Goal: Task Accomplishment & Management: Use online tool/utility

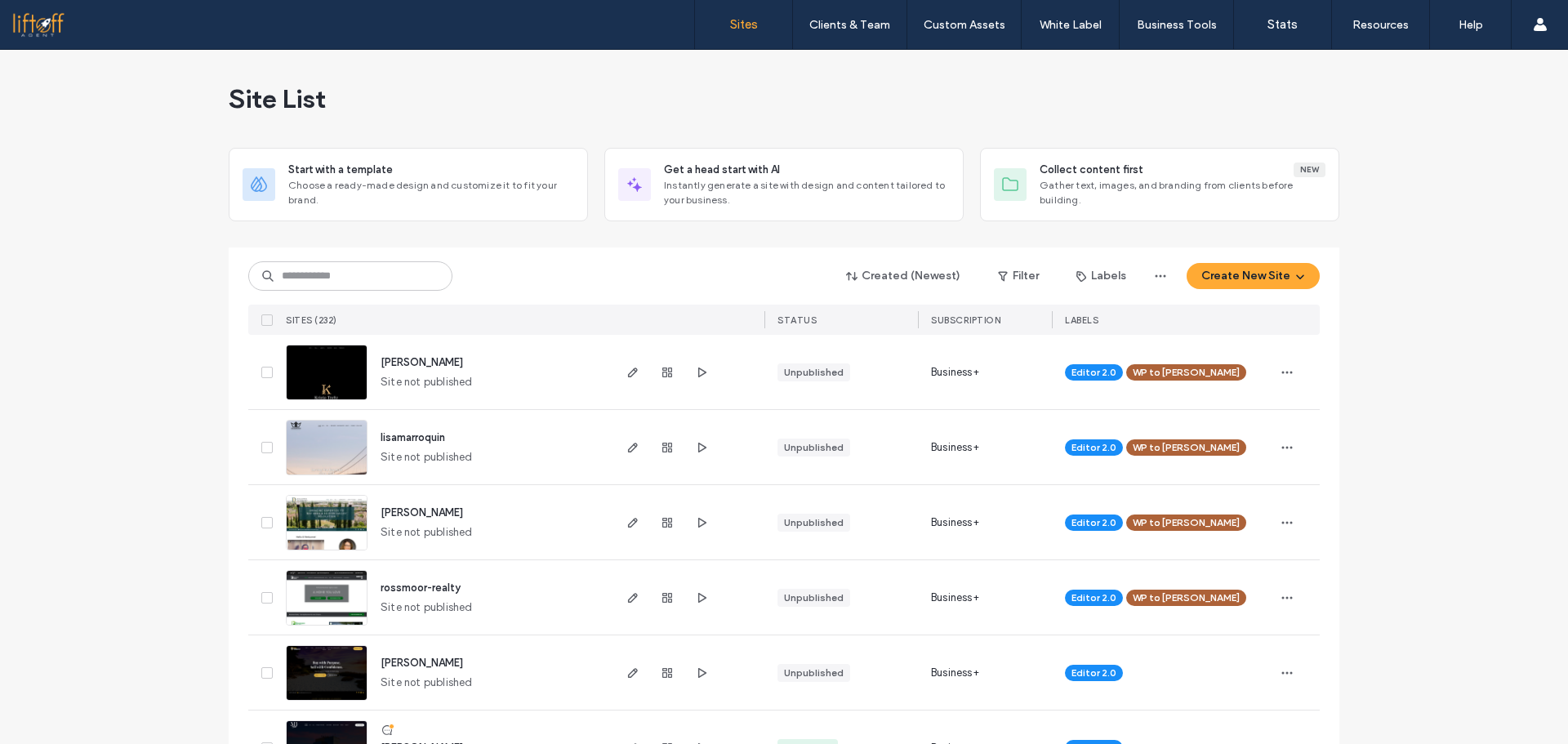
click at [1043, 93] on div "Site List" at bounding box center [784, 99] width 1110 height 98
click at [397, 268] on input at bounding box center [350, 276] width 204 height 30
type input "***"
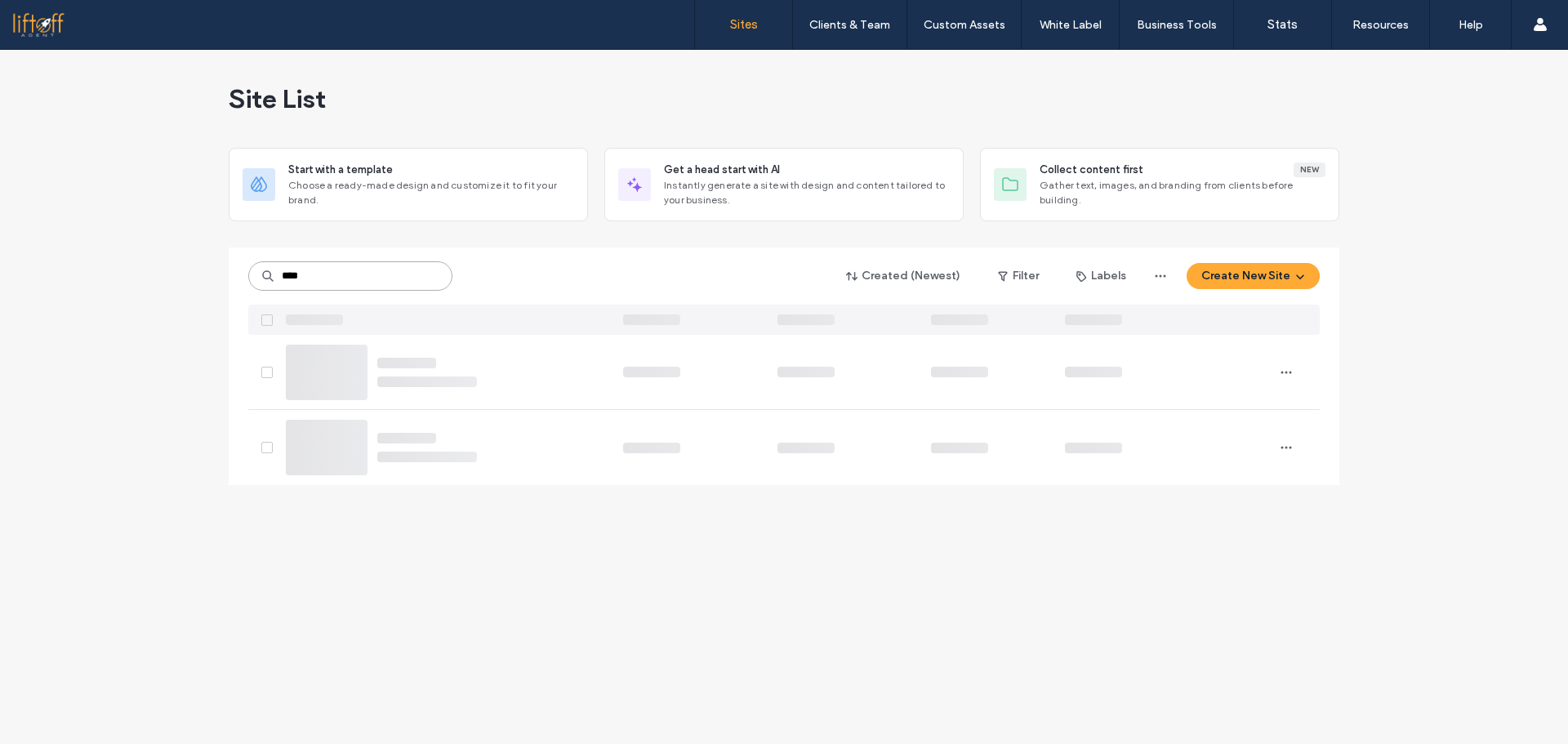
type input "*****"
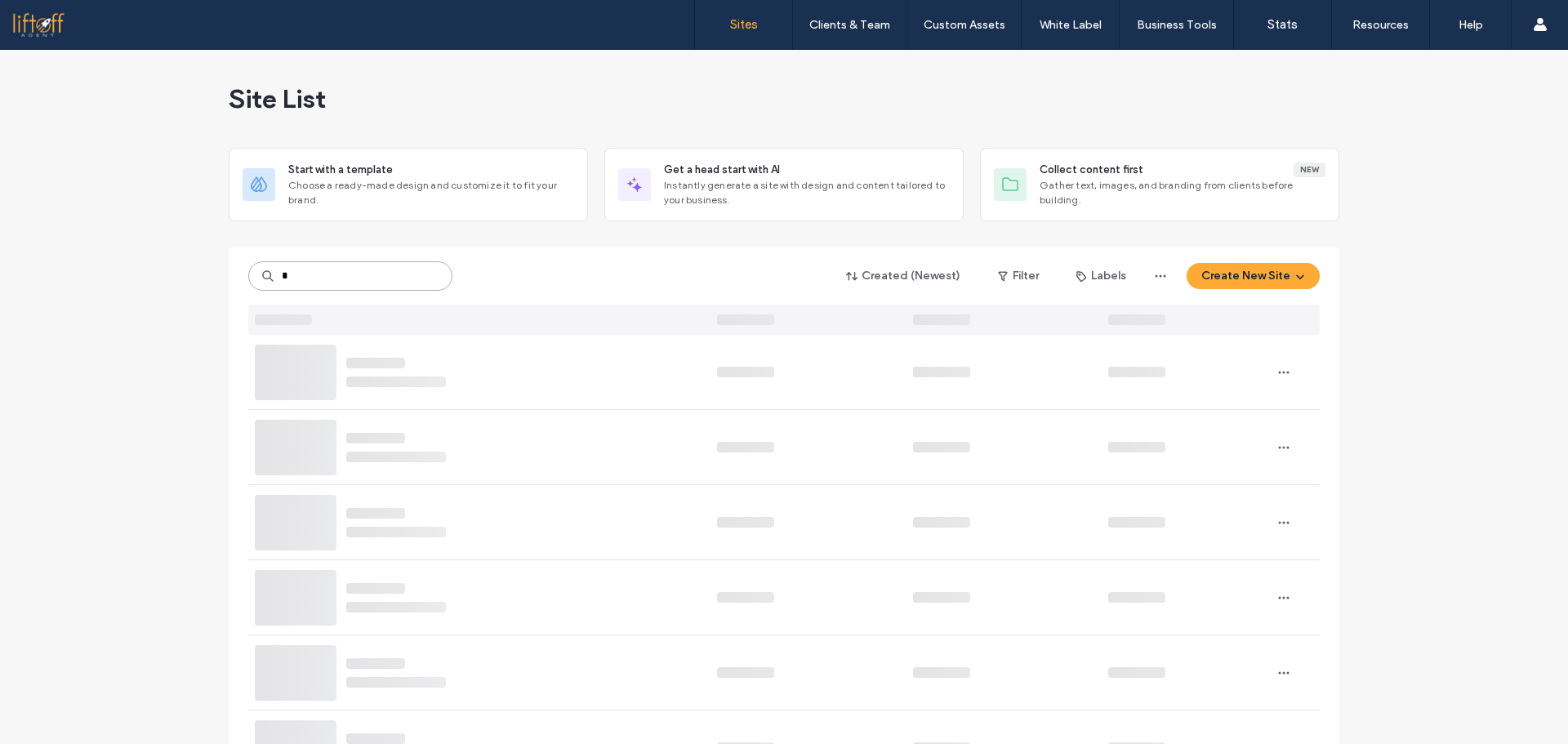
type input "*"
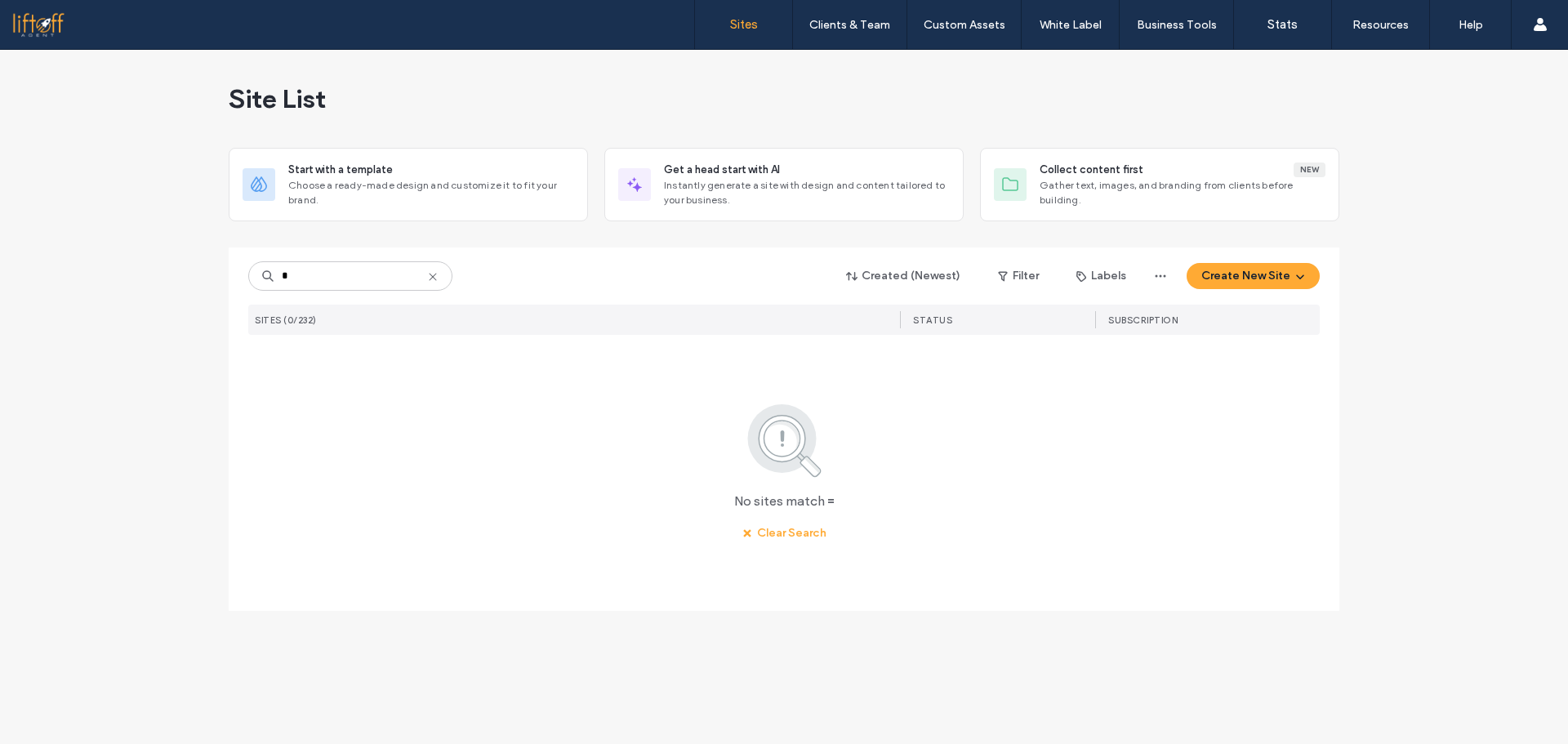
click at [435, 274] on icon at bounding box center [433, 277] width 13 height 13
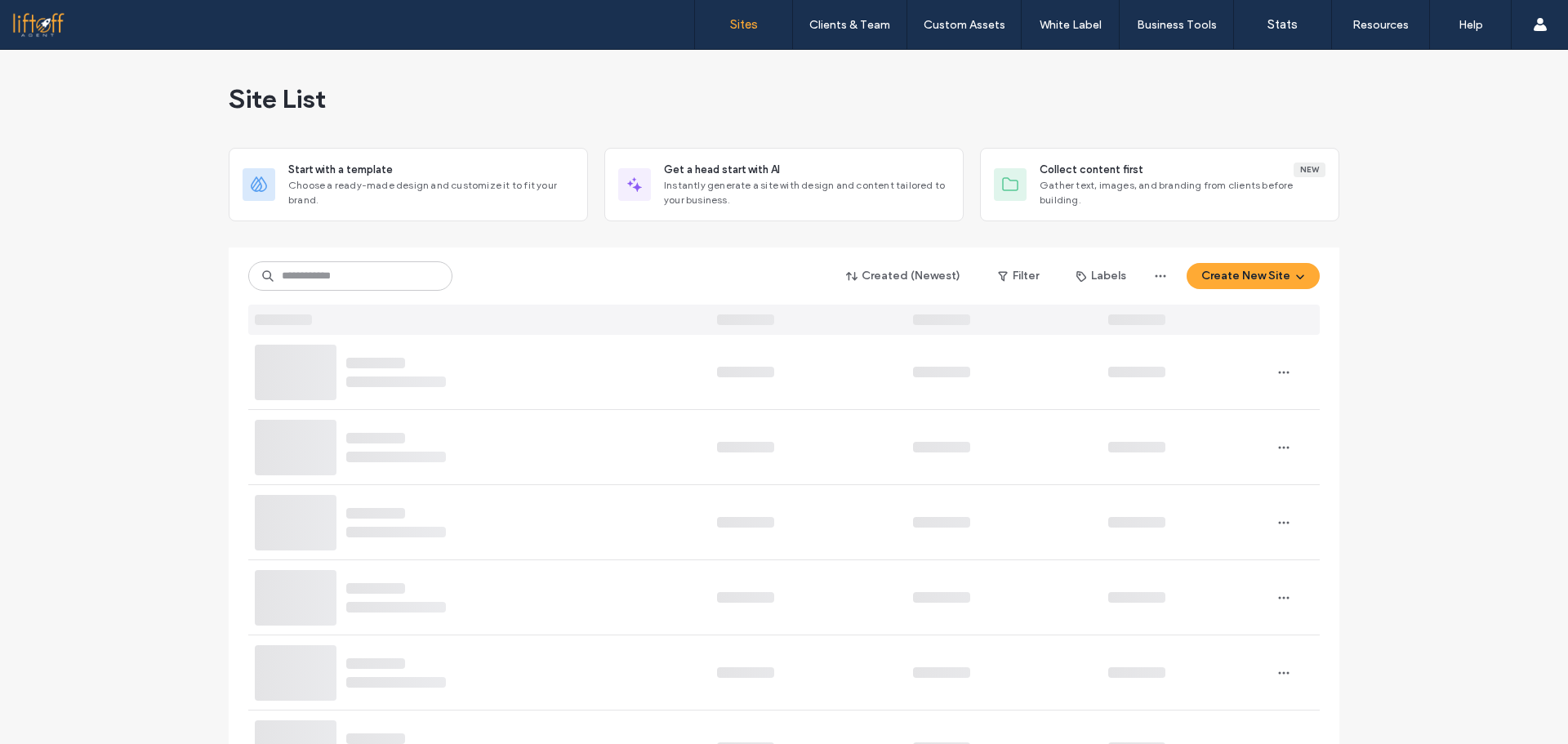
click at [404, 268] on input at bounding box center [350, 276] width 204 height 30
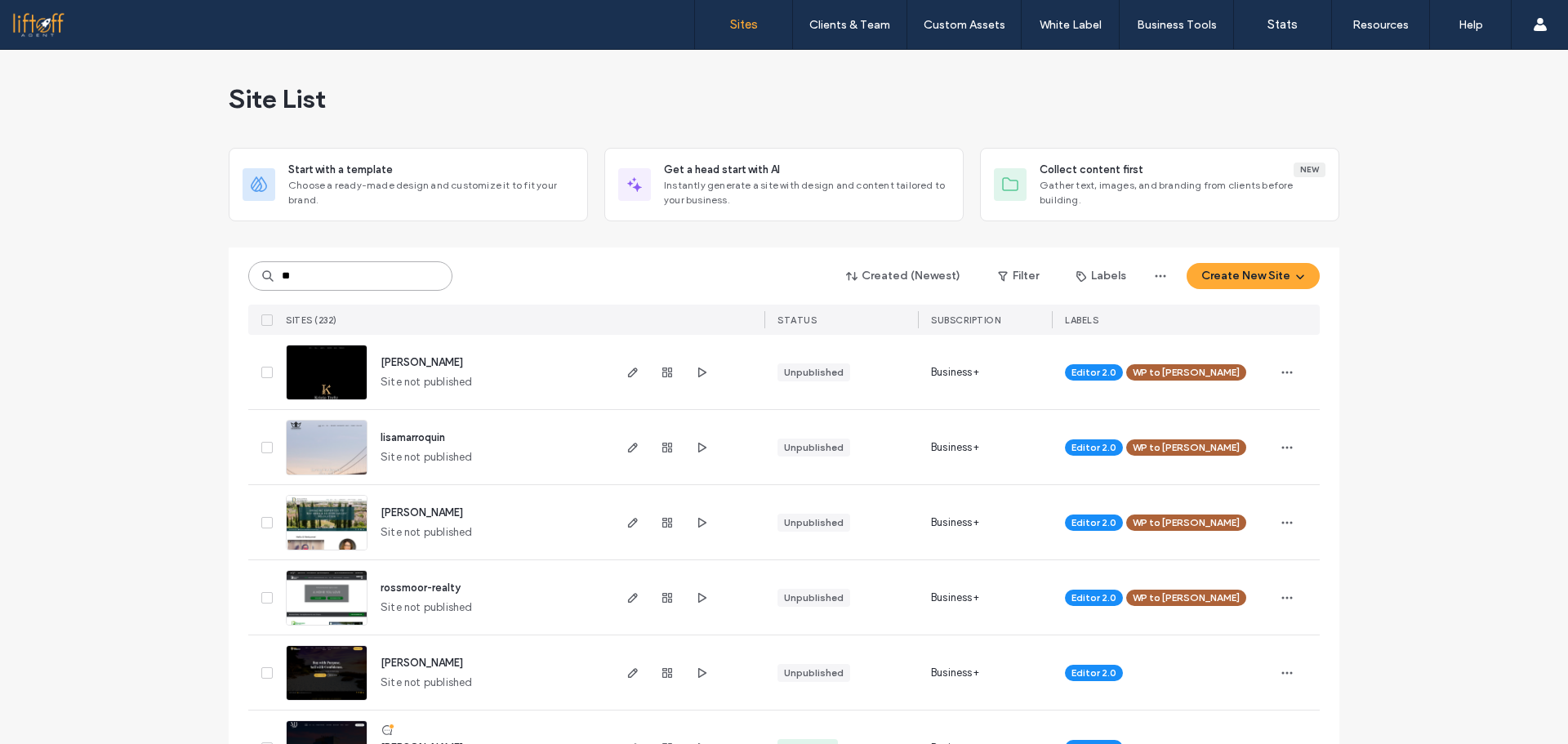
type input "***"
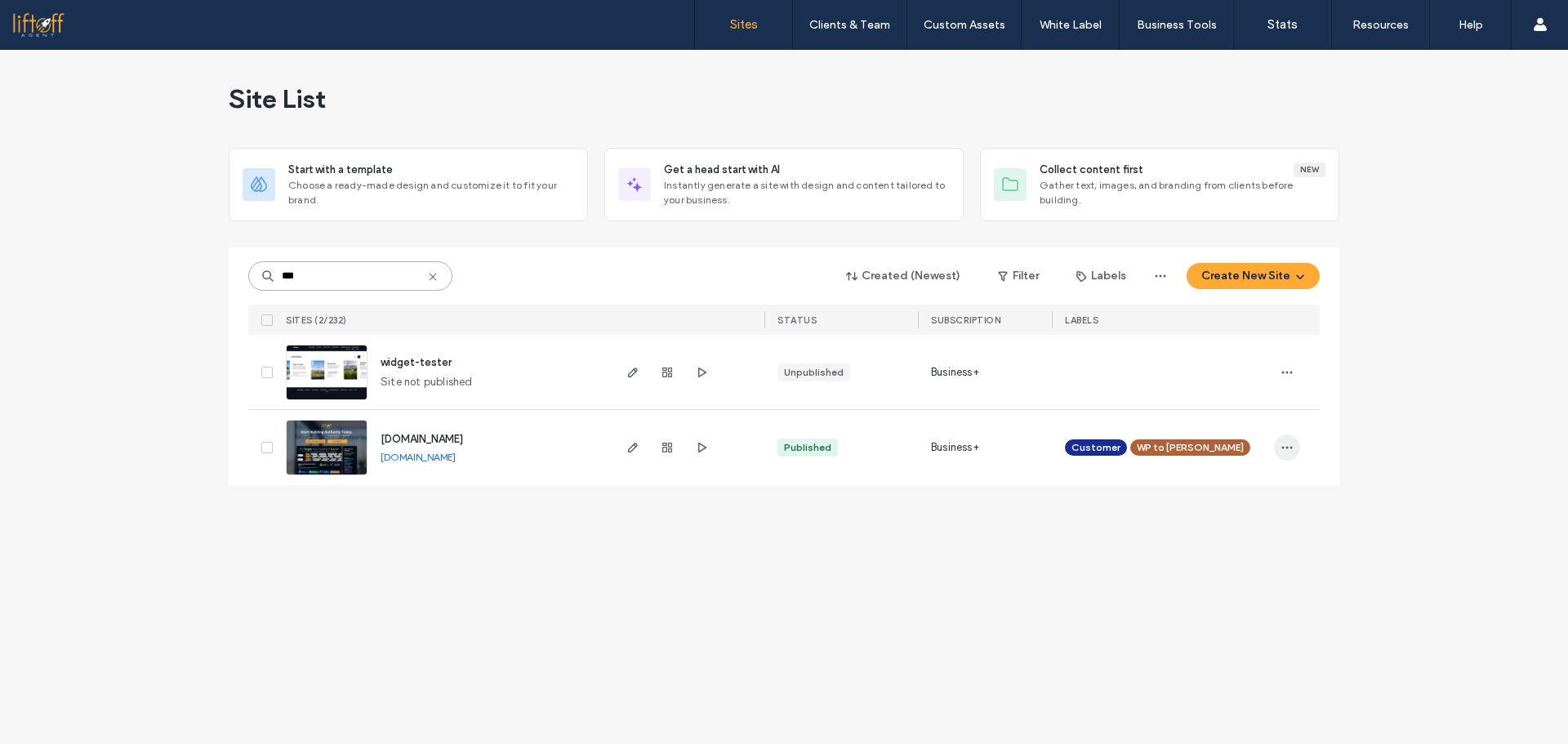
type input "***"
click at [1289, 450] on icon "button" at bounding box center [1287, 448] width 13 height 13
click at [1223, 484] on span "Duplicate Site" at bounding box center [1221, 490] width 72 height 17
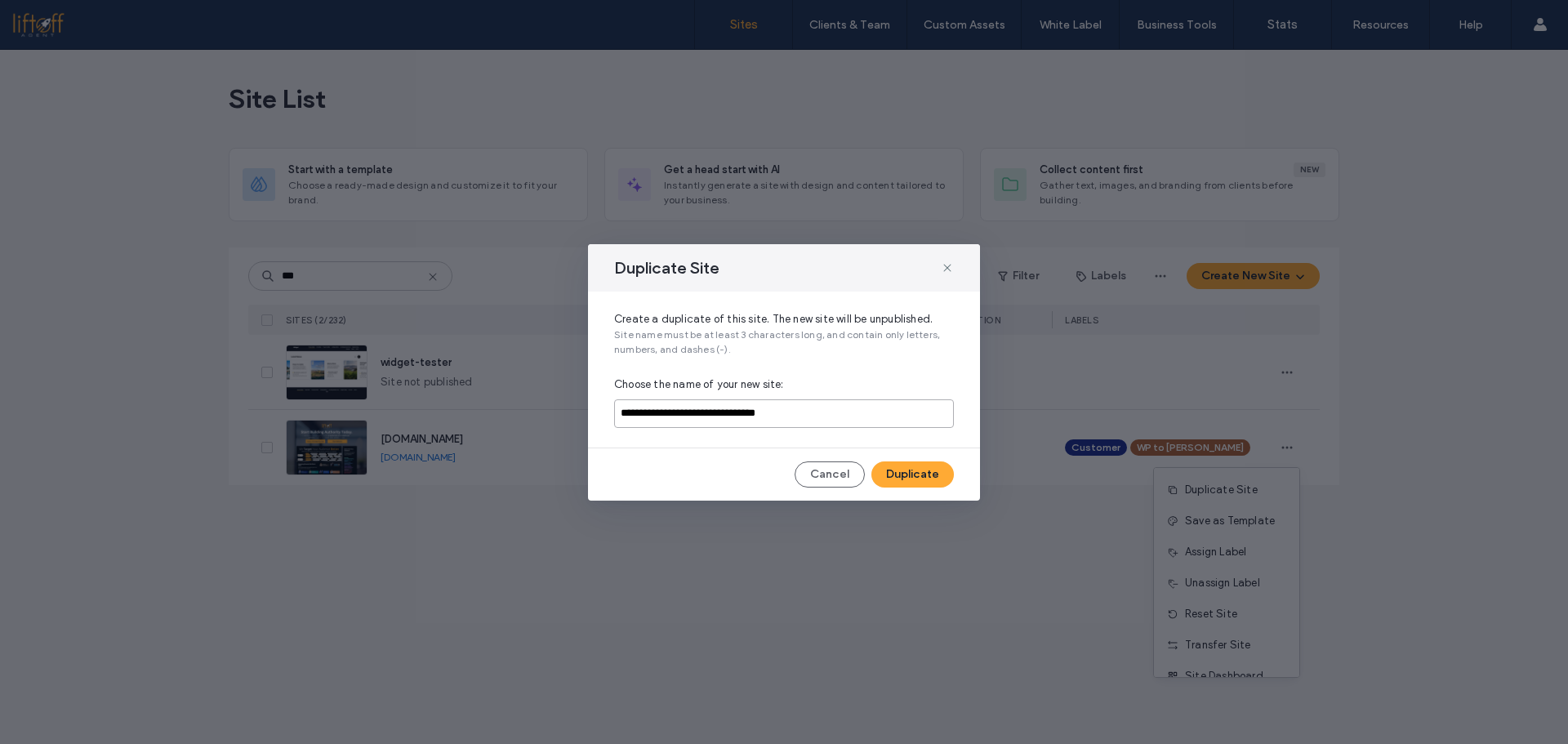
click at [737, 405] on input "**********" at bounding box center [784, 413] width 340 height 29
type input "*****"
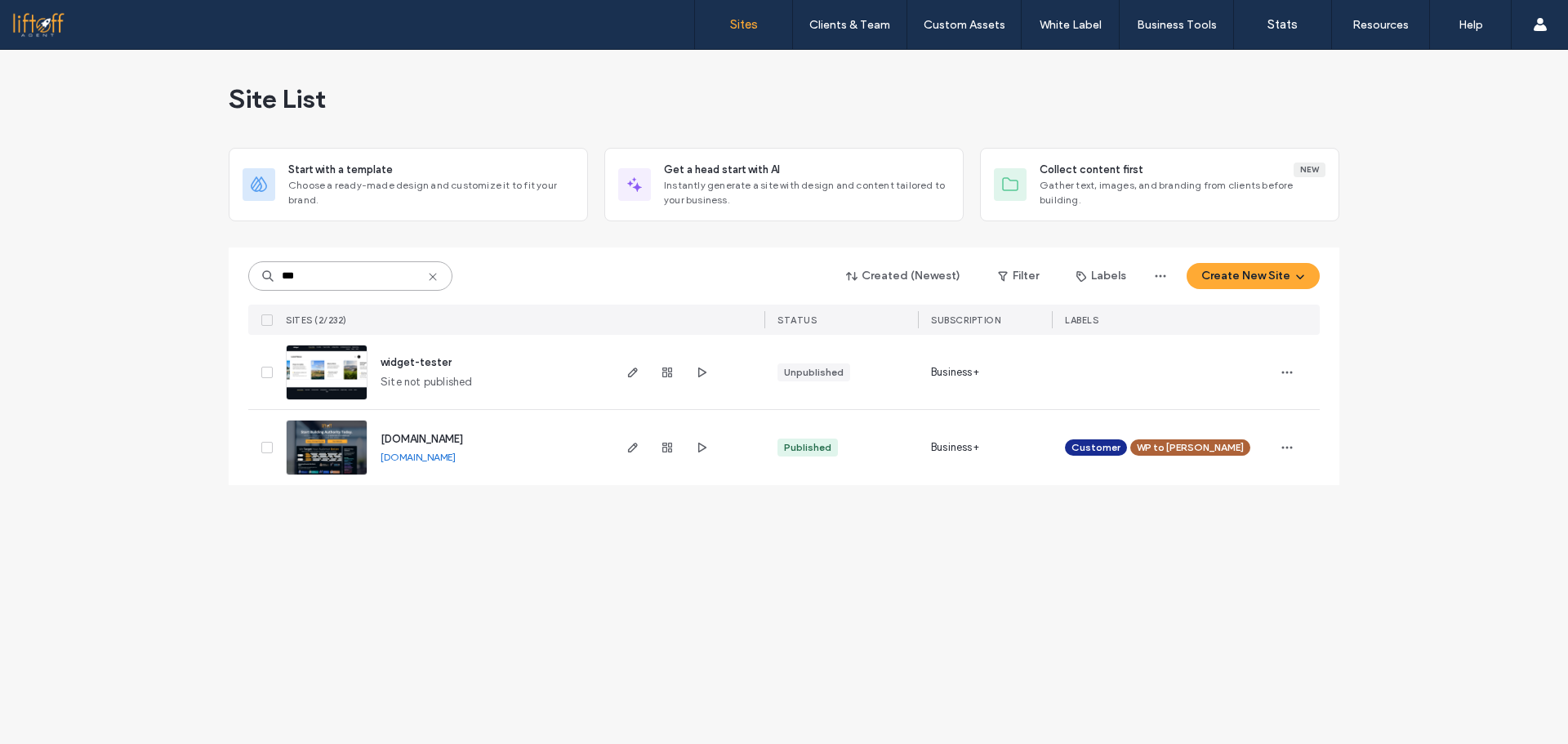
click at [353, 273] on input "***" at bounding box center [350, 276] width 204 height 30
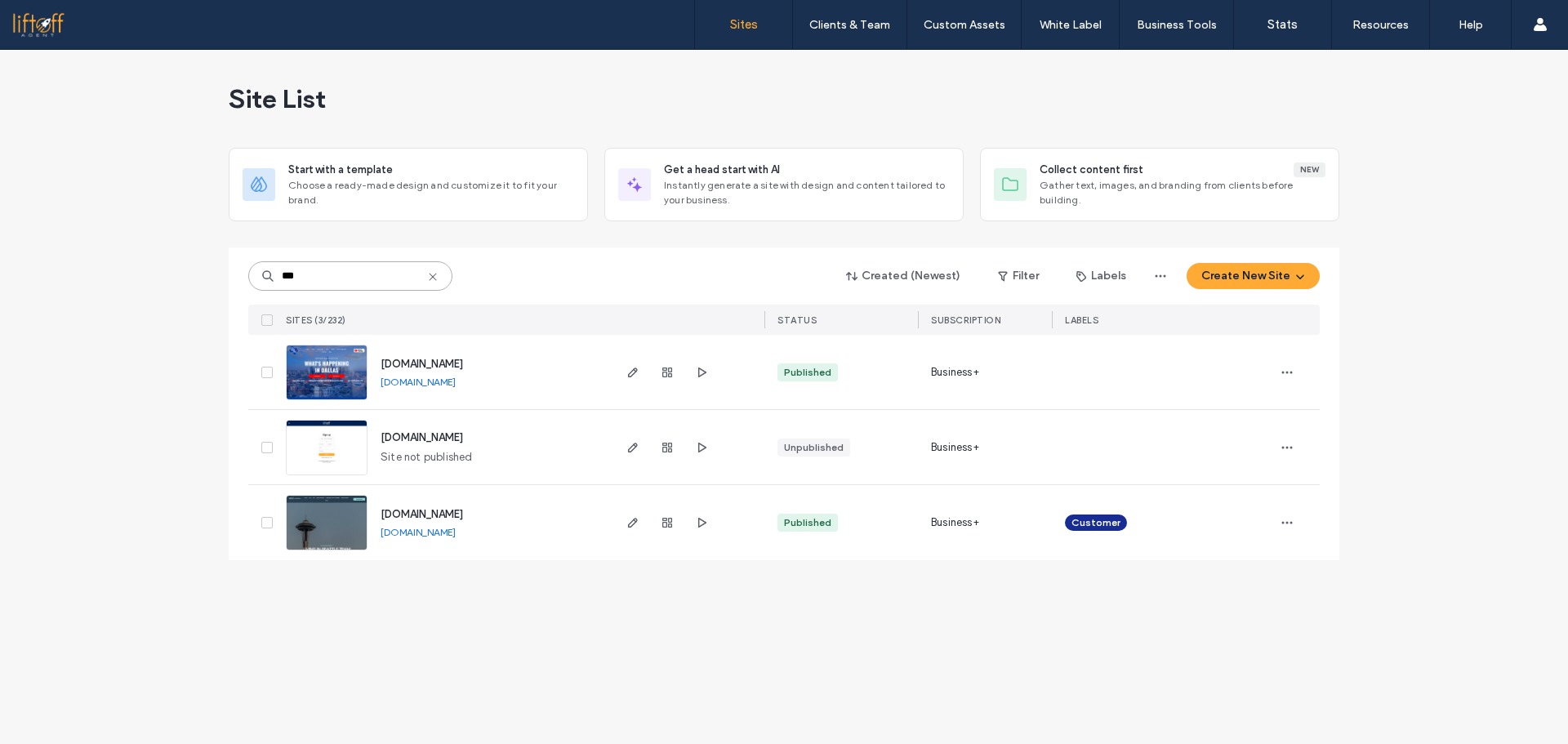
type input "***"
click at [453, 437] on span "app.liftoffagent.com" at bounding box center [421, 437] width 83 height 12
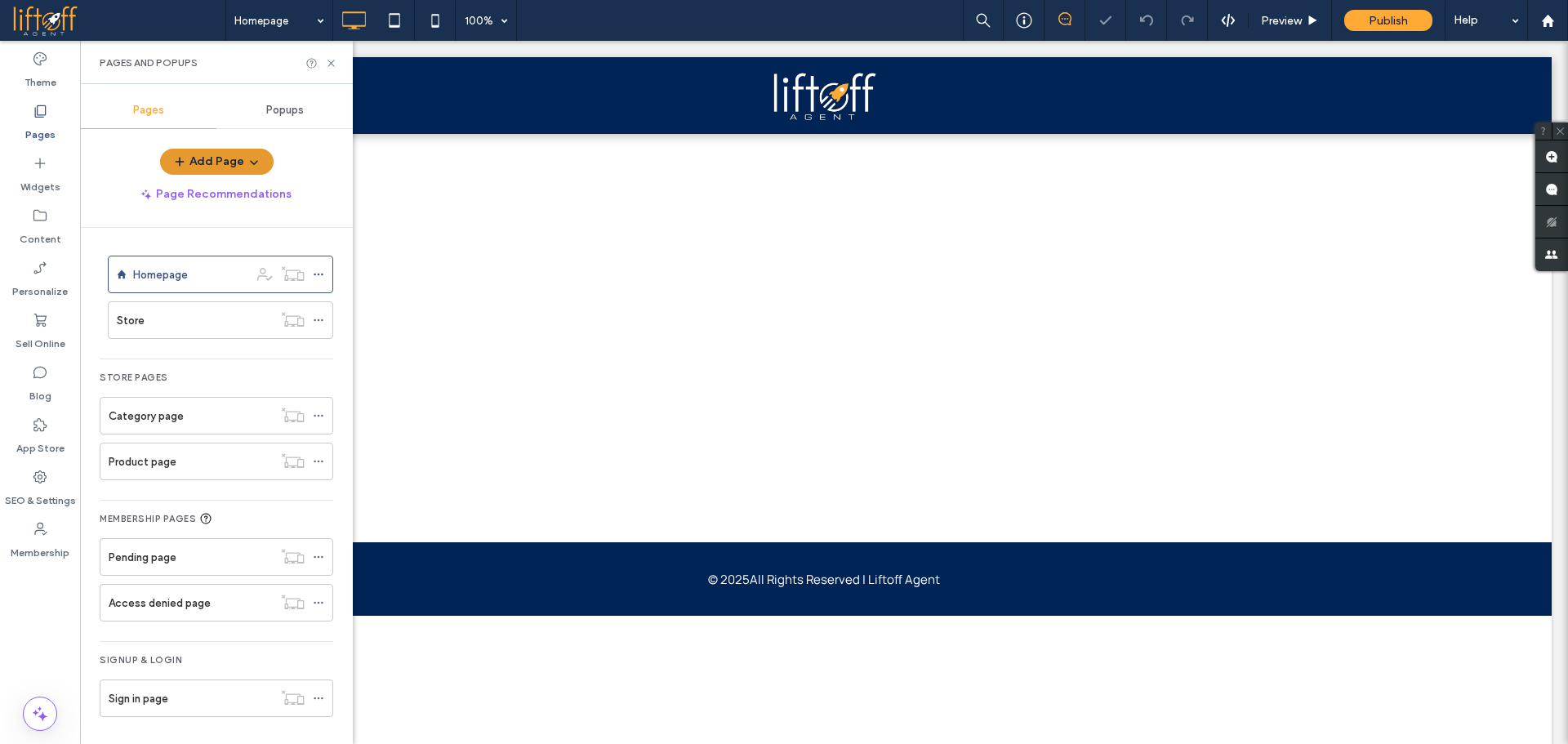
click at [244, 166] on span "button" at bounding box center [253, 162] width 17 height 24
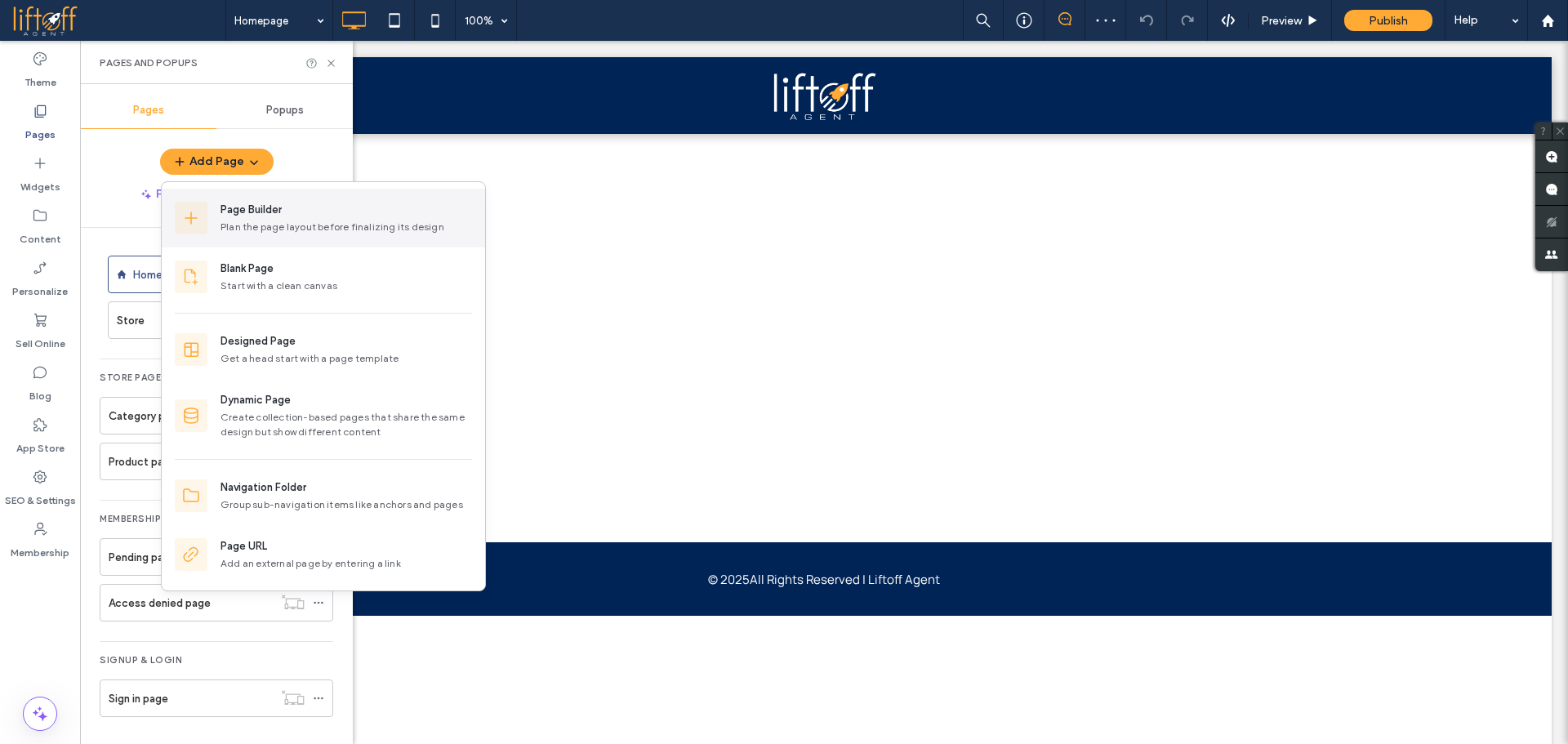
click at [255, 217] on div "Page Builder" at bounding box center [251, 210] width 61 height 17
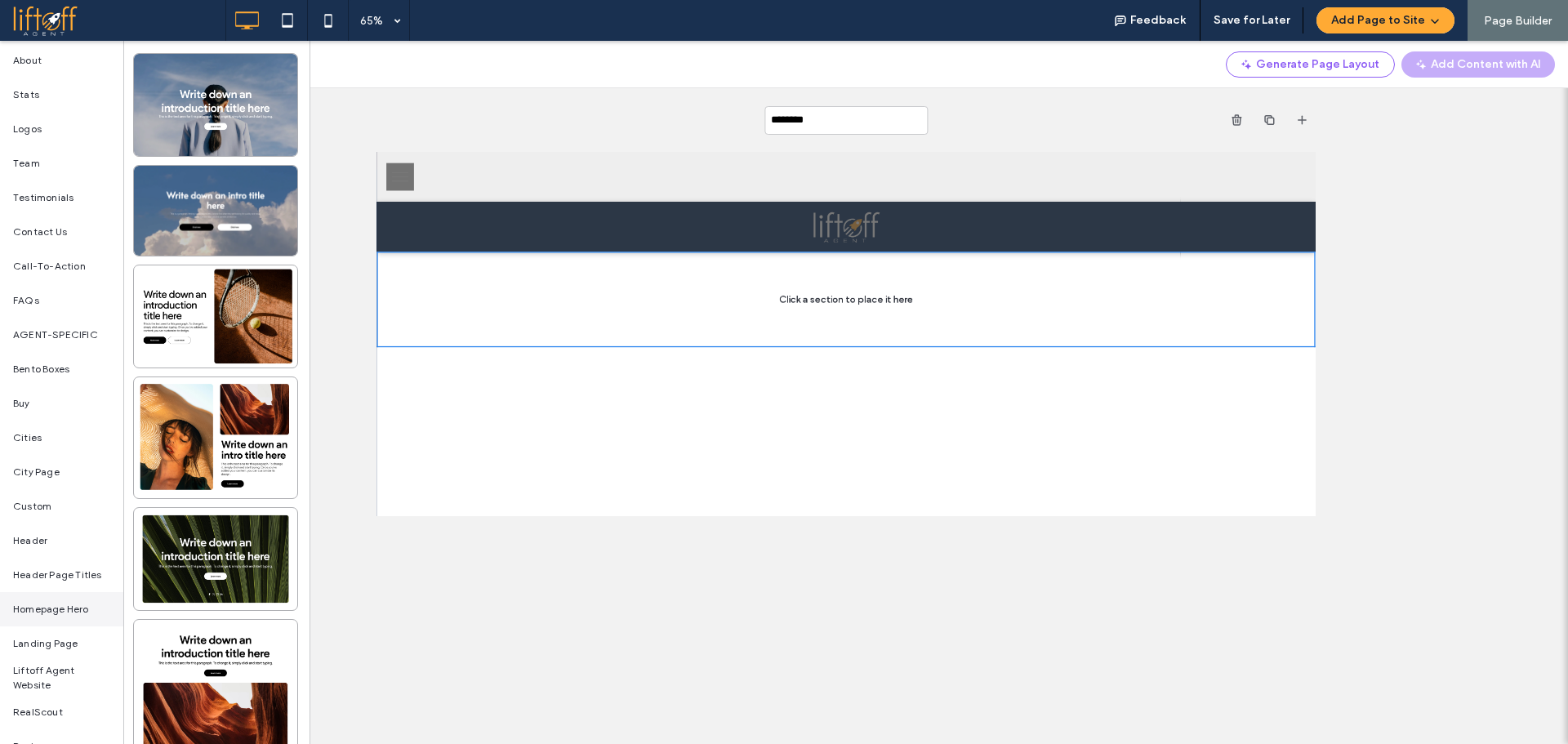
scroll to position [82, 0]
click at [79, 608] on span "Homepage Hero" at bounding box center [51, 607] width 76 height 15
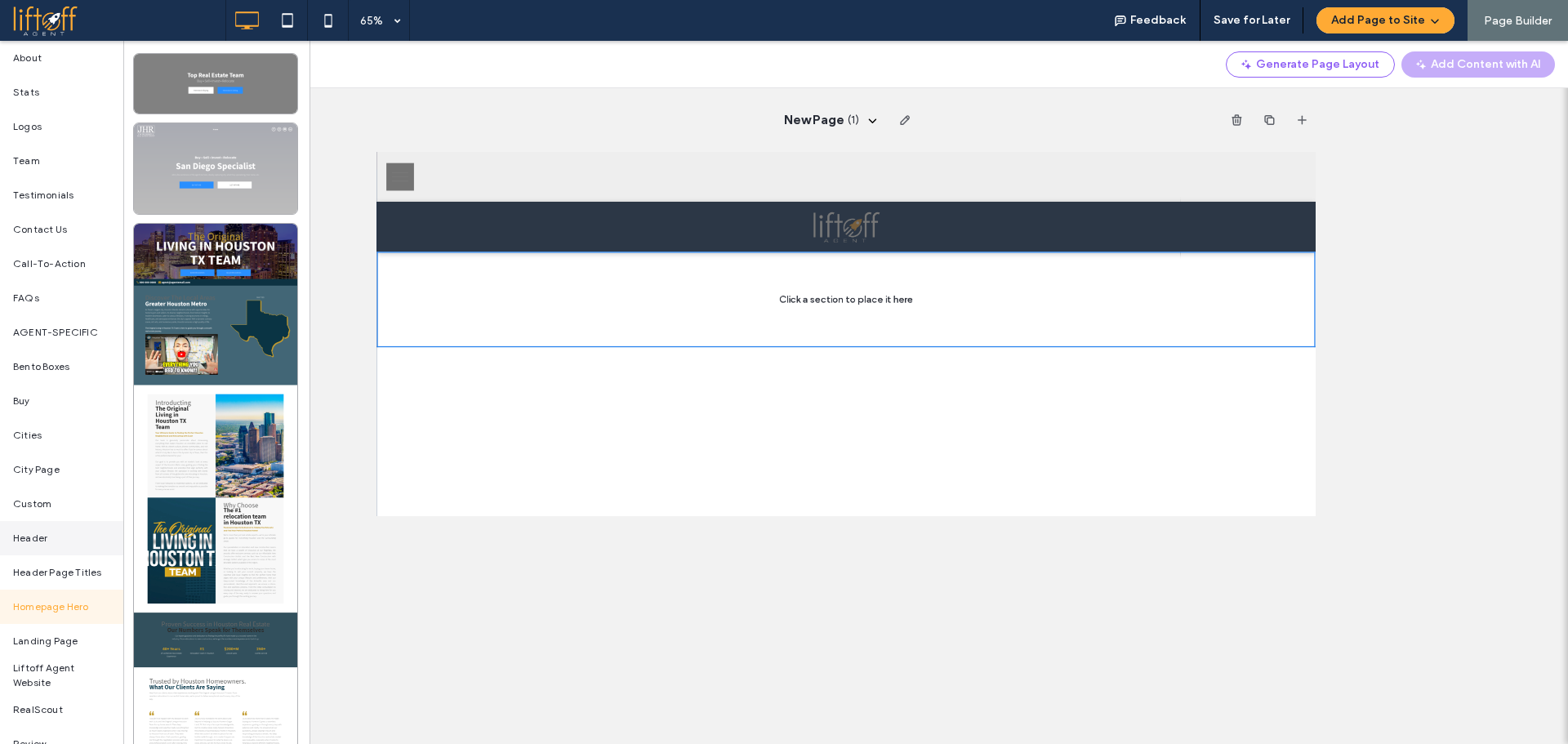
click at [48, 521] on div "Header" at bounding box center [61, 538] width 123 height 34
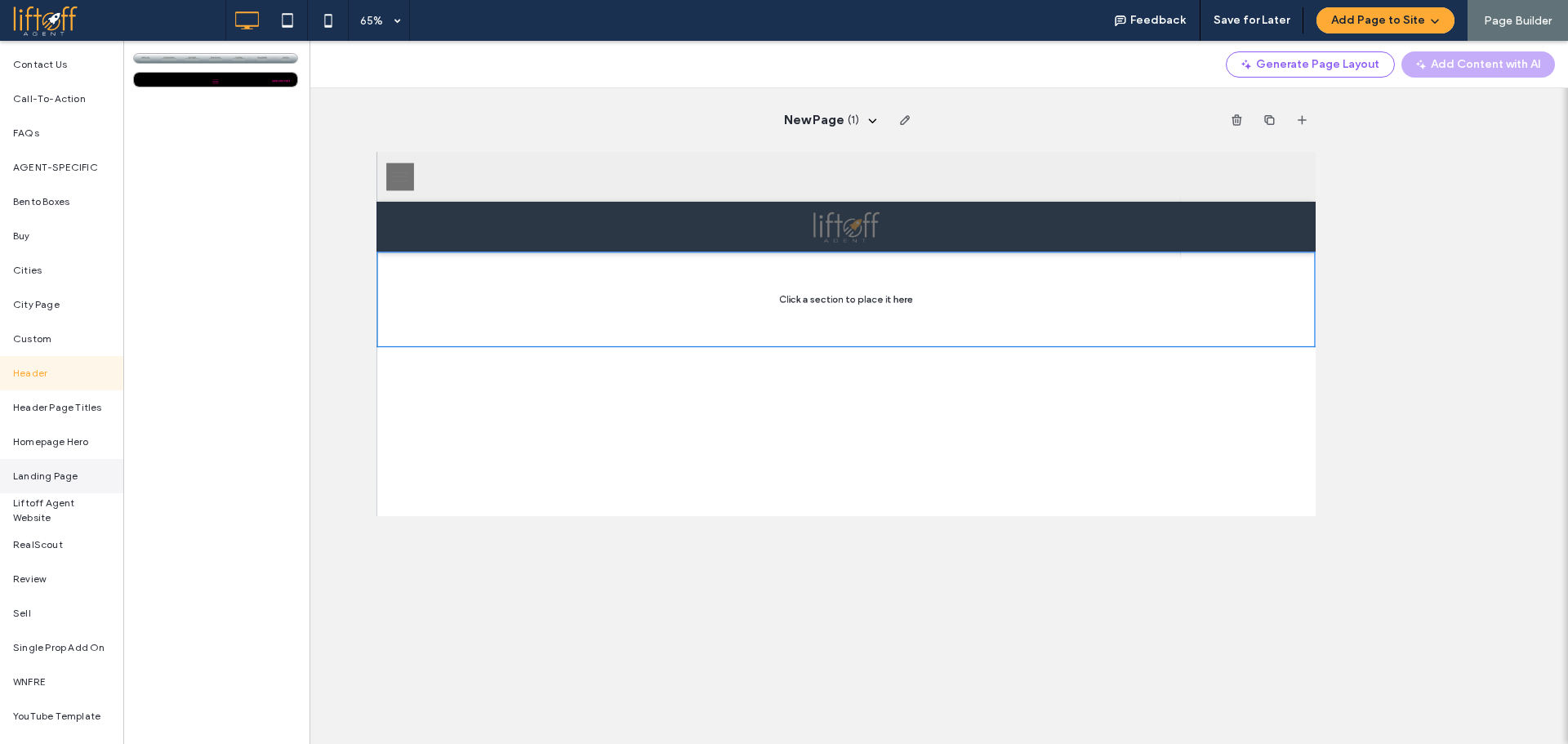
scroll to position [249, 0]
click at [57, 554] on div "RealScout" at bounding box center [61, 542] width 123 height 34
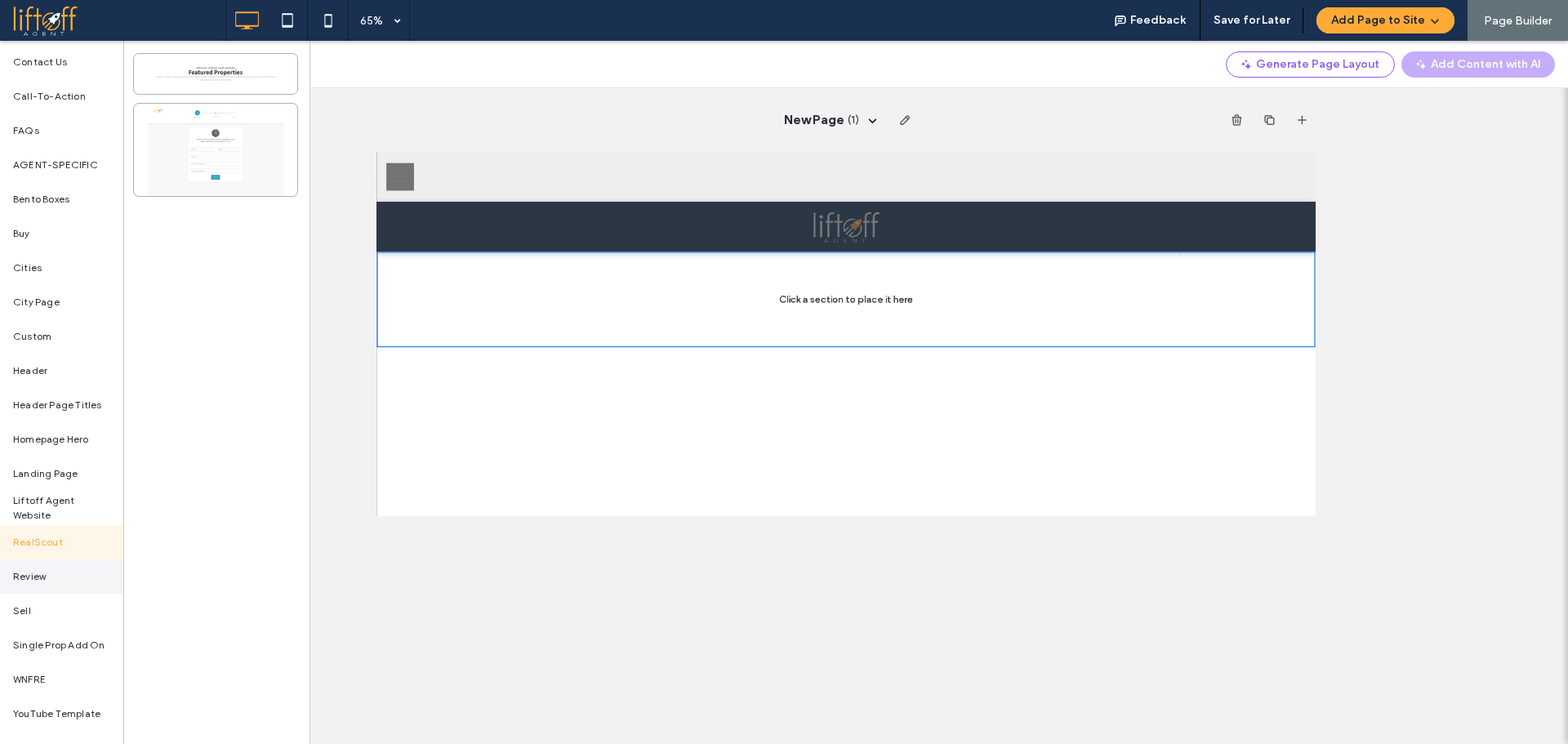
click at [64, 579] on div "Review" at bounding box center [61, 577] width 123 height 34
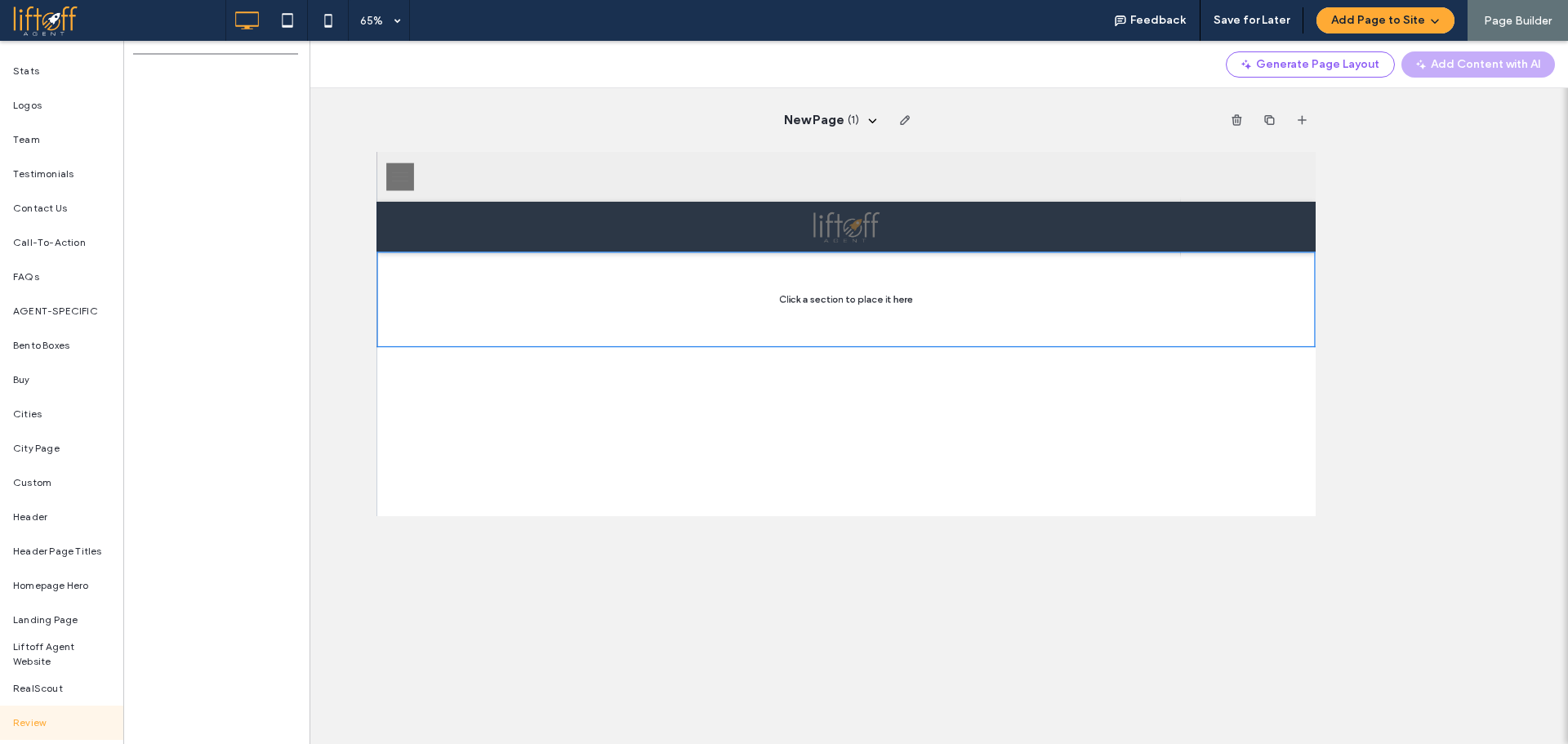
scroll to position [0, 0]
click at [53, 74] on div "Hero" at bounding box center [61, 71] width 123 height 34
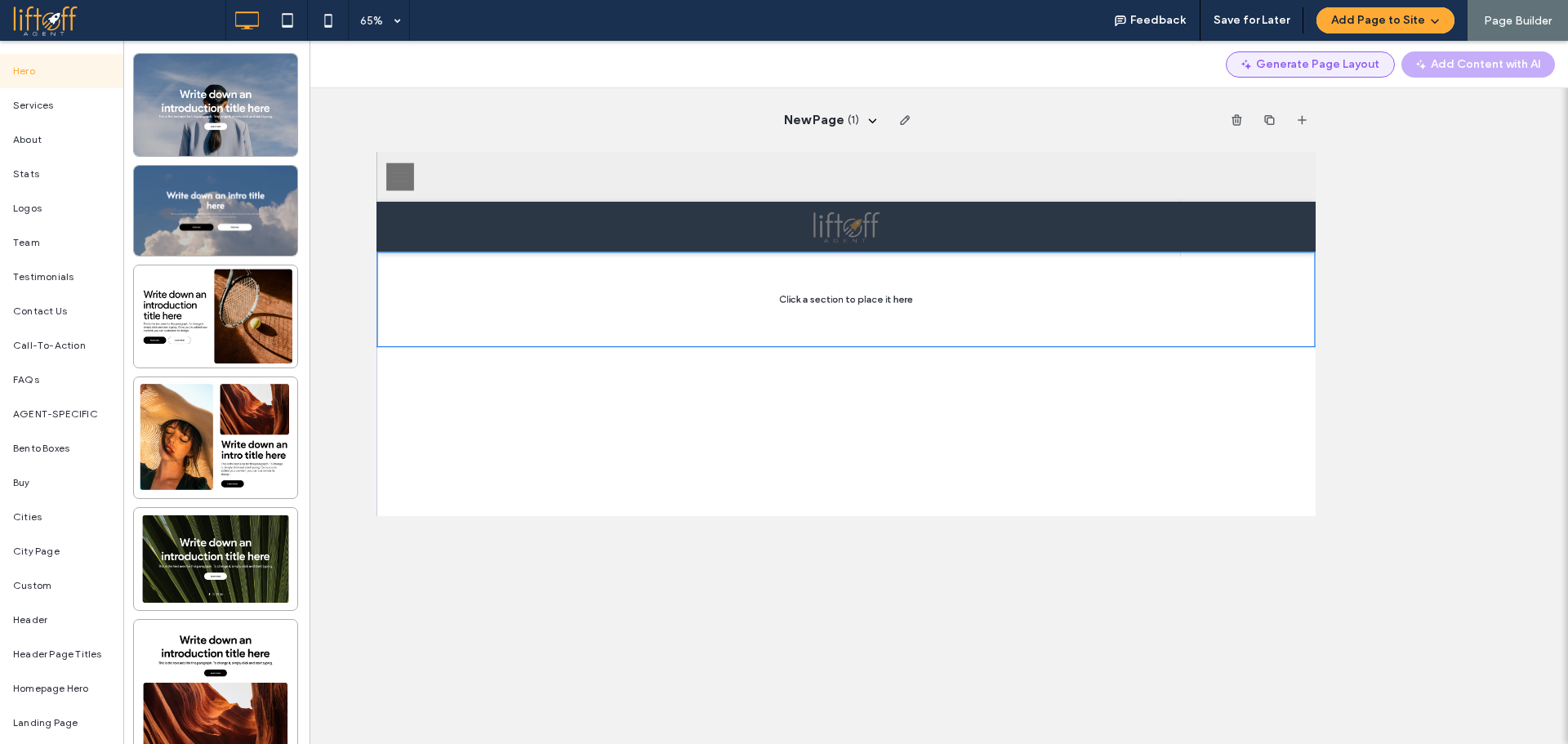
click at [1276, 63] on button "Generate Page Layout" at bounding box center [1310, 64] width 169 height 26
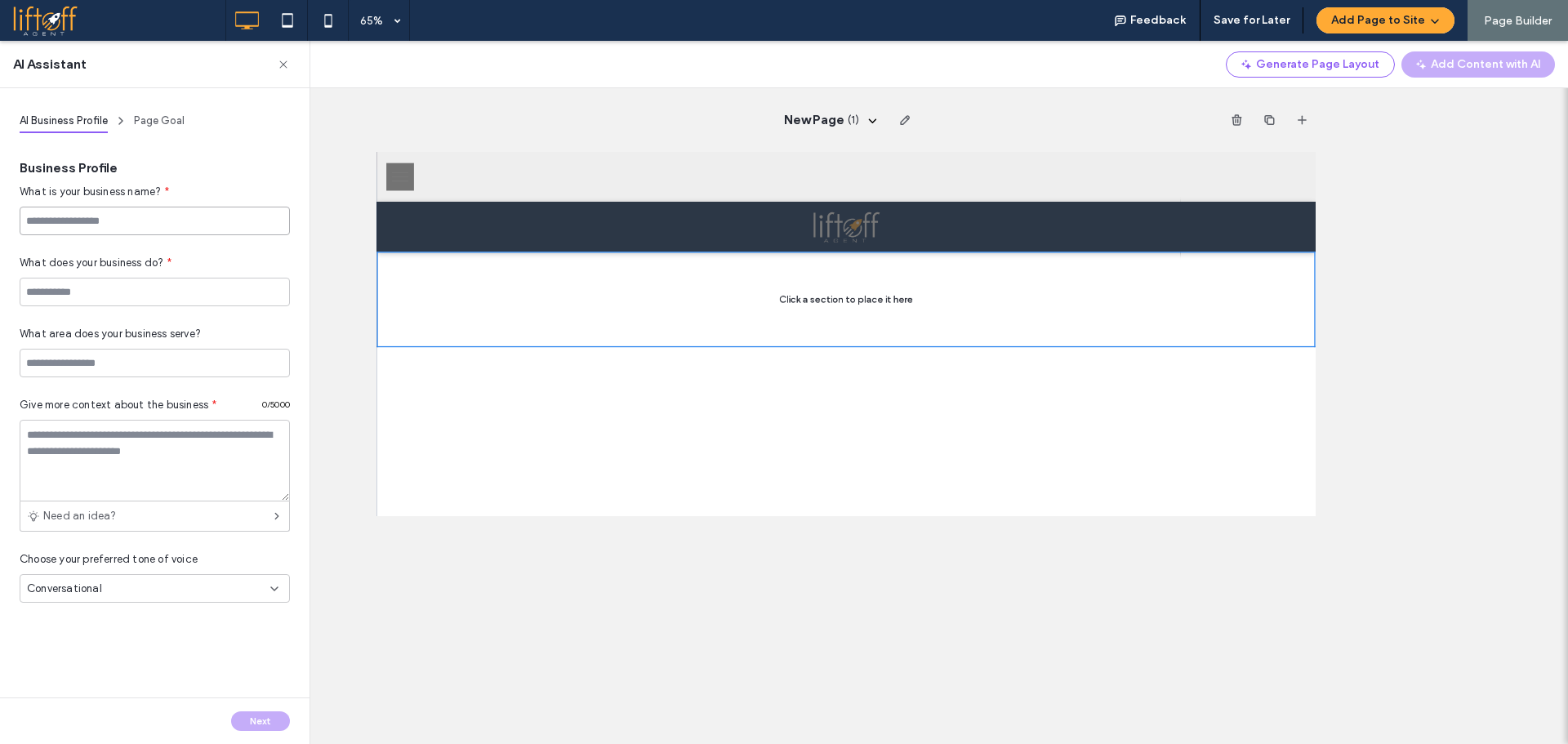
click at [132, 227] on input at bounding box center [154, 221] width 270 height 29
click at [166, 119] on div "Page Goal" at bounding box center [159, 120] width 51 height 25
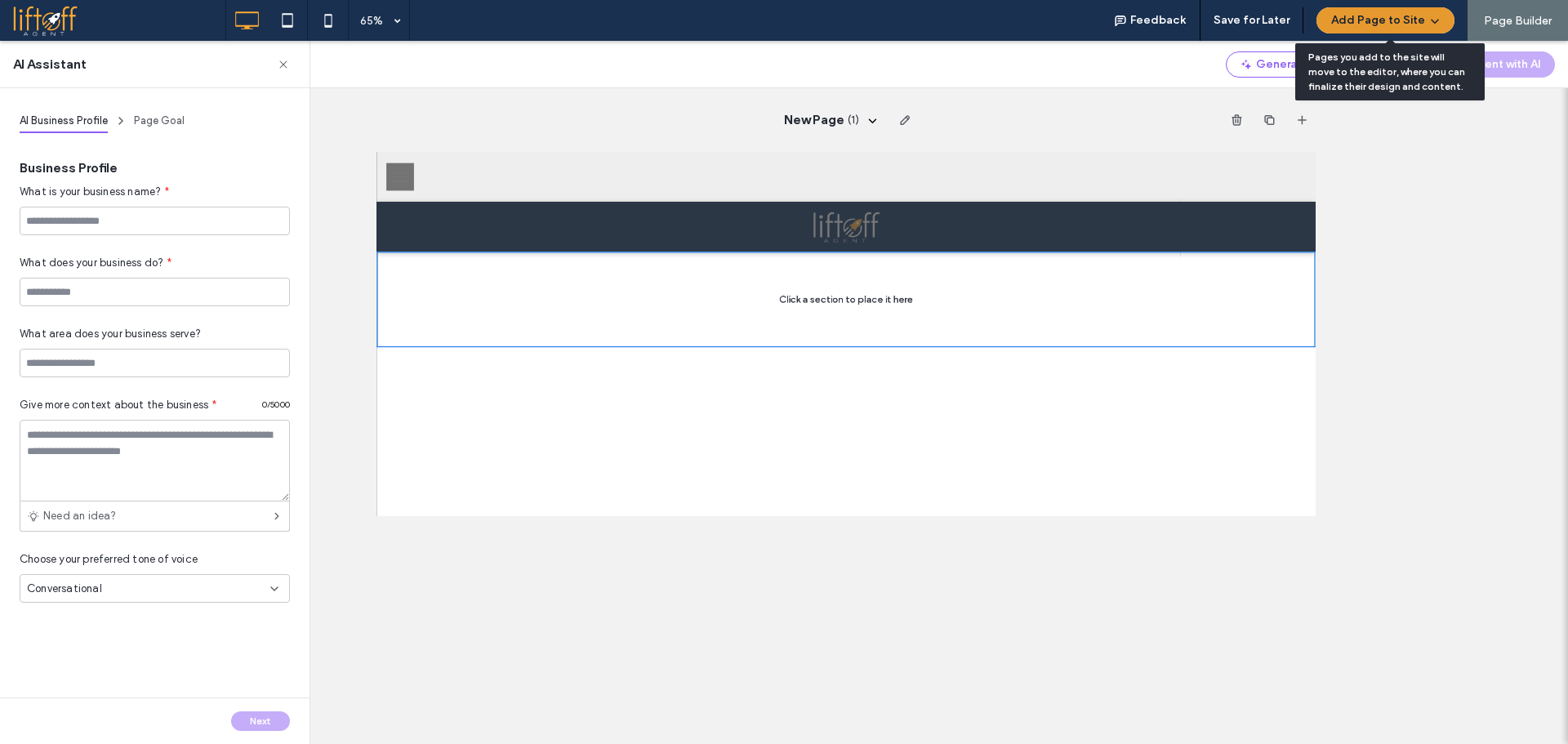
click at [1407, 24] on button "Add Page to Site" at bounding box center [1385, 20] width 138 height 26
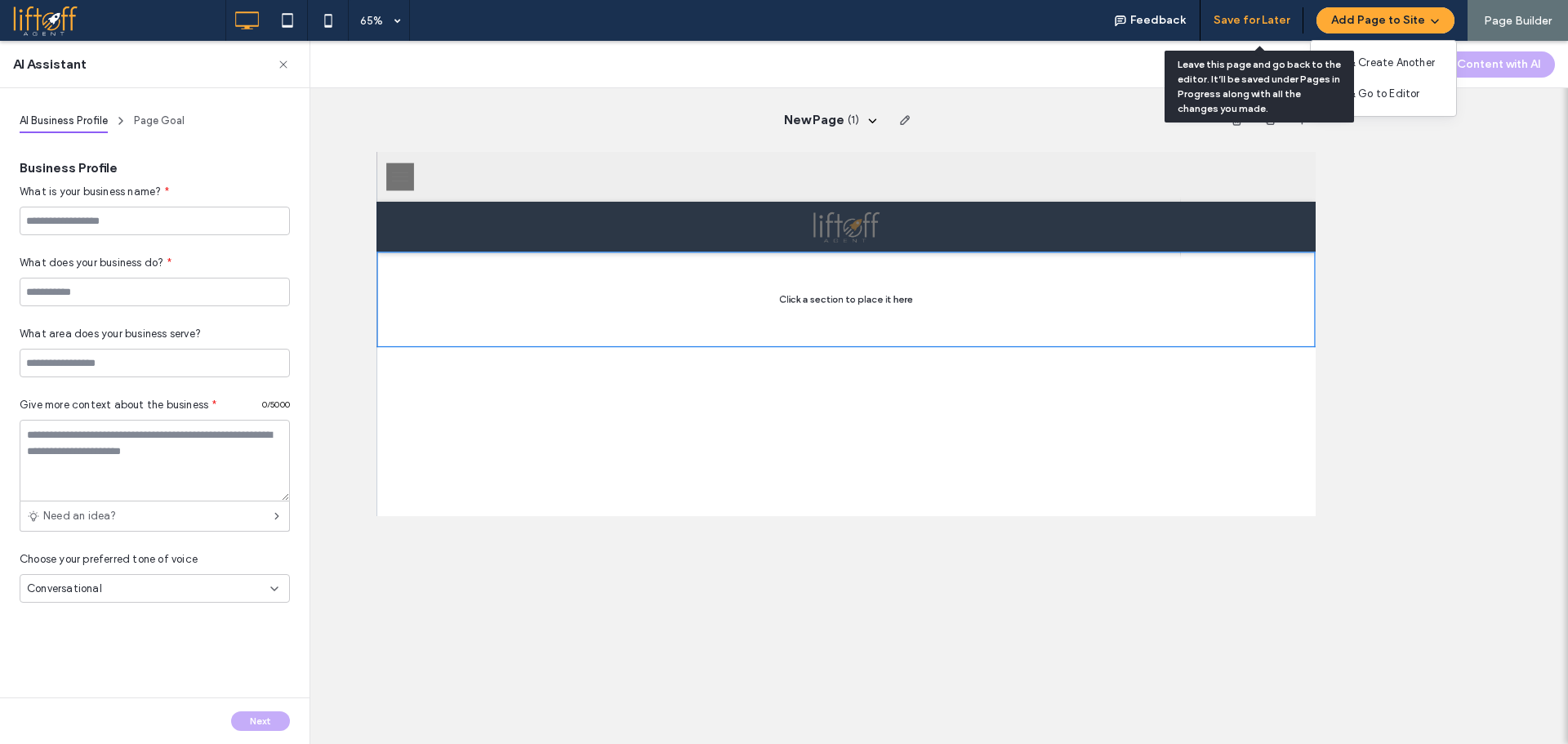
click at [1235, 23] on button "Save for Later" at bounding box center [1251, 20] width 76 height 26
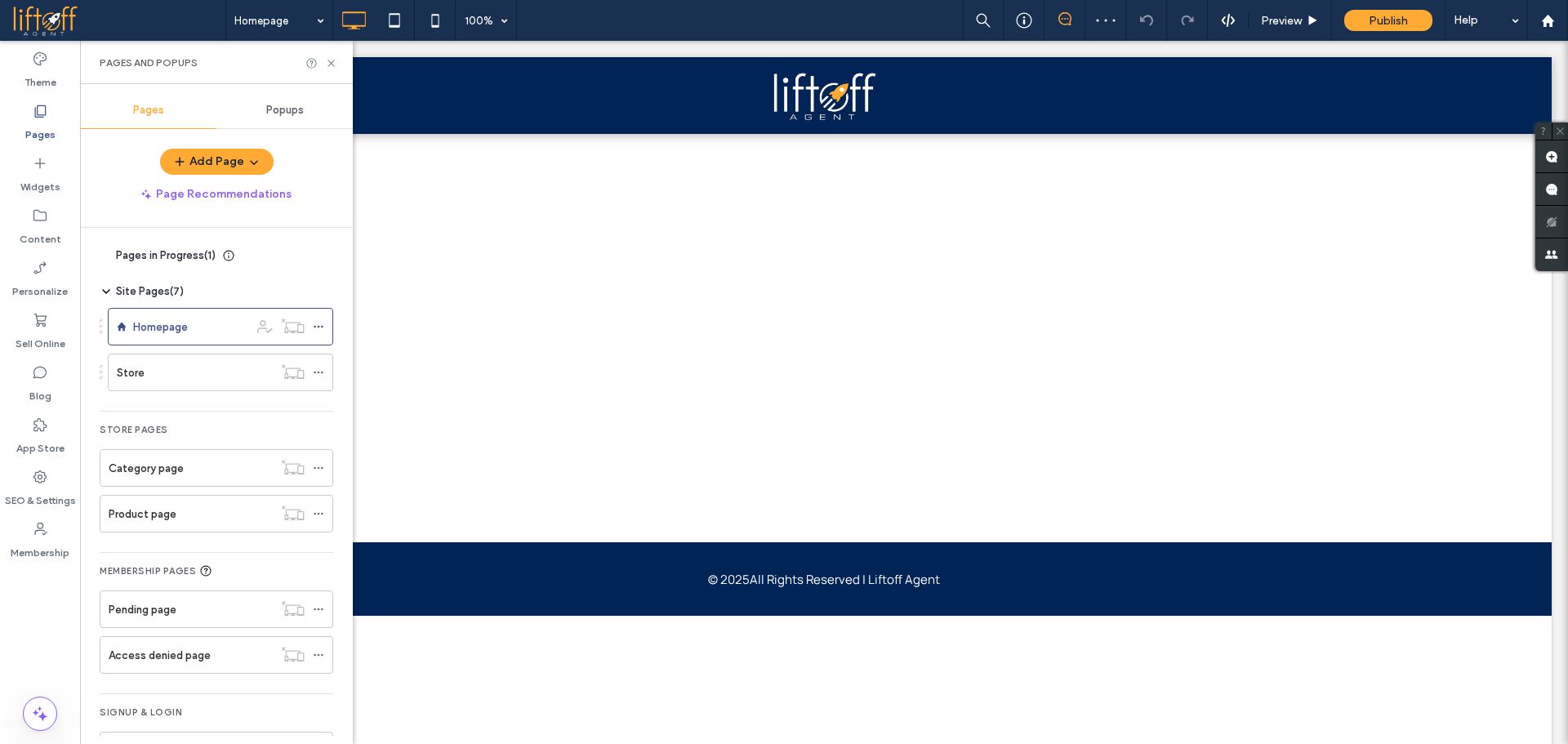
click at [92, 251] on div "Pages in Progress ( 1 ) New Page Site Pages ( 7 ) Homepage Store Store Pages Ca…" at bounding box center [216, 481] width 273 height 508
click at [112, 255] on div "Pages in Progress ( 1 )" at bounding box center [159, 256] width 119 height 17
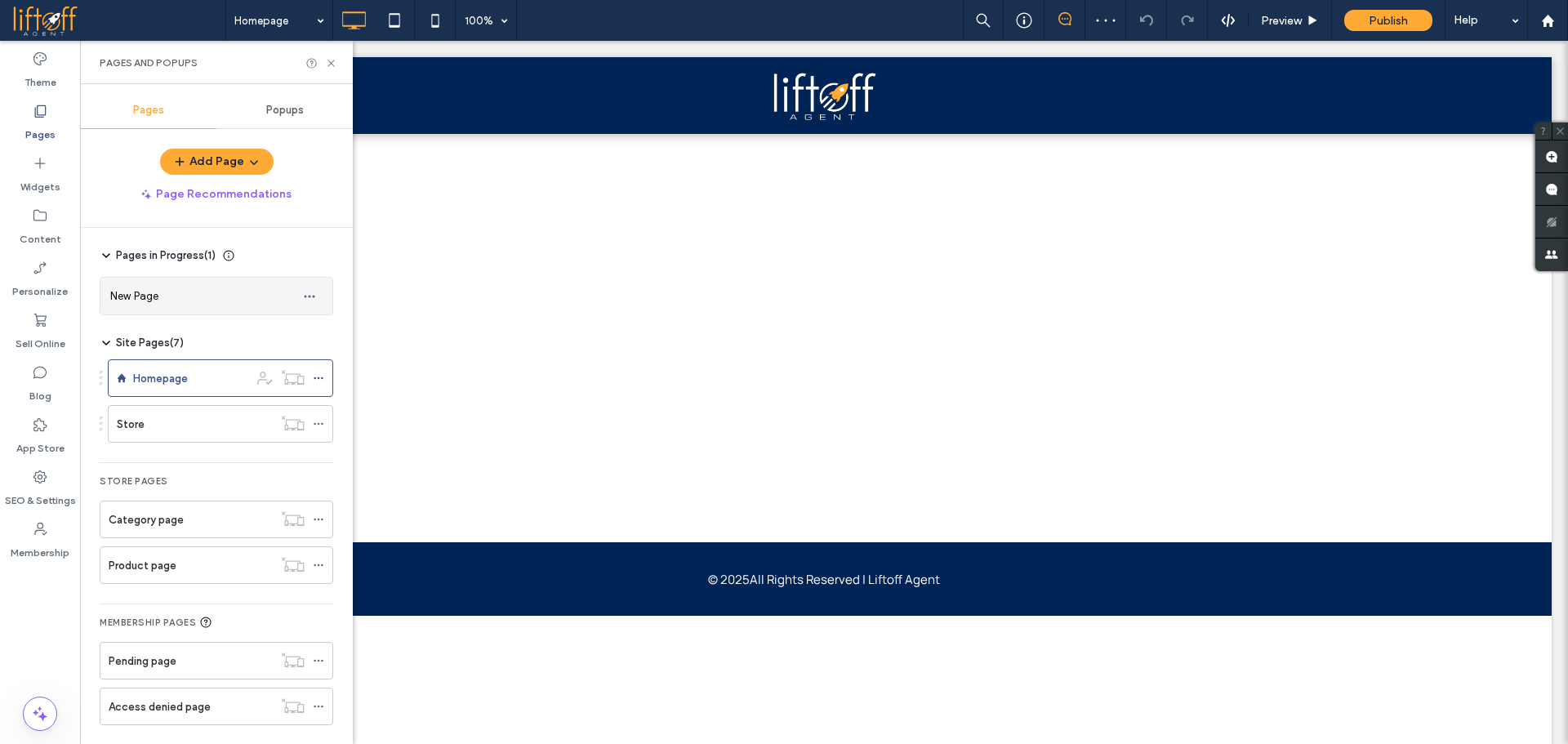
click at [248, 295] on div "New Page" at bounding box center [201, 296] width 180 height 17
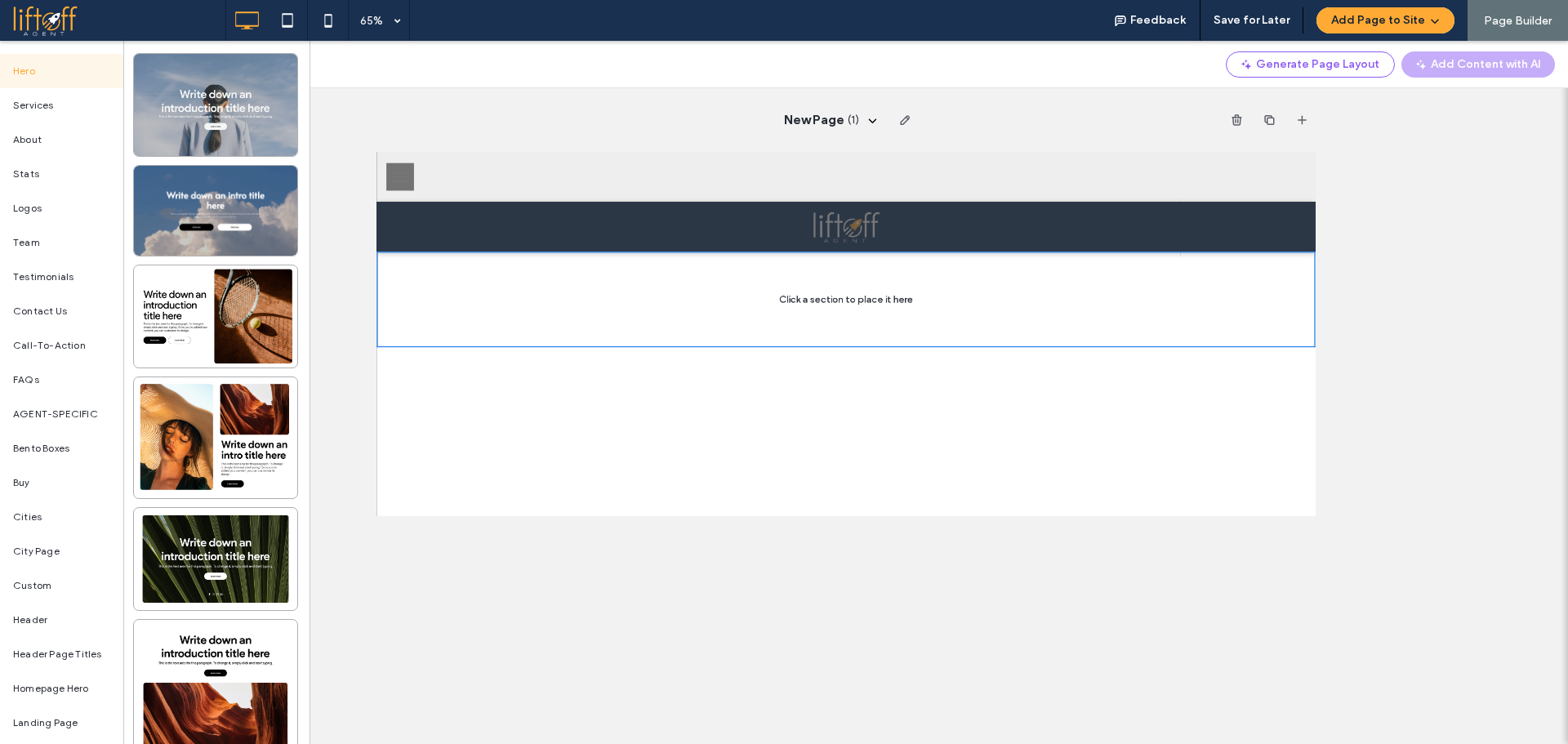
click at [201, 97] on div at bounding box center [215, 105] width 163 height 102
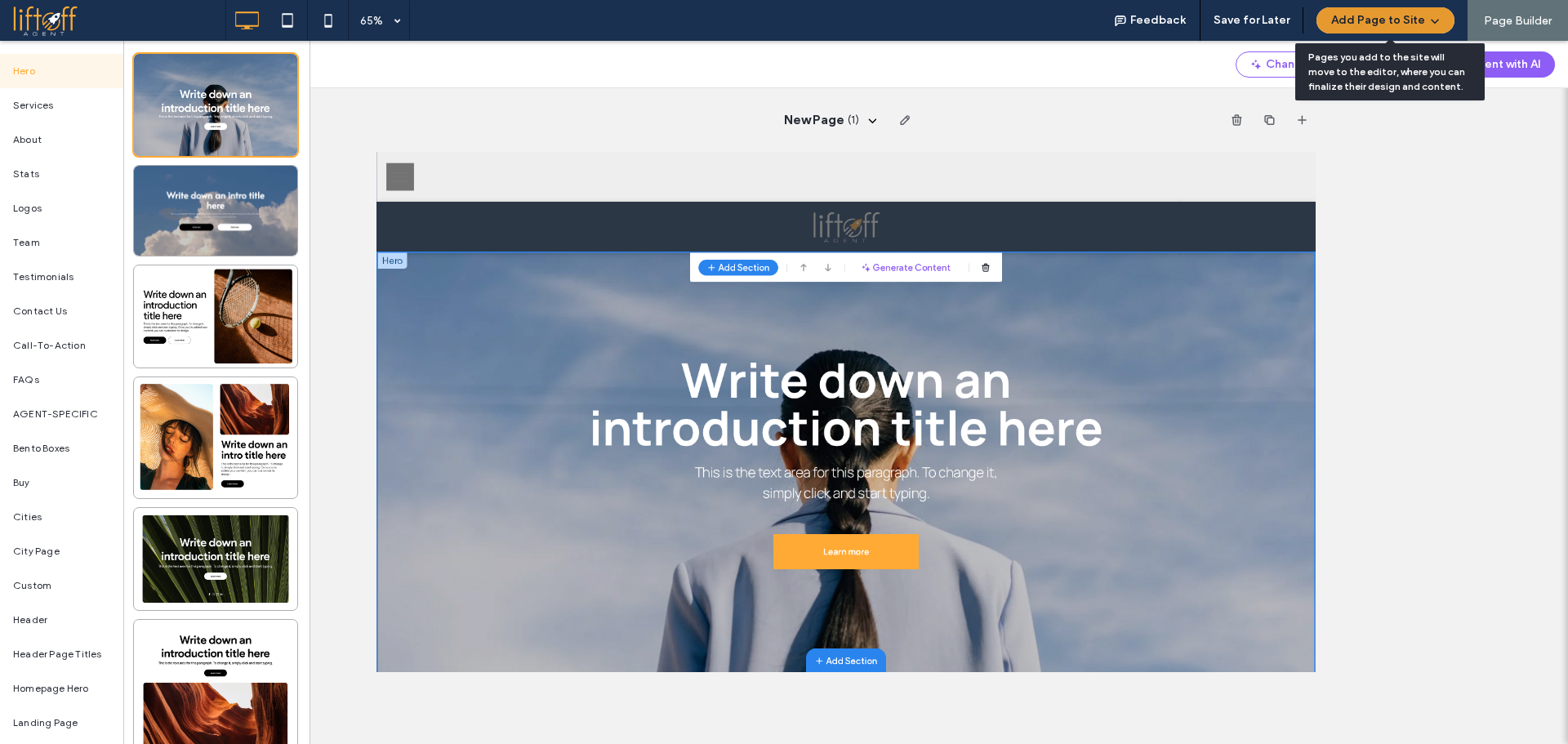
click at [1414, 18] on button "Add Page to Site" at bounding box center [1385, 20] width 138 height 26
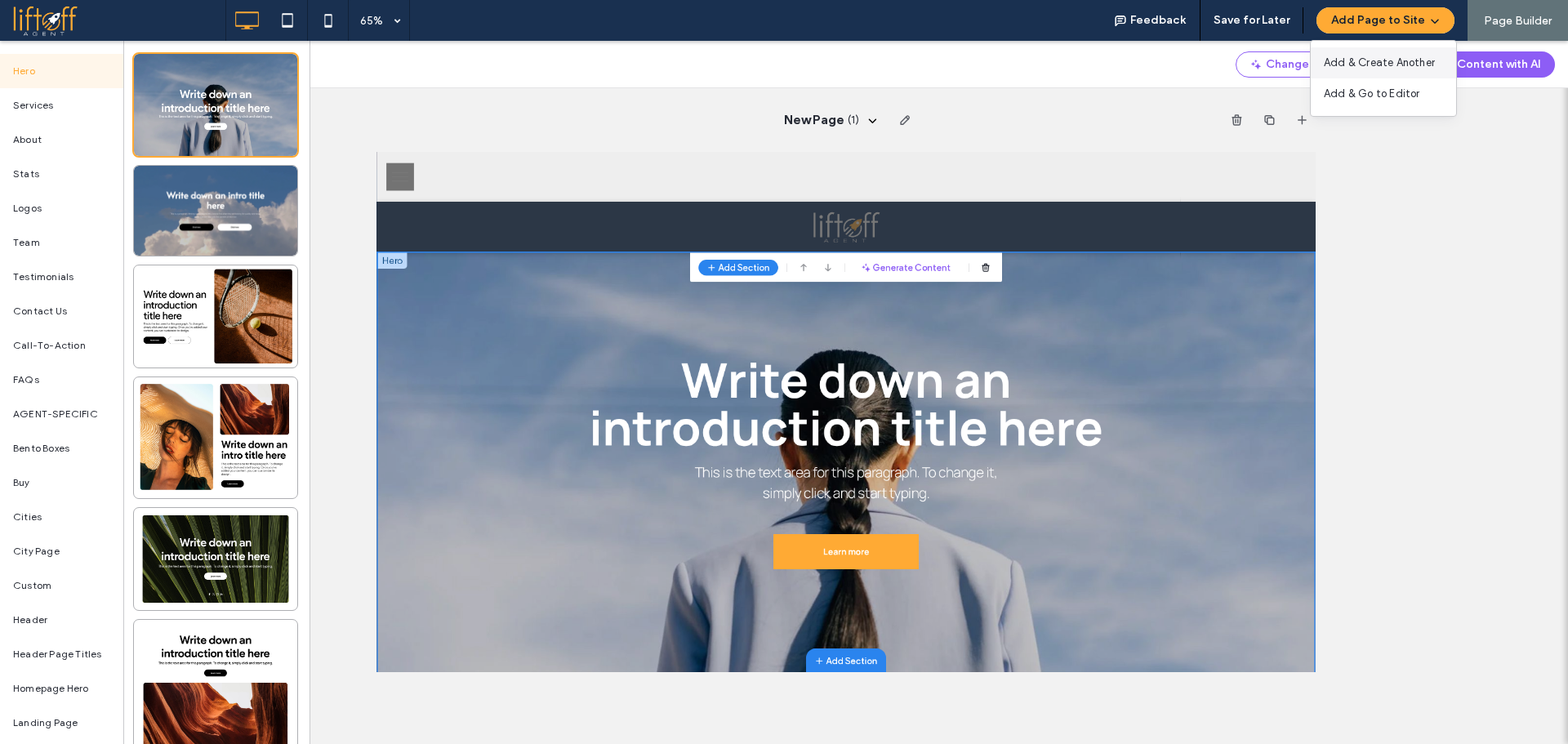
click at [1408, 62] on span "Add & Create Another" at bounding box center [1380, 63] width 111 height 17
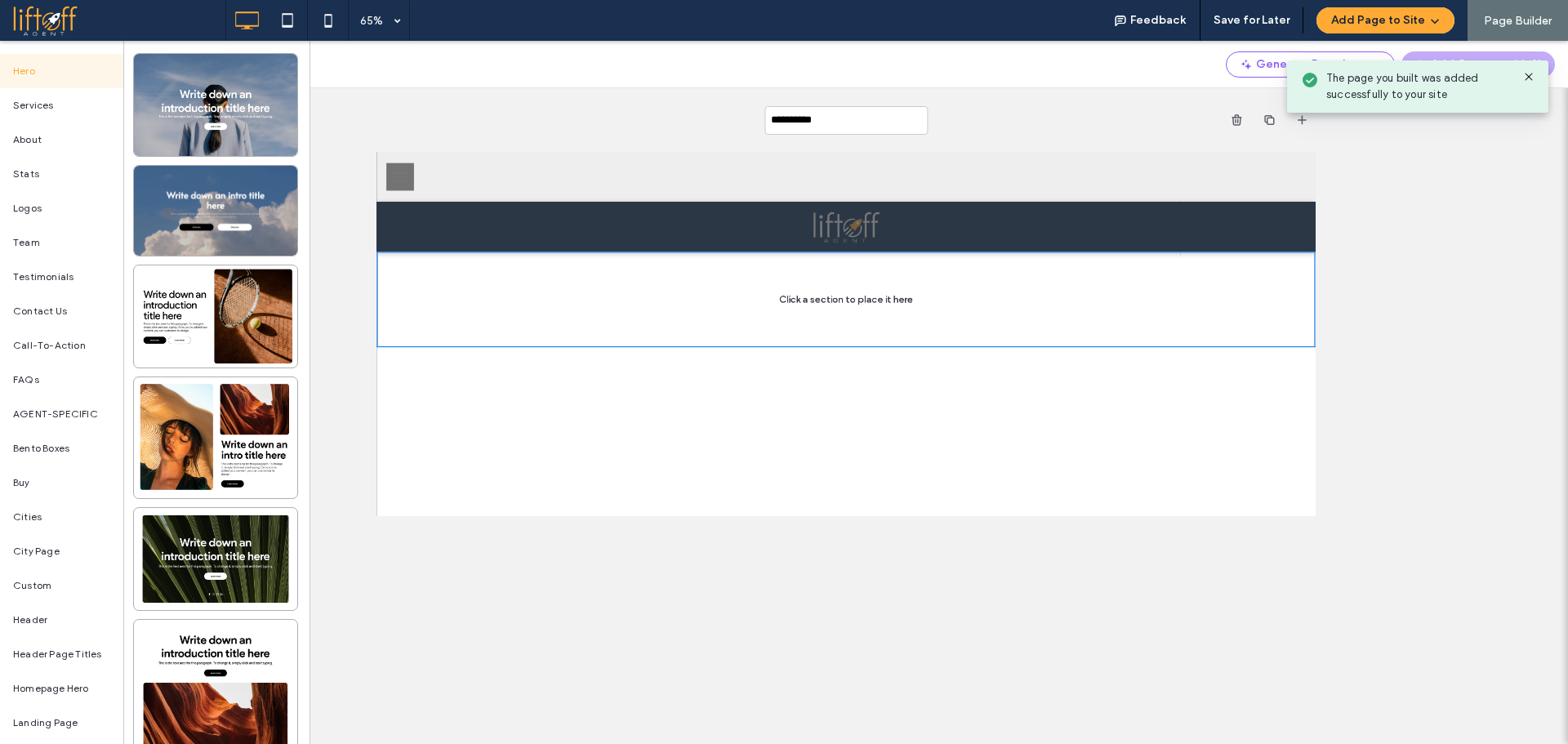
click at [546, 79] on div "Generate Page Layout Add Content with AI" at bounding box center [939, 64] width 1258 height 47
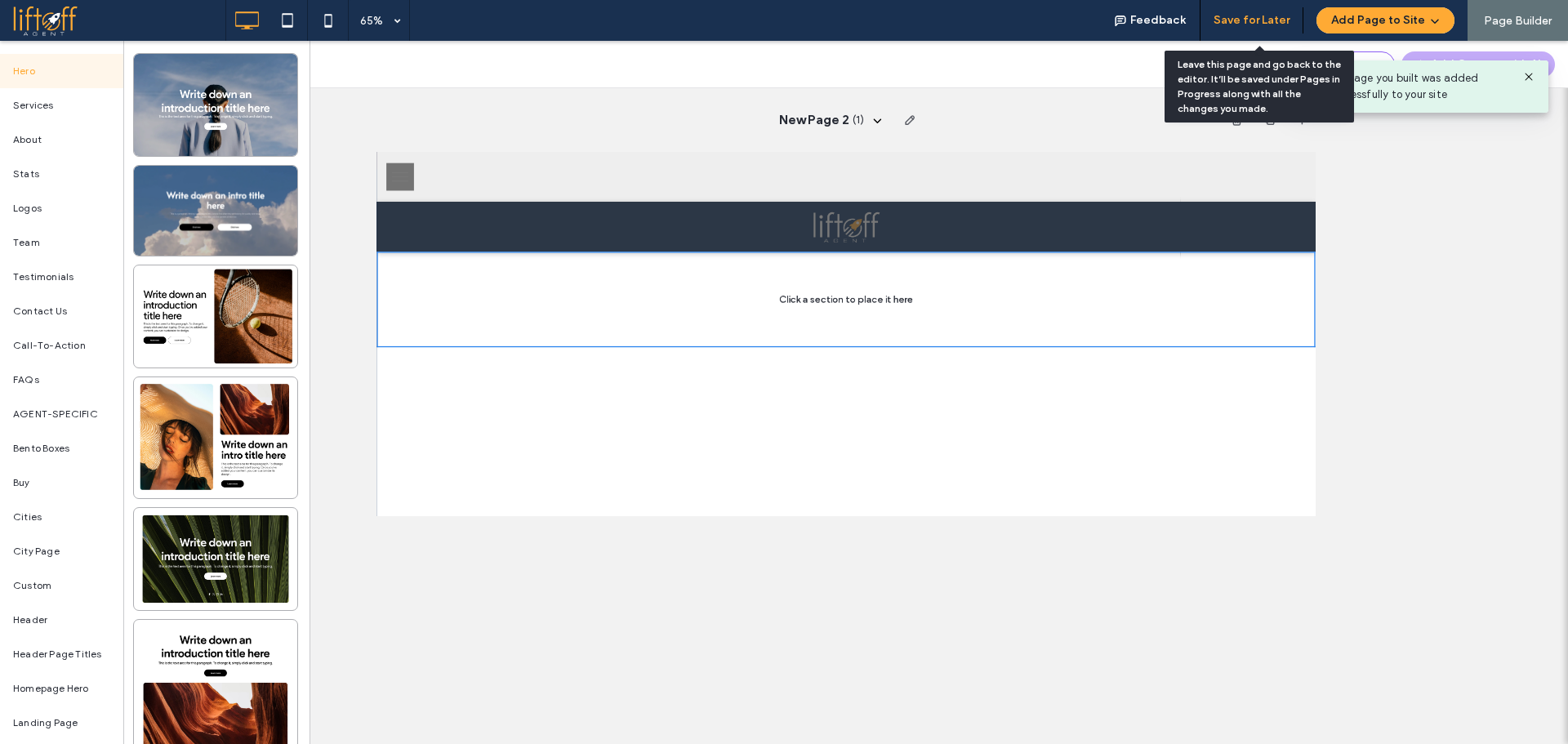
click at [1242, 27] on button "Save for Later" at bounding box center [1251, 20] width 76 height 26
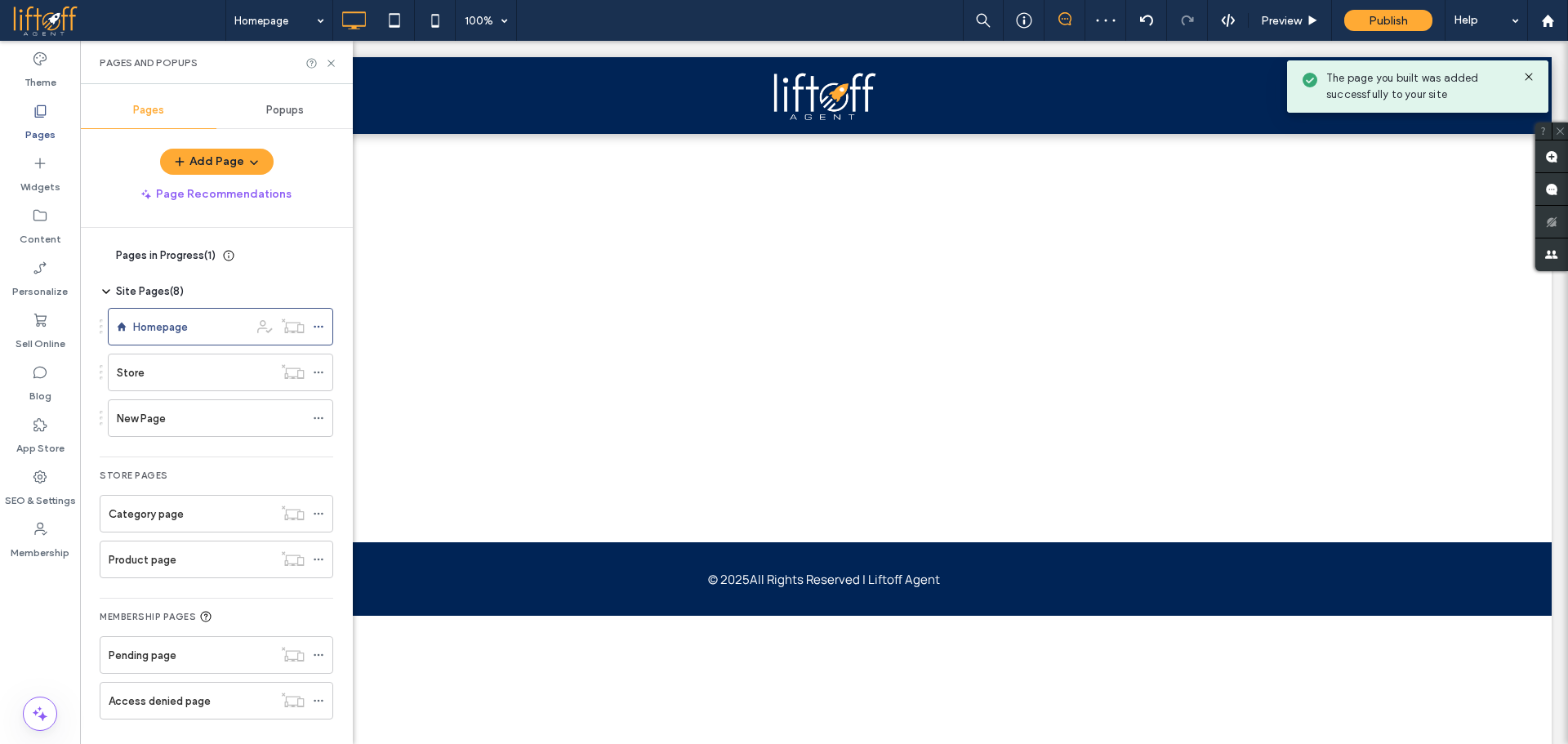
click at [107, 255] on use at bounding box center [107, 255] width 4 height 7
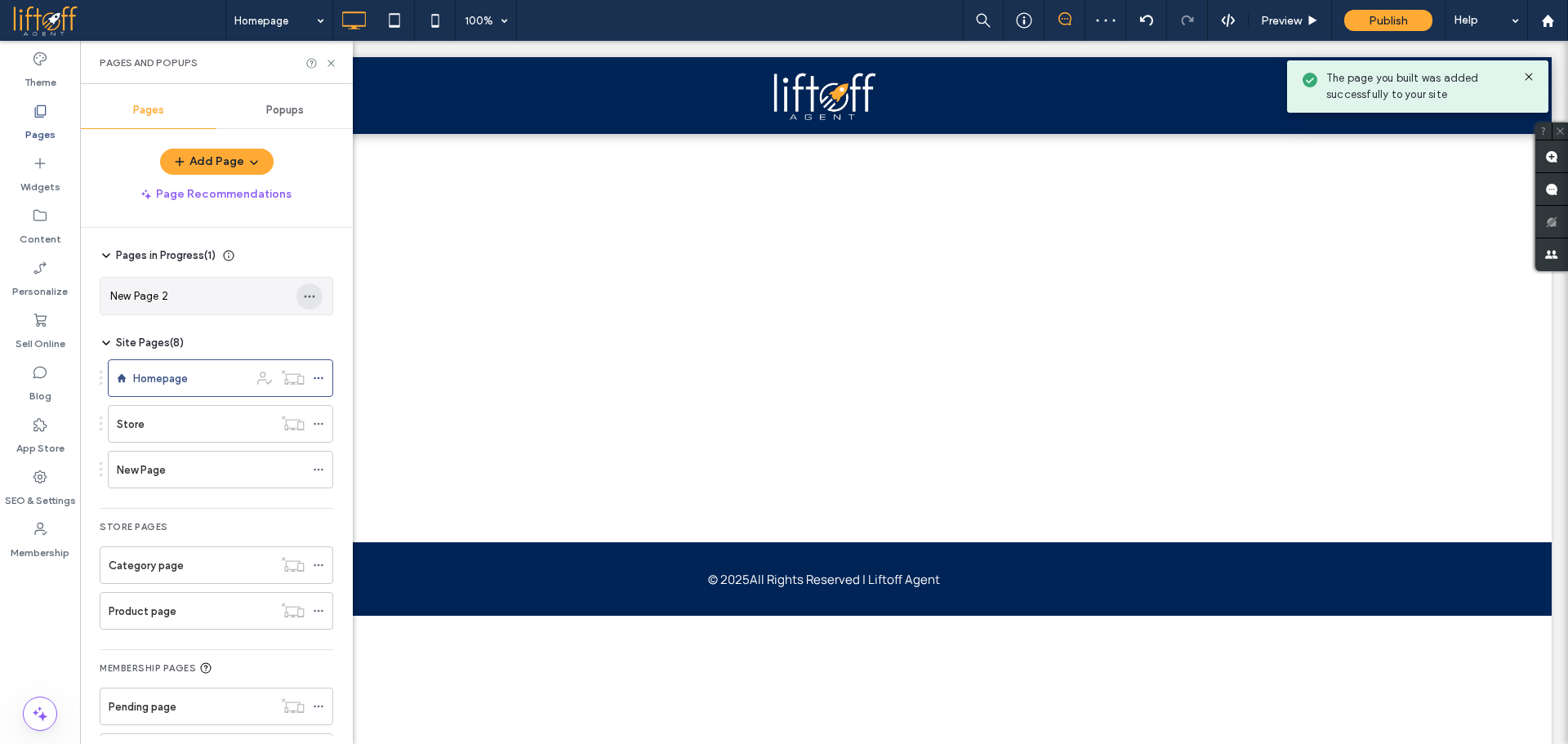
click at [311, 295] on icon "button" at bounding box center [309, 296] width 13 height 13
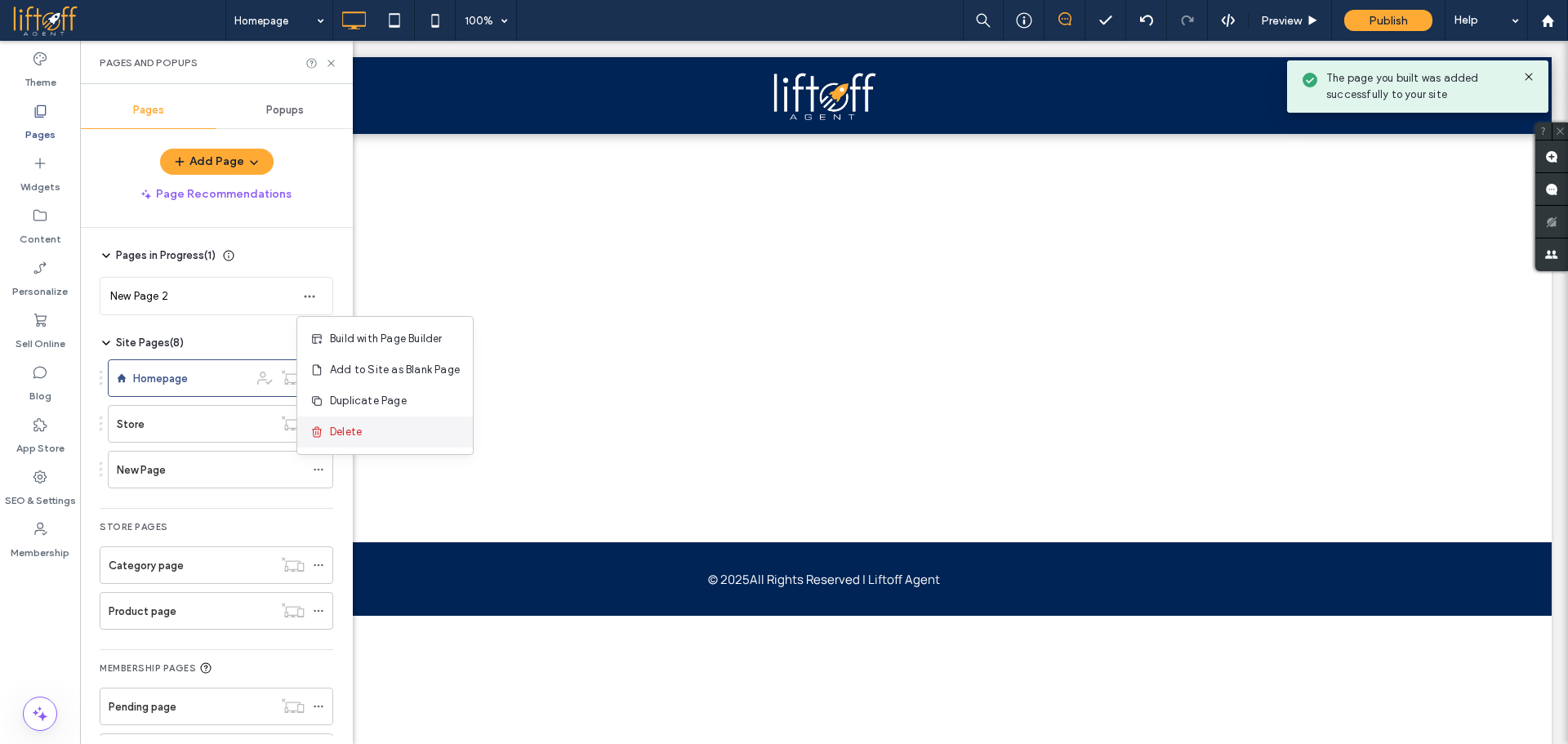
click at [349, 431] on span "Delete" at bounding box center [345, 433] width 32 height 17
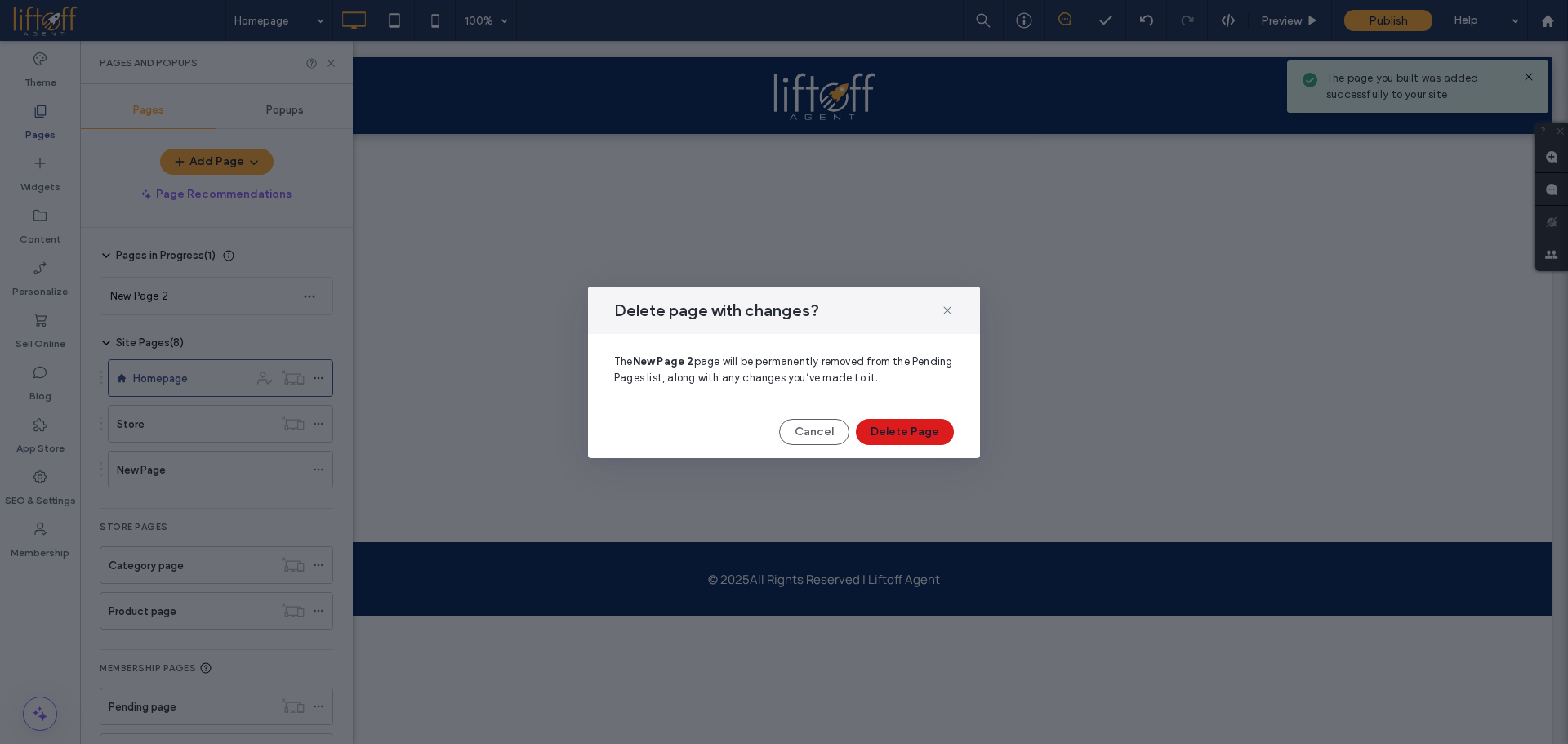
drag, startPoint x: 915, startPoint y: 436, endPoint x: 862, endPoint y: 426, distance: 53.9
click at [914, 436] on button "Delete Page" at bounding box center [905, 432] width 98 height 26
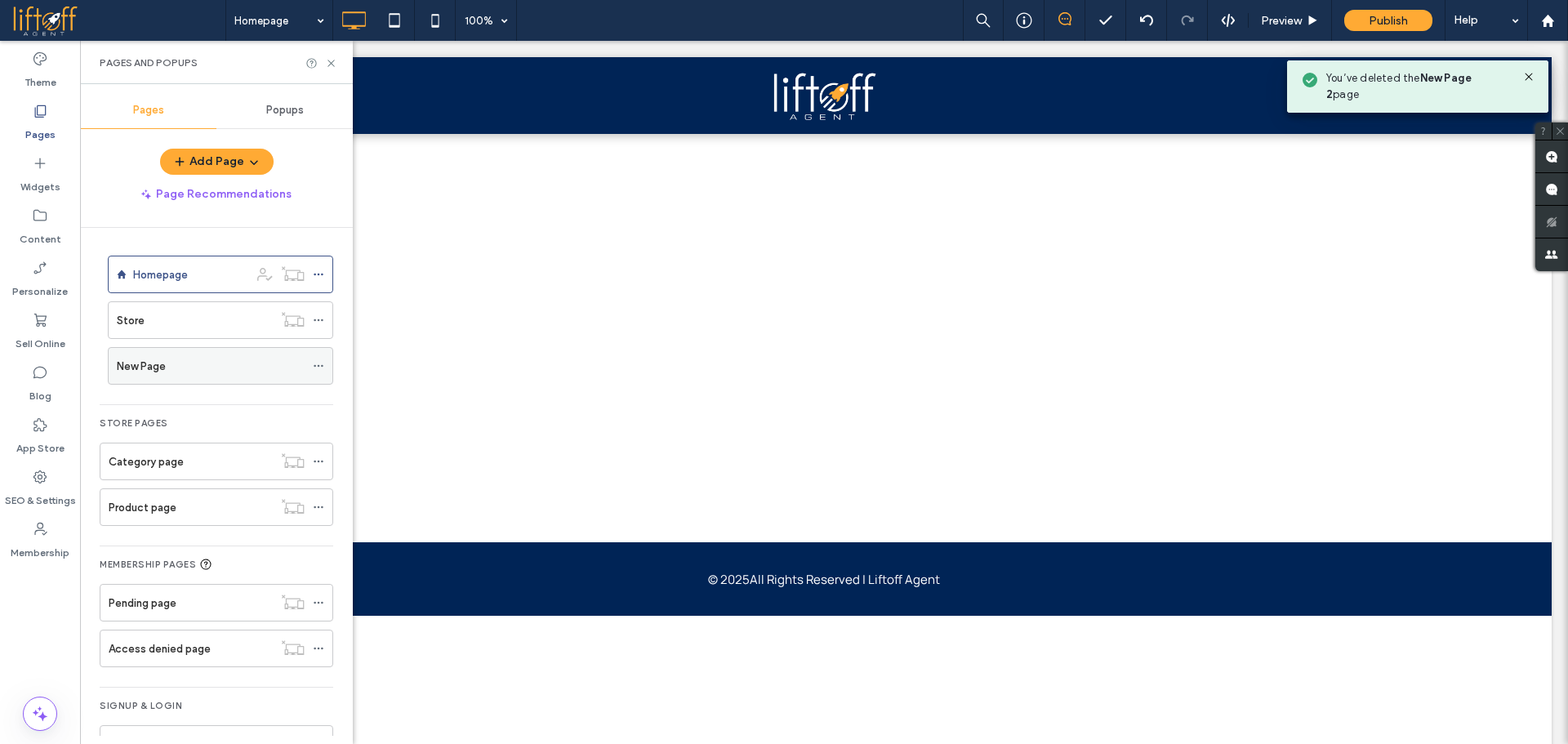
click at [317, 365] on icon at bounding box center [318, 366] width 11 height 11
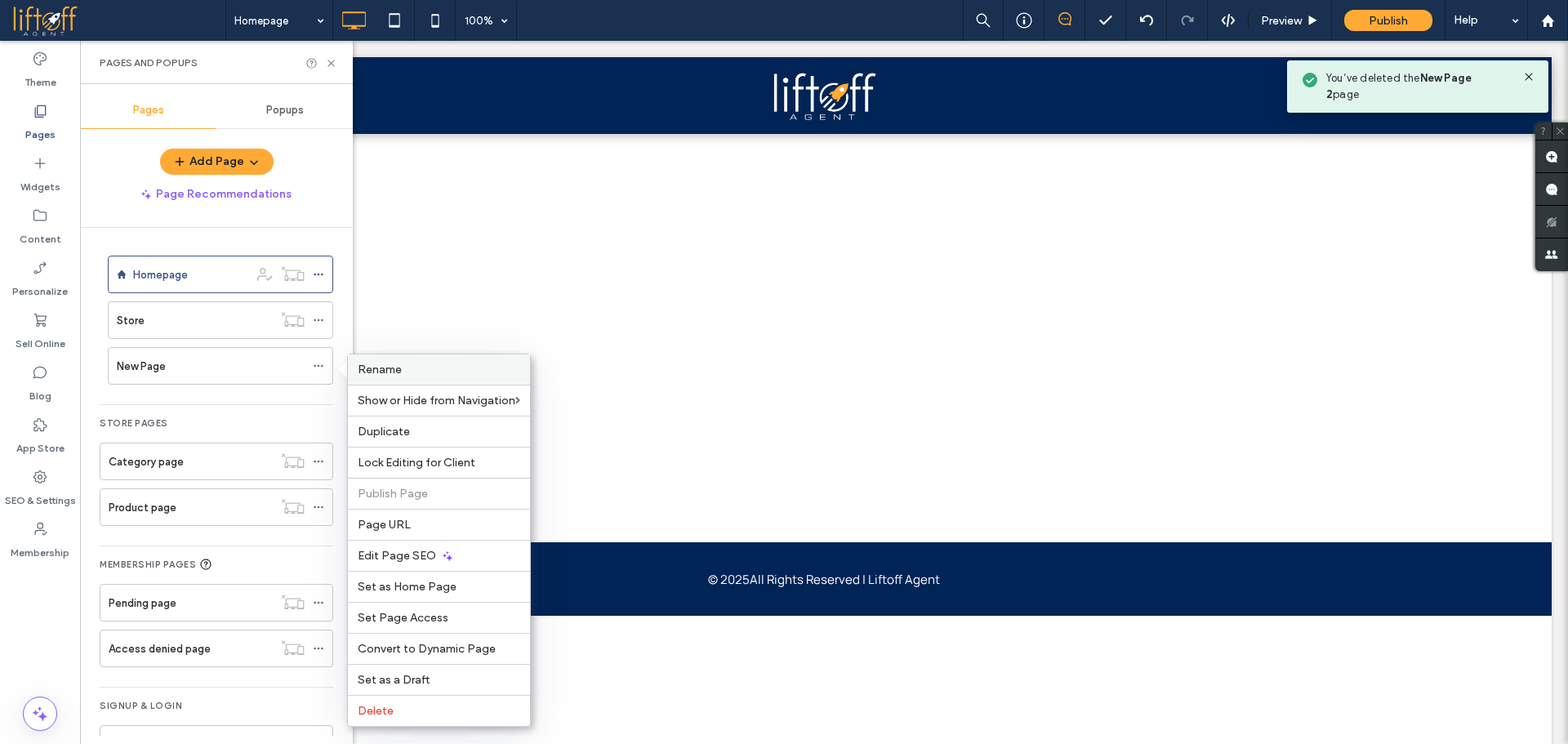
click at [396, 382] on div "Rename" at bounding box center [439, 370] width 182 height 31
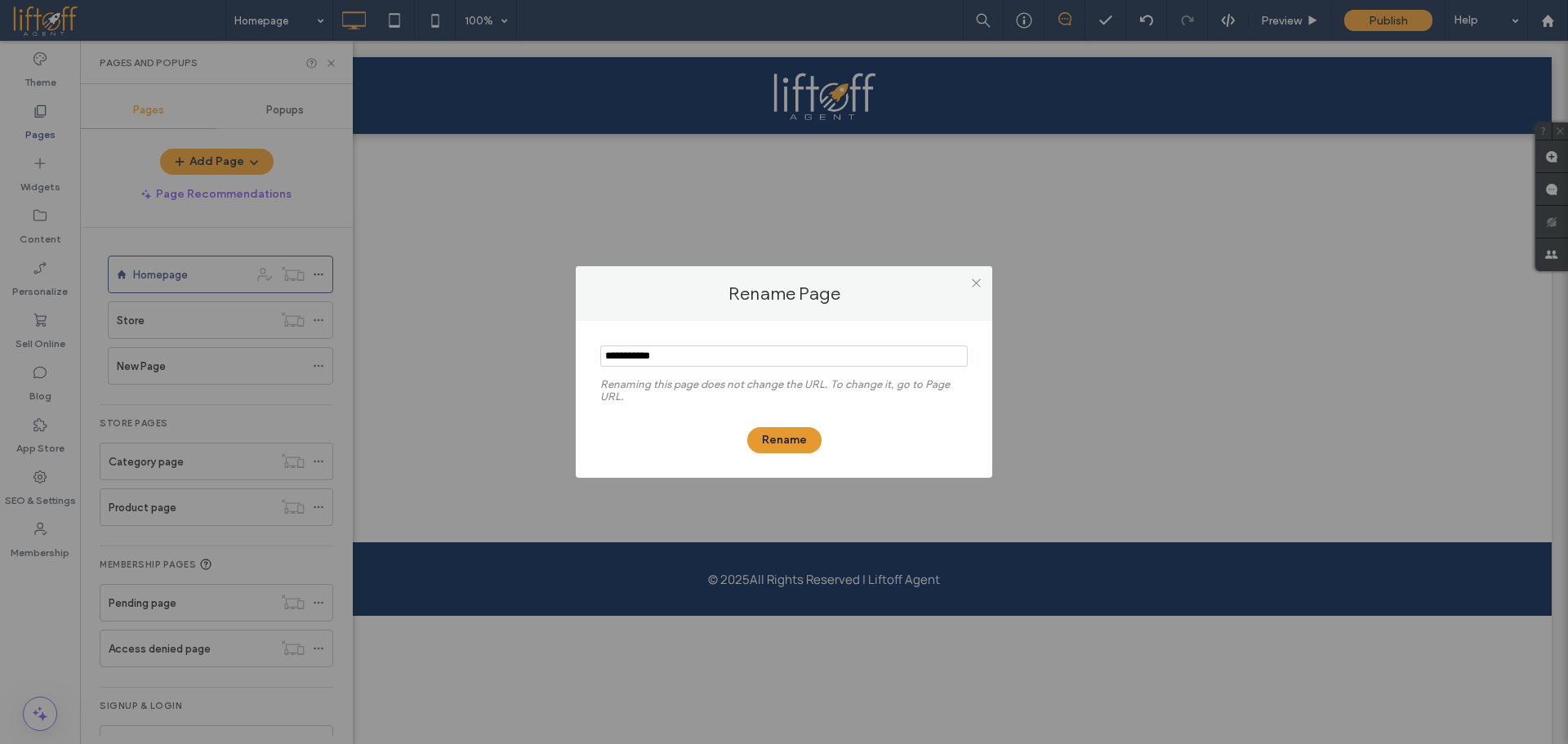
type input "**********"
click at [818, 445] on button "Rename" at bounding box center [784, 440] width 74 height 26
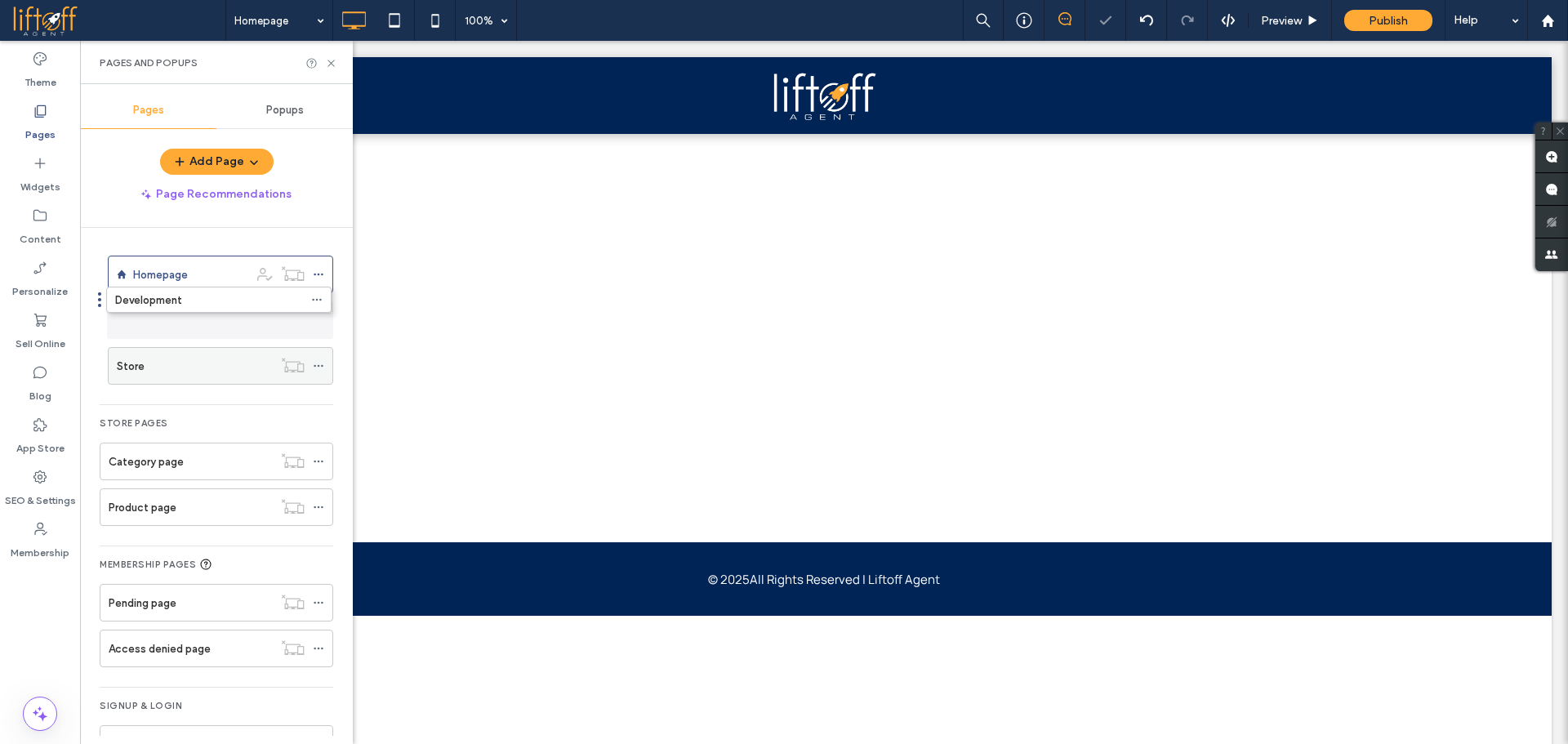
drag, startPoint x: 255, startPoint y: 370, endPoint x: 254, endPoint y: 308, distance: 62.0
click at [268, 322] on div "Development" at bounding box center [211, 320] width 188 height 17
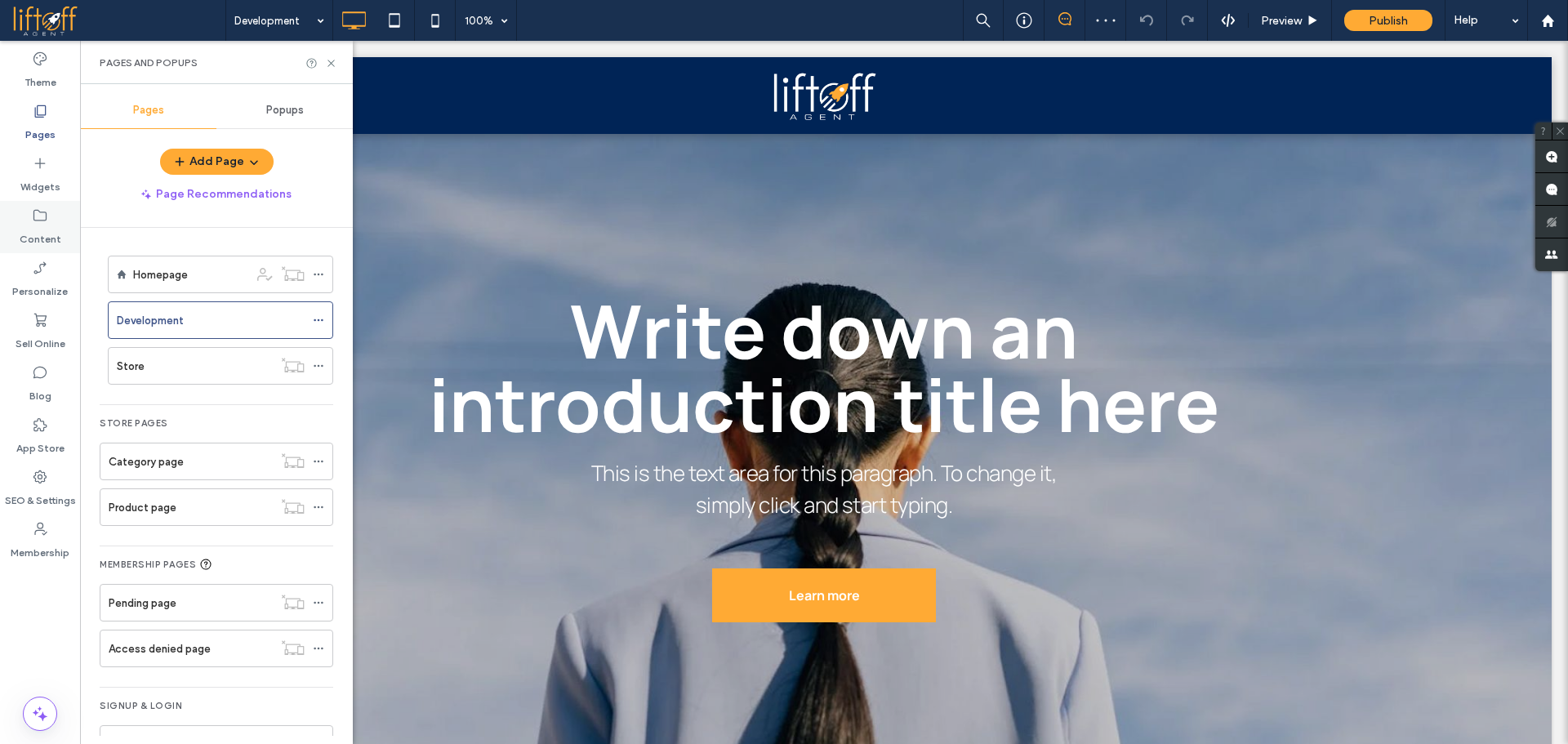
click at [34, 235] on label "Content" at bounding box center [40, 235] width 42 height 23
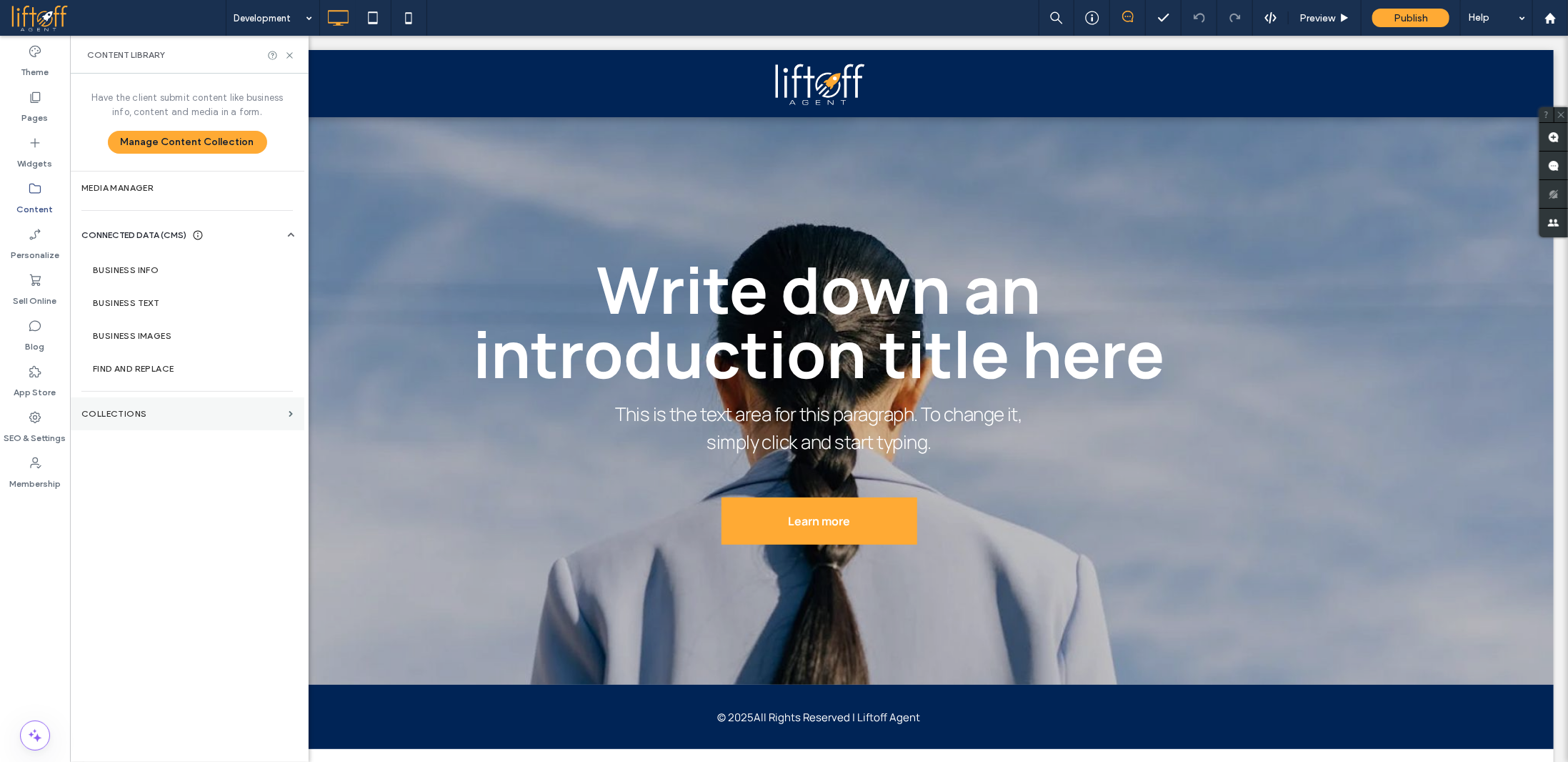
click at [173, 402] on section "Collections" at bounding box center [187, 413] width 235 height 32
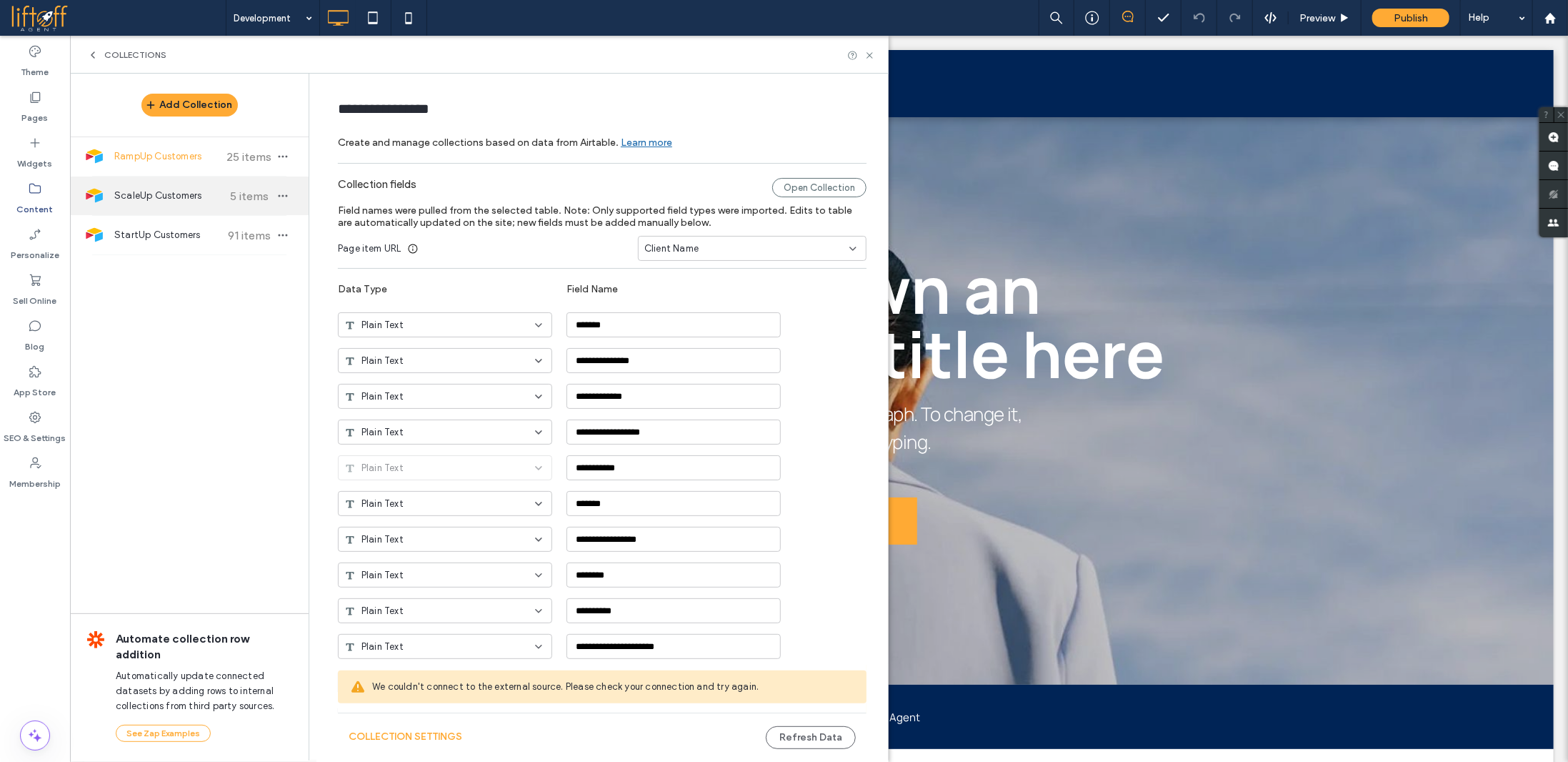
click at [196, 206] on div "ScaleUp Customers 5 items" at bounding box center [189, 195] width 239 height 38
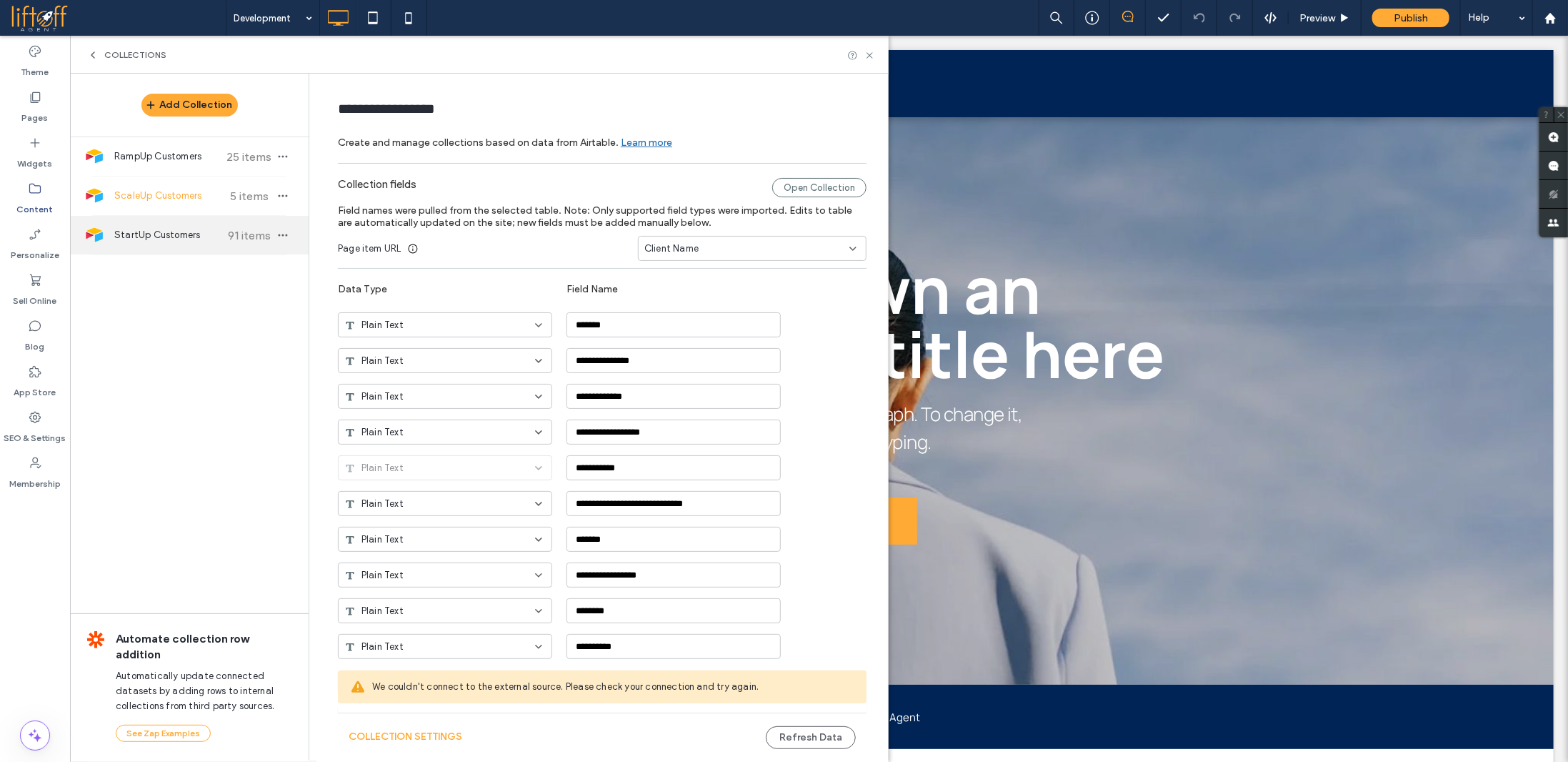
click at [184, 228] on span "StartUp Customers" at bounding box center [167, 236] width 106 height 15
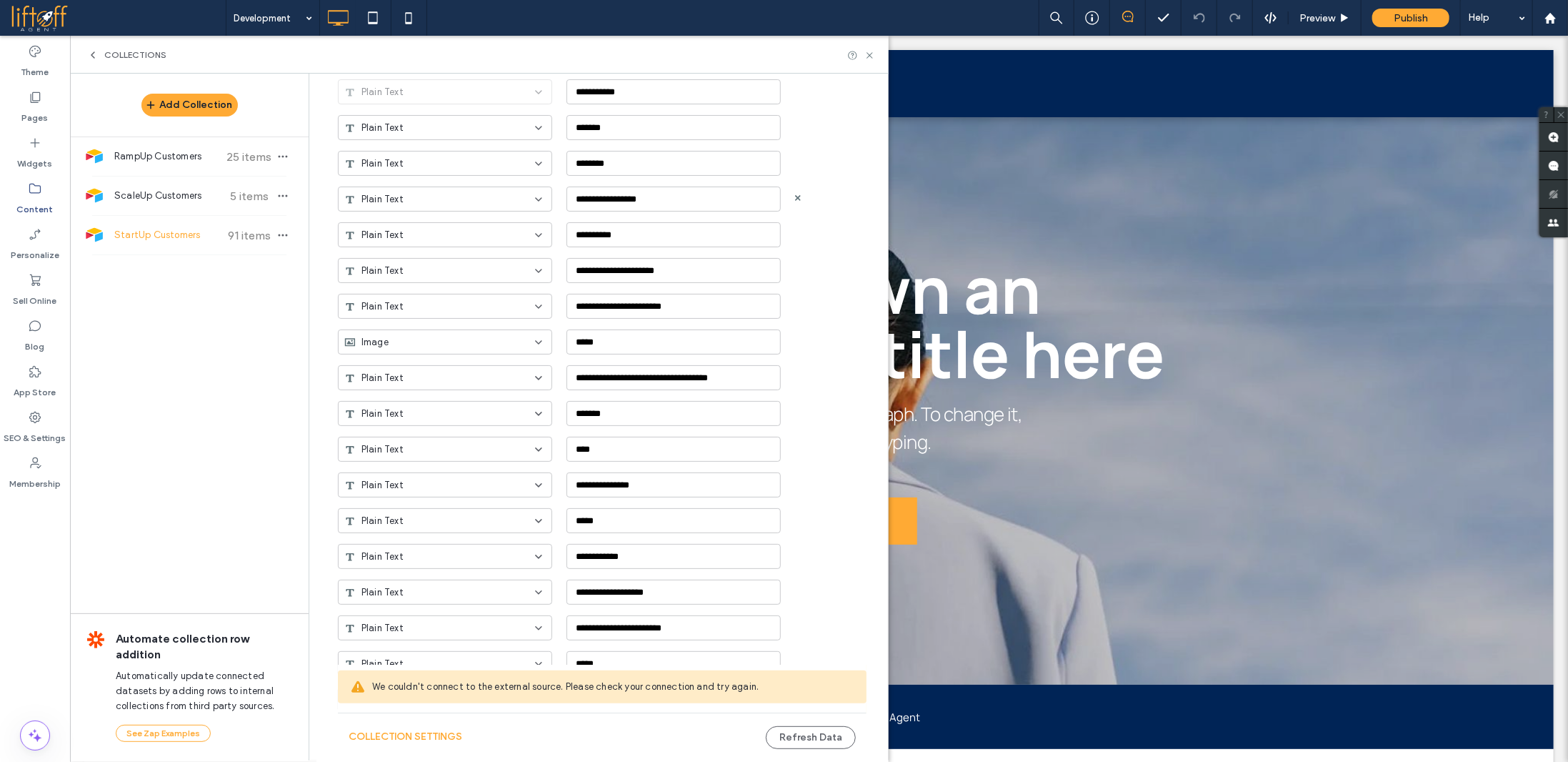
scroll to position [71, 0]
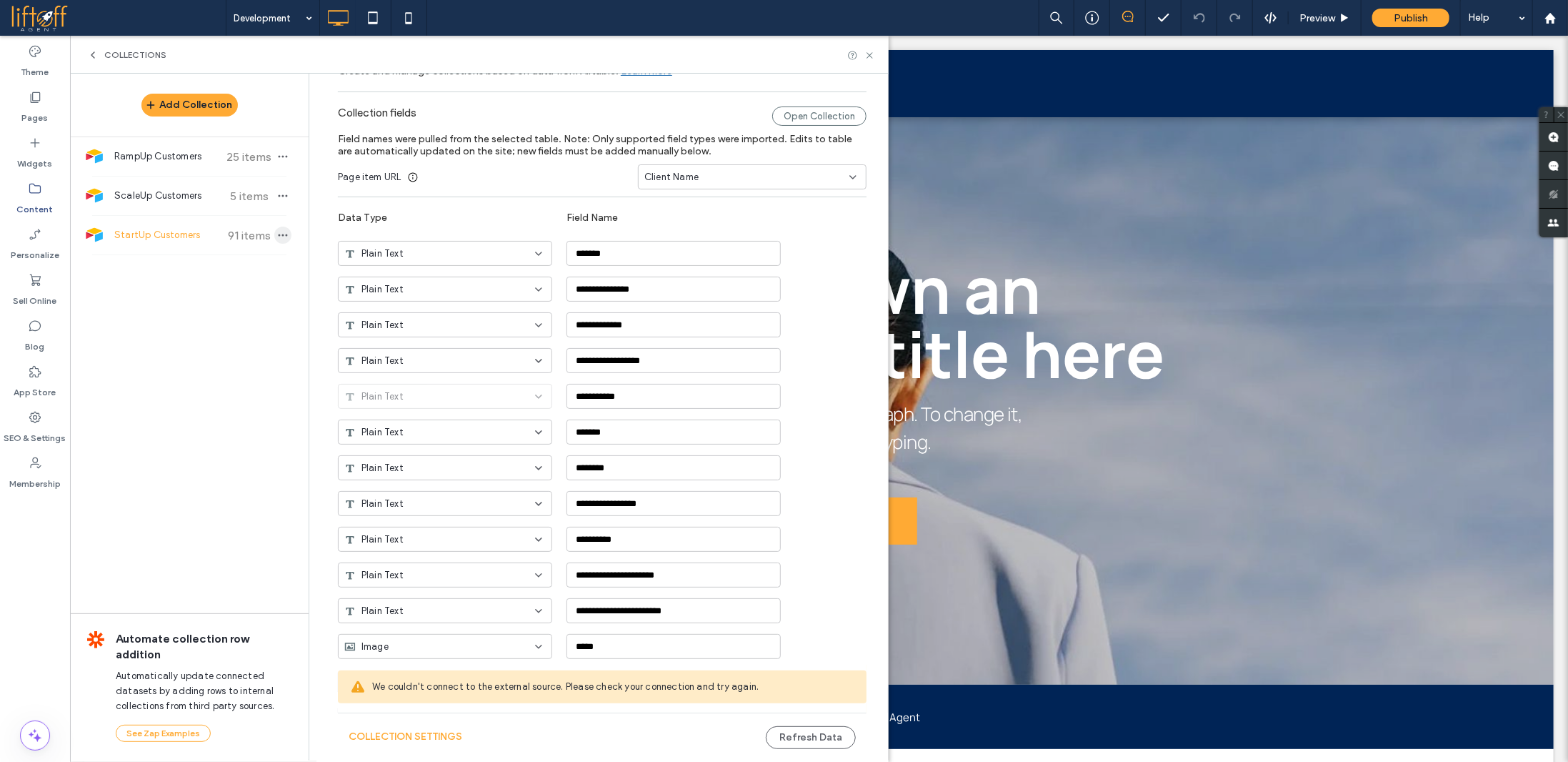
click at [279, 235] on use "button" at bounding box center [283, 236] width 9 height 2
click at [339, 302] on span "Delete Collection" at bounding box center [357, 302] width 75 height 15
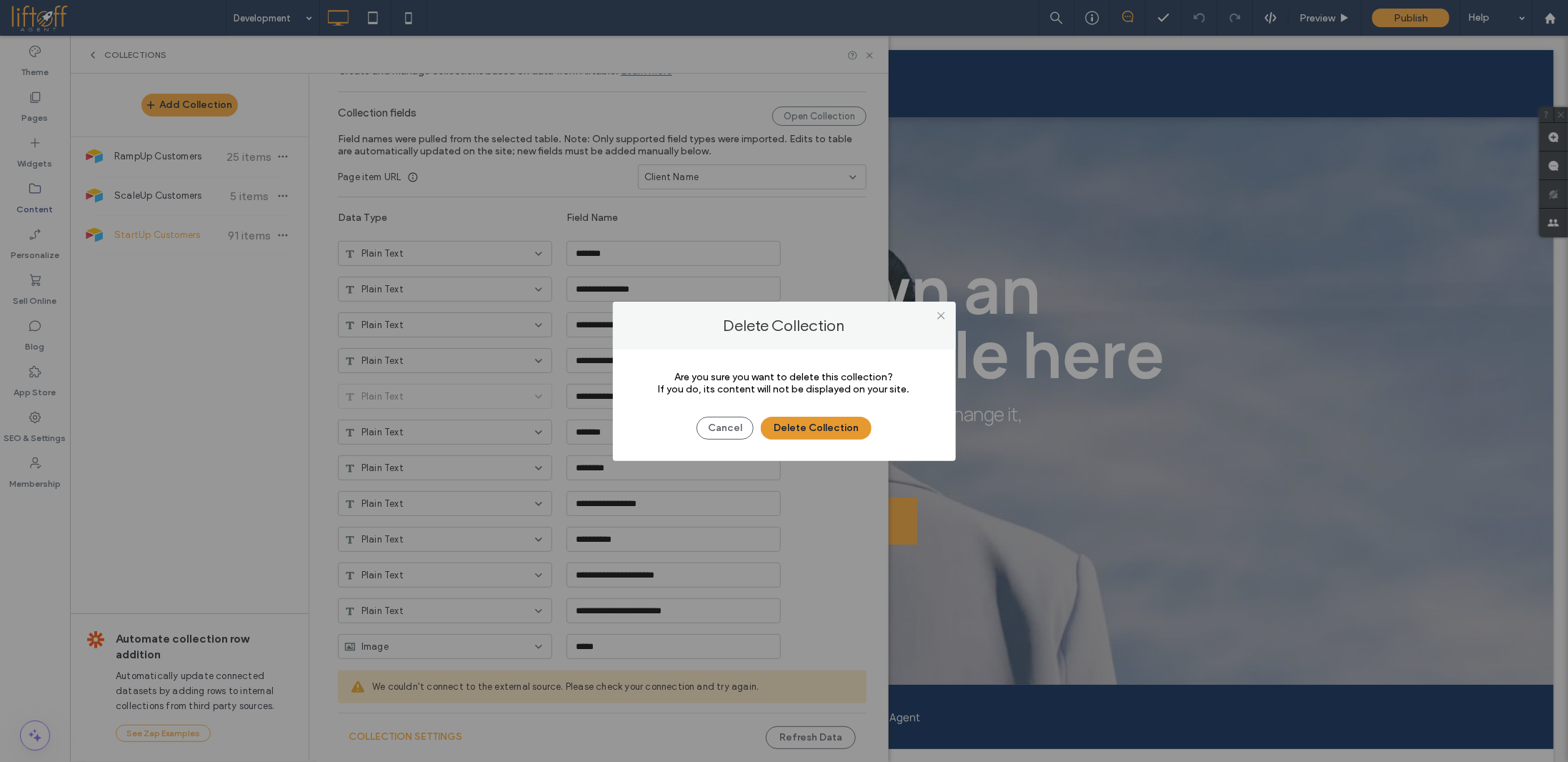
click at [813, 427] on button "Delete Collection" at bounding box center [816, 428] width 110 height 23
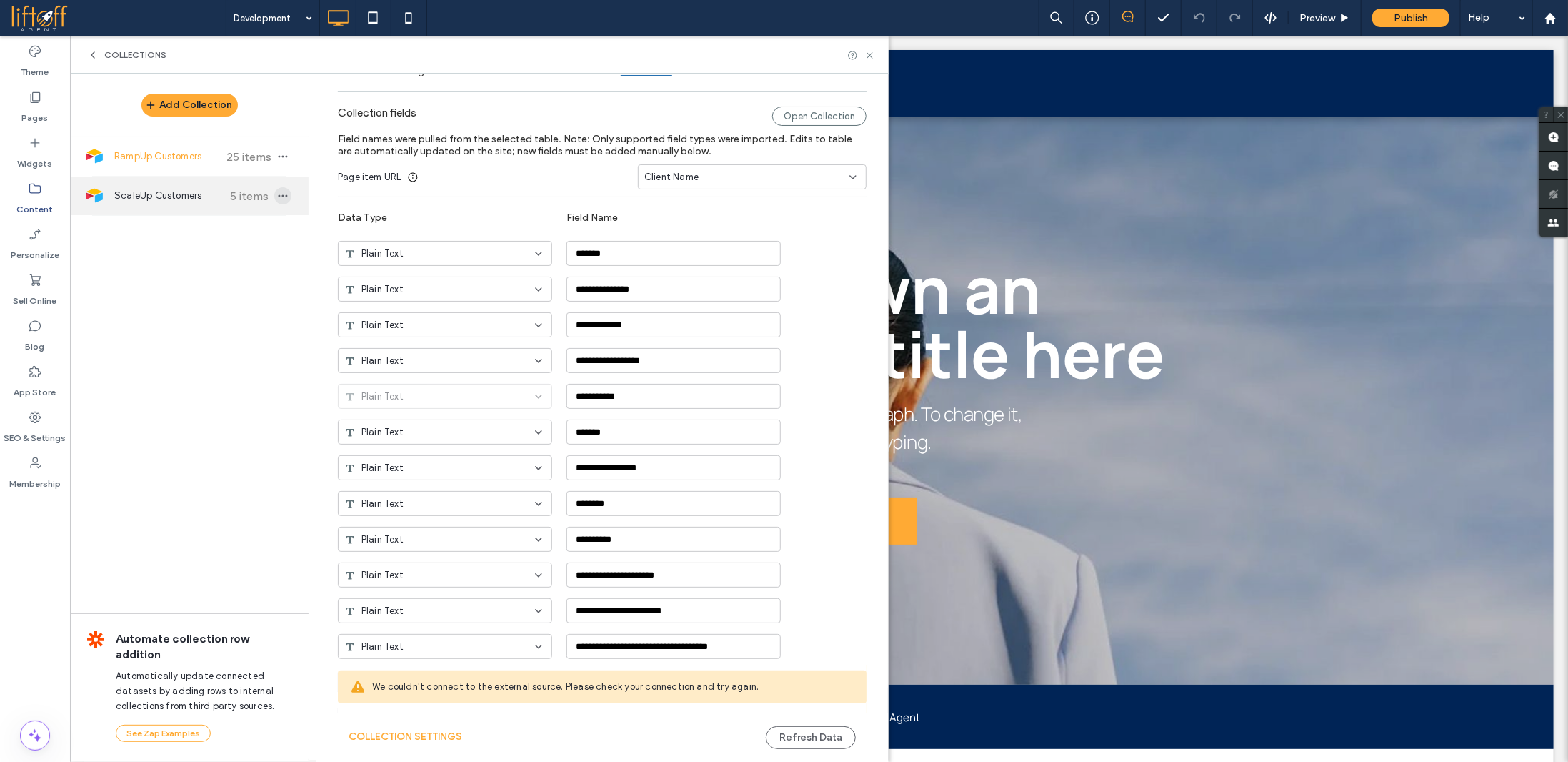
click at [277, 198] on icon "button" at bounding box center [283, 196] width 11 height 11
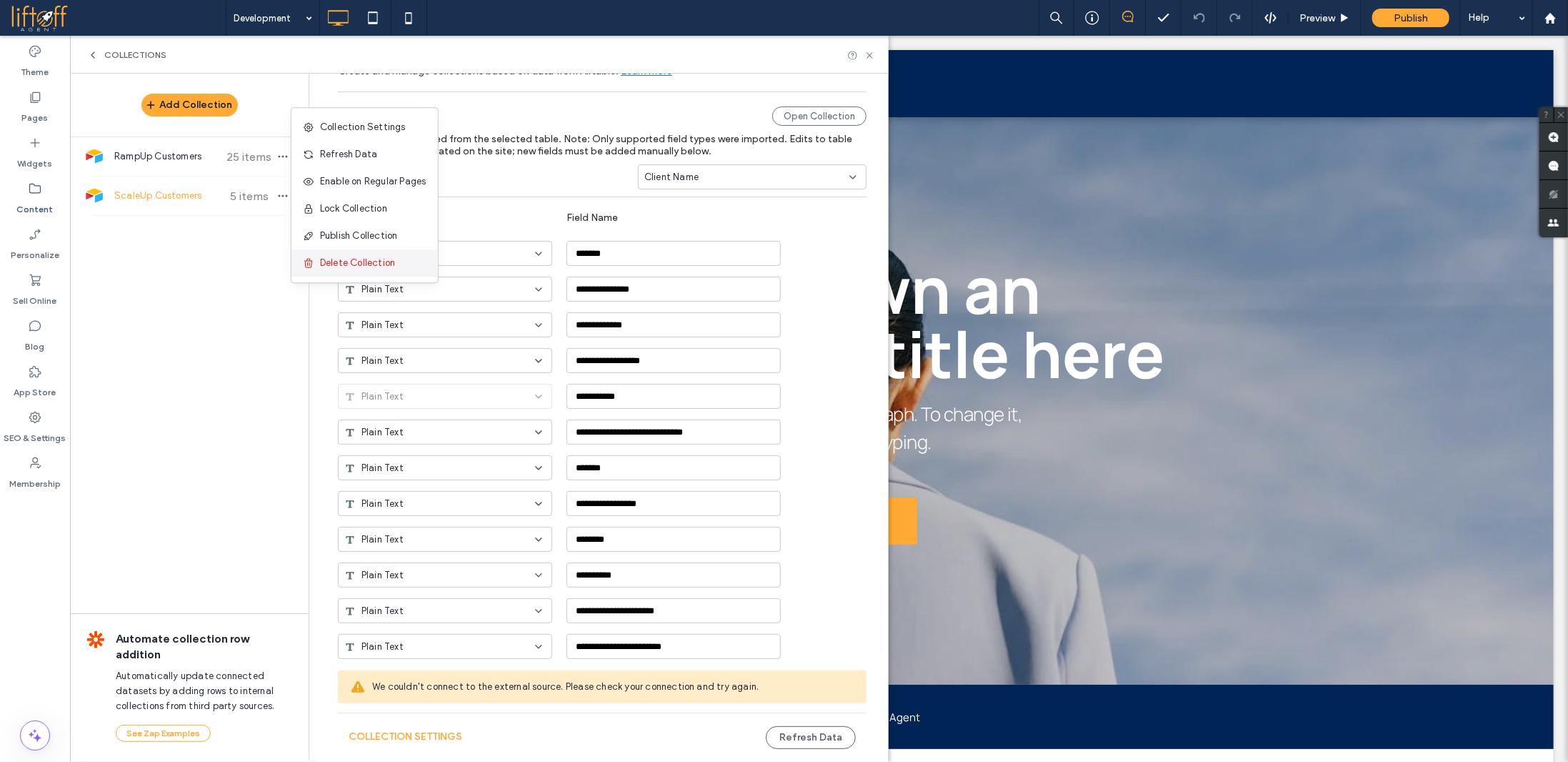
click at [335, 268] on span "Delete Collection" at bounding box center [357, 263] width 75 height 15
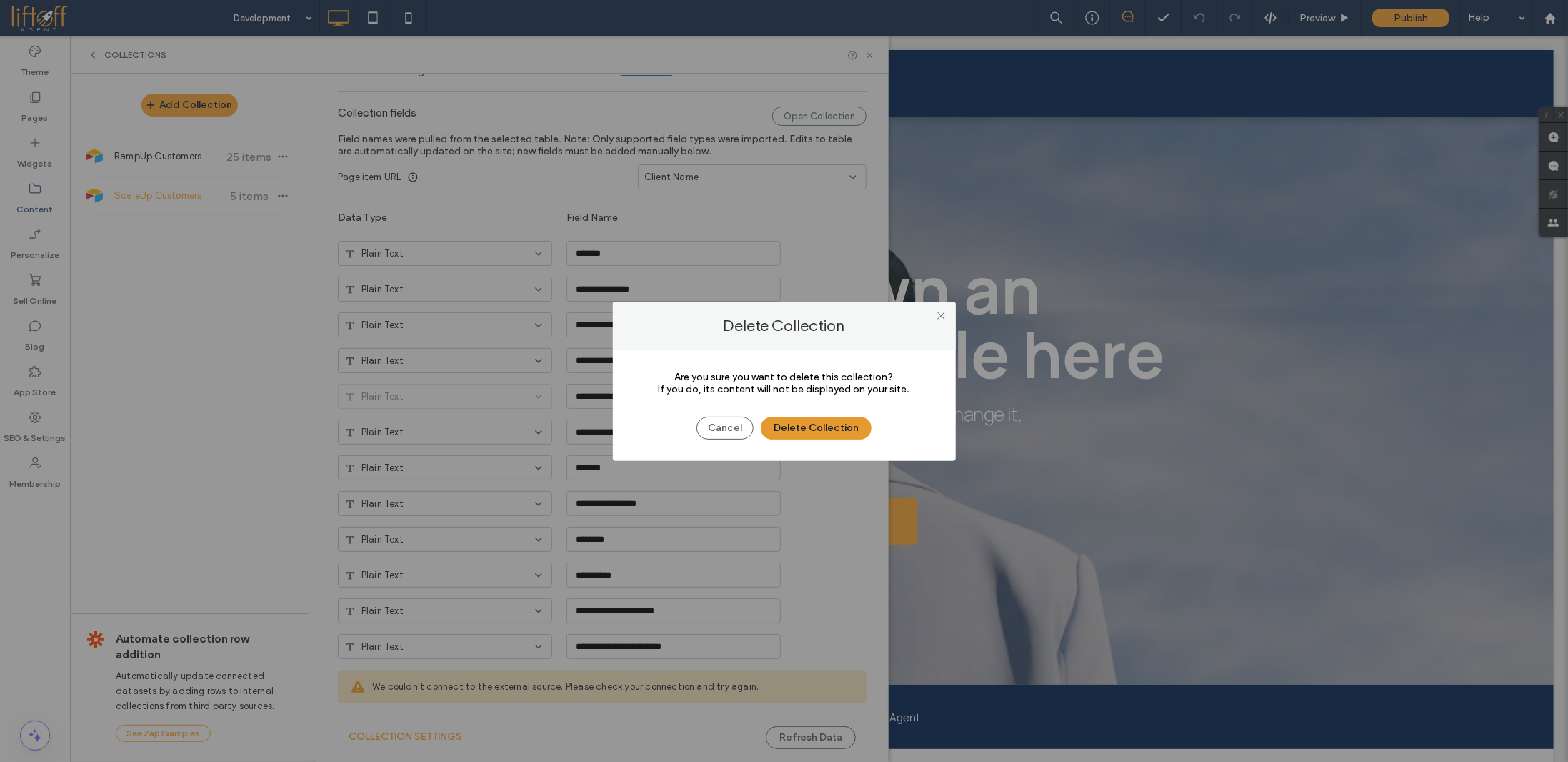
click at [797, 428] on button "Delete Collection" at bounding box center [816, 428] width 110 height 23
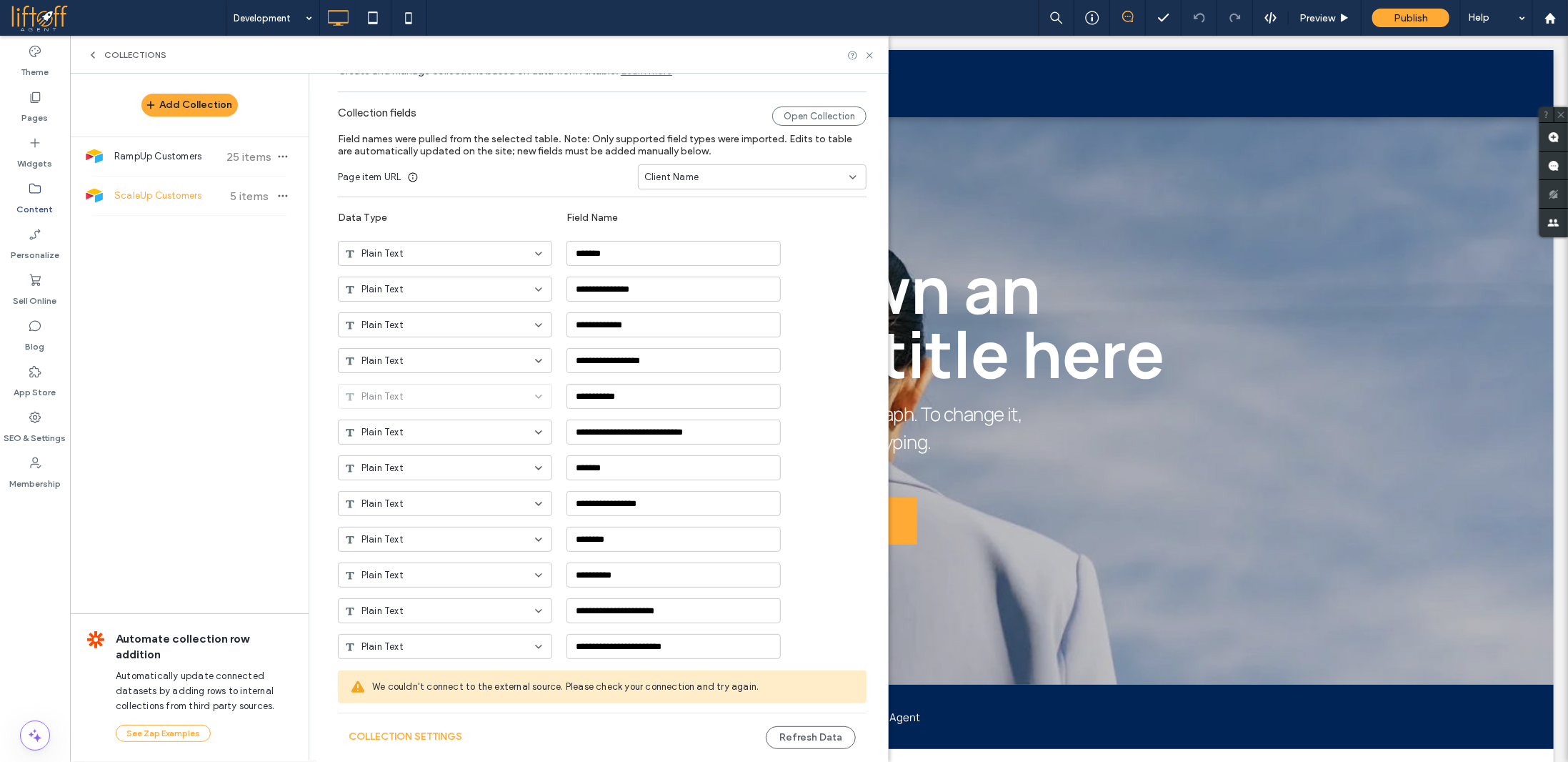
type input "**********"
click at [281, 155] on icon "button" at bounding box center [283, 157] width 11 height 11
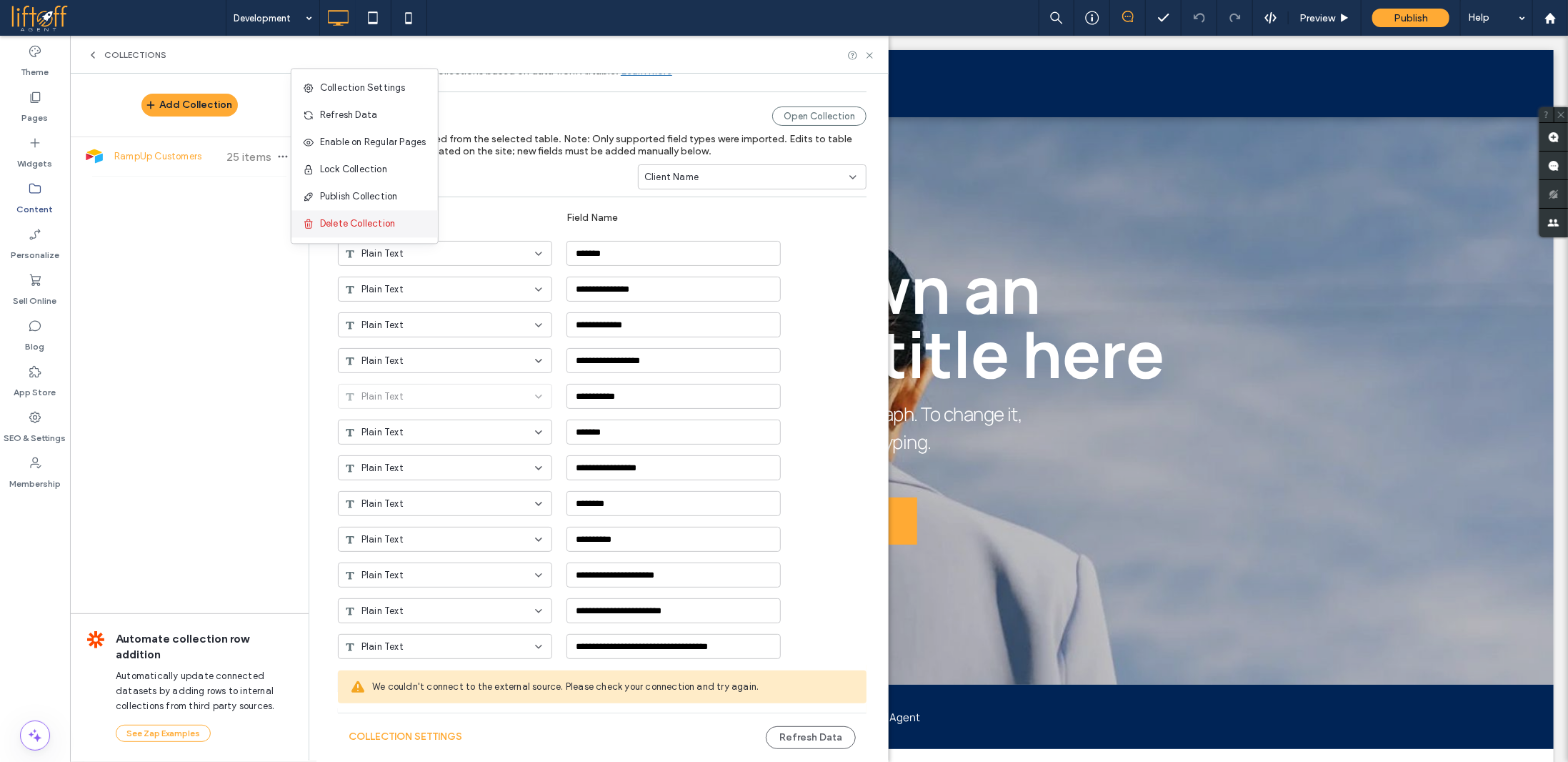
click at [365, 219] on span "Delete Collection" at bounding box center [357, 224] width 75 height 15
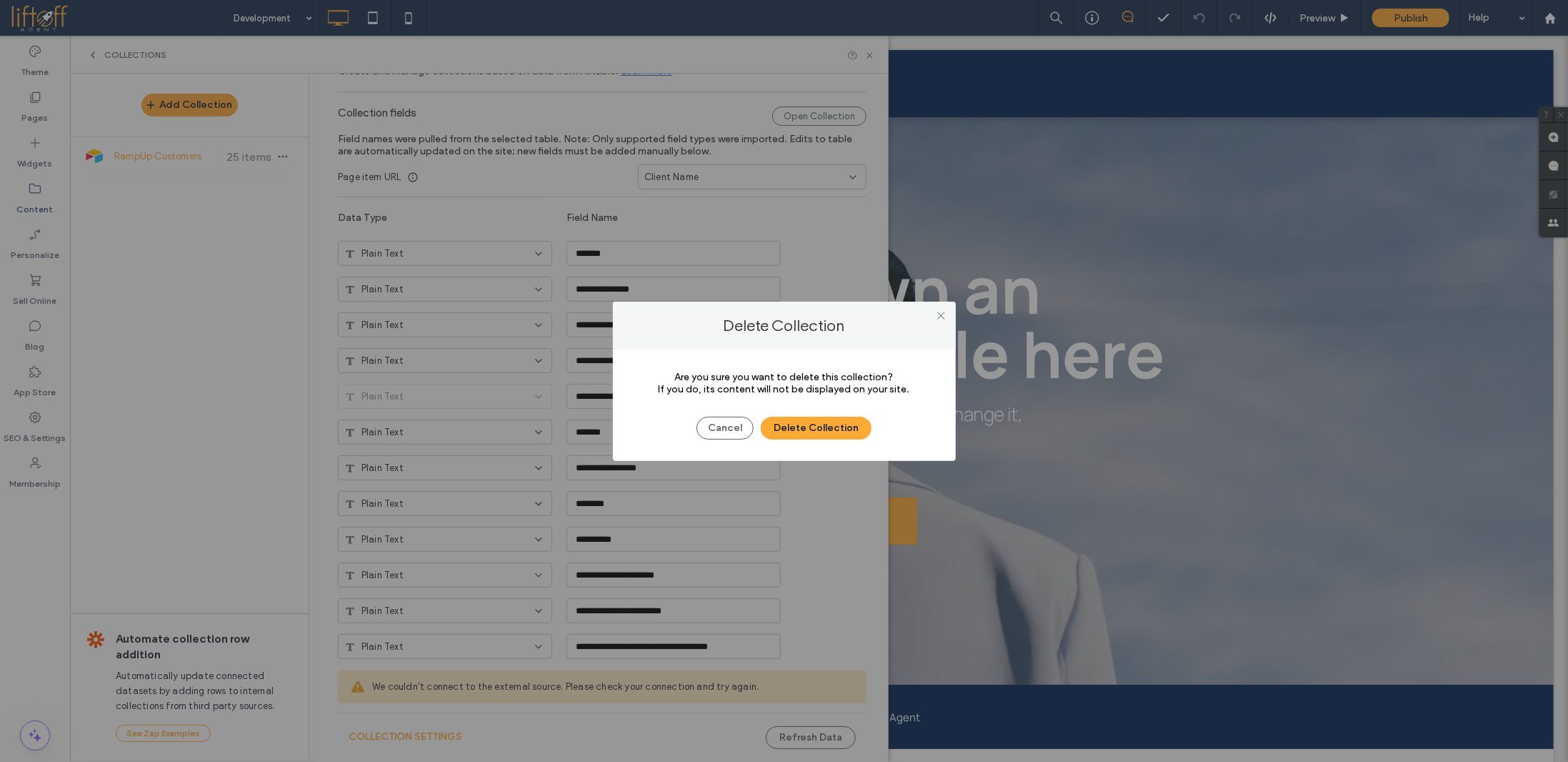
drag, startPoint x: 818, startPoint y: 425, endPoint x: 378, endPoint y: 315, distance: 453.5
click at [818, 425] on button "Delete Collection" at bounding box center [816, 428] width 110 height 23
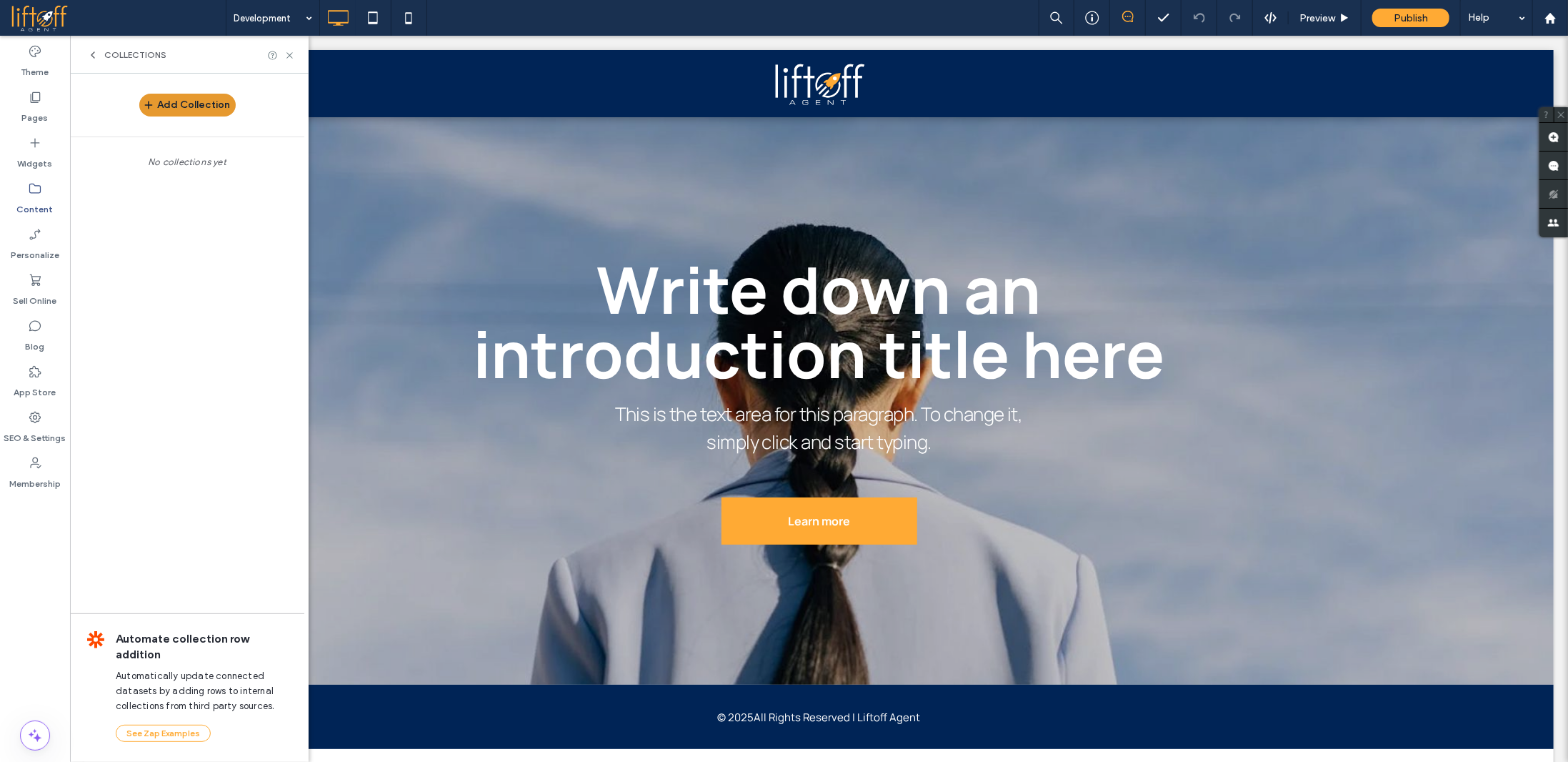
click at [213, 106] on button "Add Collection" at bounding box center [188, 105] width 97 height 23
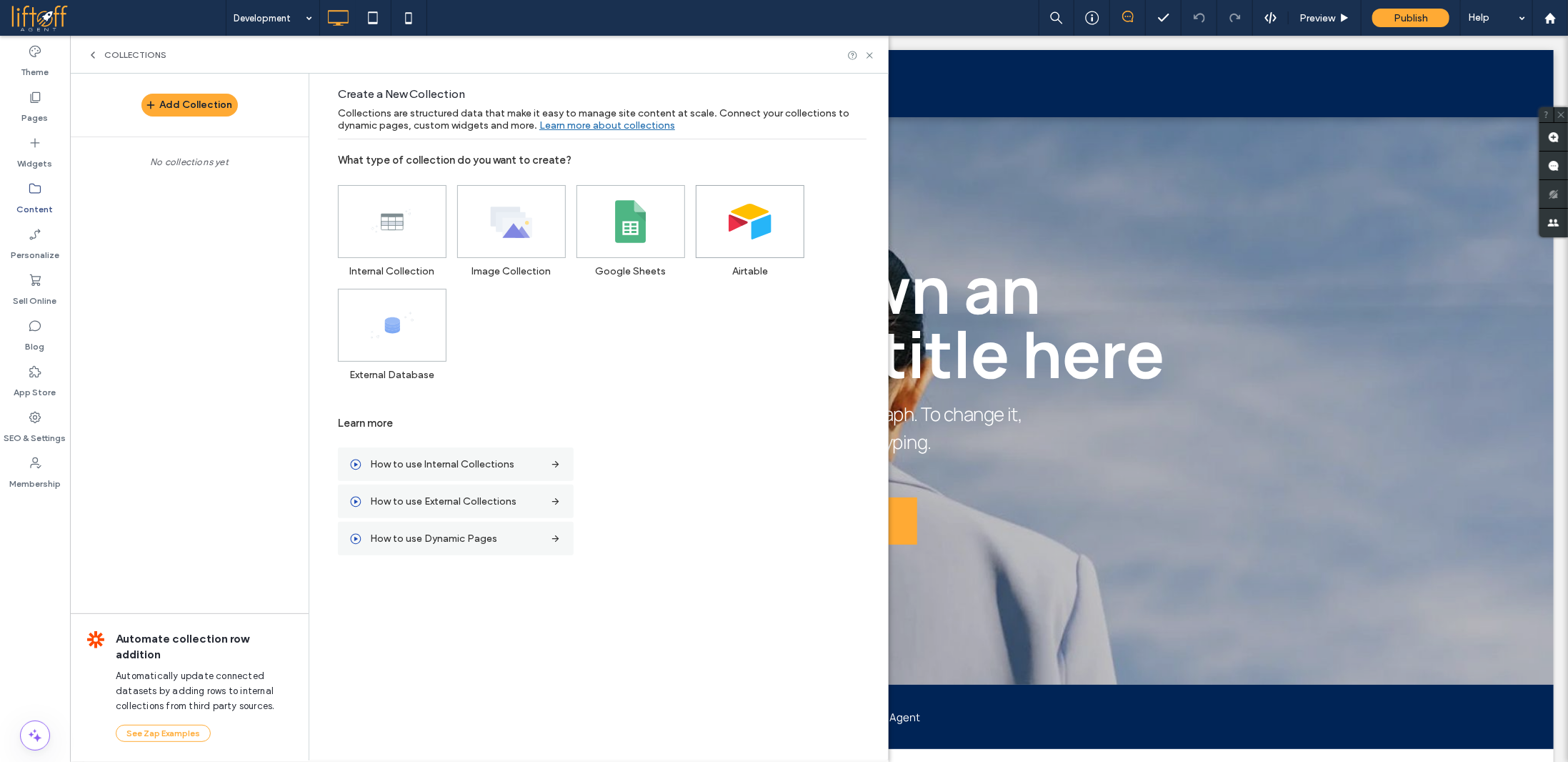
click at [724, 221] on span at bounding box center [750, 222] width 107 height 71
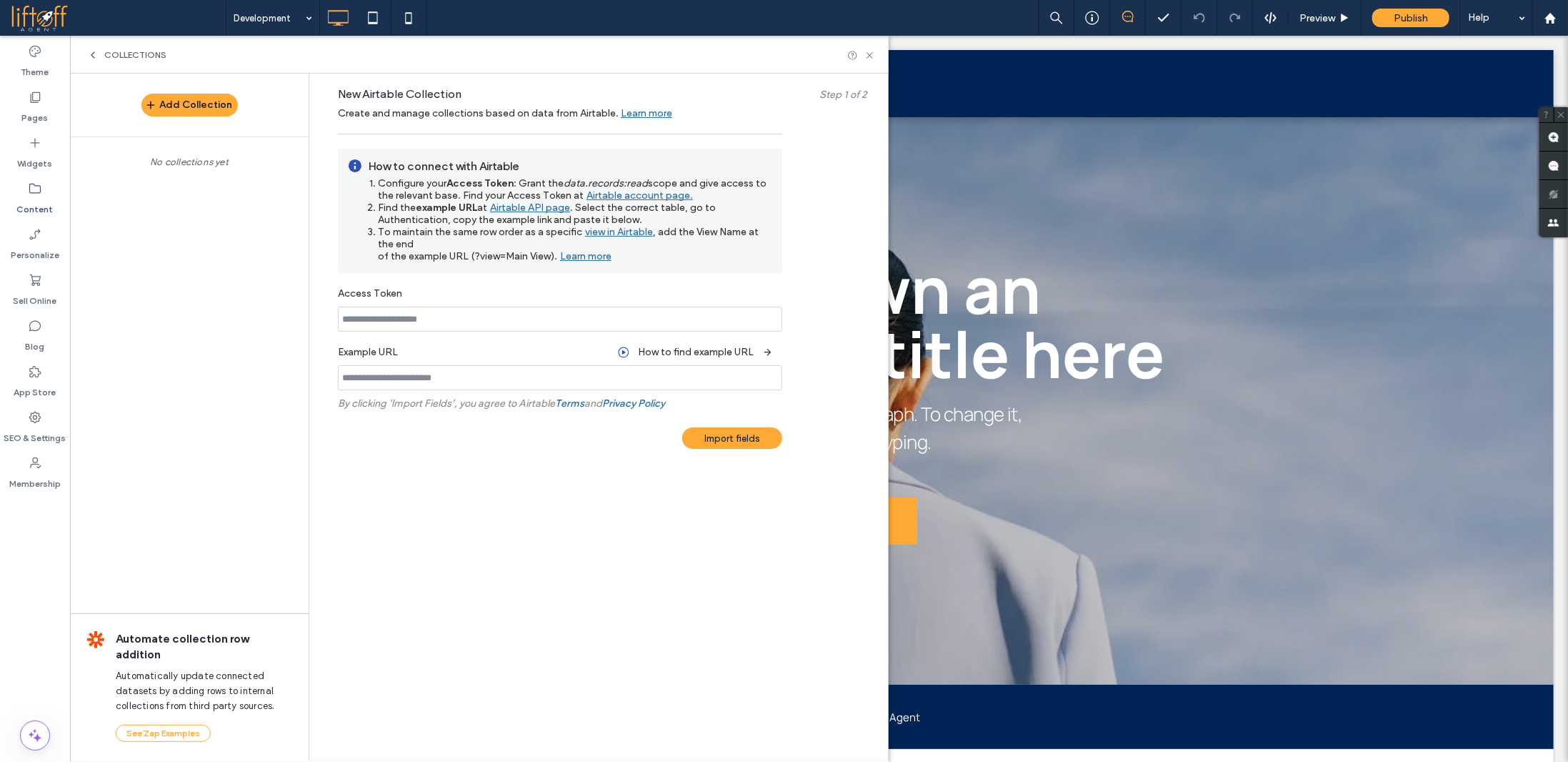
click at [444, 317] on input at bounding box center [559, 318] width 444 height 25
click at [633, 200] on link "Airtable account page." at bounding box center [638, 197] width 110 height 18
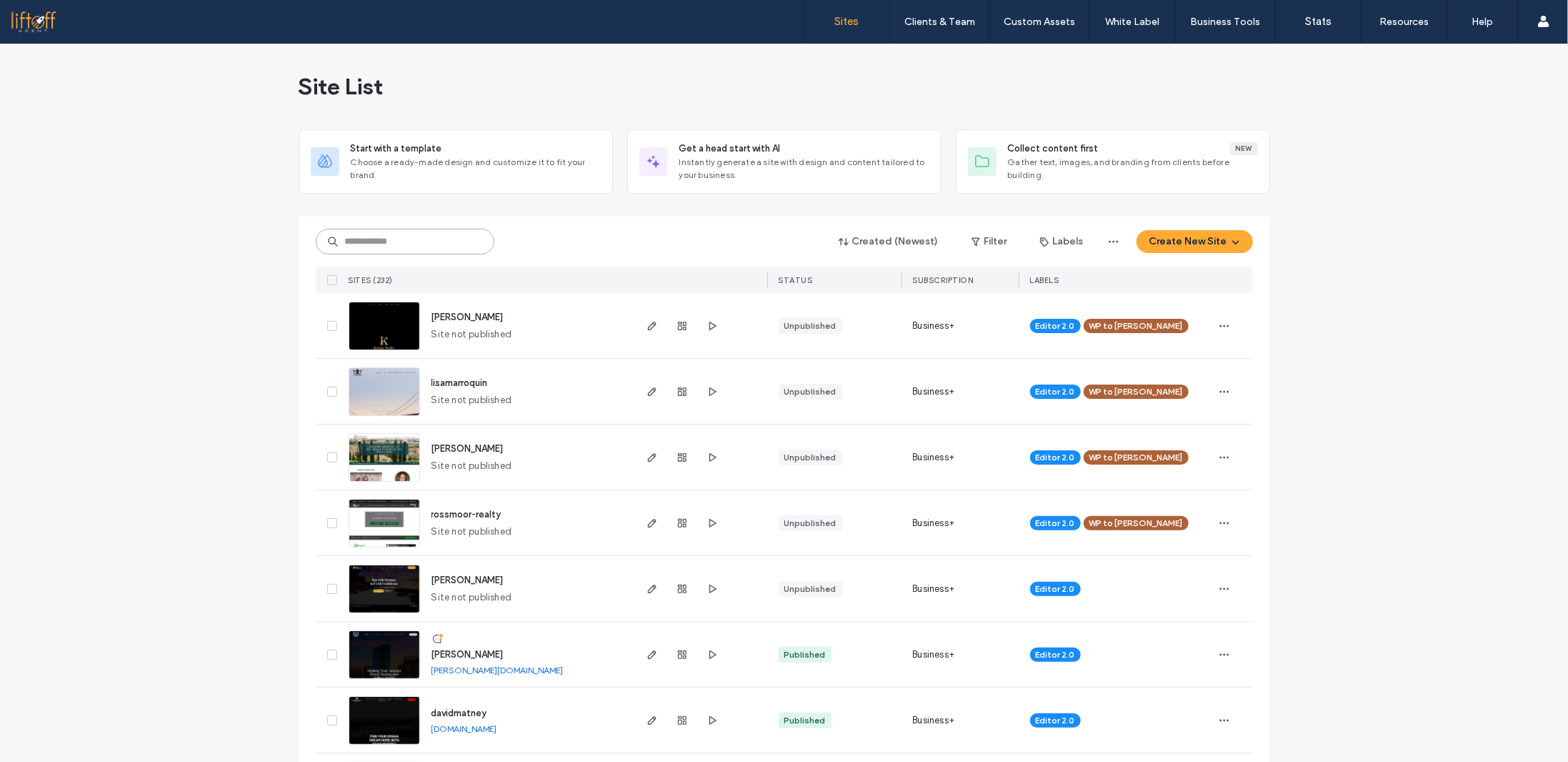
click at [430, 232] on input at bounding box center [405, 241] width 179 height 26
type input "****"
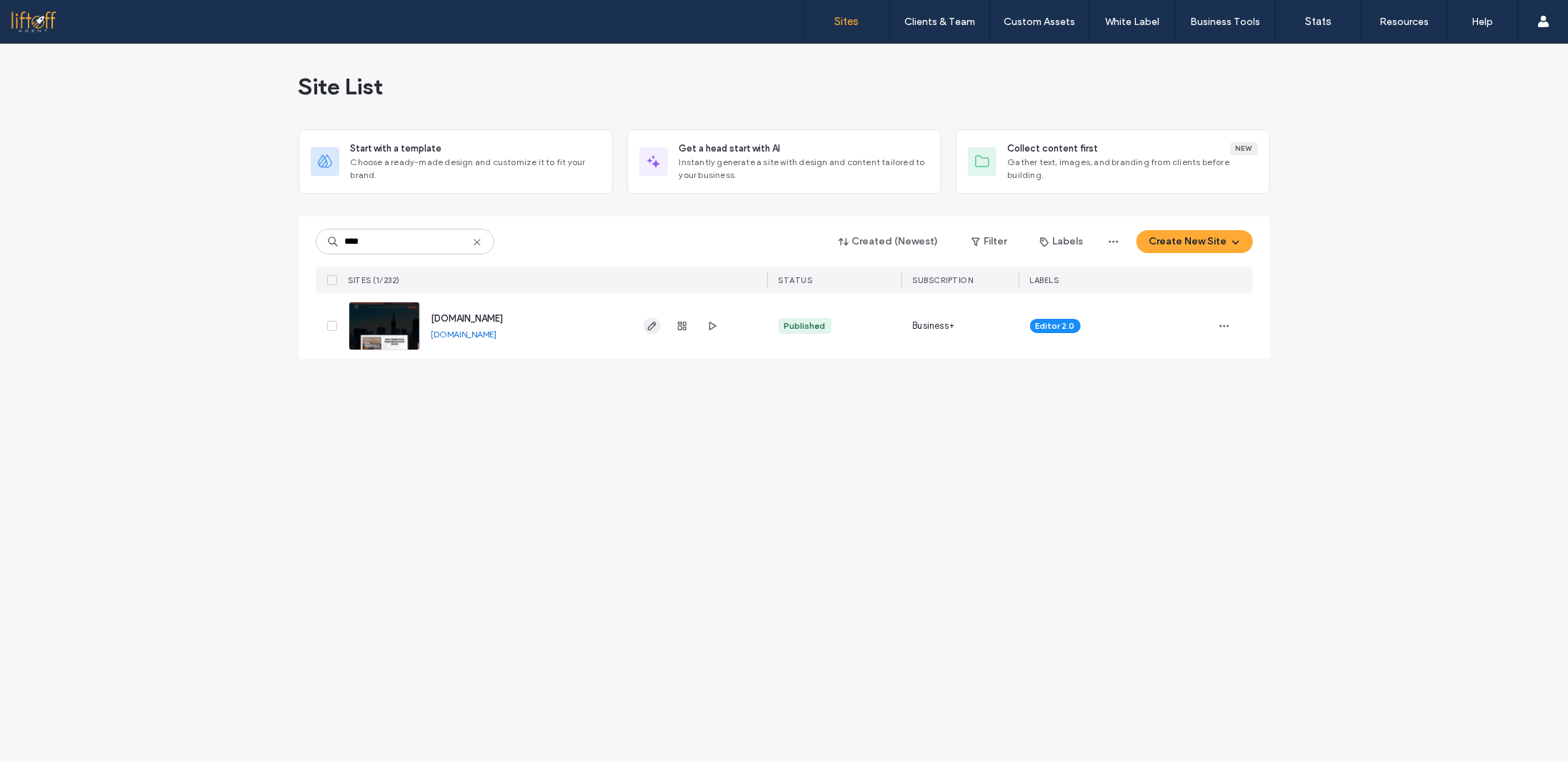
click at [650, 323] on use "button" at bounding box center [651, 326] width 9 height 9
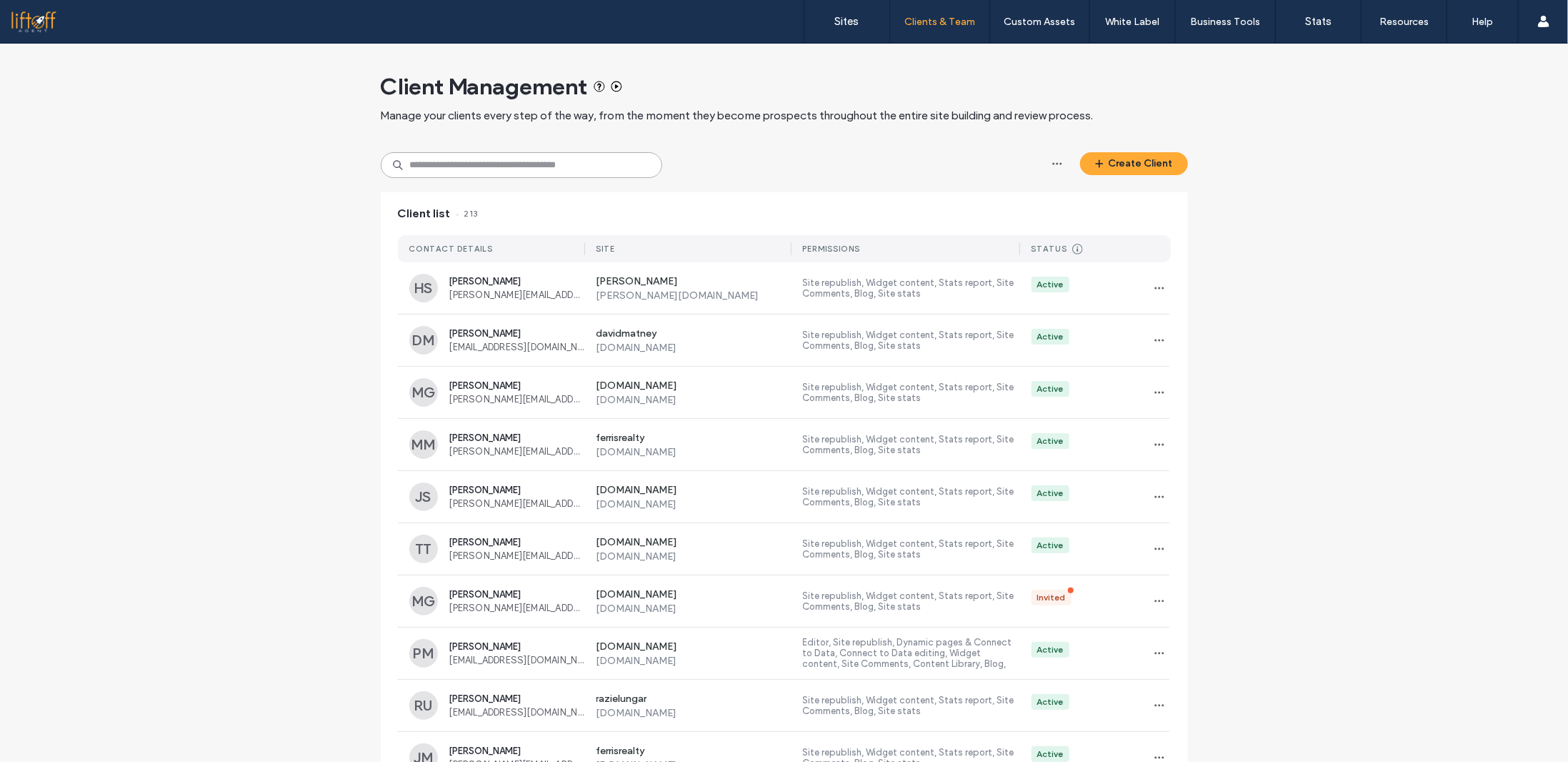
click at [484, 162] on input at bounding box center [521, 165] width 282 height 26
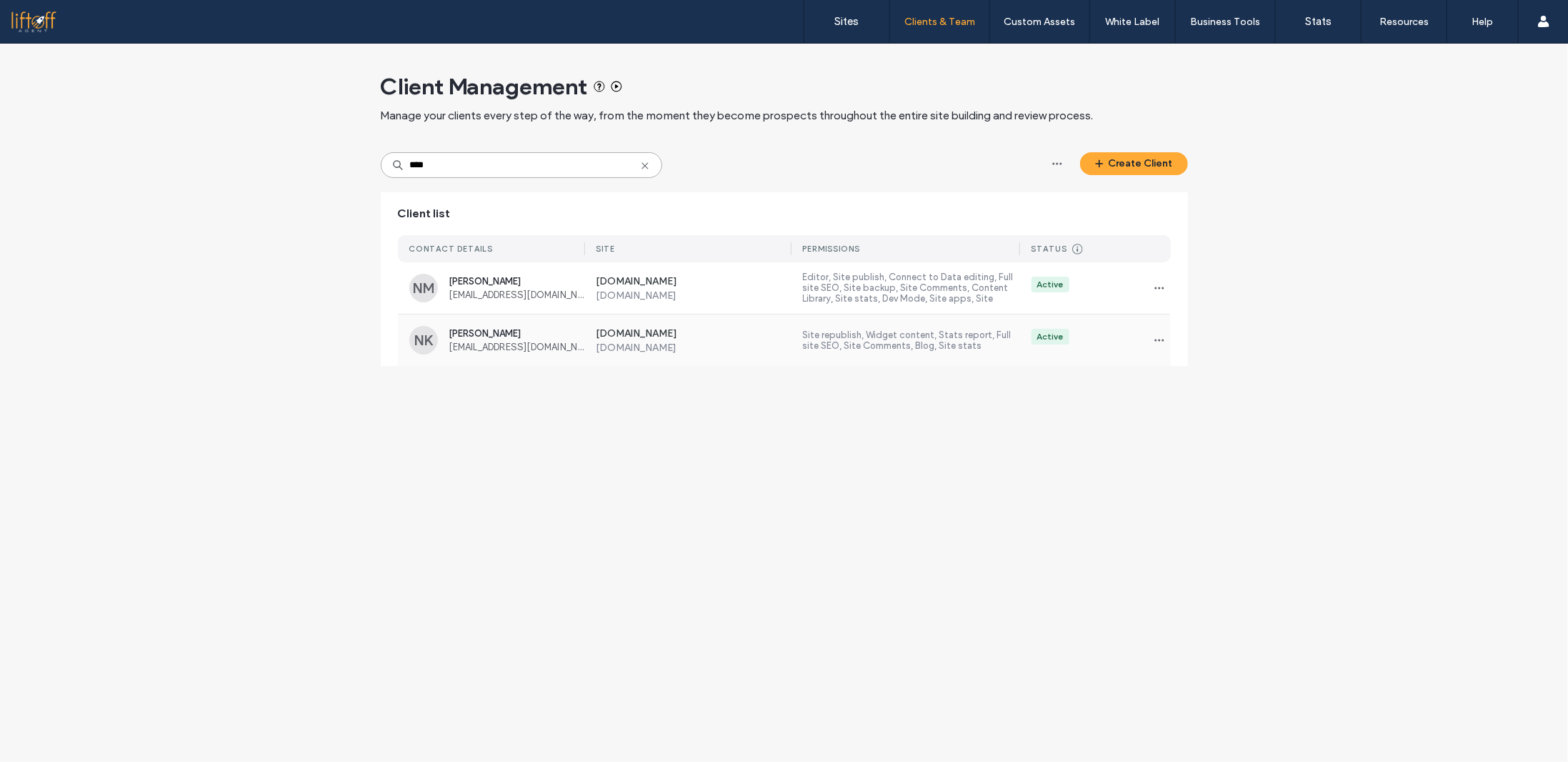
type input "****"
click at [934, 342] on label "Site republish, Widget content, Stats report, Full site SEO, Site Comments, Blo…" at bounding box center [911, 340] width 217 height 21
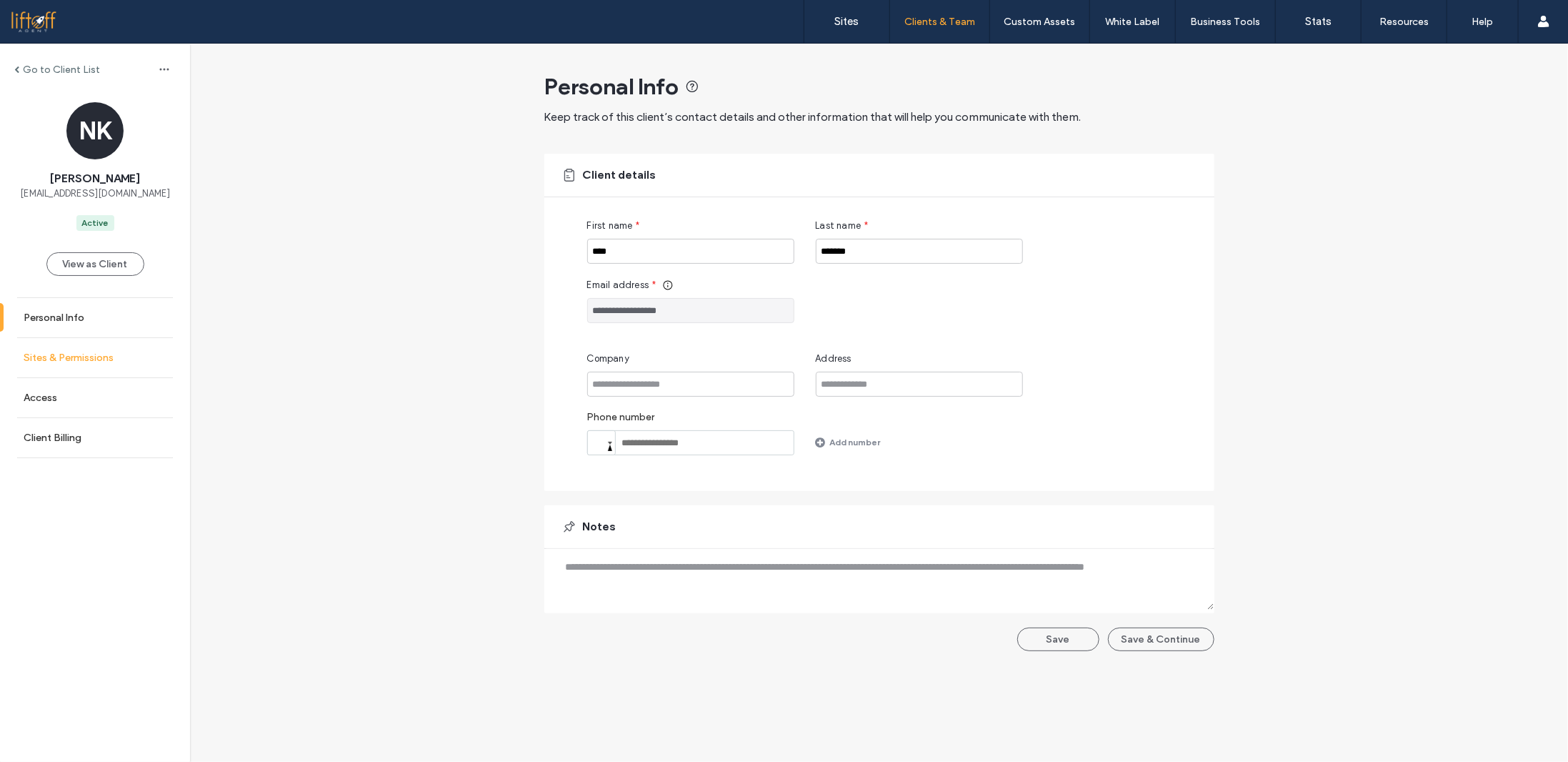
click at [125, 351] on link "Sites & Permissions" at bounding box center [95, 357] width 190 height 39
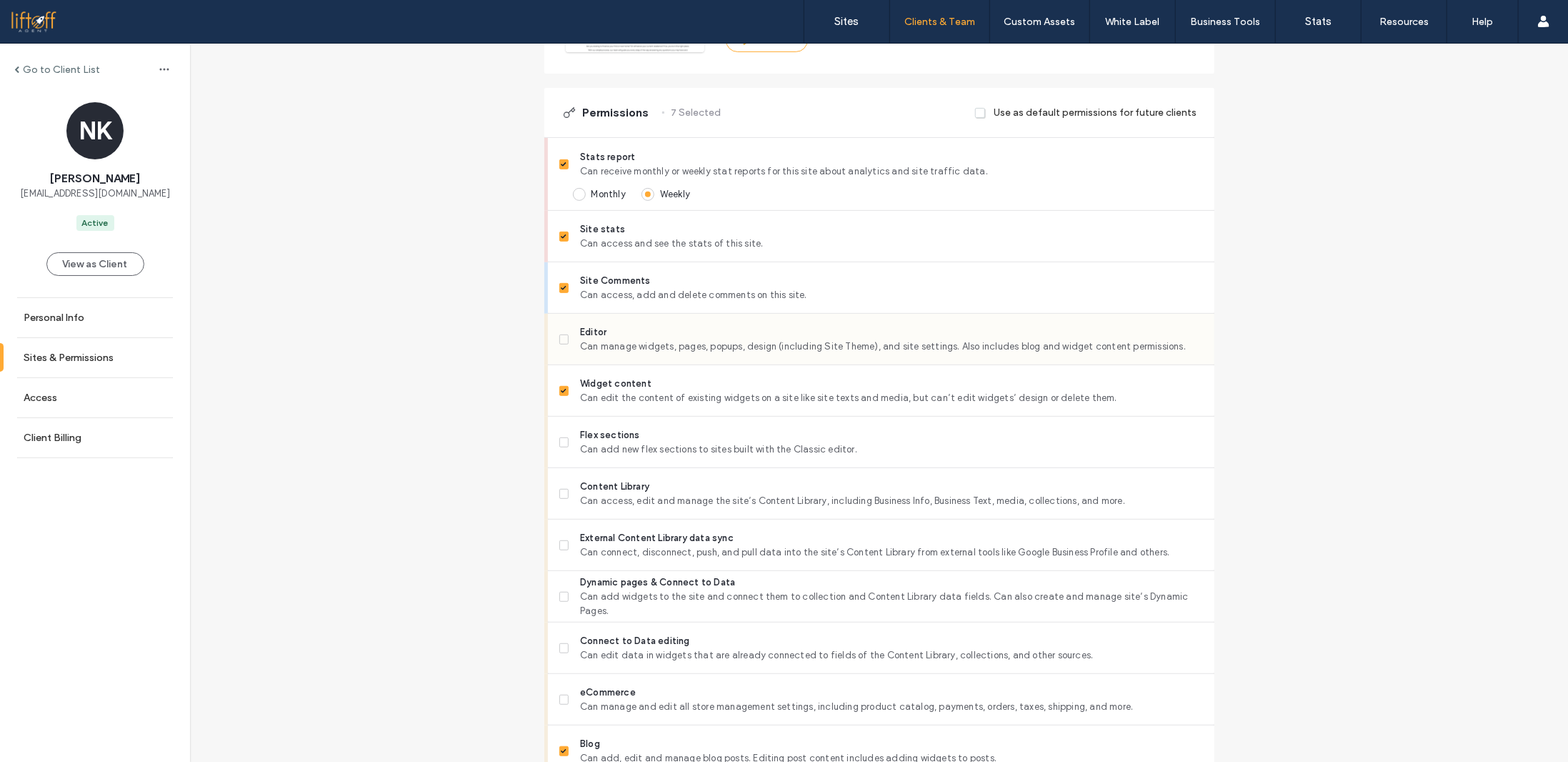
scroll to position [357, 0]
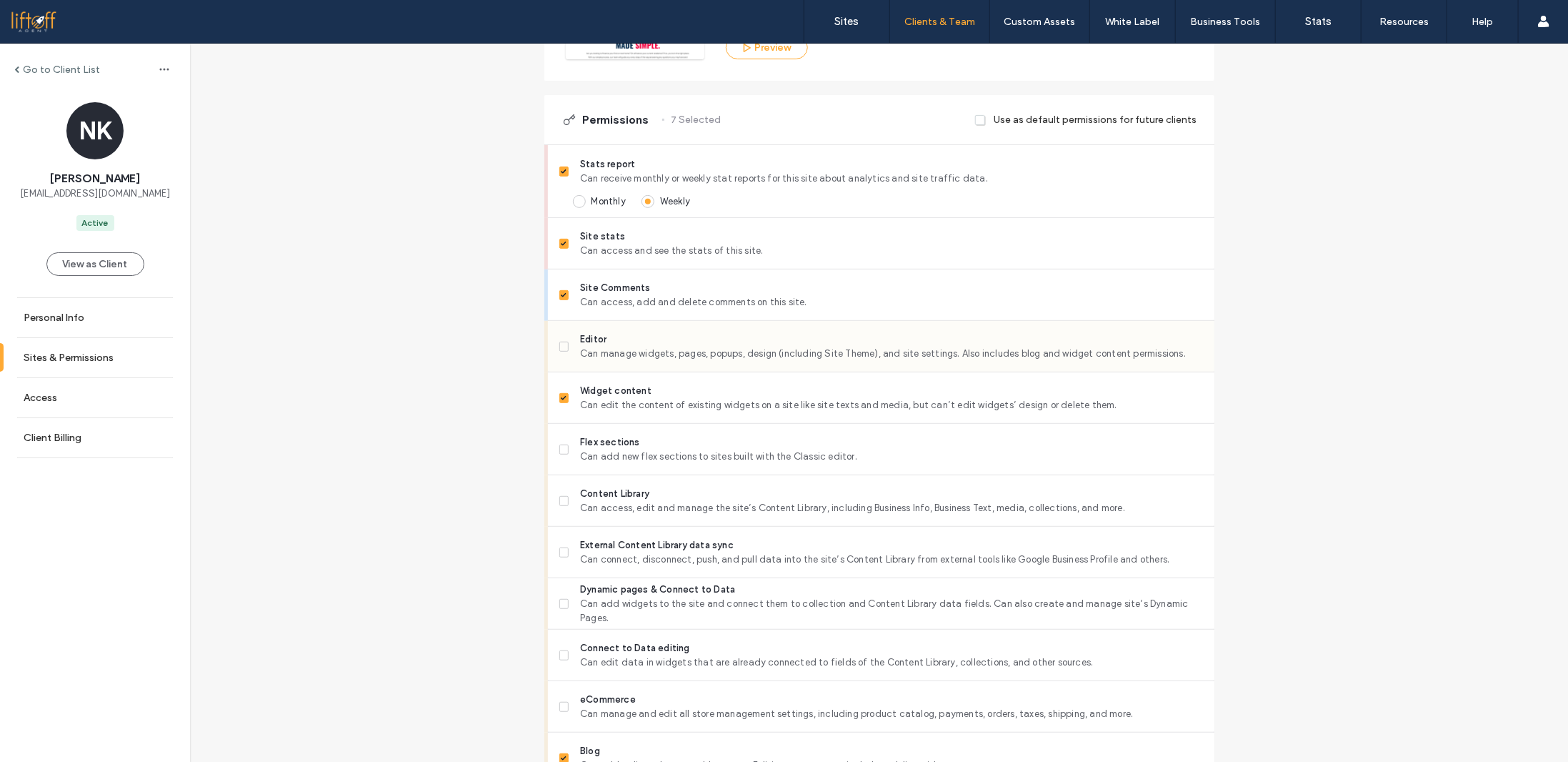
click at [595, 341] on span "Editor" at bounding box center [891, 340] width 622 height 15
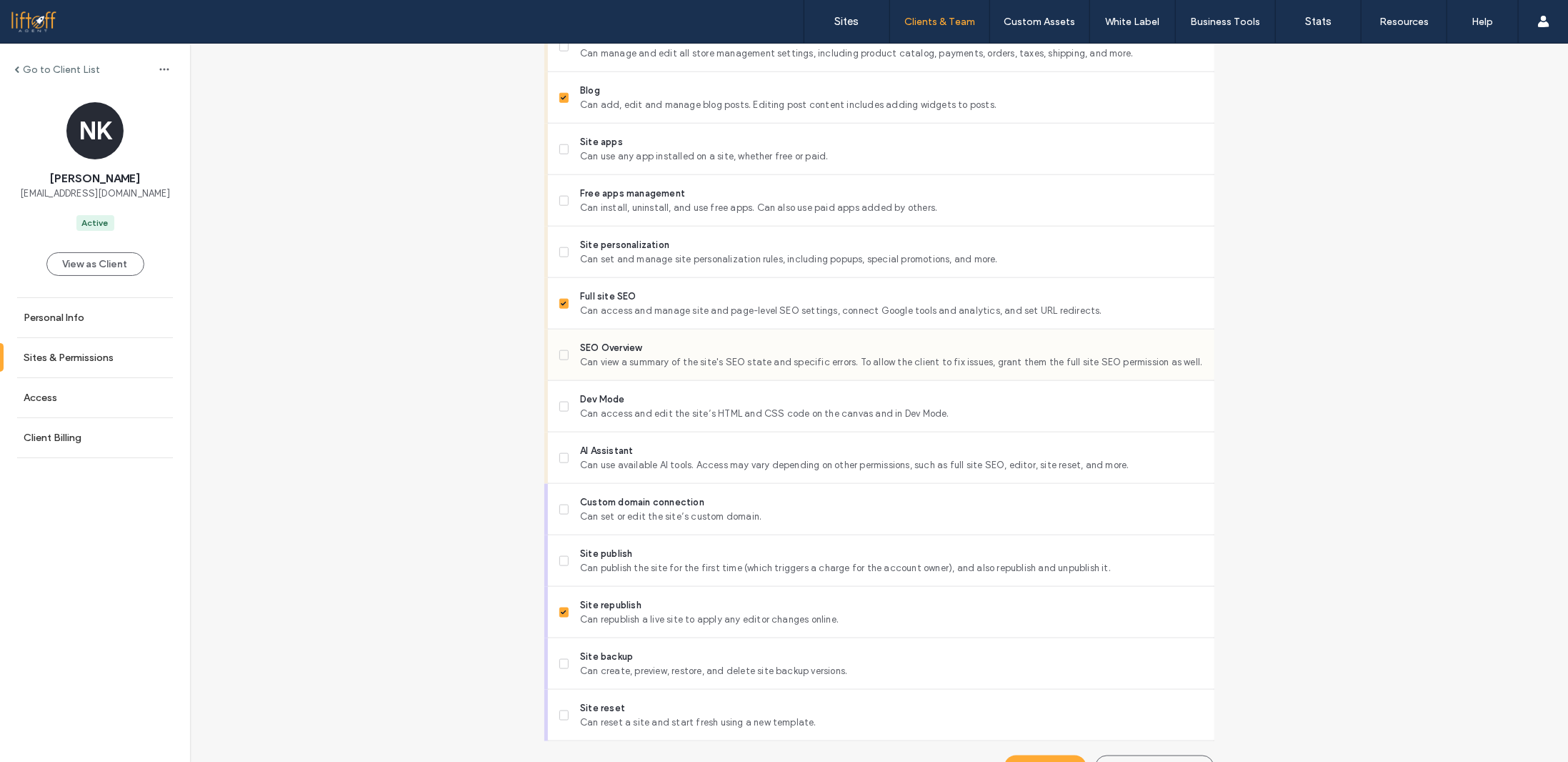
scroll to position [1047, 0]
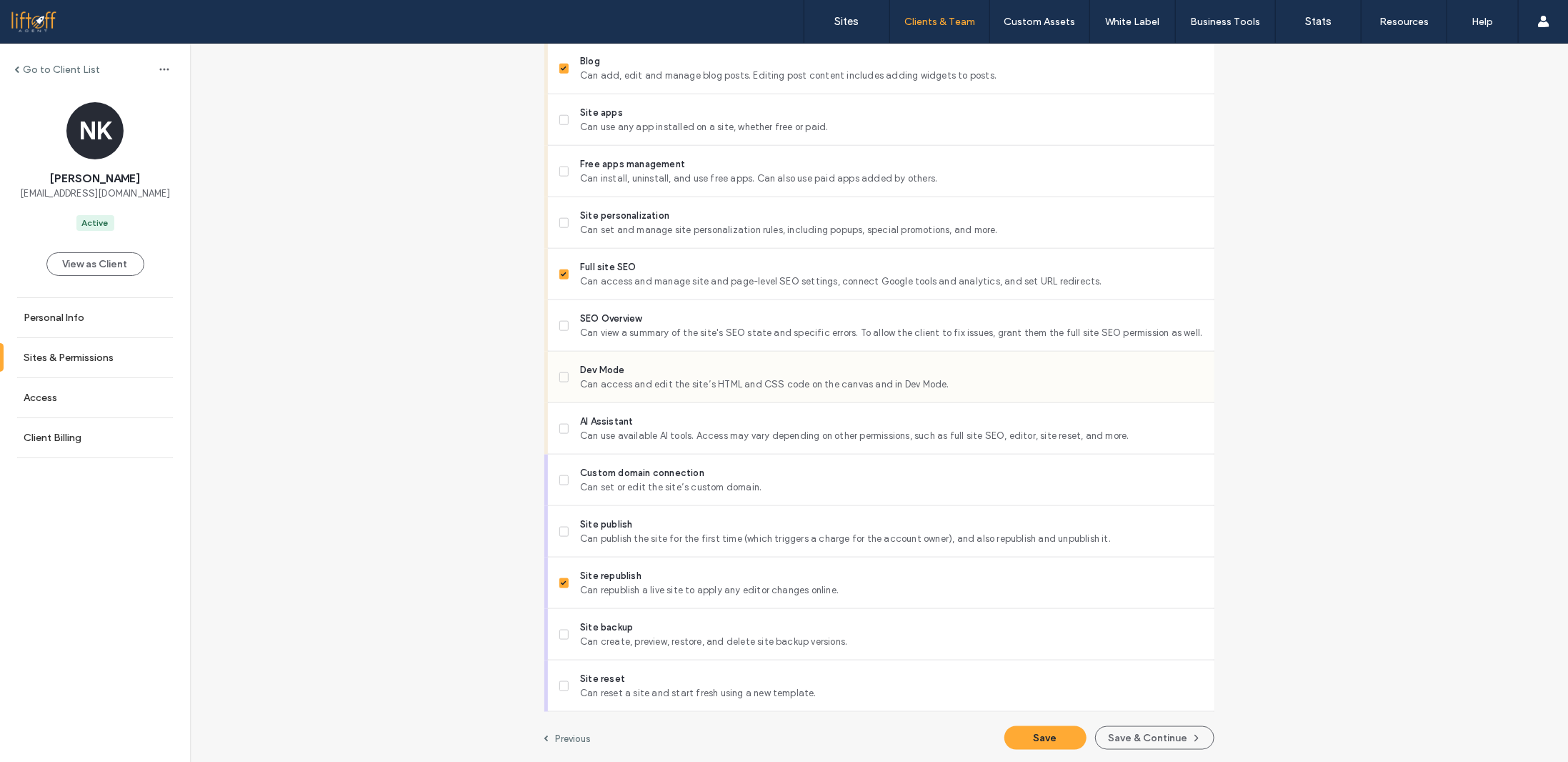
click at [621, 377] on span "Can access and edit the site’s HTML and CSS code on the canvas and in Dev Mode." at bounding box center [891, 384] width 622 height 15
click at [1112, 737] on button "Save & Continue" at bounding box center [1154, 738] width 119 height 24
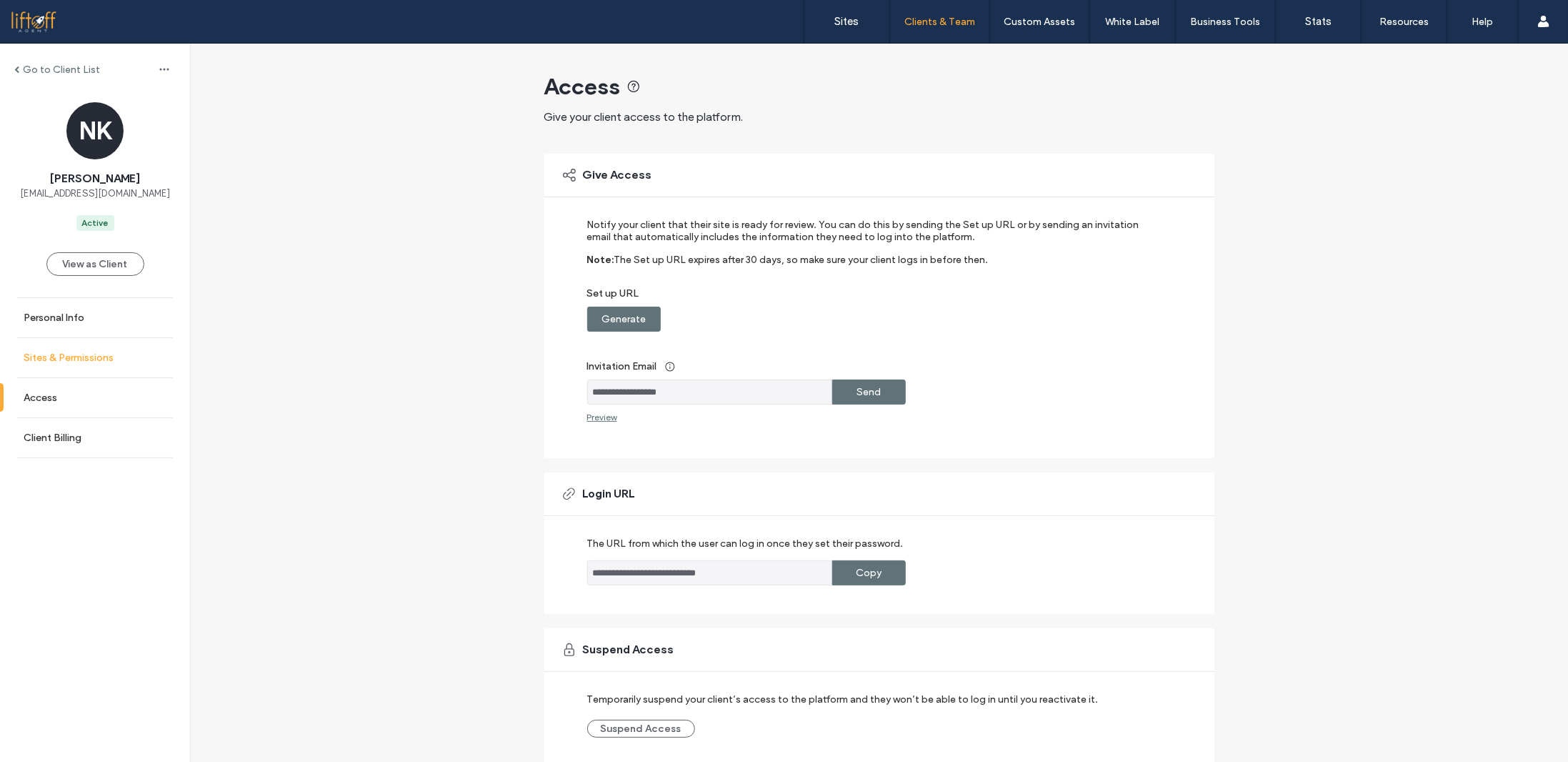
click at [98, 347] on link "Sites & Permissions" at bounding box center [95, 357] width 190 height 39
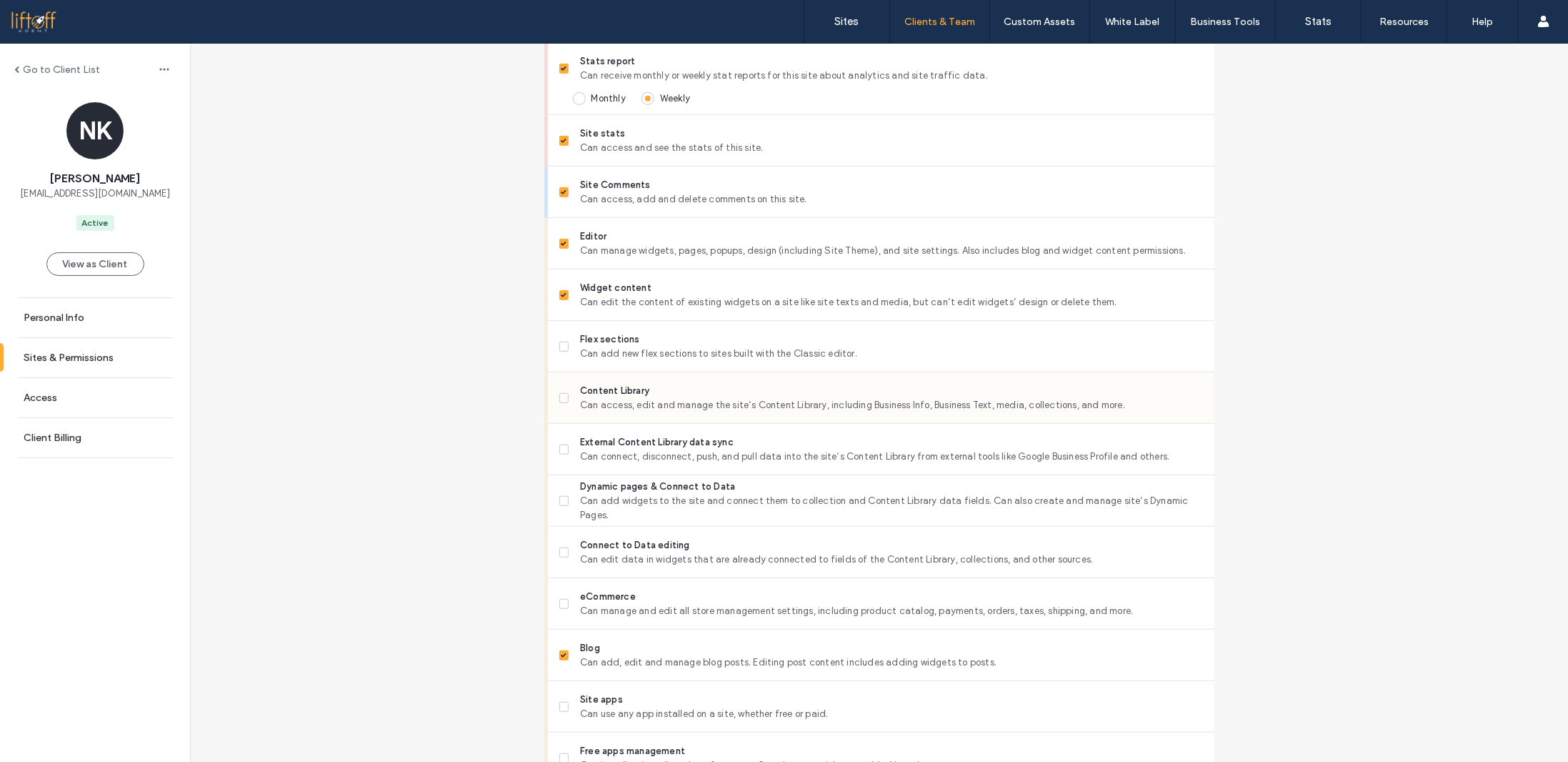
scroll to position [429, 0]
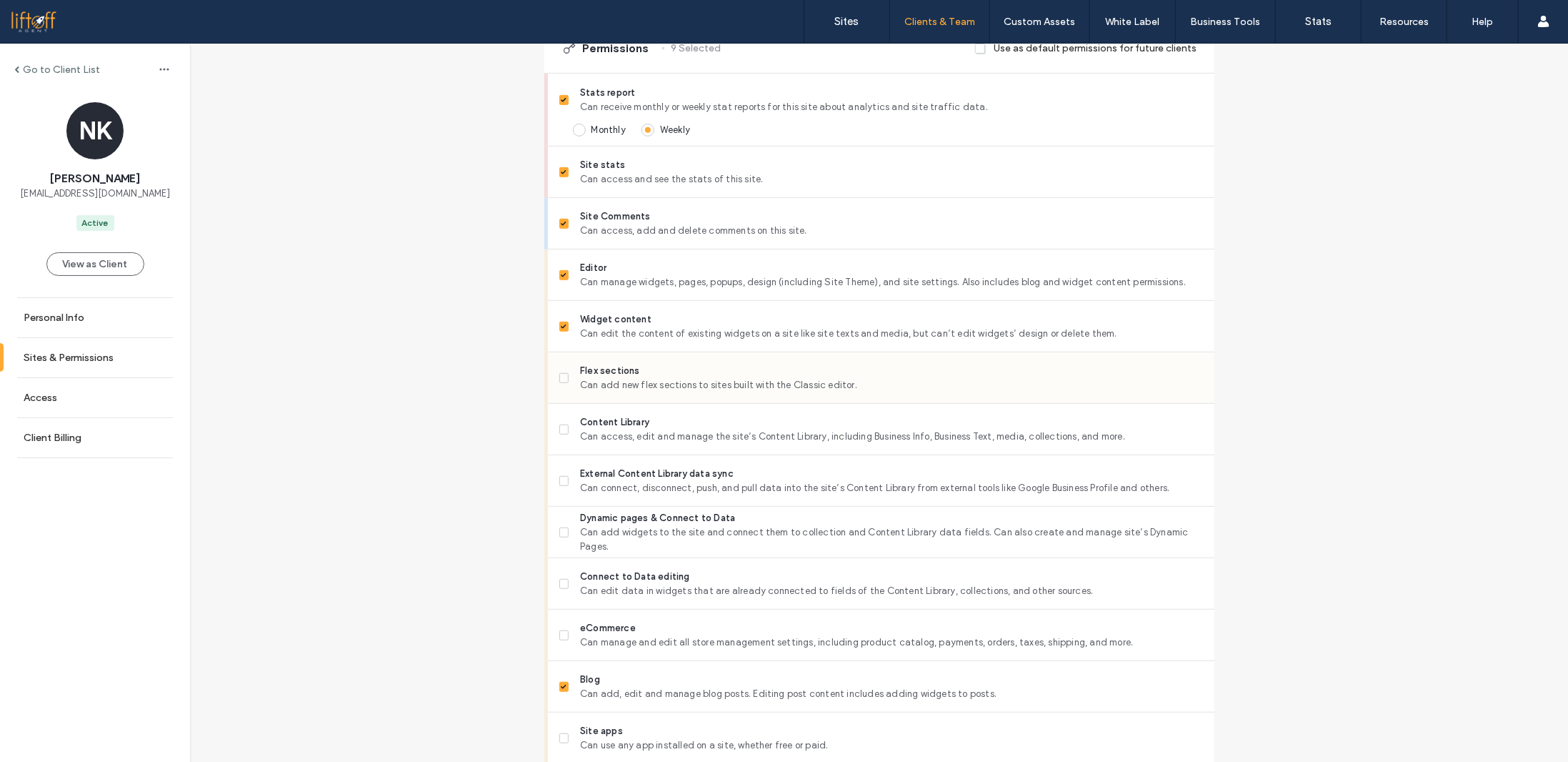
click at [661, 368] on span "Flex sections" at bounding box center [891, 371] width 622 height 15
click at [650, 419] on span "Content Library" at bounding box center [891, 422] width 622 height 15
click at [661, 491] on span "Can connect, disconnect, push, and pull data into the site’s Content Library fr…" at bounding box center [891, 488] width 622 height 15
click at [654, 537] on span "Can add widgets to the site and connect them to collection and Content Library …" at bounding box center [891, 539] width 622 height 28
click at [646, 573] on span "Connect to Data editing" at bounding box center [891, 577] width 622 height 15
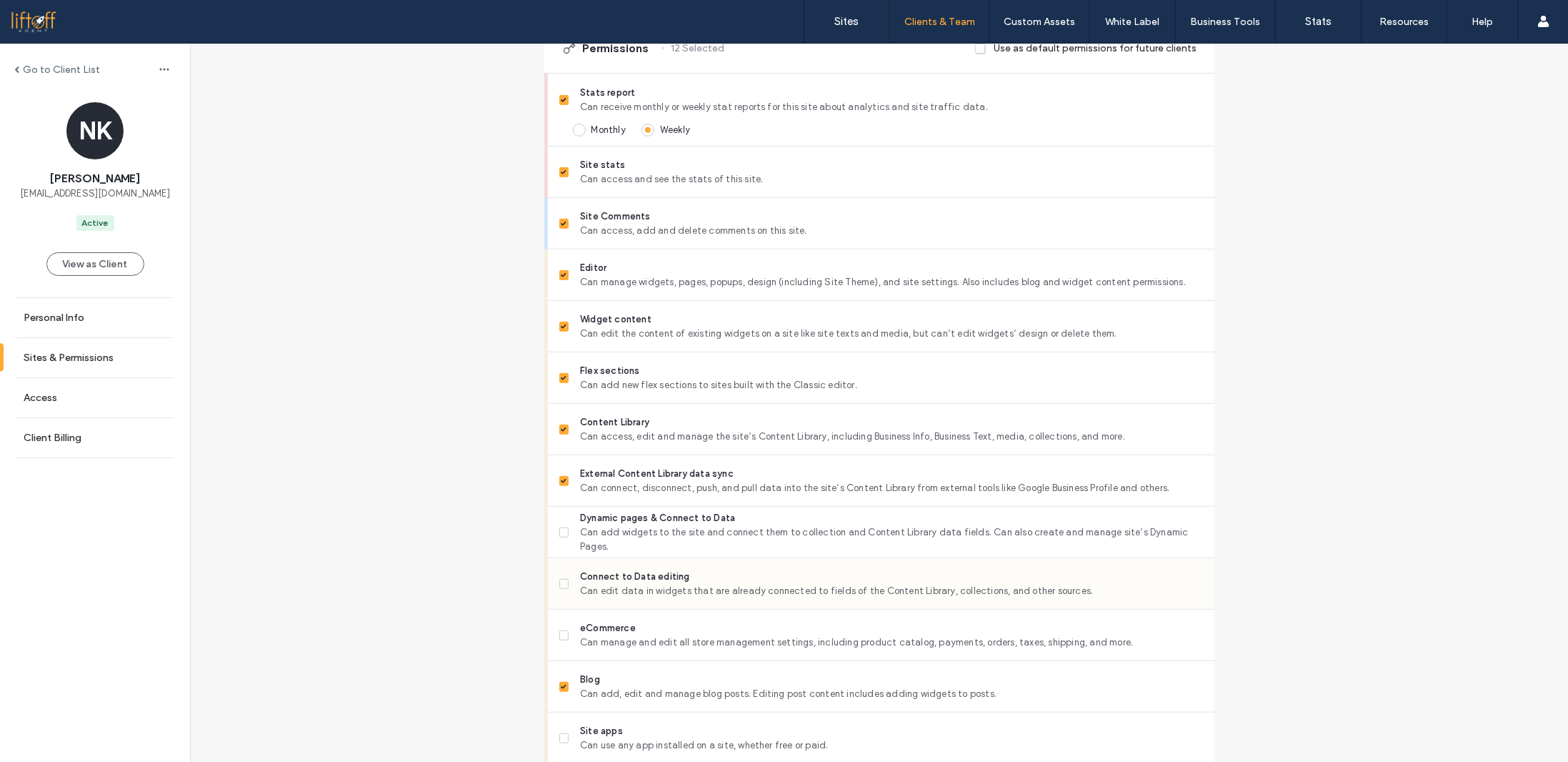
drag, startPoint x: 660, startPoint y: 580, endPoint x: 658, endPoint y: 558, distance: 22.1
click at [660, 579] on span "Connect to Data editing" at bounding box center [891, 577] width 622 height 15
click at [659, 525] on span "Dynamic pages & Connect to Data" at bounding box center [891, 518] width 622 height 15
click at [643, 640] on span "Can manage and edit all store management settings, including product catalog, p…" at bounding box center [891, 643] width 622 height 15
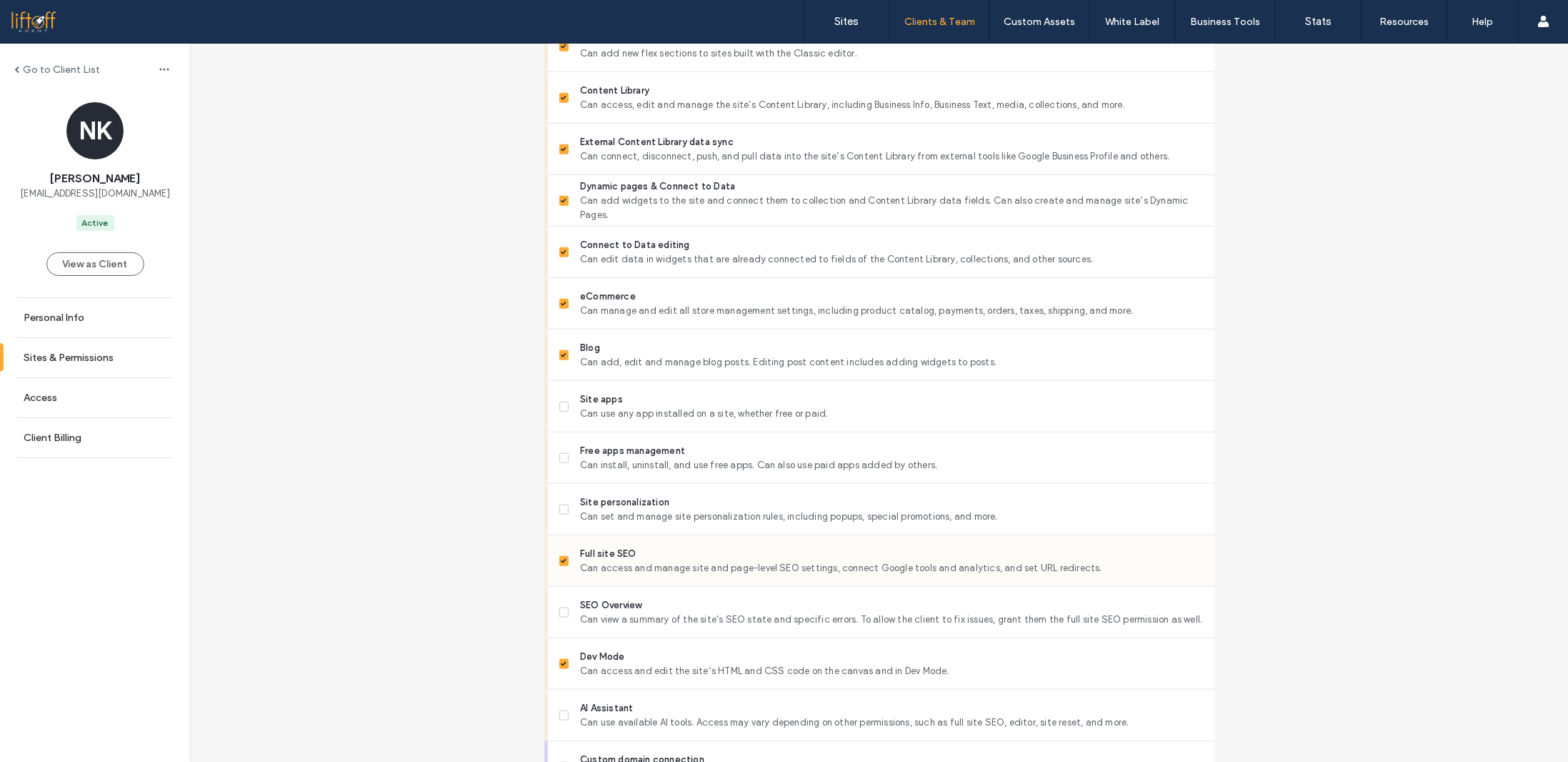
scroll to position [929, 0]
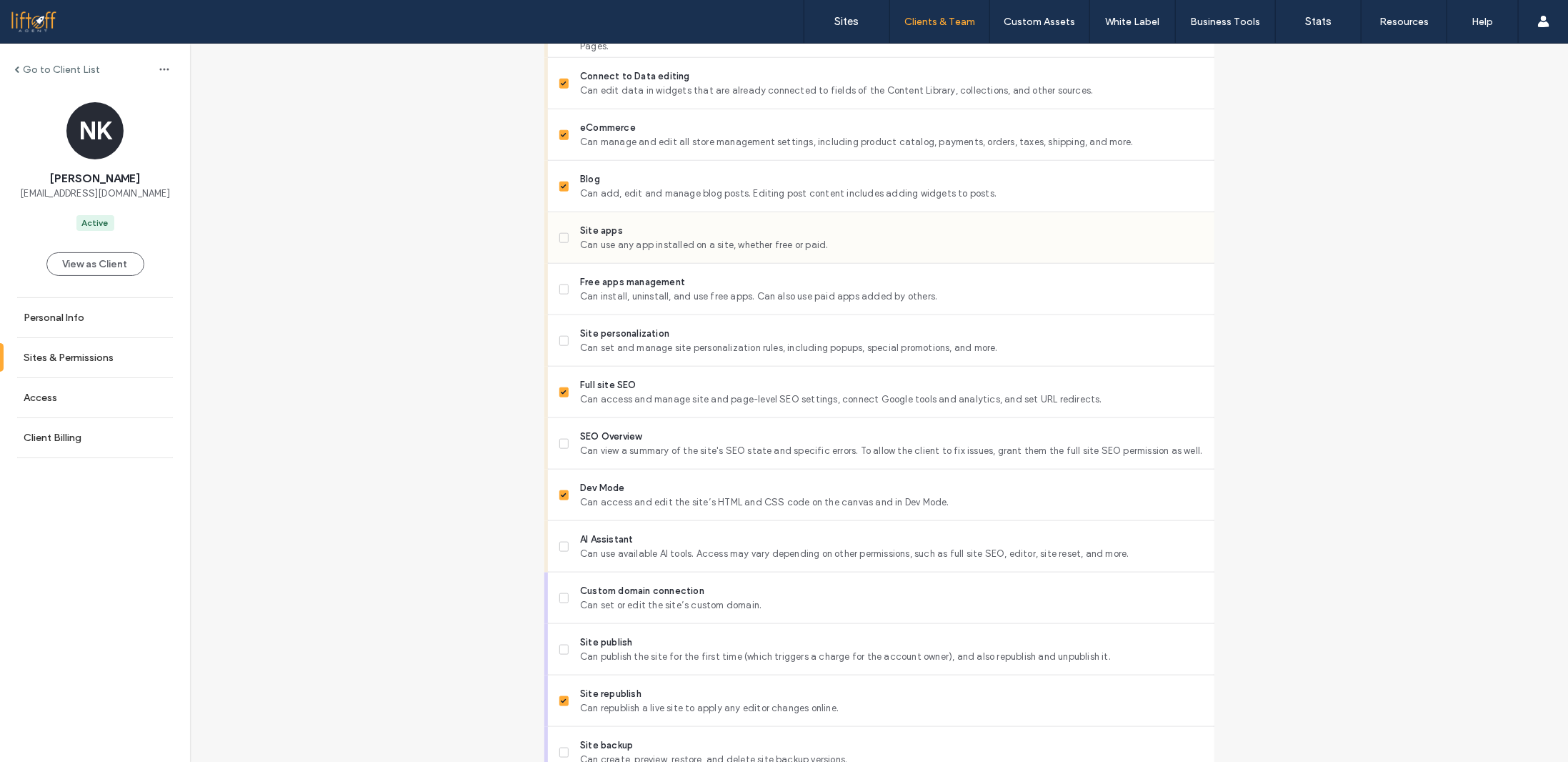
click at [668, 238] on span "Can use any app installed on a site, whether free or paid." at bounding box center [891, 245] width 622 height 15
click at [674, 292] on span "Can install, uninstall, and use free apps. Can also use paid apps added by othe…" at bounding box center [891, 297] width 622 height 15
click at [673, 335] on span "Site personalization" at bounding box center [891, 334] width 622 height 15
click at [673, 444] on span "Can view a summary of the site's SEO state and specific errors. To allow the cl…" at bounding box center [891, 451] width 622 height 15
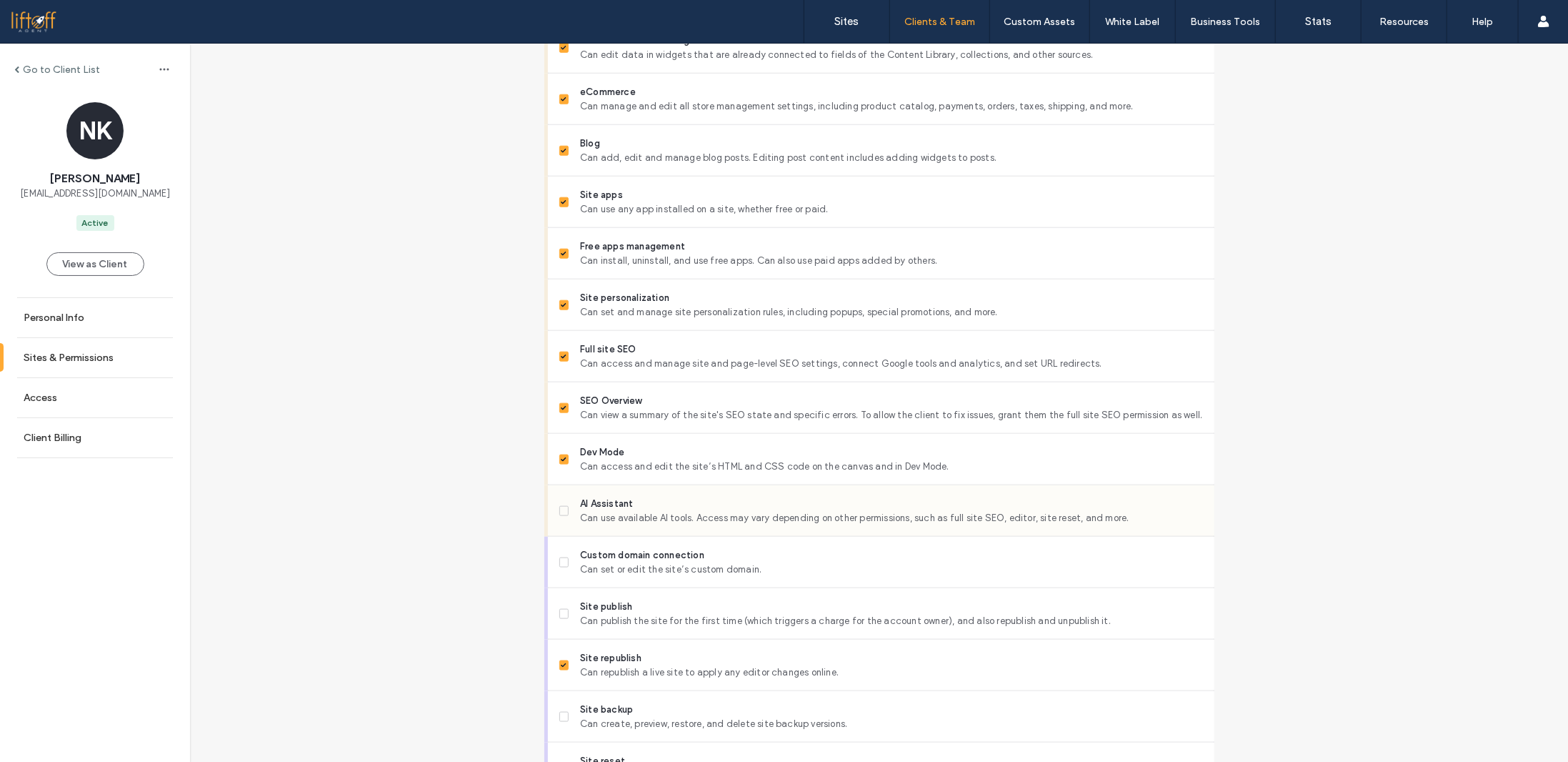
scroll to position [1047, 0]
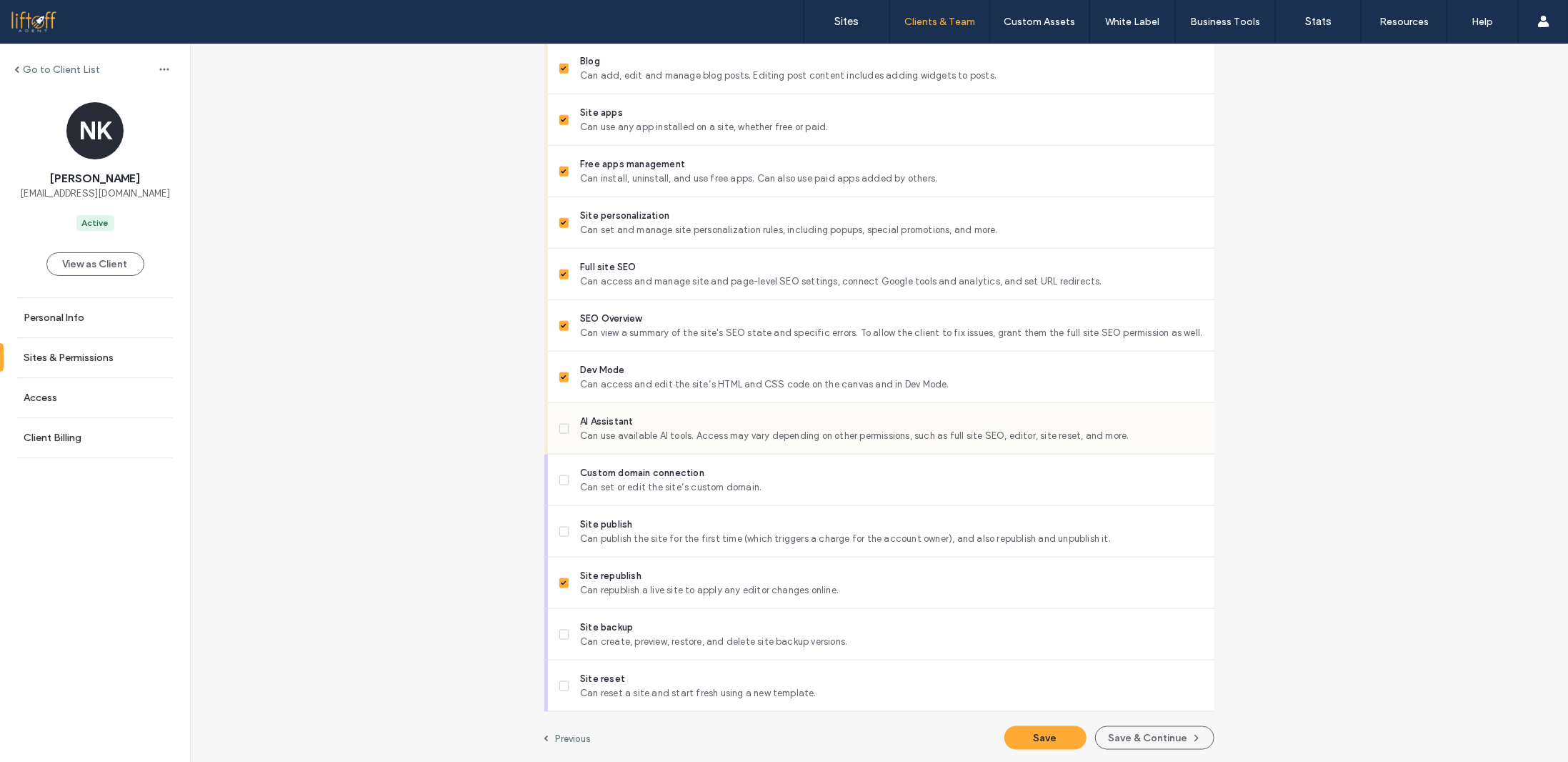
click at [685, 429] on span "Can use available AI tools. Access may vary depending on other permissions, suc…" at bounding box center [891, 436] width 622 height 15
click at [686, 480] on span "Can set or edit the site’s custom domain." at bounding box center [891, 487] width 622 height 15
click at [703, 484] on span "Can set or edit the site’s custom domain." at bounding box center [891, 487] width 622 height 15
click at [1142, 737] on button "Save & Continue" at bounding box center [1154, 738] width 119 height 24
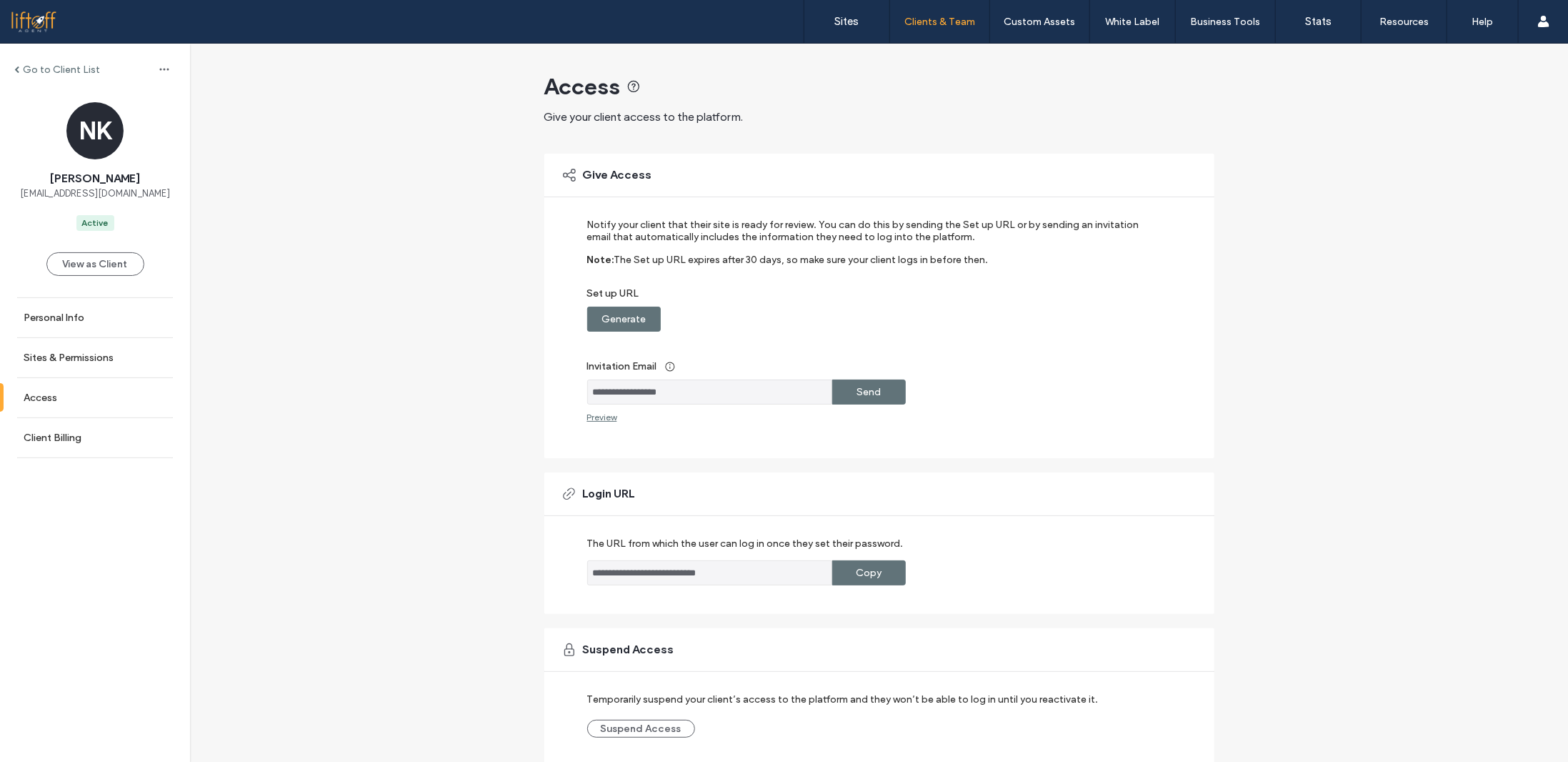
click at [388, 315] on div "**********" at bounding box center [879, 431] width 1378 height 774
click at [50, 67] on label "Go to Client List" at bounding box center [61, 69] width 77 height 12
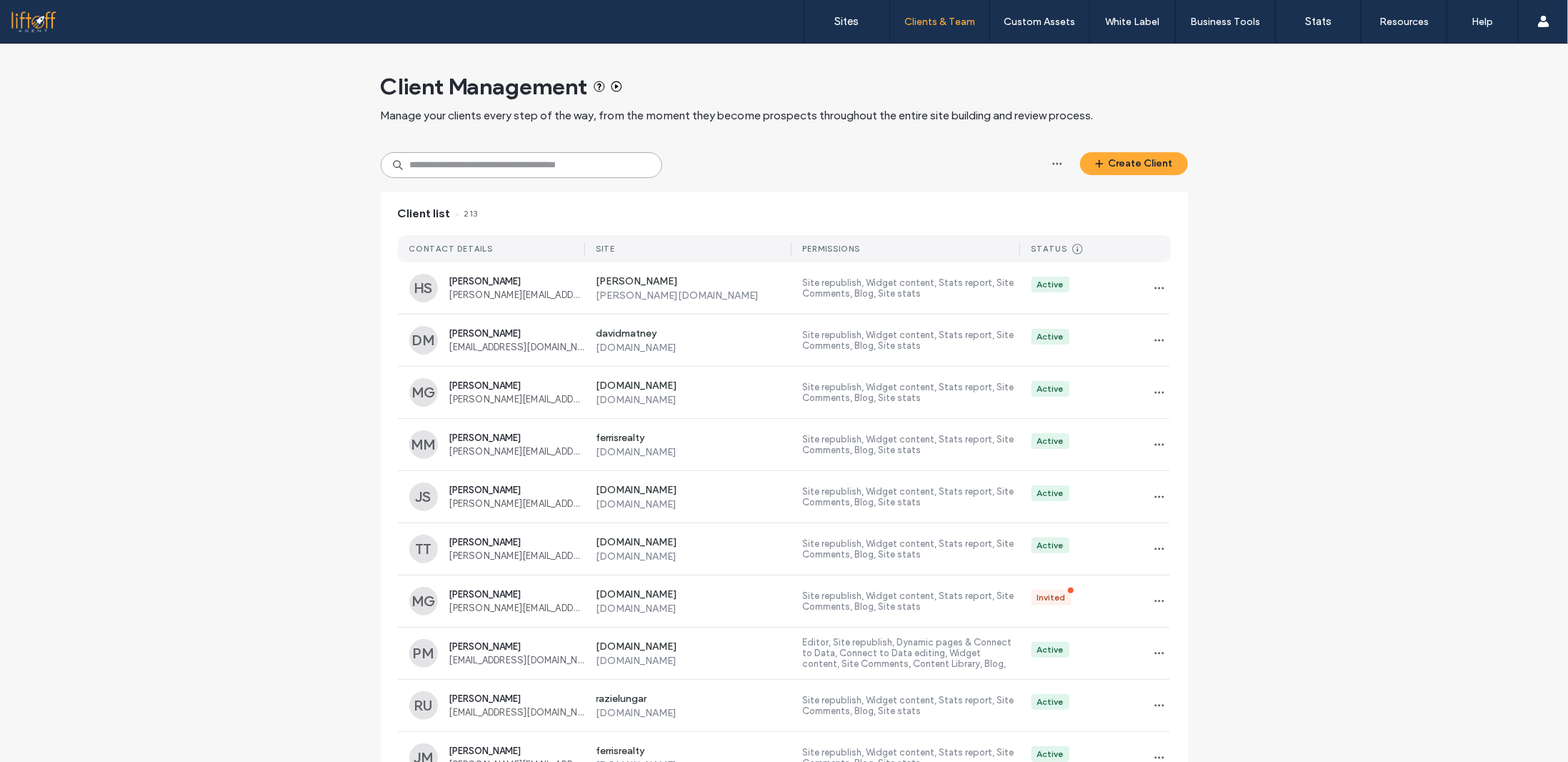
click at [455, 156] on input at bounding box center [521, 165] width 282 height 26
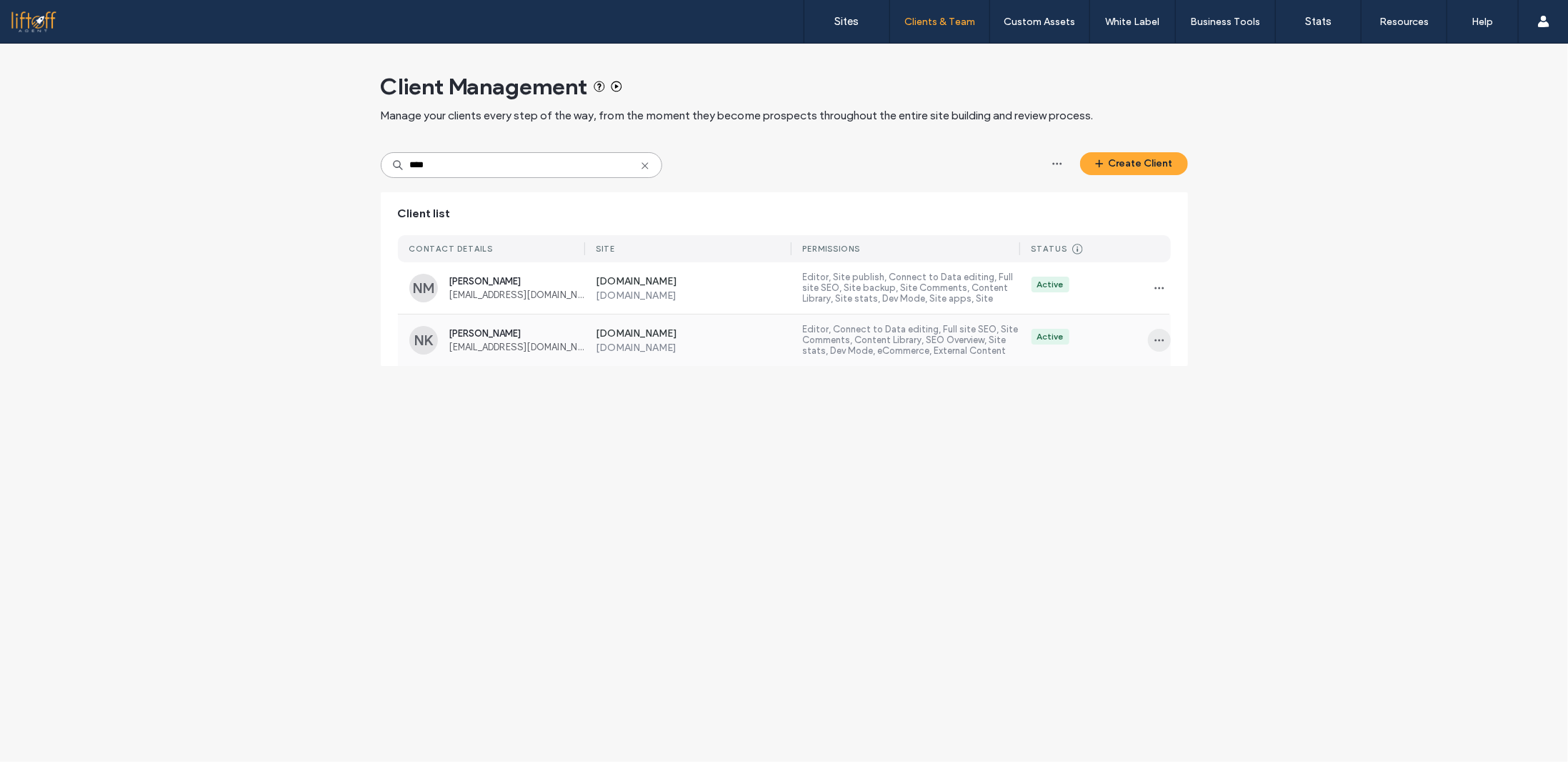
type input "****"
click at [1159, 336] on icon "button" at bounding box center [1160, 340] width 11 height 11
click at [1174, 372] on span at bounding box center [1168, 376] width 17 height 15
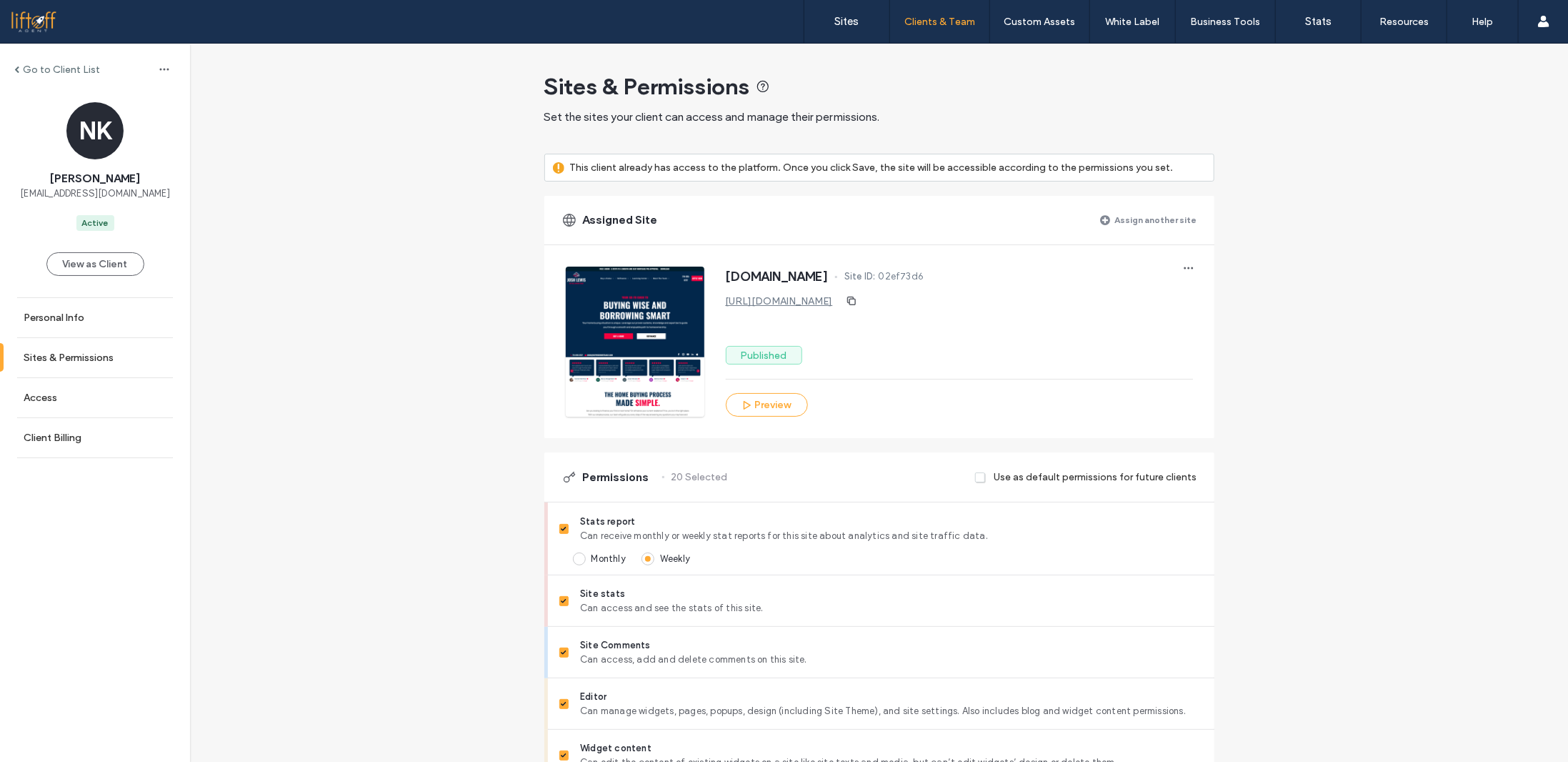
click at [1157, 218] on label "Assign another site" at bounding box center [1155, 219] width 82 height 25
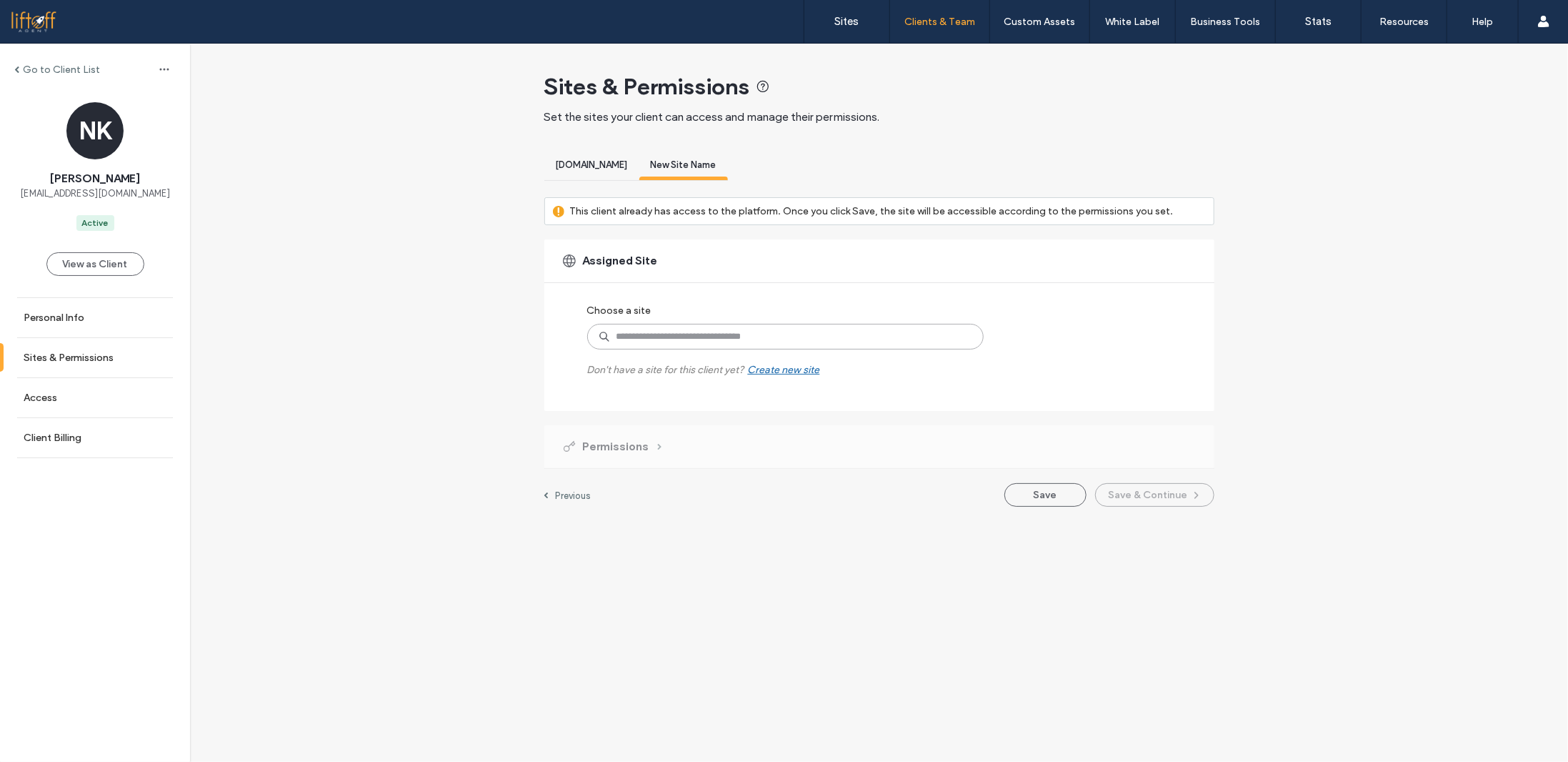
click at [656, 330] on input at bounding box center [785, 336] width 396 height 26
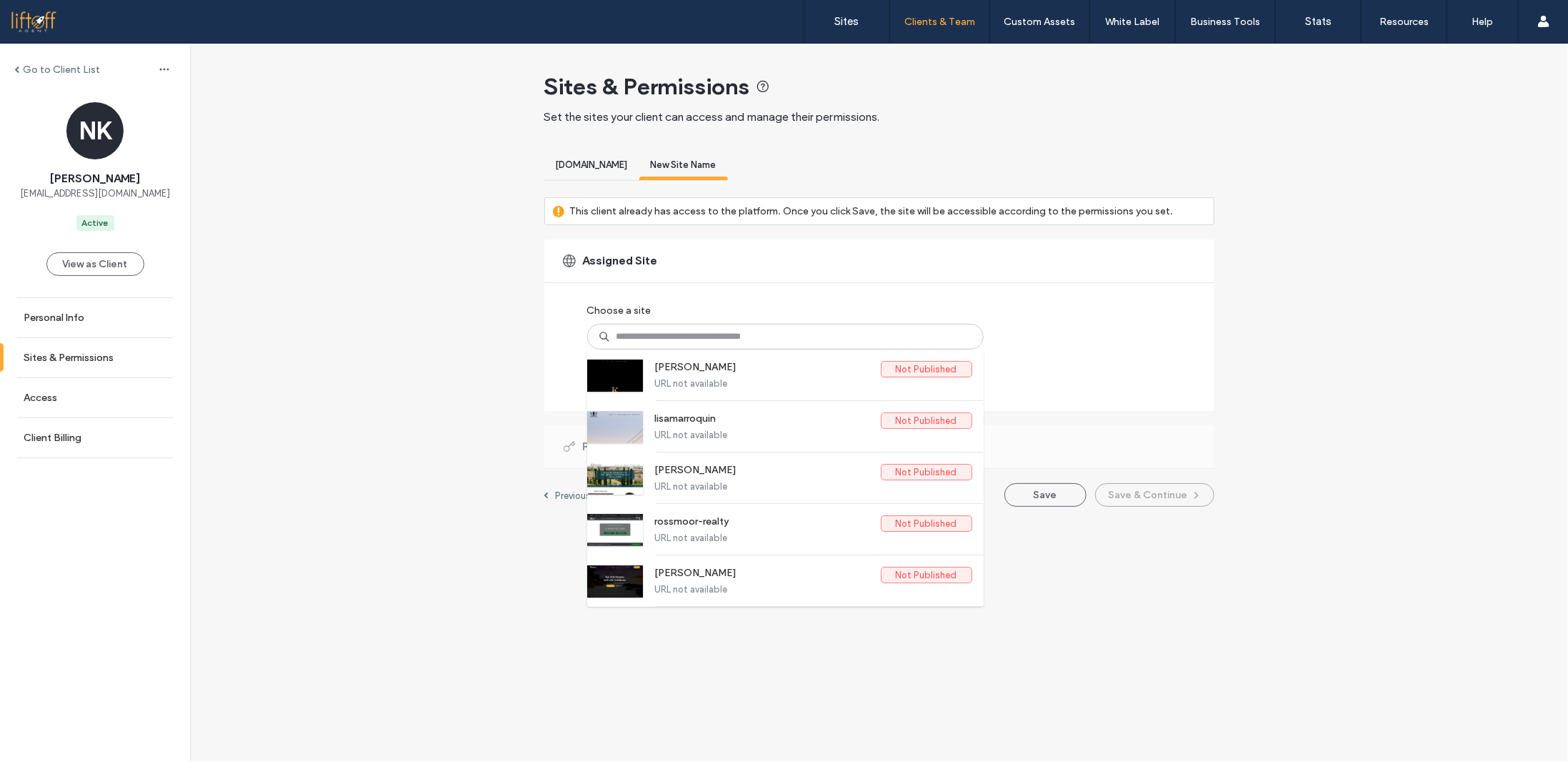
click at [45, 69] on label "Go to Client List" at bounding box center [61, 69] width 77 height 12
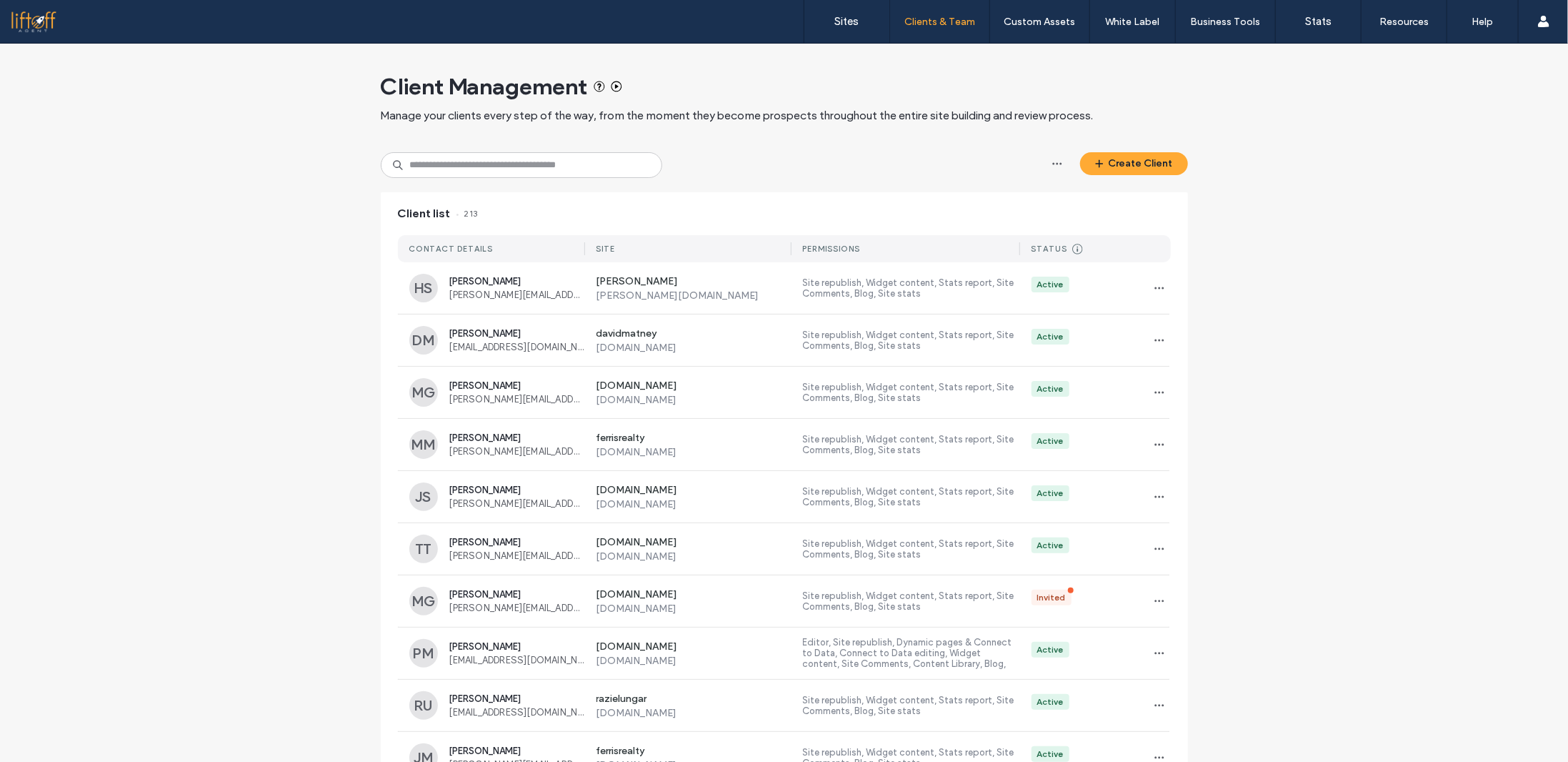
drag, startPoint x: 272, startPoint y: 210, endPoint x: 404, endPoint y: 74, distance: 189.5
click at [271, 205] on div "Client Management Manage your clients every step of the way, from the moment th…" at bounding box center [784, 759] width 1568 height 1430
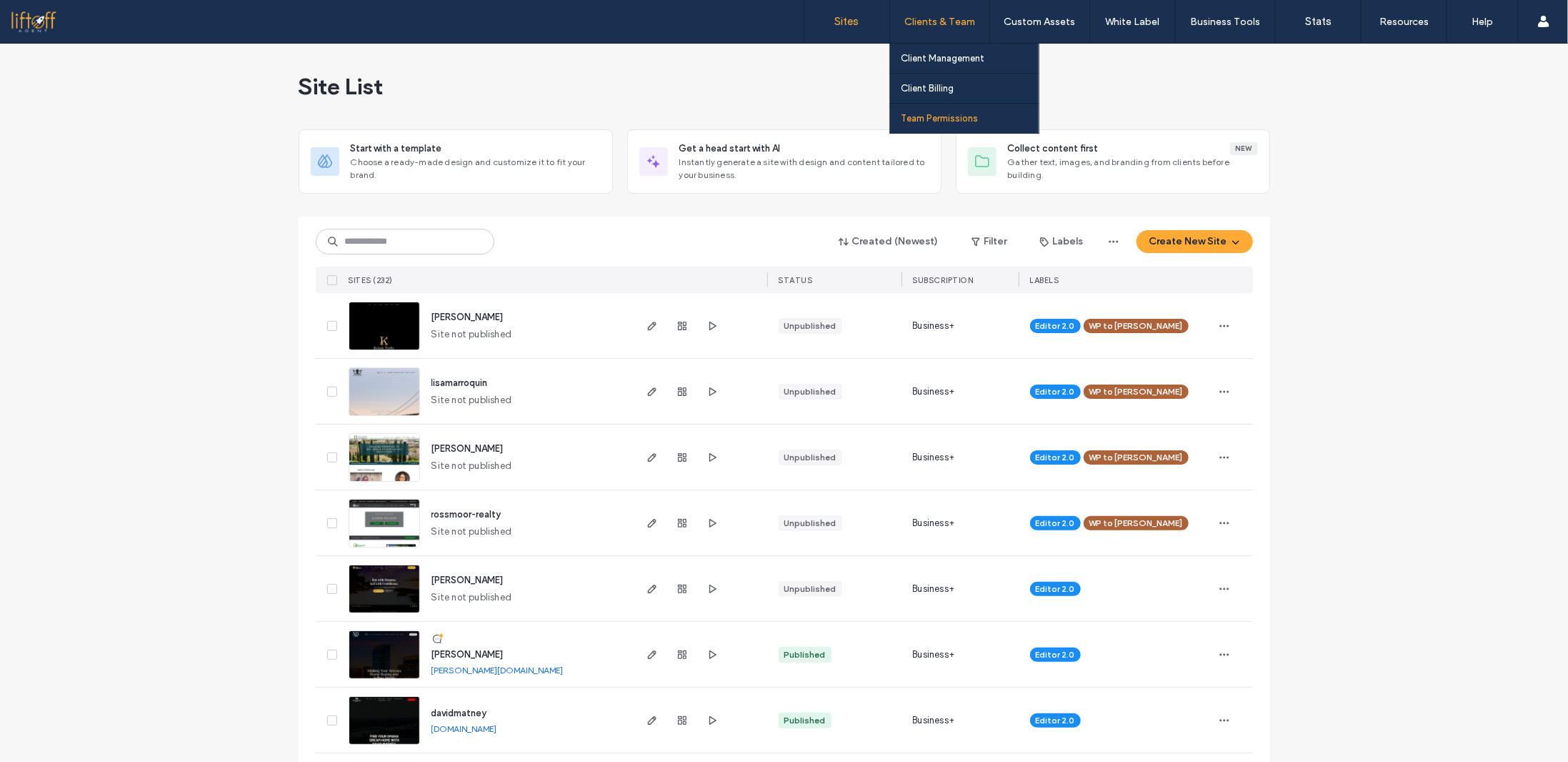
click at [949, 120] on label "Team Permissions" at bounding box center [939, 118] width 77 height 11
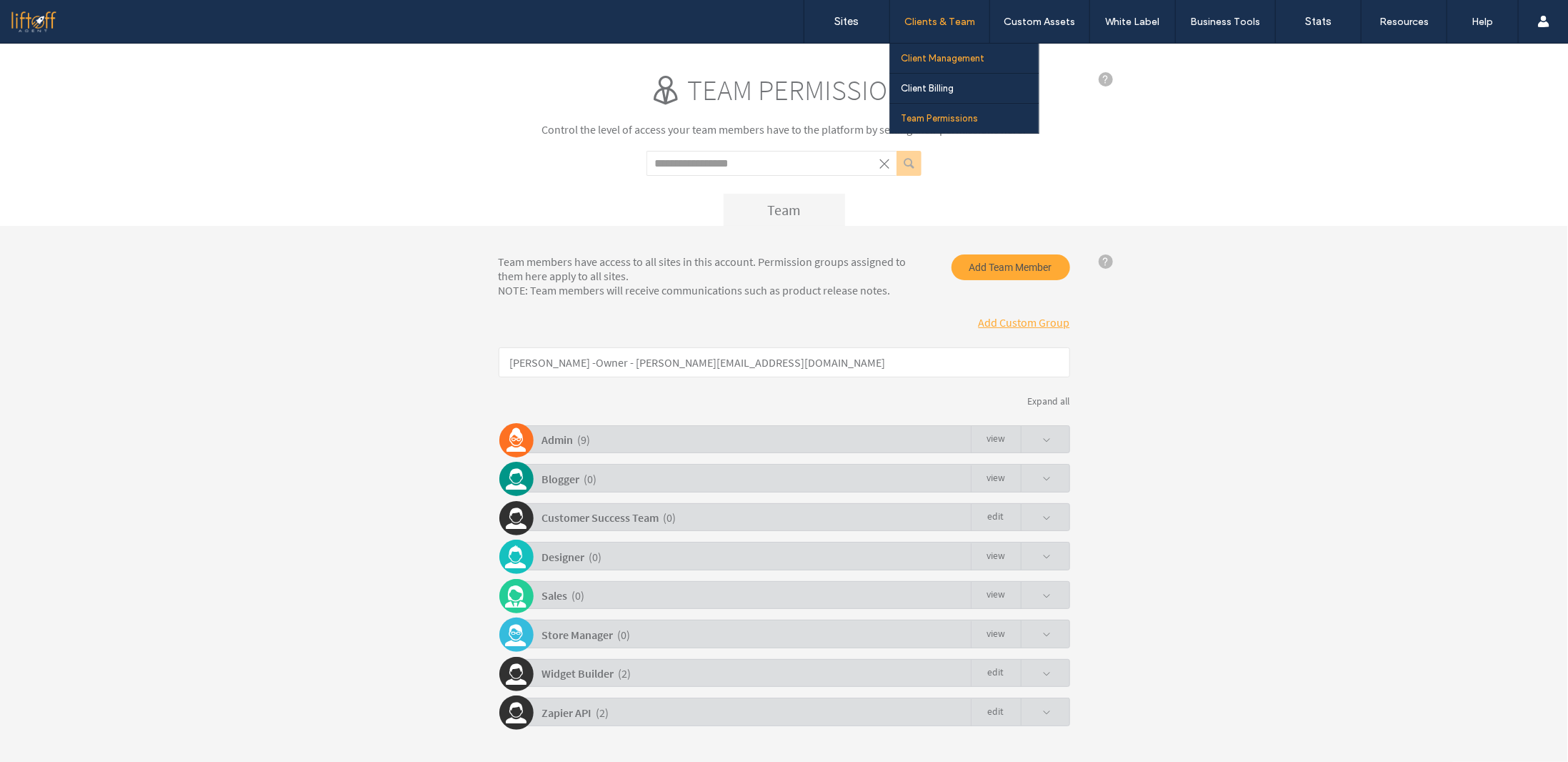
click at [944, 54] on label "Client Management" at bounding box center [942, 58] width 84 height 11
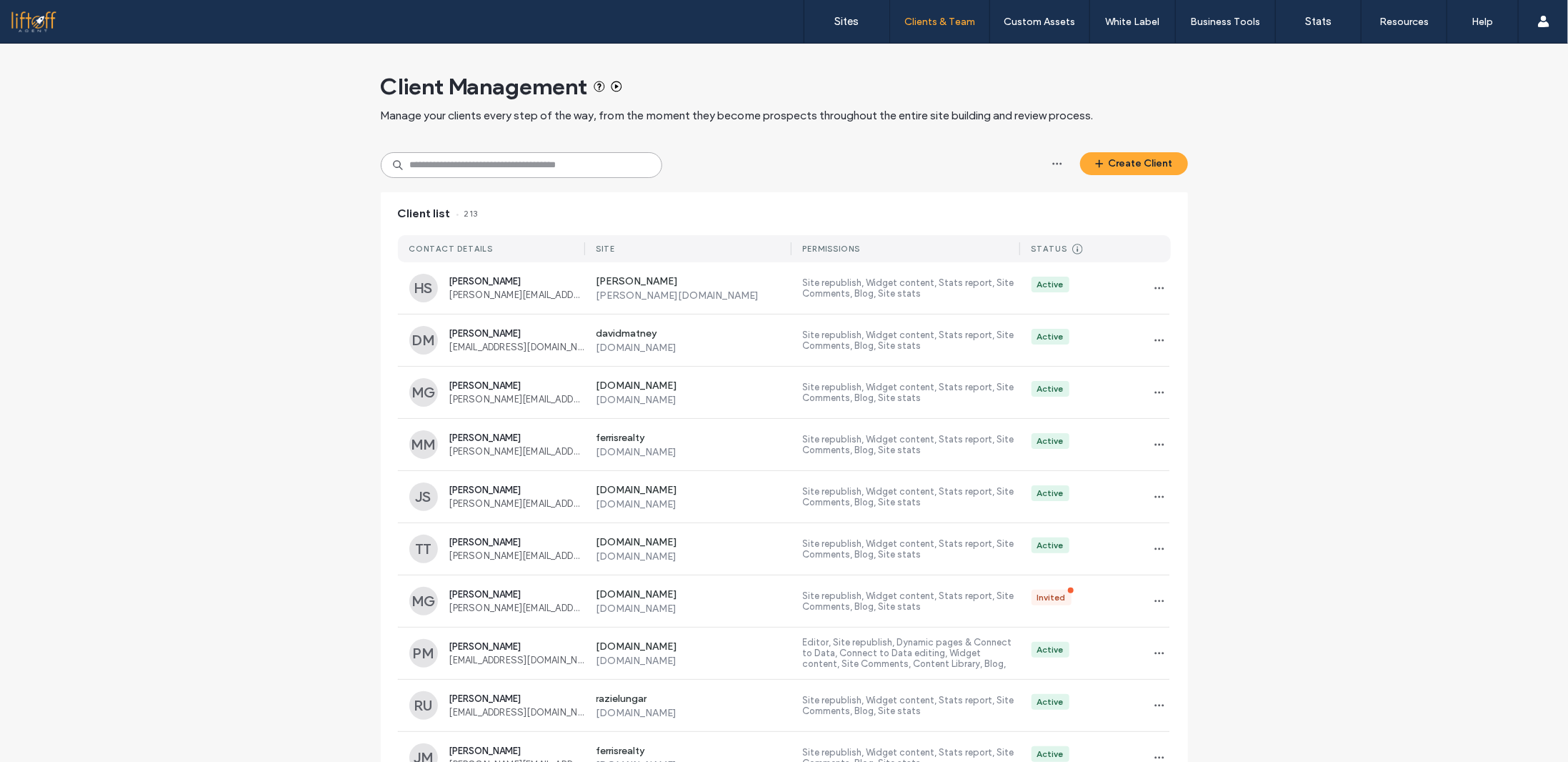
click at [459, 167] on input at bounding box center [521, 165] width 282 height 26
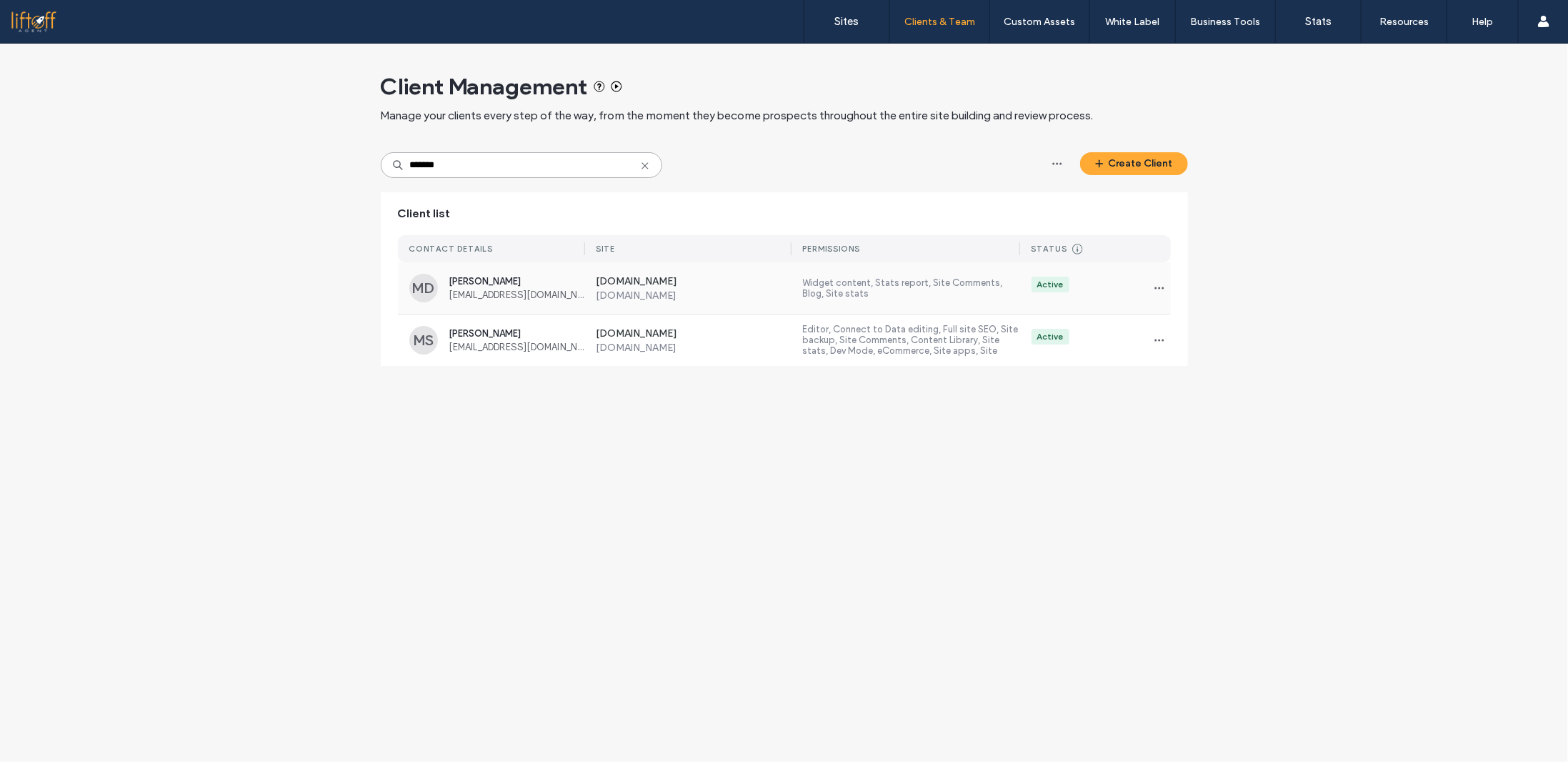
type input "*******"
click at [922, 287] on label "Widget content, Stats report, Site Comments, Blog, Site stats" at bounding box center [911, 288] width 217 height 21
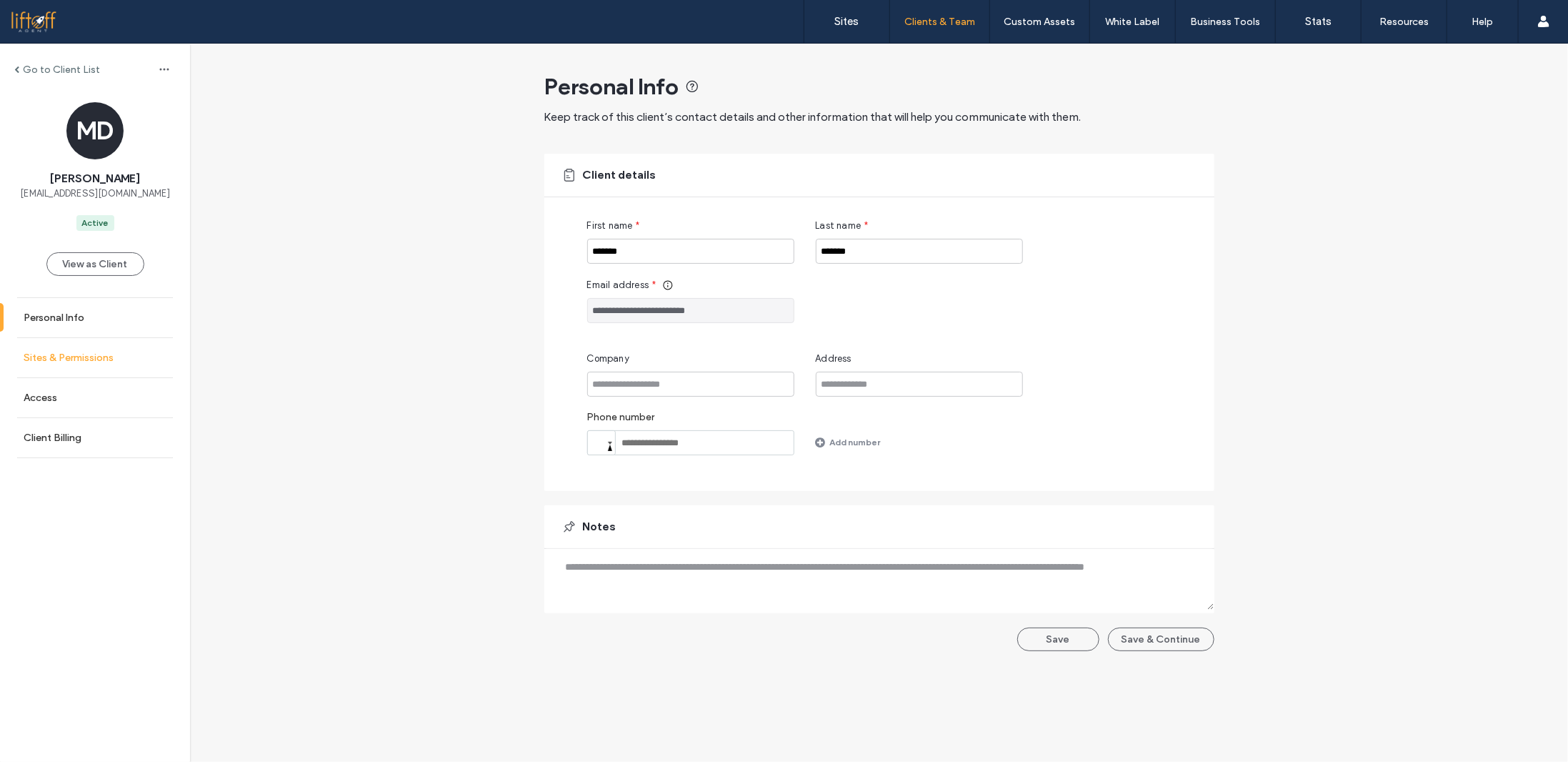
click at [79, 344] on link "Sites & Permissions" at bounding box center [95, 357] width 190 height 39
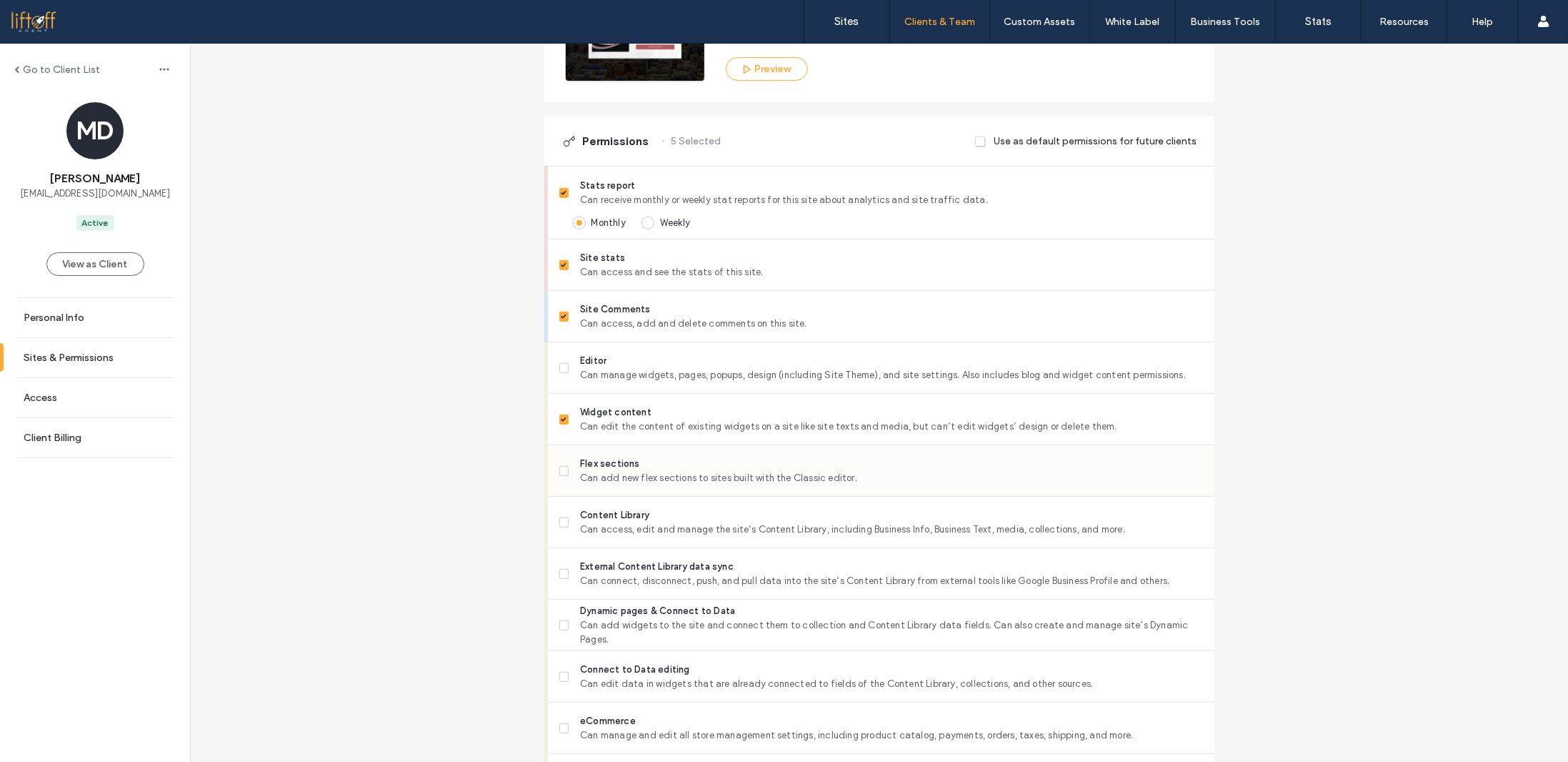
scroll to position [429, 0]
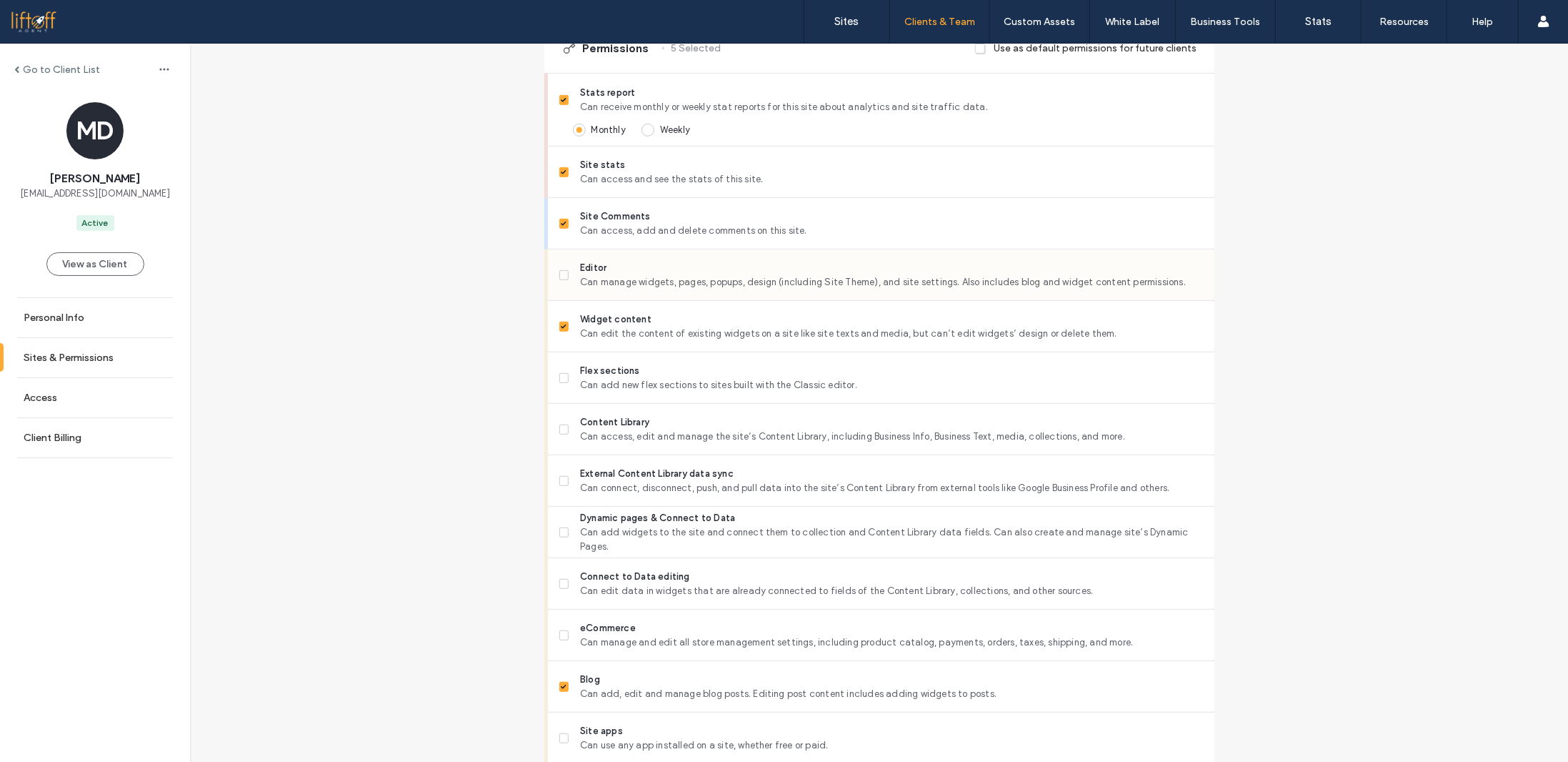
click at [601, 275] on span "Can manage widgets, pages, popups, design (including Site Theme), and site sett…" at bounding box center [891, 283] width 622 height 15
click at [607, 358] on div "Flex sections Can add new flex sections to sites built with the Classic editor." at bounding box center [887, 378] width 655 height 50
click at [612, 431] on span "Can access, edit and manage the site’s Content Library, including Business Info…" at bounding box center [891, 437] width 622 height 15
click at [566, 375] on label "Flex sections Can add new flex sections to sites built with the Classic editor." at bounding box center [881, 378] width 644 height 28
click at [569, 474] on label "External Content Library data sync Can connect, disconnect, push, and pull data…" at bounding box center [881, 480] width 644 height 28
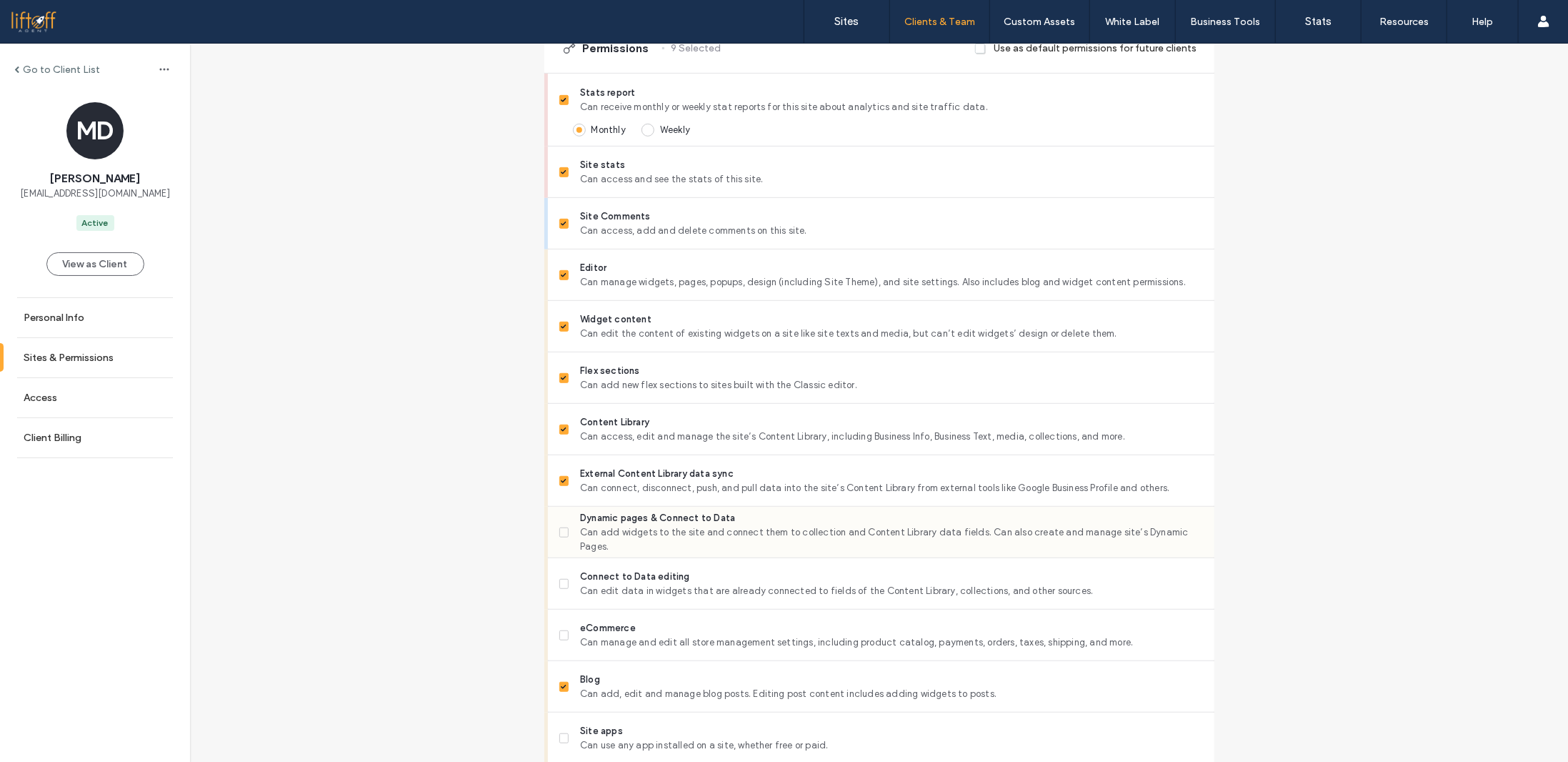
click at [559, 537] on label "Dynamic pages & Connect to Data Can add widgets to the site and connect them to…" at bounding box center [881, 532] width 644 height 43
click at [560, 584] on span at bounding box center [564, 583] width 10 height 10
click at [559, 578] on span at bounding box center [564, 583] width 10 height 10
click at [559, 539] on label "Dynamic pages & Connect to Data Can add widgets to the site and connect them to…" at bounding box center [881, 532] width 644 height 43
click at [569, 621] on label "eCommerce Can manage and edit all store management settings, including product …" at bounding box center [881, 634] width 644 height 28
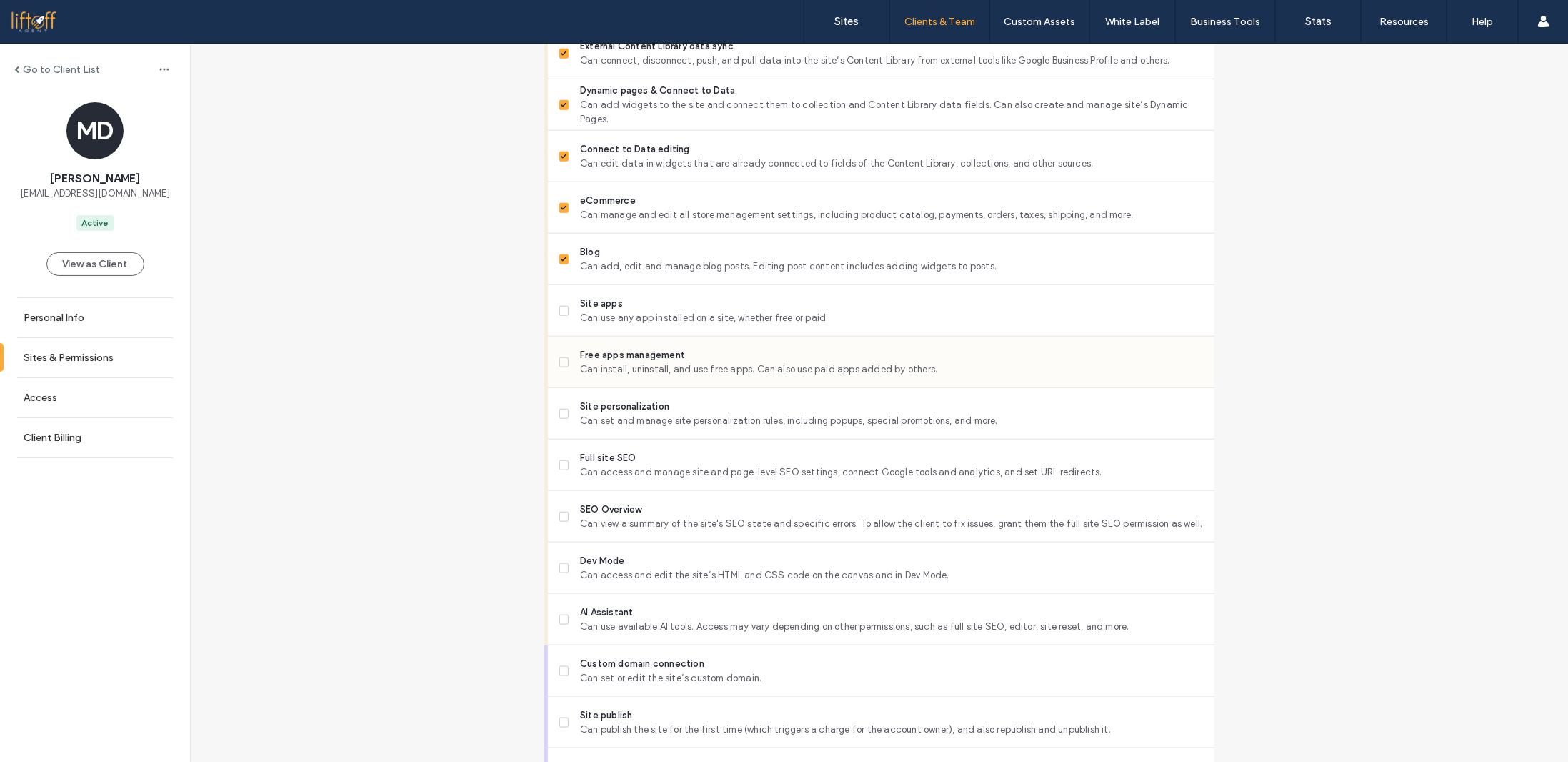
scroll to position [858, 0]
click at [610, 315] on span "Can use any app installed on a site, whether free or paid." at bounding box center [891, 317] width 622 height 15
drag, startPoint x: 609, startPoint y: 355, endPoint x: 607, endPoint y: 400, distance: 45.0
click at [608, 355] on span "Free apps management" at bounding box center [891, 354] width 622 height 15
click at [603, 416] on span "Can set and manage site personalization rules, including popups, special promot…" at bounding box center [891, 420] width 622 height 15
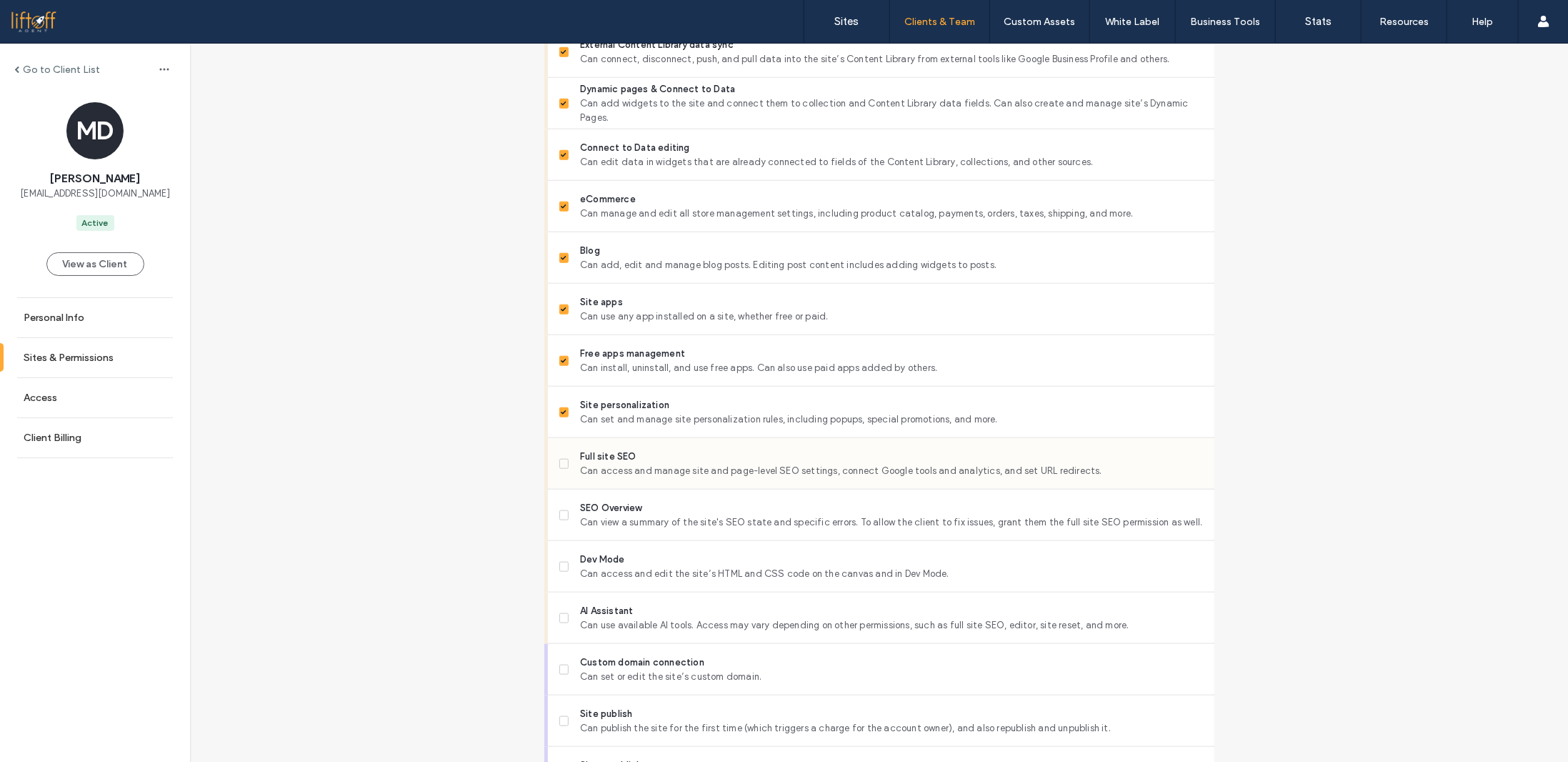
click at [609, 461] on span "Full site SEO" at bounding box center [891, 457] width 622 height 15
click at [610, 517] on span "Can view a summary of the site's SEO state and specific errors. To allow the cl…" at bounding box center [891, 522] width 622 height 15
click at [610, 552] on span "Dev Mode" at bounding box center [891, 560] width 622 height 15
click at [607, 607] on span "AI Assistant" at bounding box center [891, 611] width 622 height 15
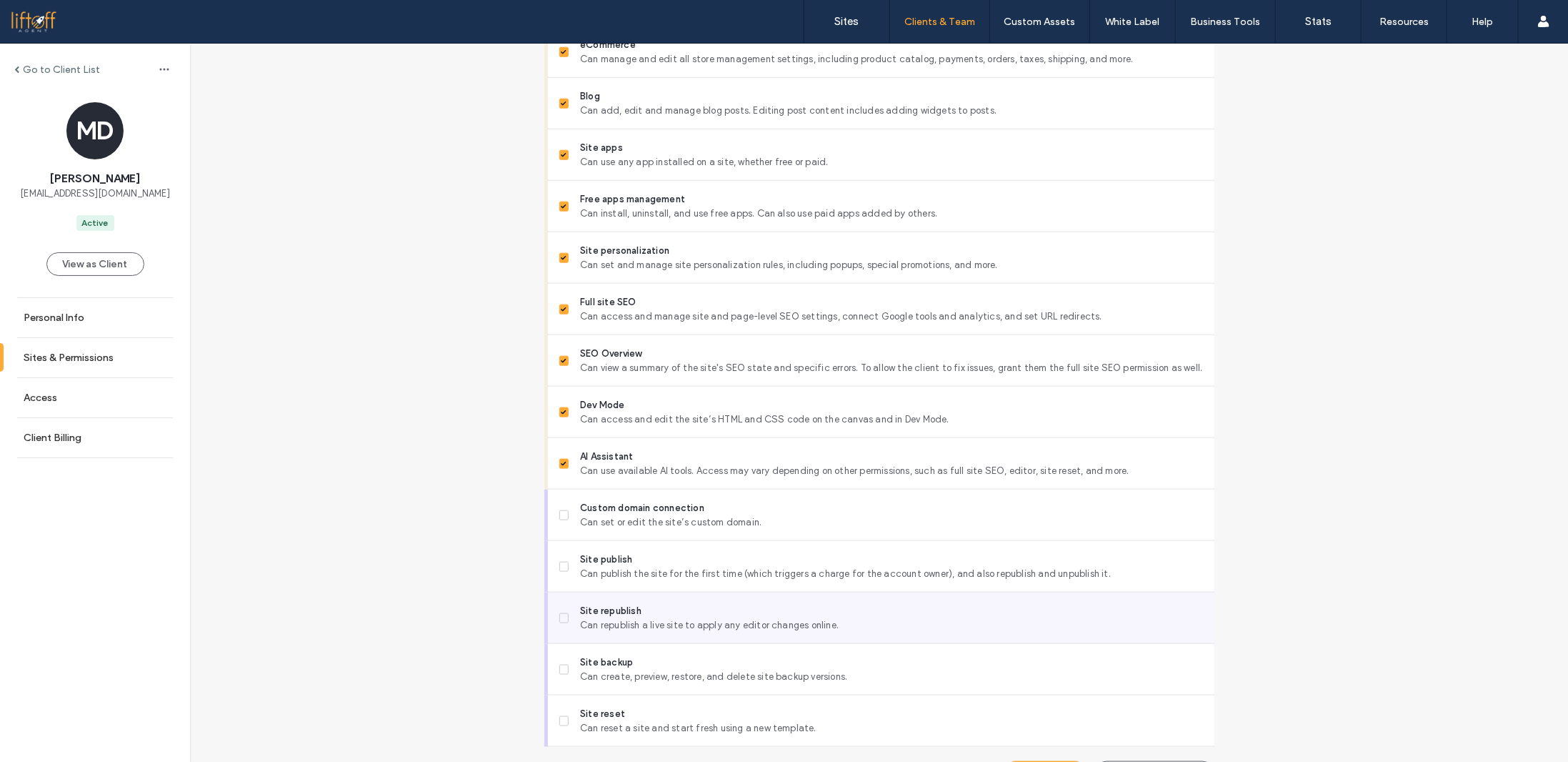
scroll to position [1047, 0]
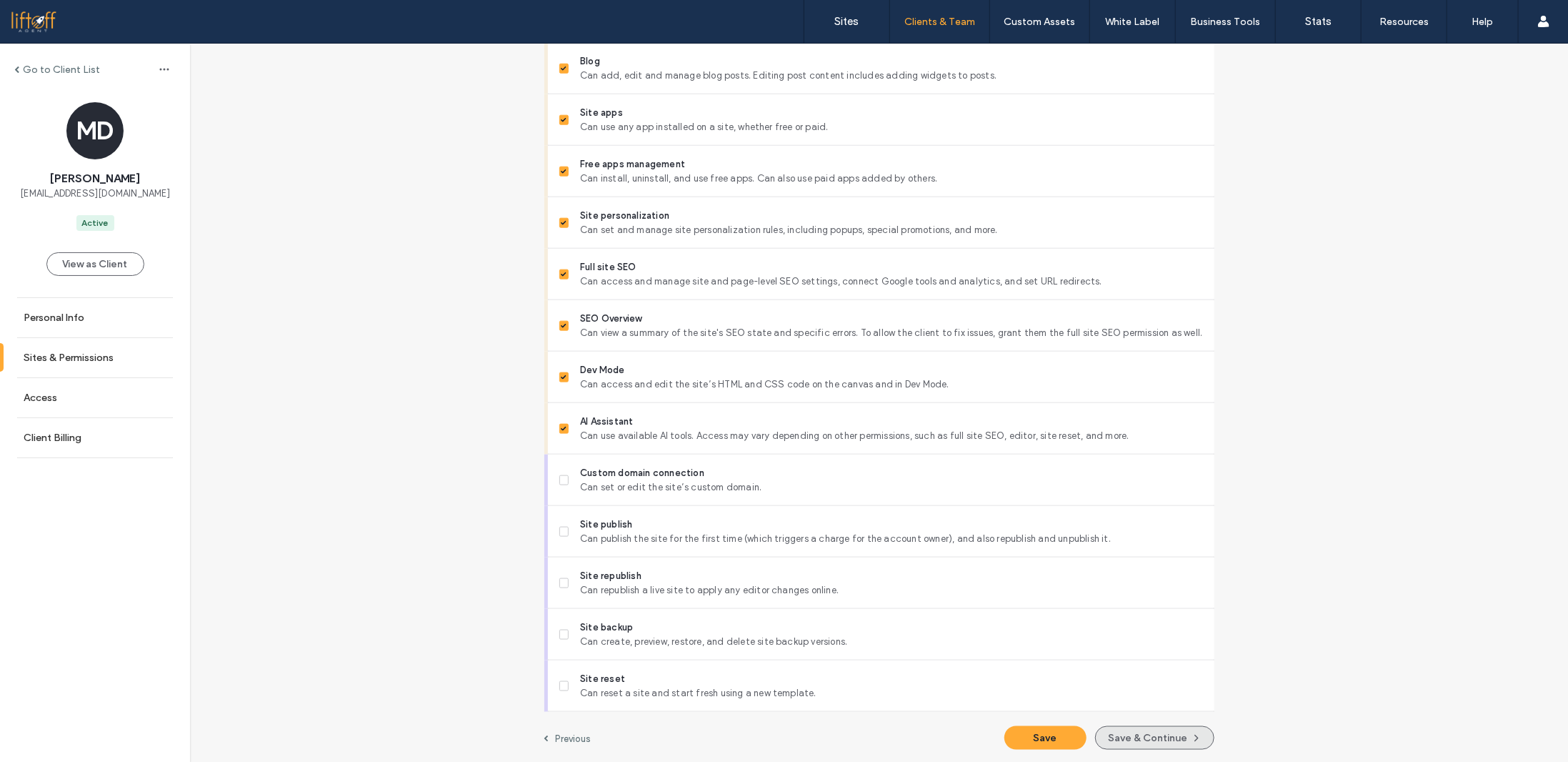
click at [1143, 738] on button "Save & Continue" at bounding box center [1154, 738] width 119 height 24
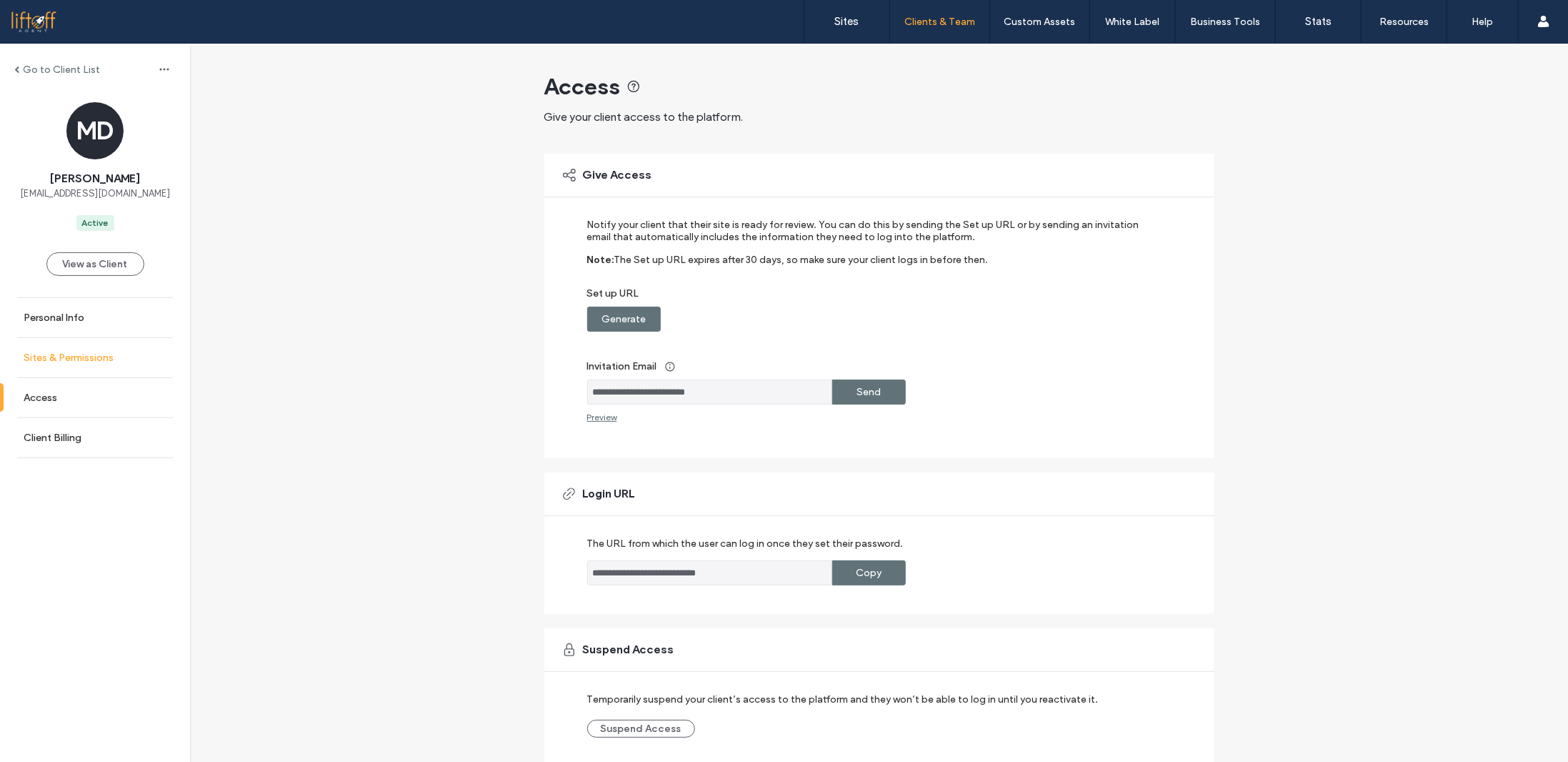
click at [104, 359] on label "Sites & Permissions" at bounding box center [68, 357] width 90 height 12
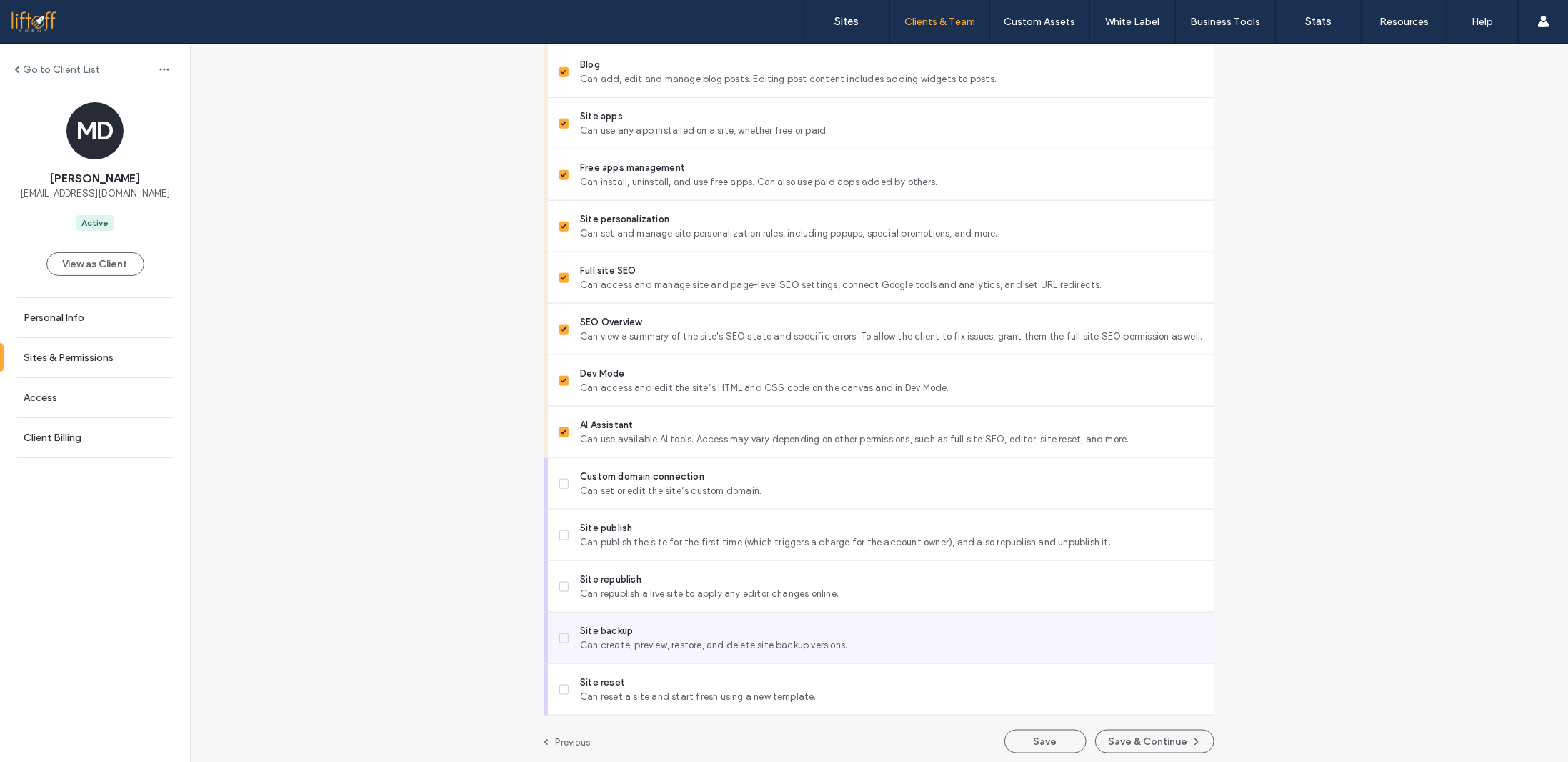
scroll to position [1047, 0]
click at [636, 626] on span "Site backup" at bounding box center [891, 627] width 622 height 15
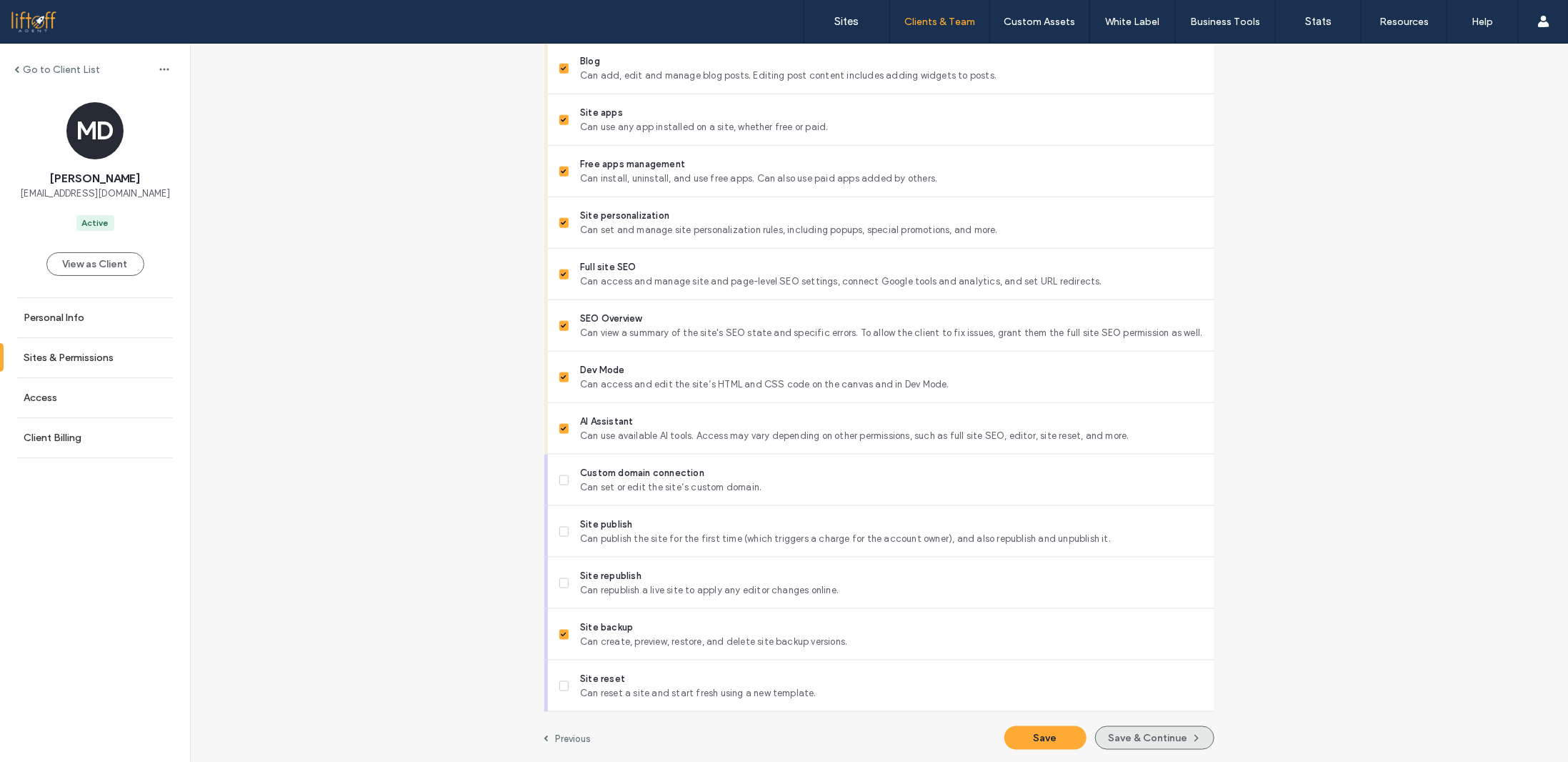
click at [1125, 738] on button "Save & Continue" at bounding box center [1154, 738] width 119 height 24
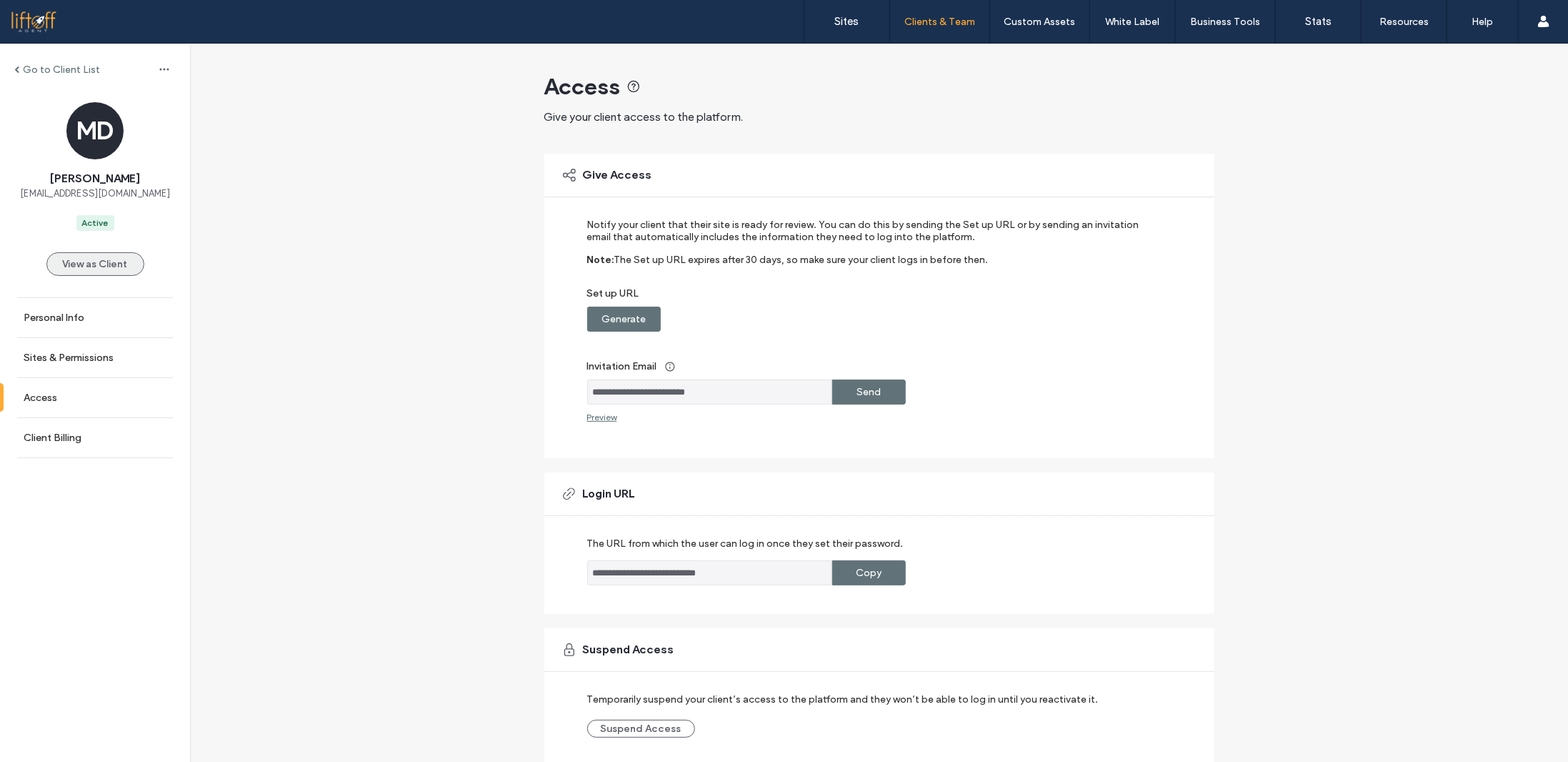
click at [74, 266] on button "View as Client" at bounding box center [95, 263] width 98 height 24
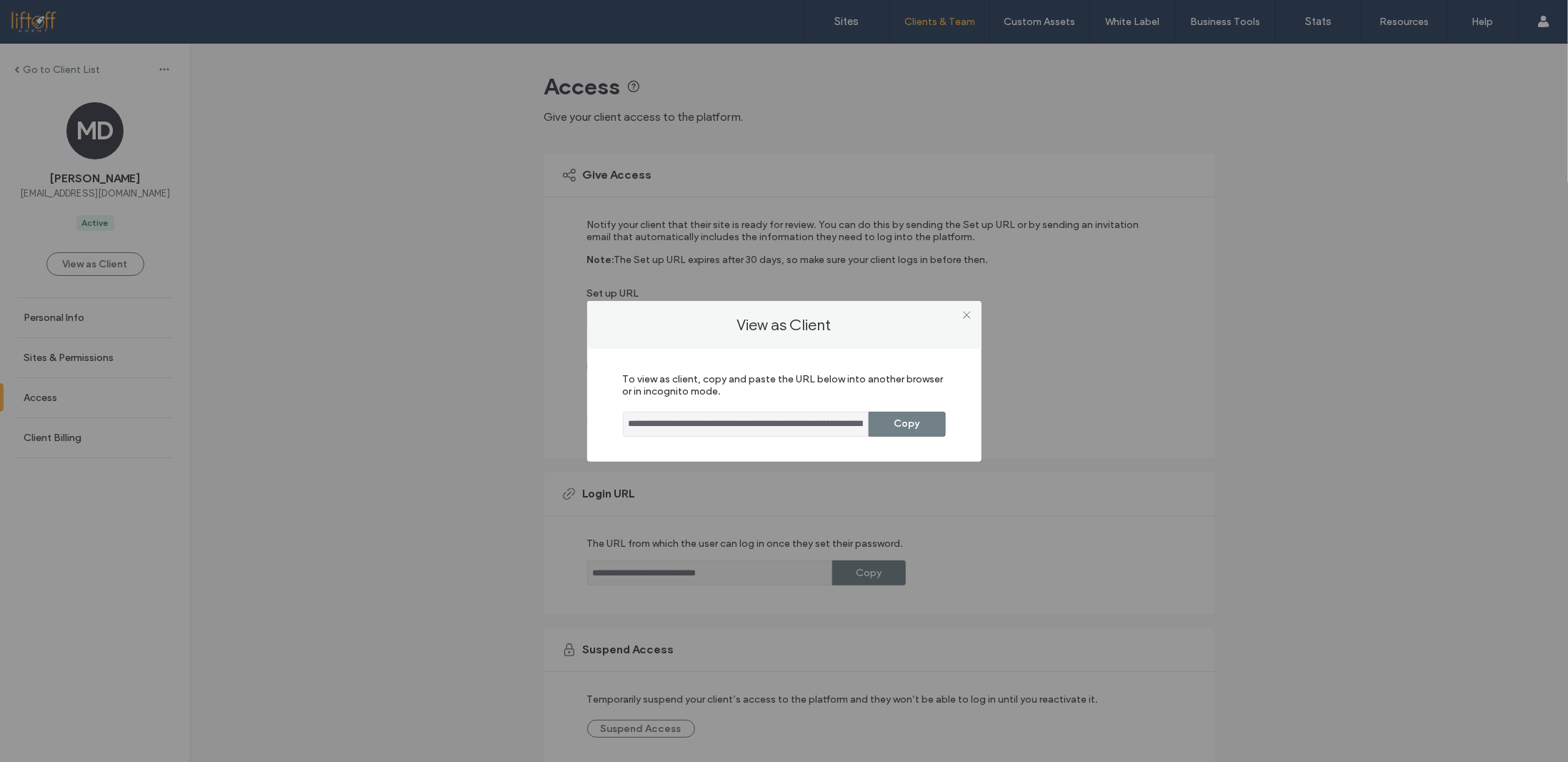
click at [905, 419] on button "Copy" at bounding box center [907, 424] width 77 height 25
click at [113, 193] on div "**********" at bounding box center [784, 381] width 1568 height 762
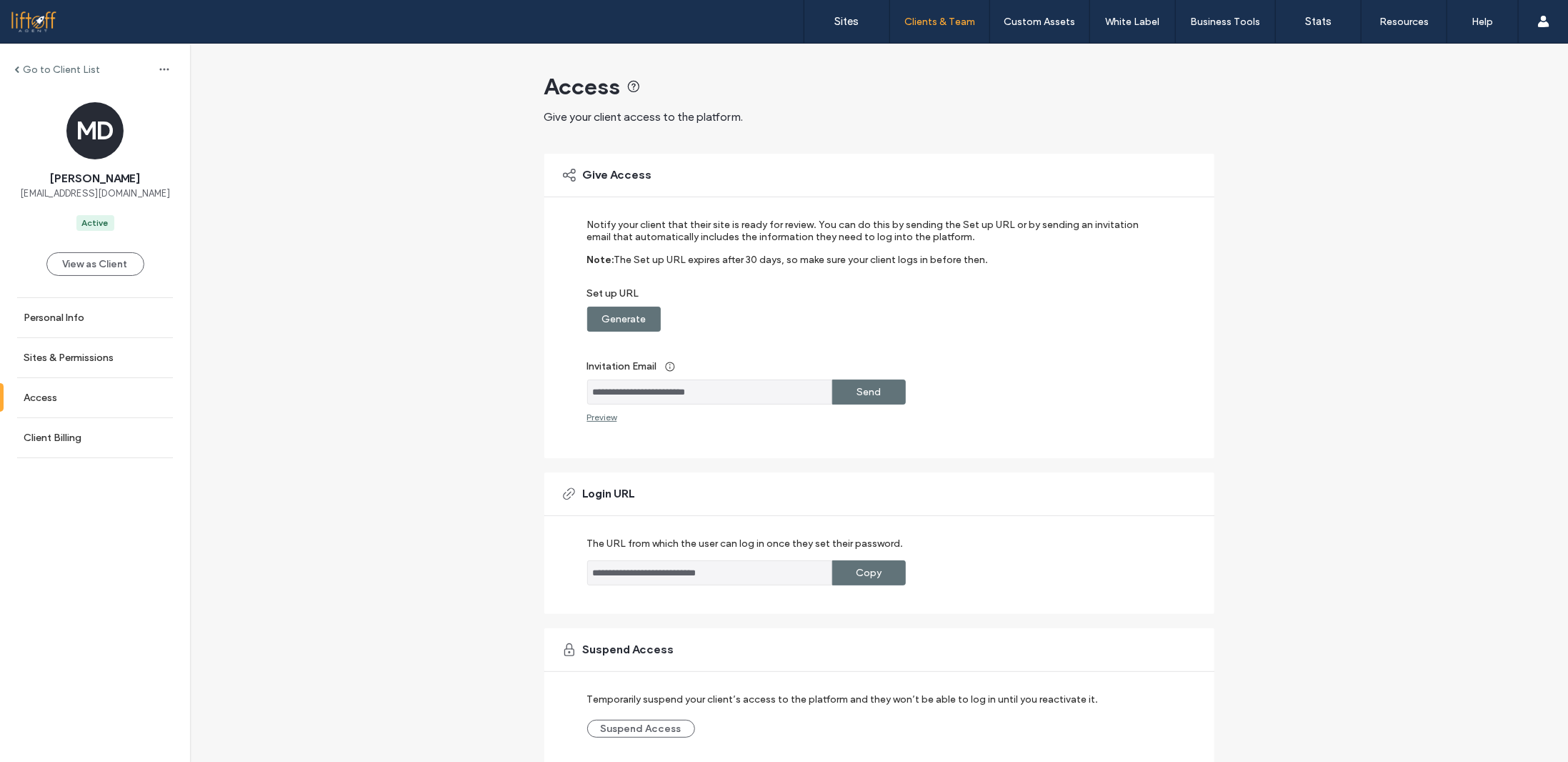
click at [127, 197] on span "marketing@ruthkrishnan.com" at bounding box center [95, 194] width 150 height 15
copy span "marketing@ruthkrishnan.com"
click at [403, 268] on div "**********" at bounding box center [879, 431] width 1378 height 774
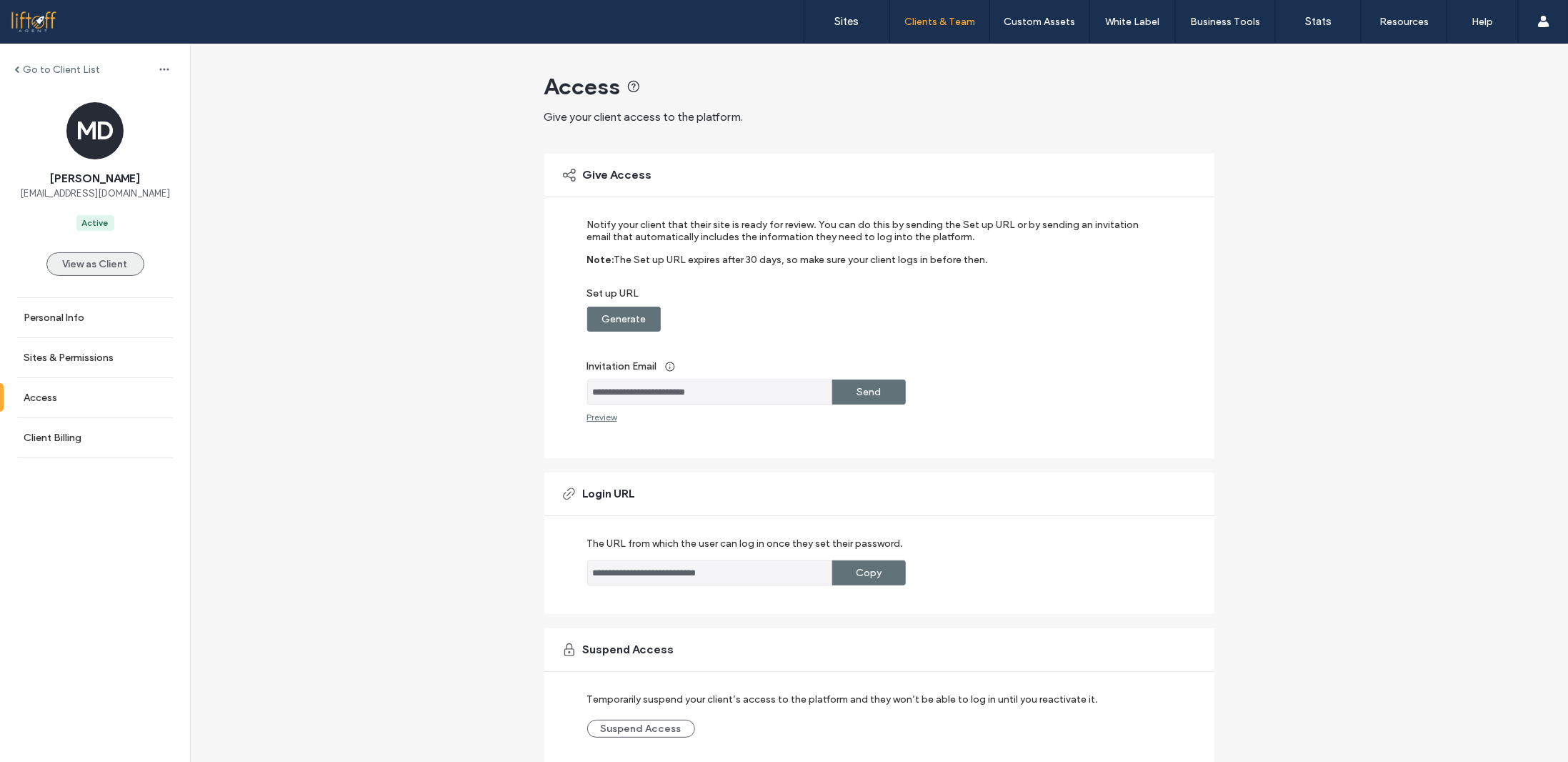
click at [102, 264] on button "View as Client" at bounding box center [95, 263] width 98 height 24
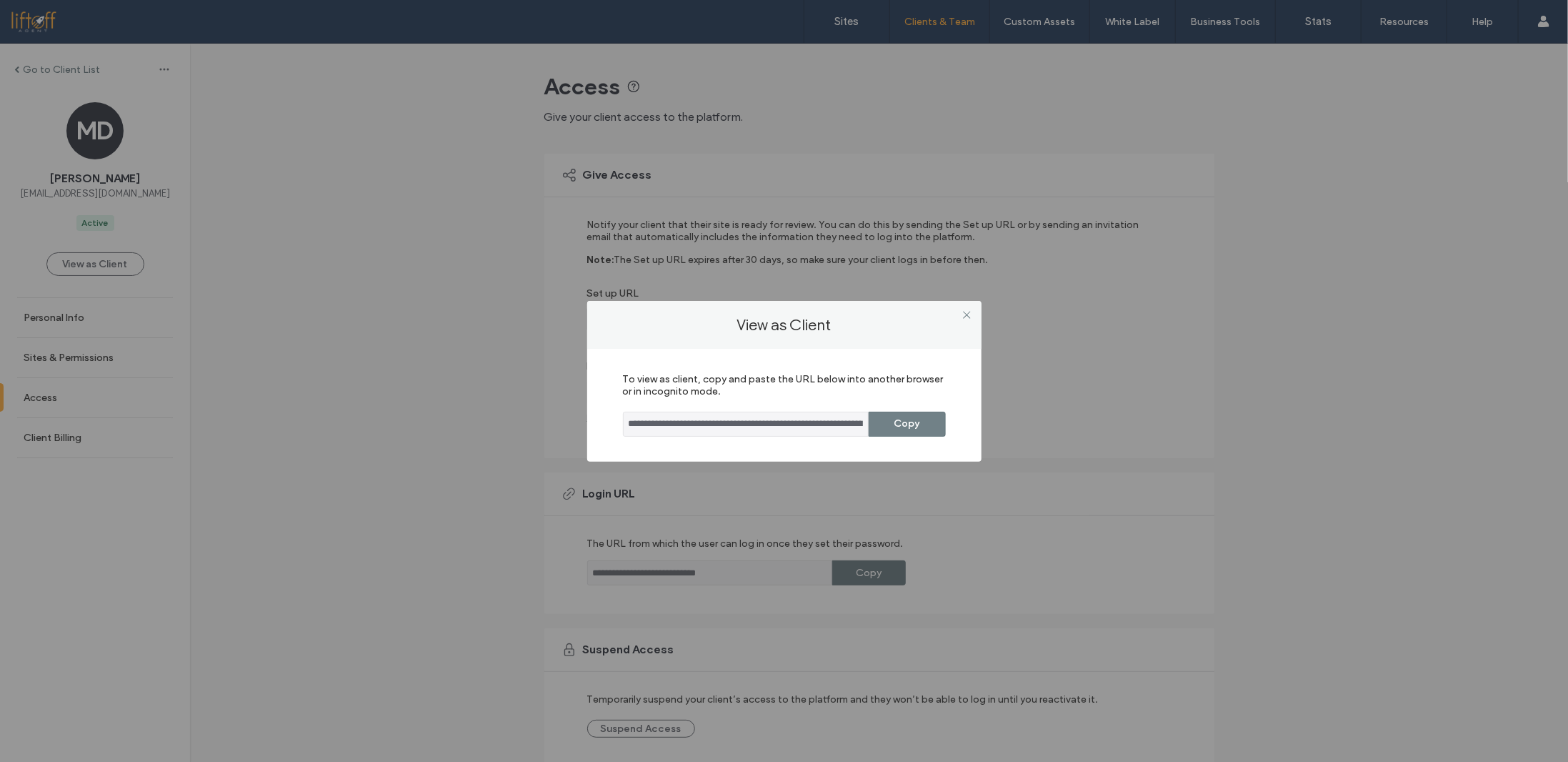
click at [925, 418] on button "Copy" at bounding box center [907, 424] width 77 height 25
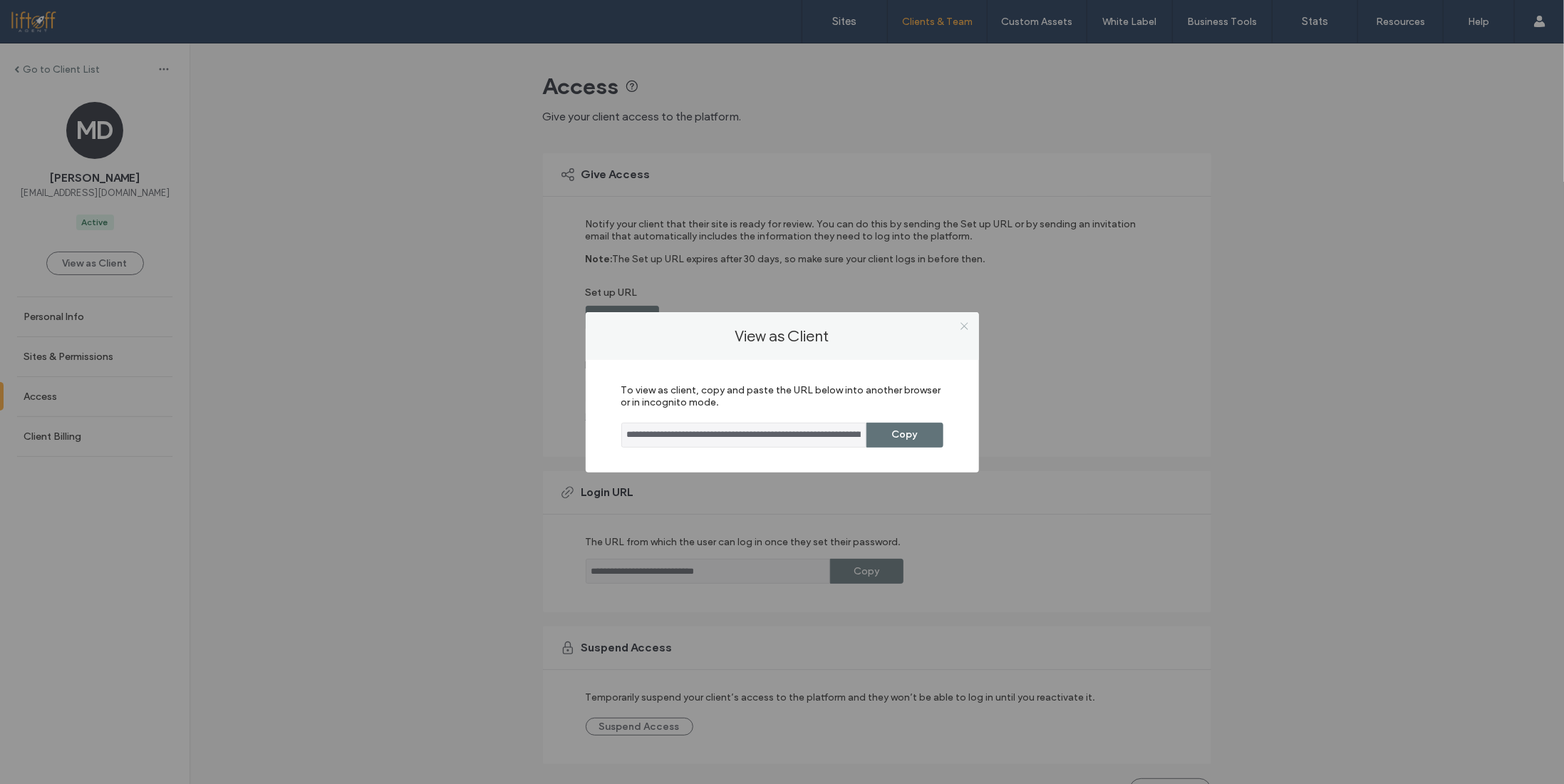
click at [967, 324] on icon at bounding box center [964, 326] width 11 height 11
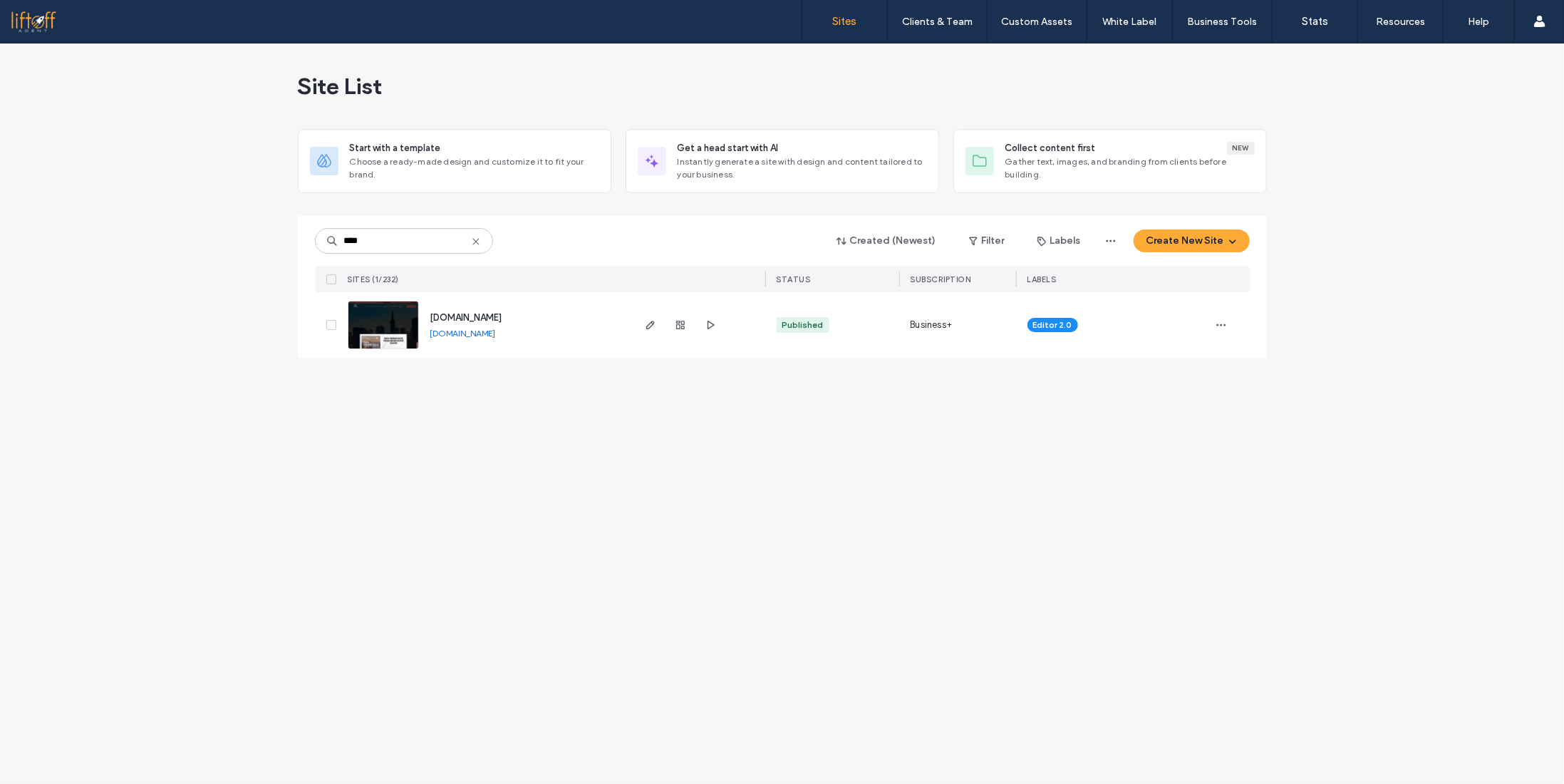
type input "****"
click at [489, 316] on span "[DOMAIN_NAME]" at bounding box center [466, 317] width 72 height 11
click at [502, 314] on span "[DOMAIN_NAME]" at bounding box center [466, 317] width 72 height 11
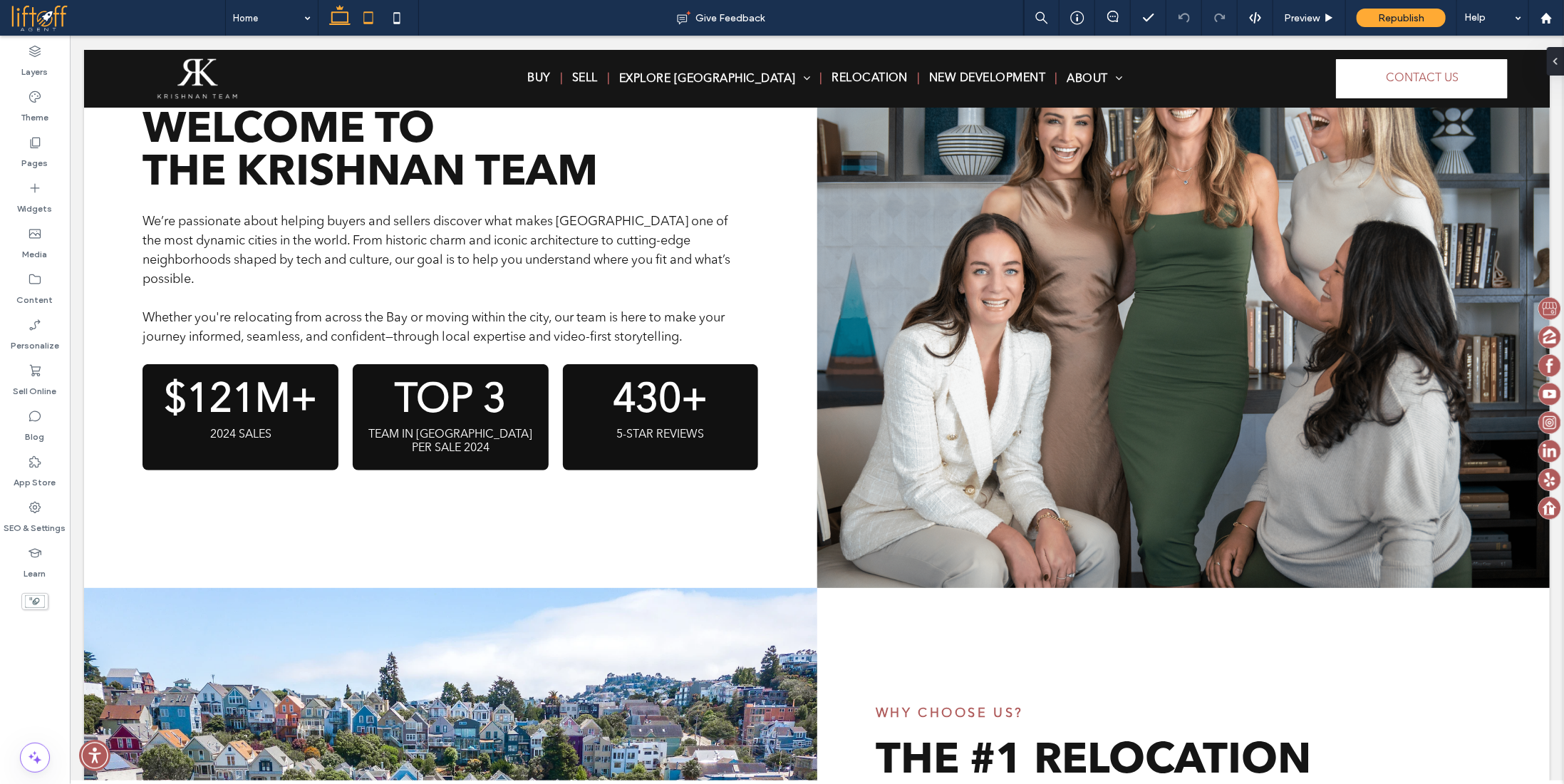
click at [366, 18] on icon at bounding box center [368, 17] width 28 height 28
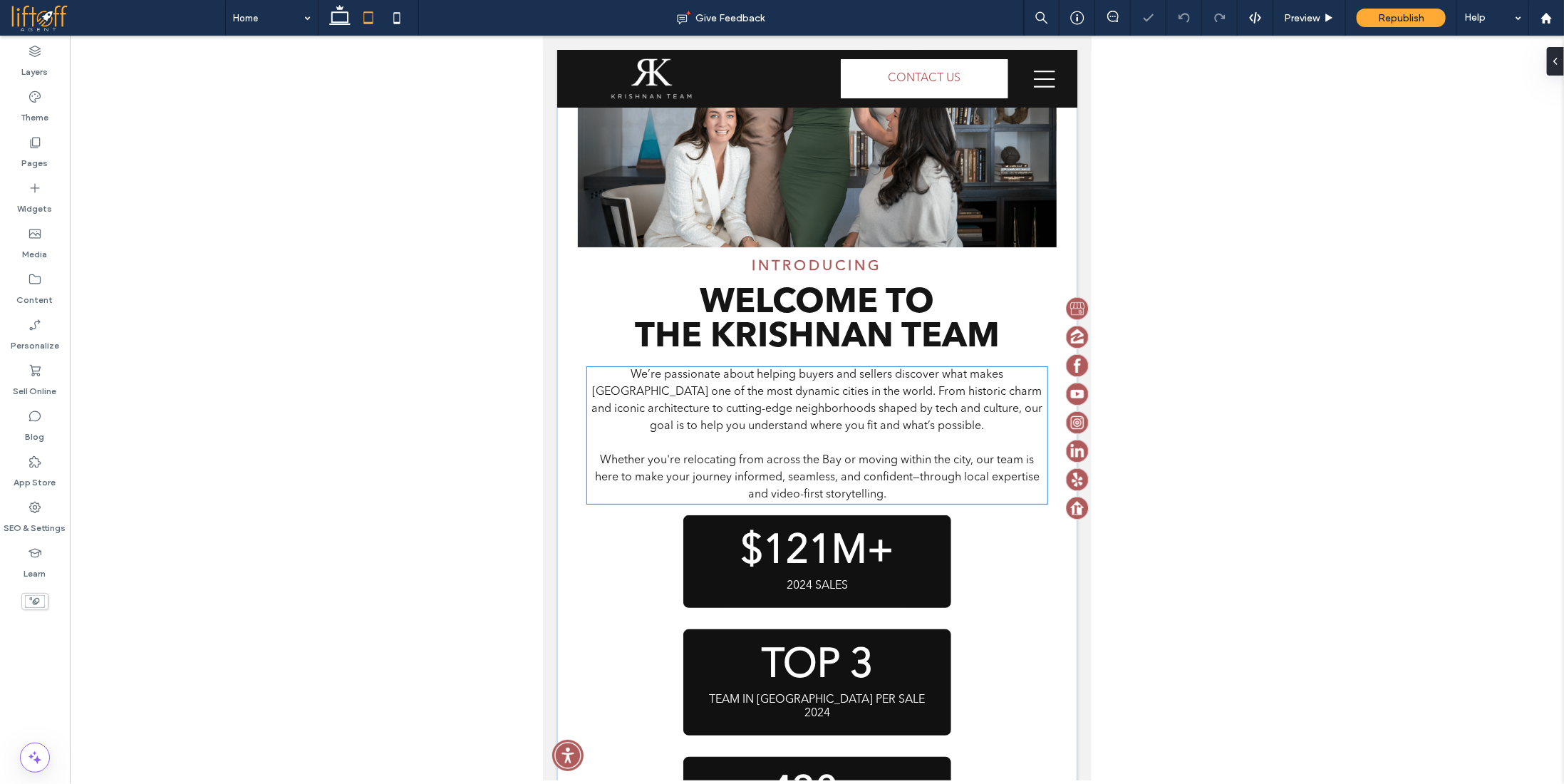
scroll to position [1851, 0]
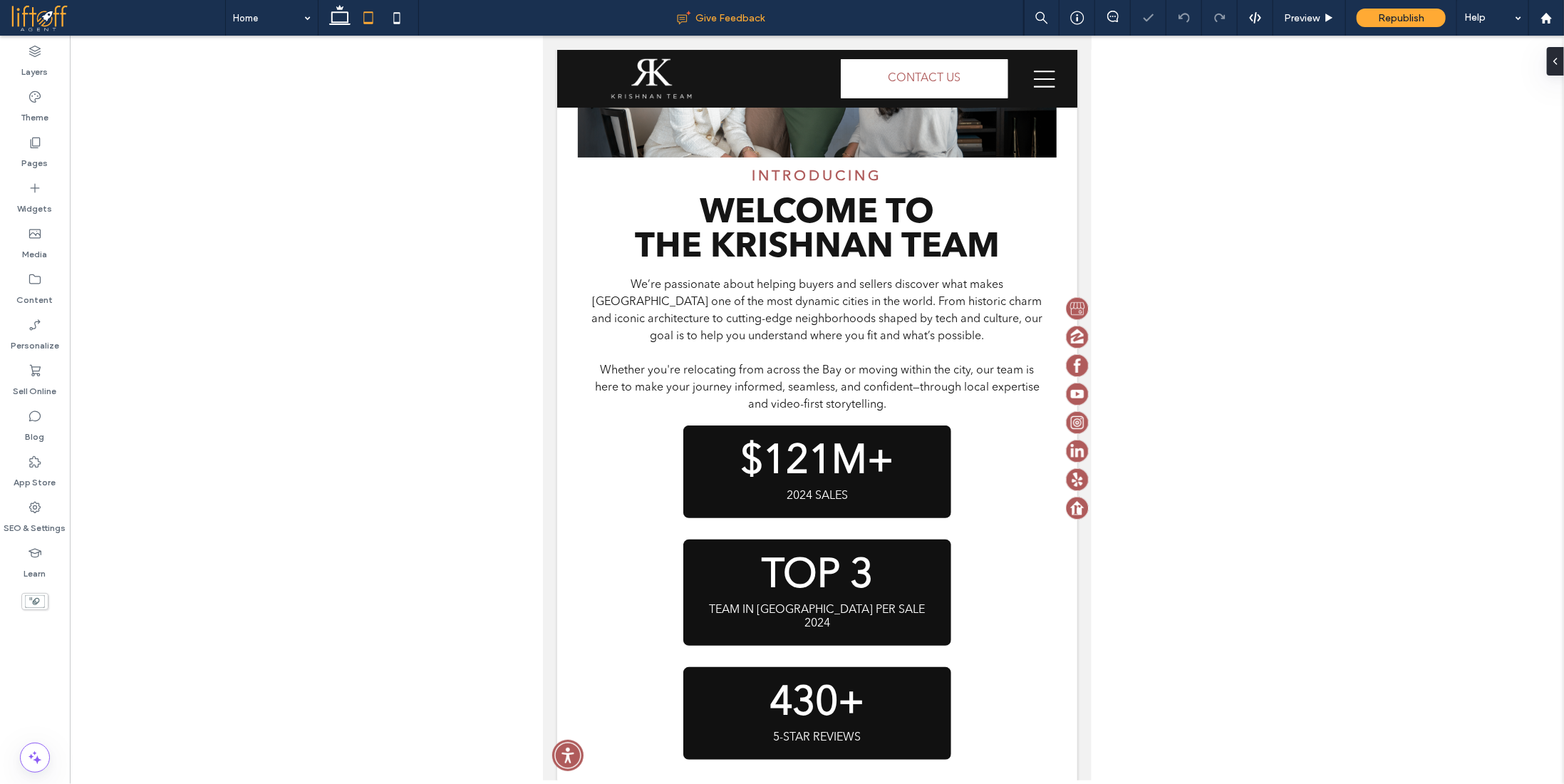
click at [340, 15] on icon at bounding box center [339, 17] width 28 height 28
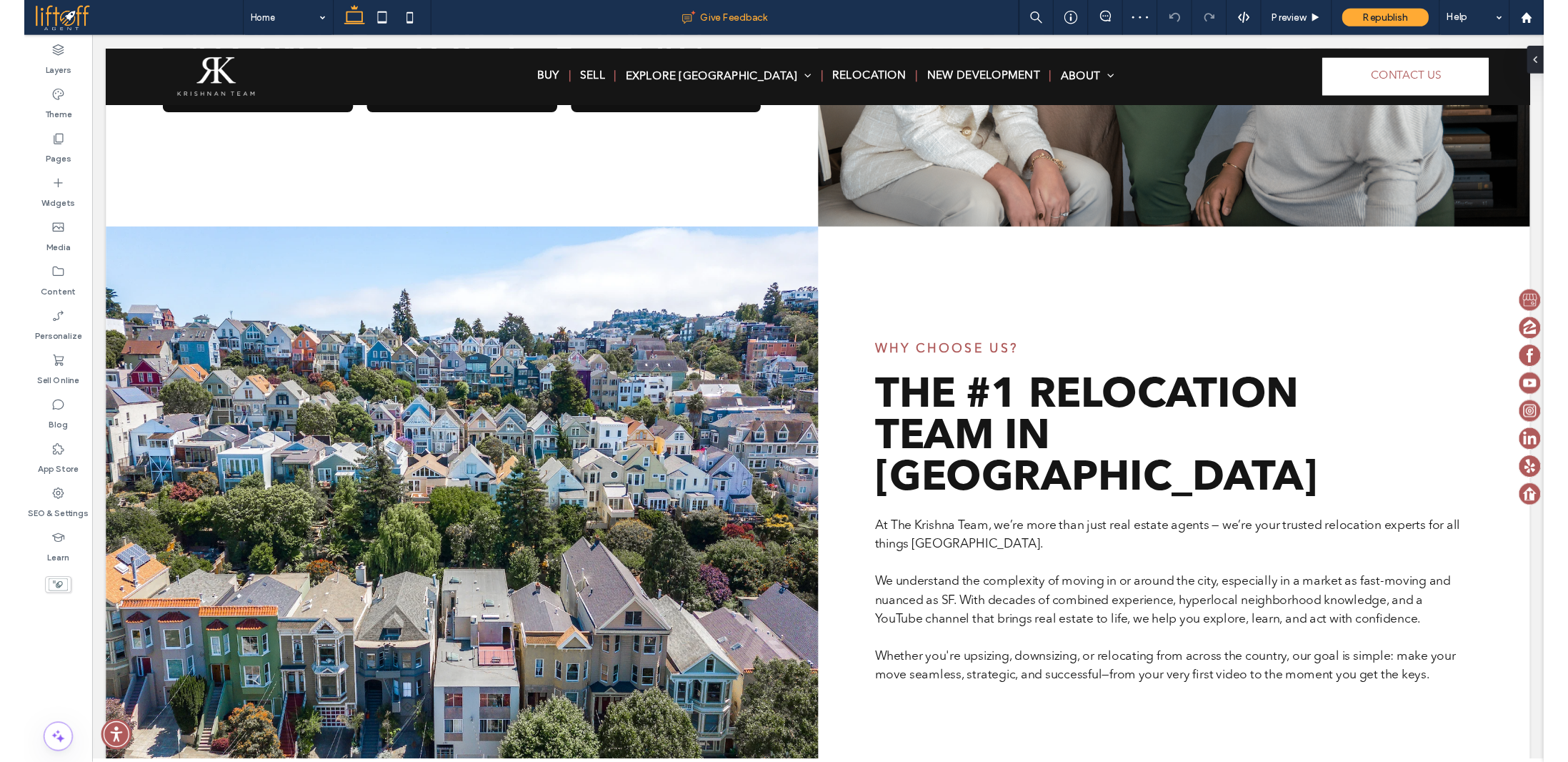
scroll to position [1344, 0]
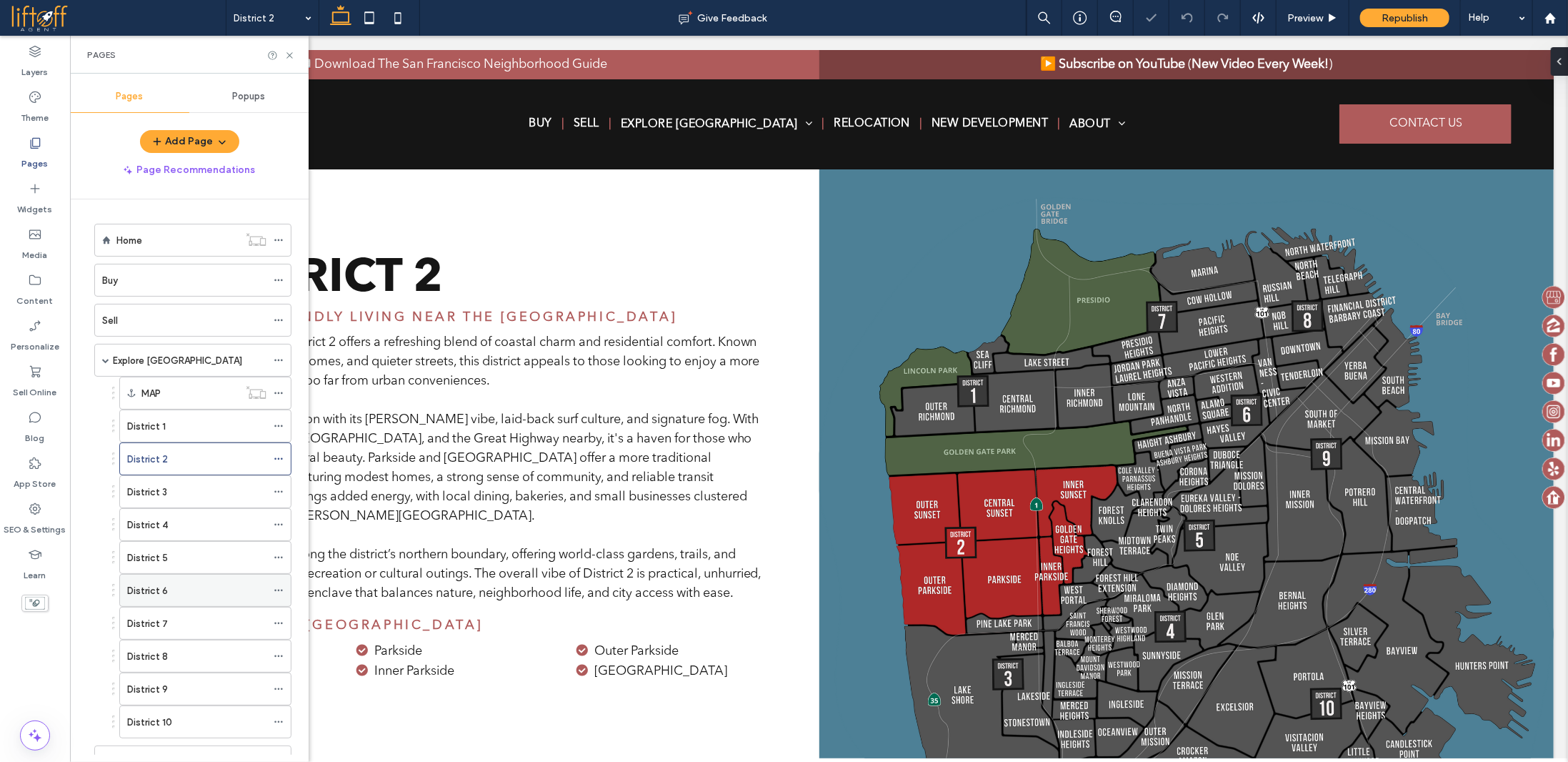
click at [194, 594] on div "District 6" at bounding box center [197, 590] width 140 height 32
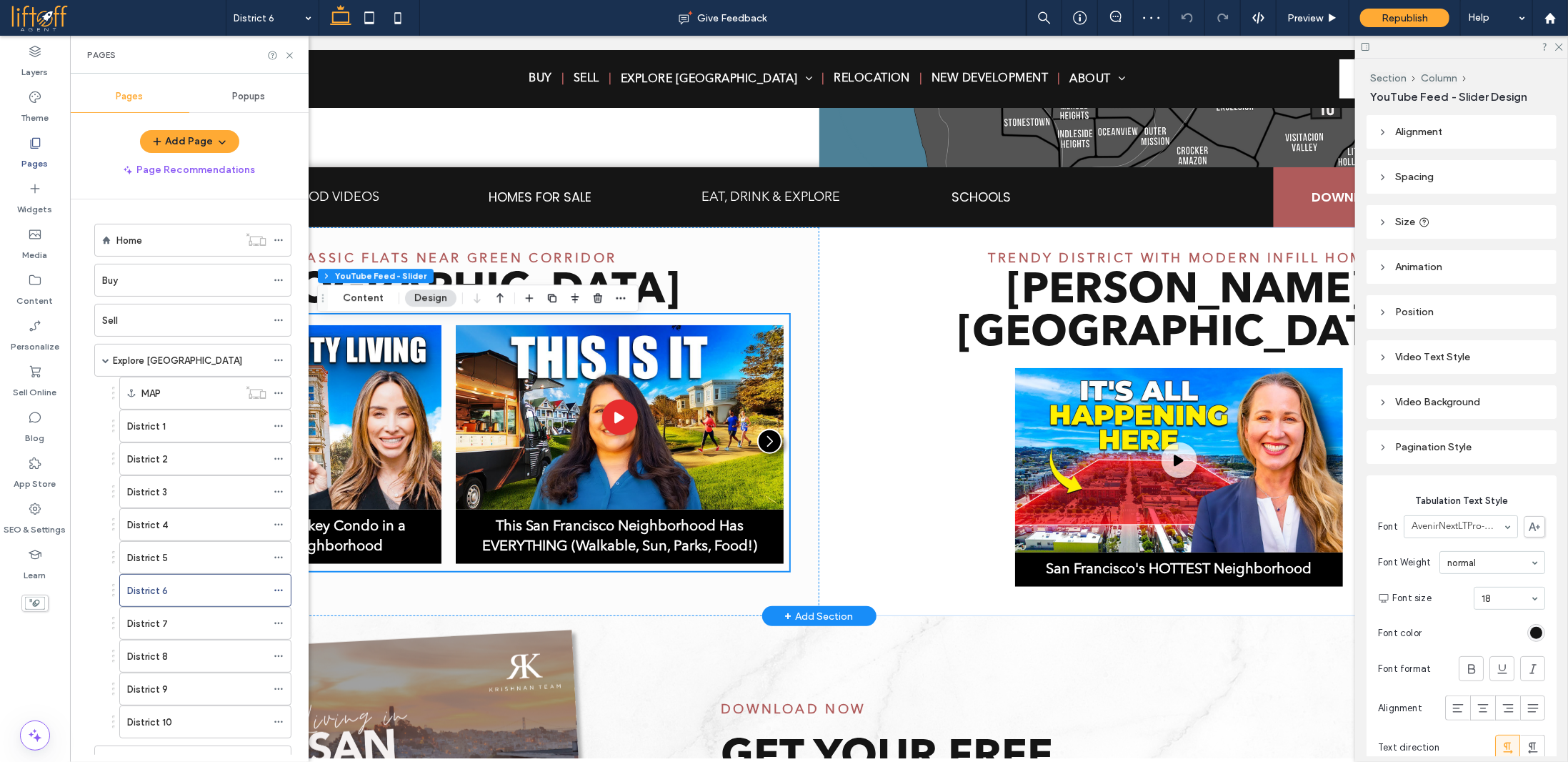
scroll to position [524, 0]
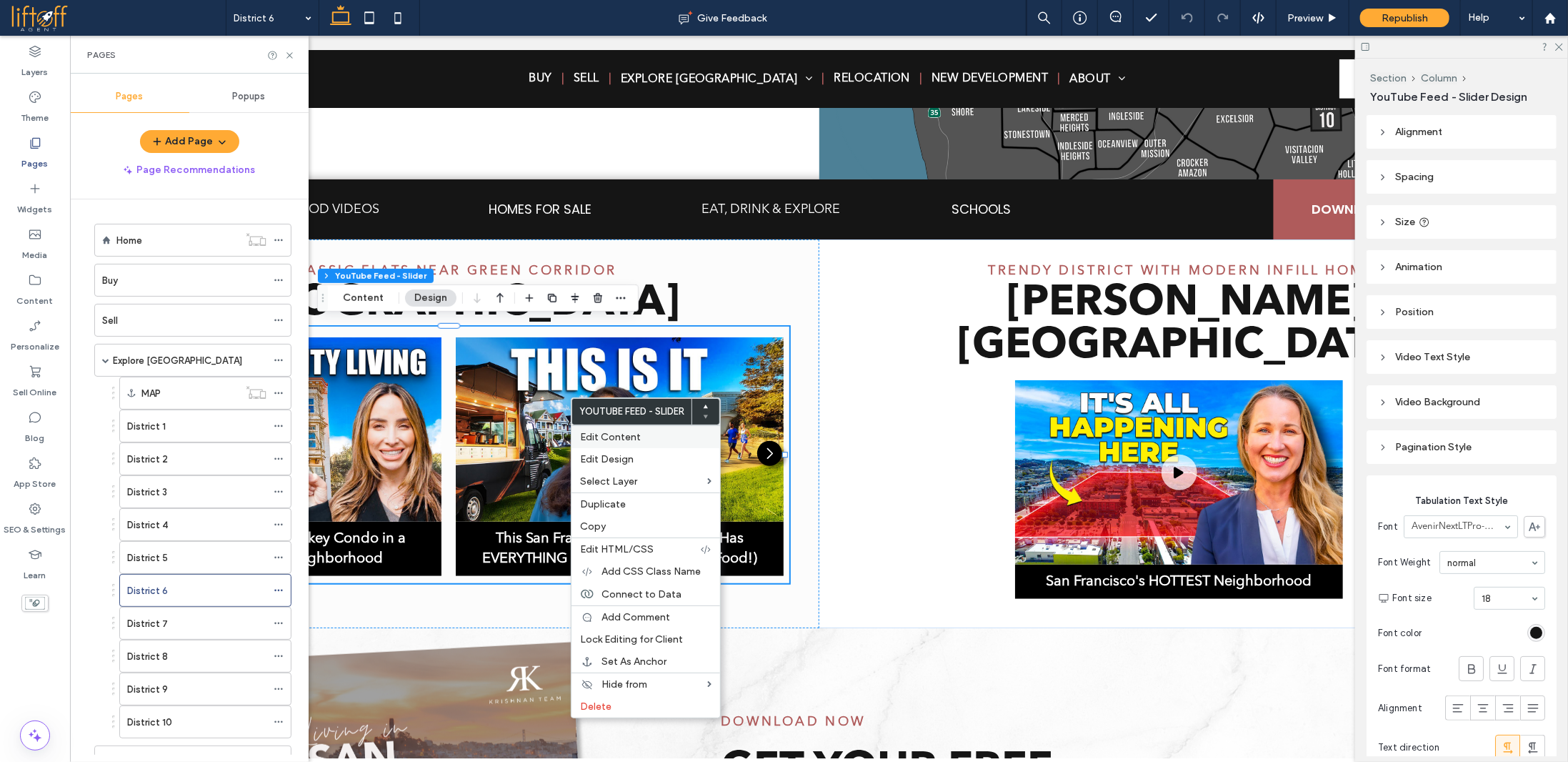
click at [625, 433] on span "Edit Content" at bounding box center [610, 436] width 61 height 12
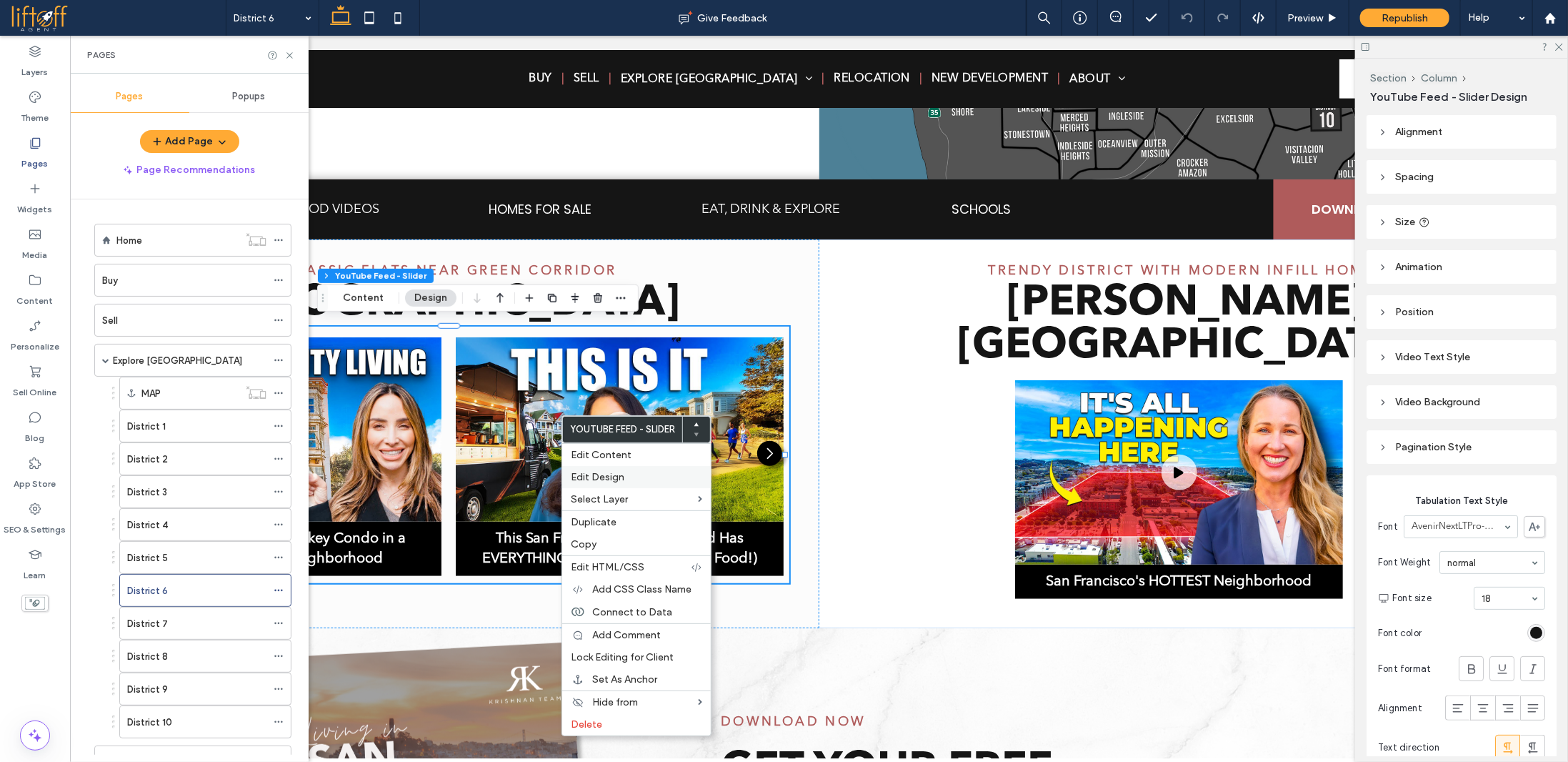
click at [620, 479] on span "Edit Design" at bounding box center [598, 477] width 54 height 12
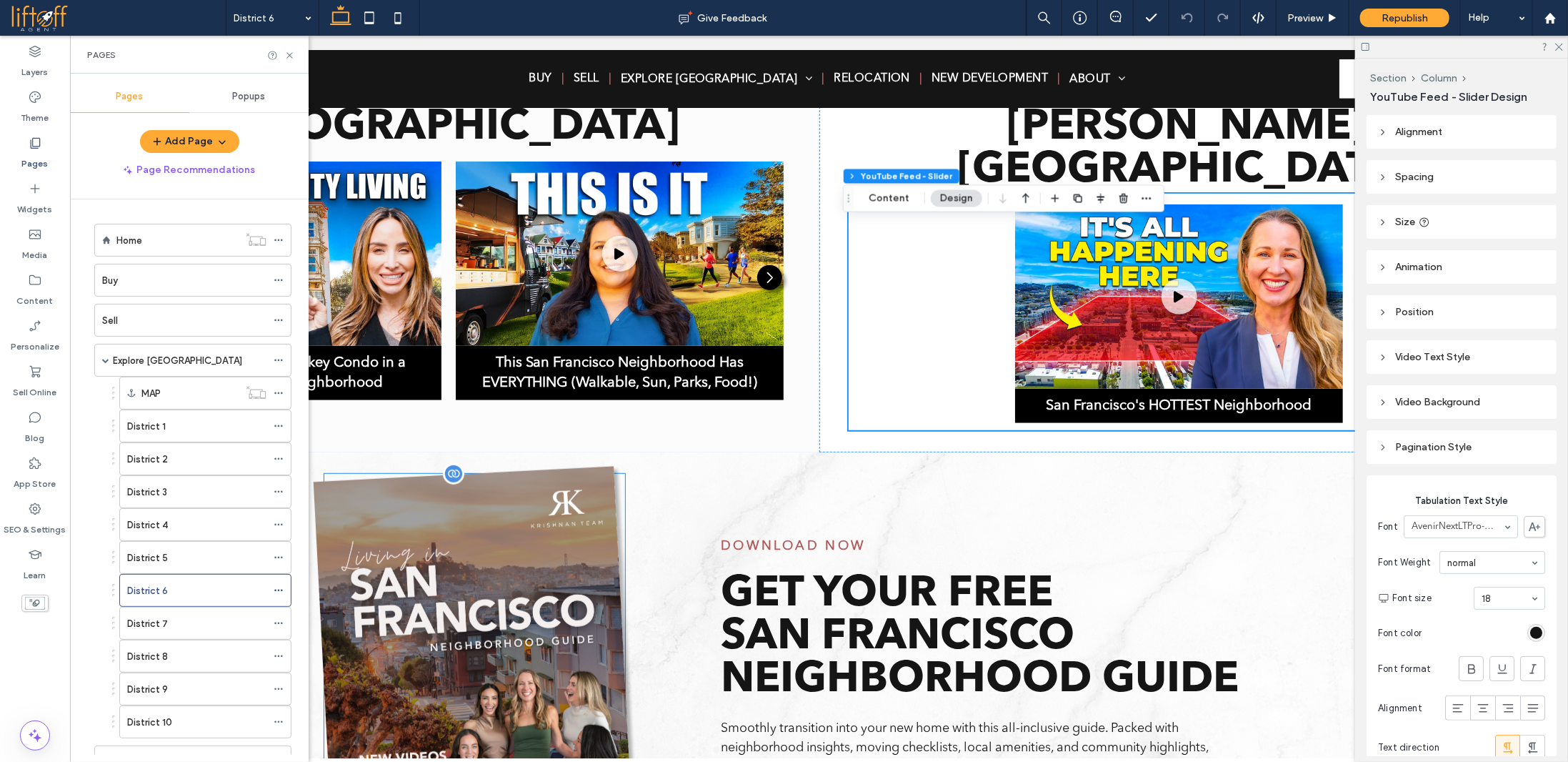
scroll to position [738, 0]
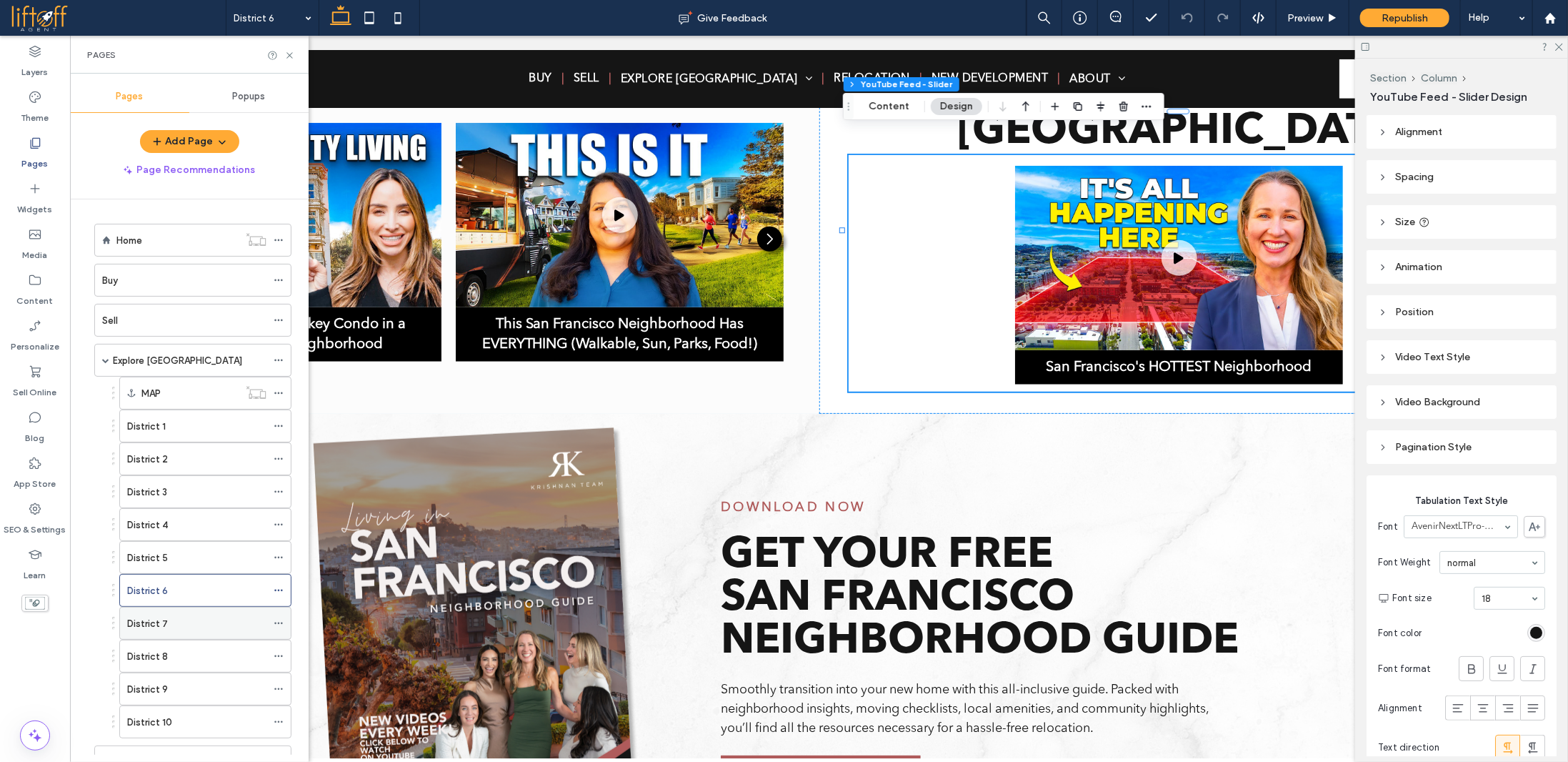
click at [201, 623] on div "District 7" at bounding box center [197, 623] width 140 height 32
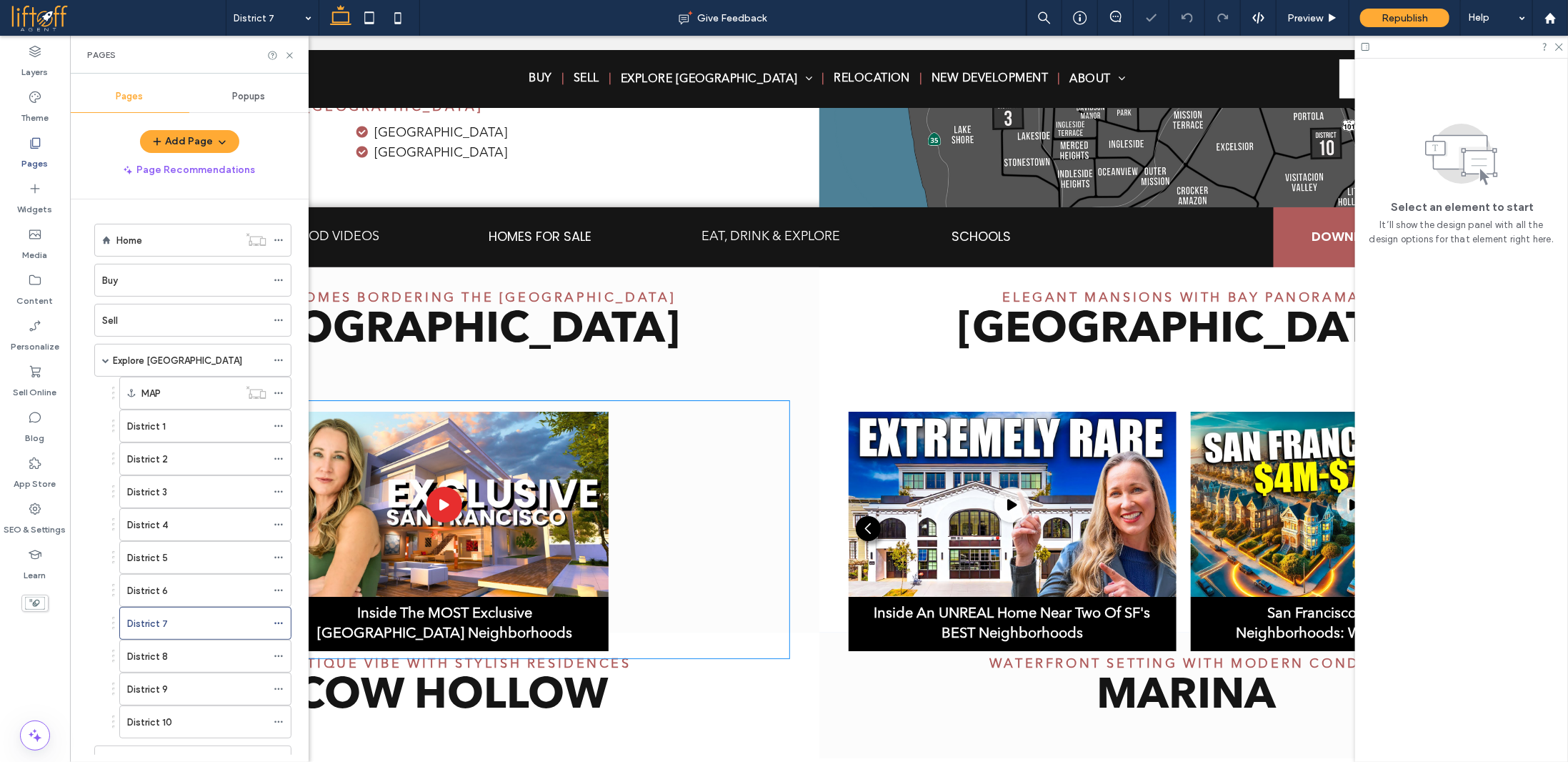
scroll to position [539, 0]
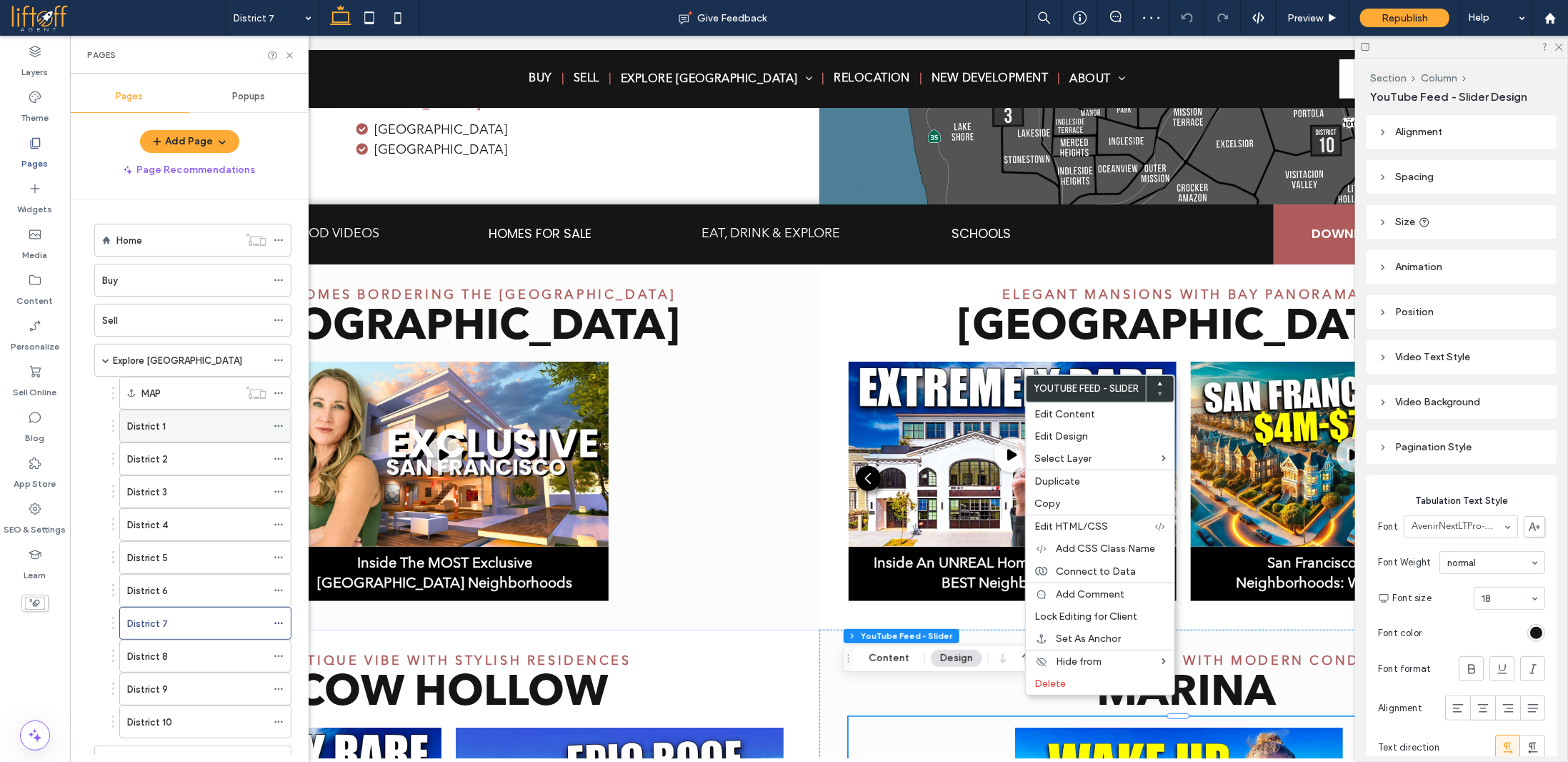
click at [204, 410] on div "District 1" at bounding box center [197, 426] width 140 height 32
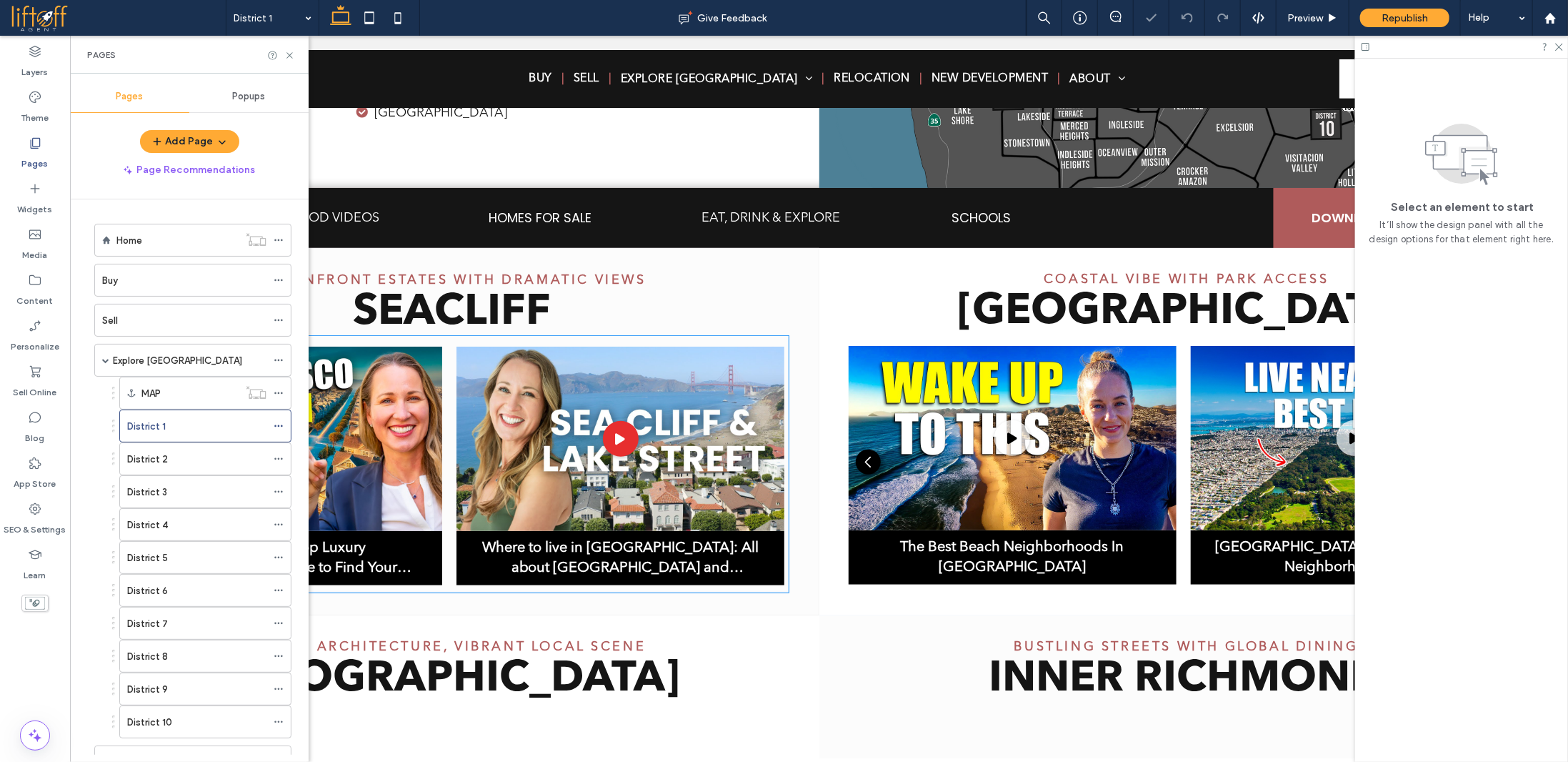
scroll to position [539, 0]
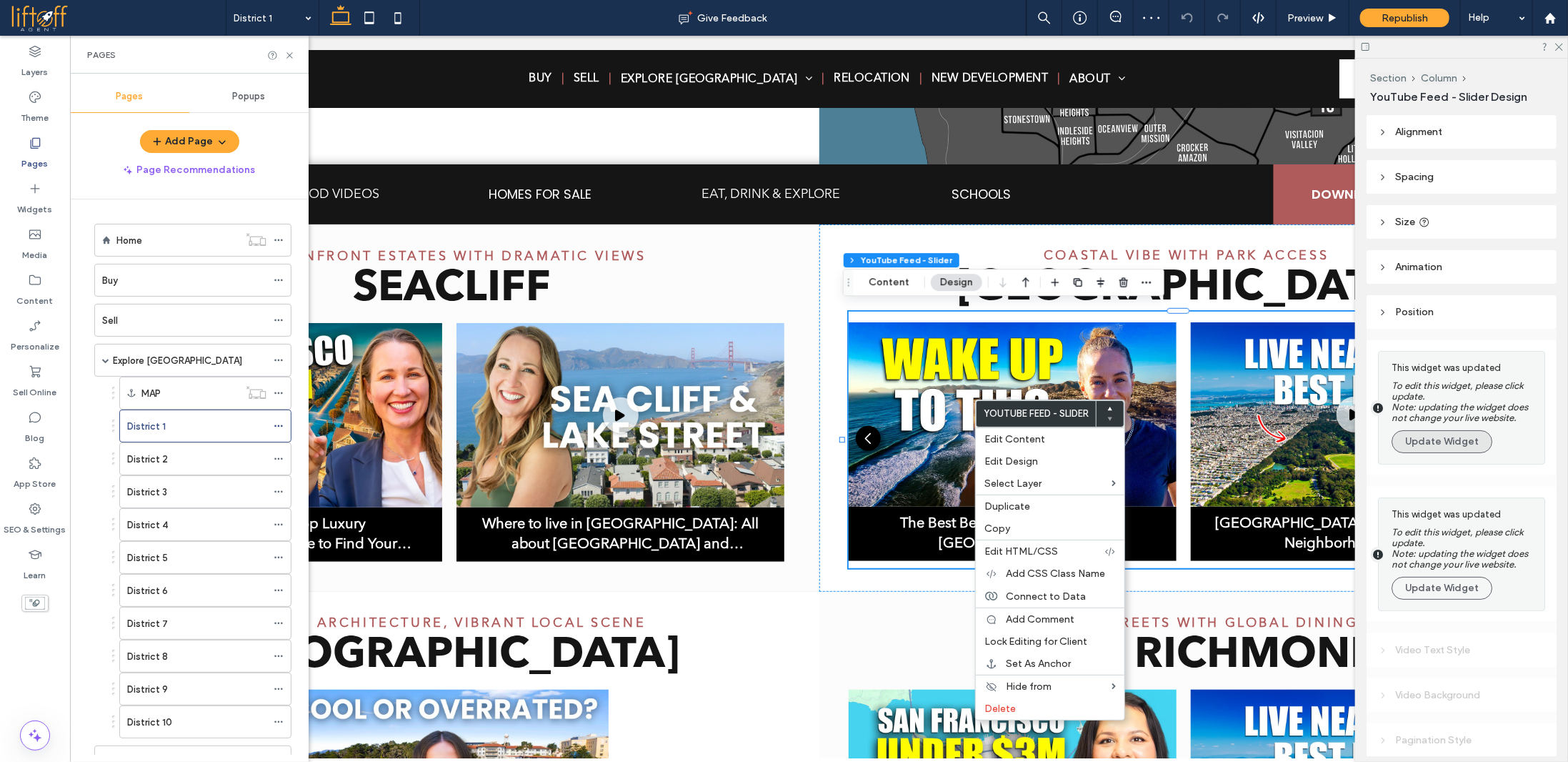
click at [1436, 439] on button "Update Widget" at bounding box center [1441, 442] width 101 height 23
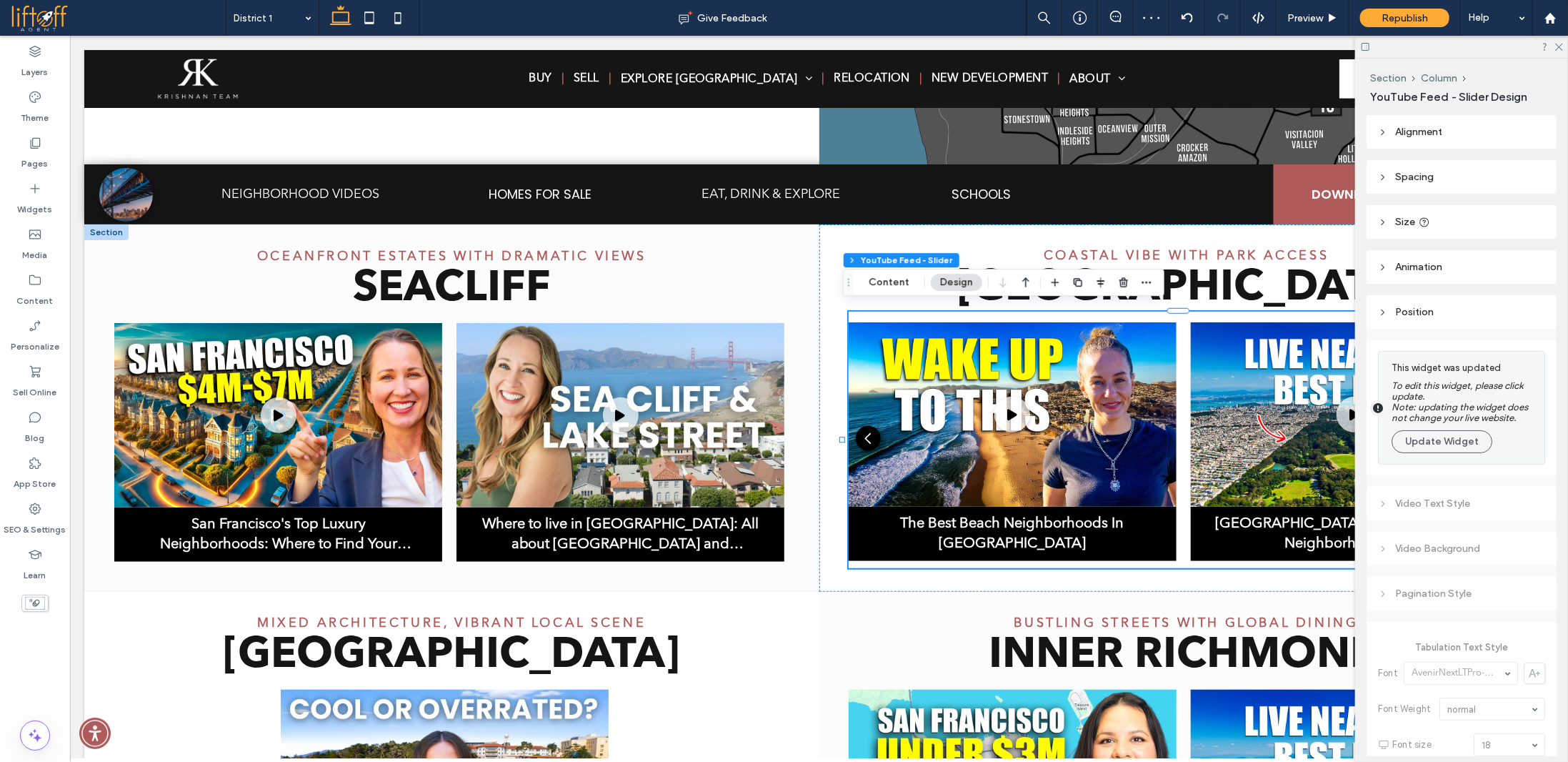
click at [1437, 444] on button "Update Widget" at bounding box center [1441, 442] width 101 height 23
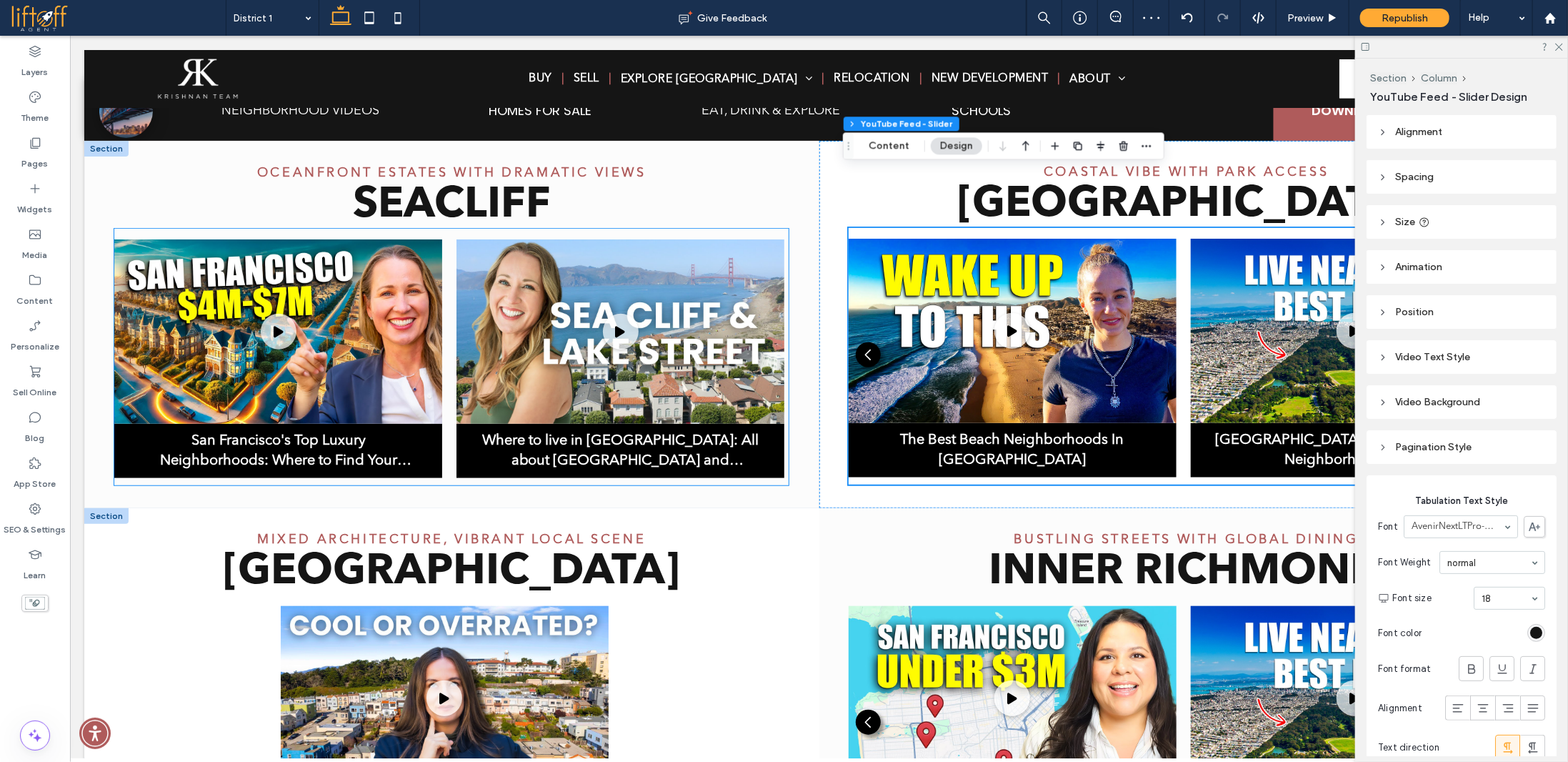
scroll to position [825, 0]
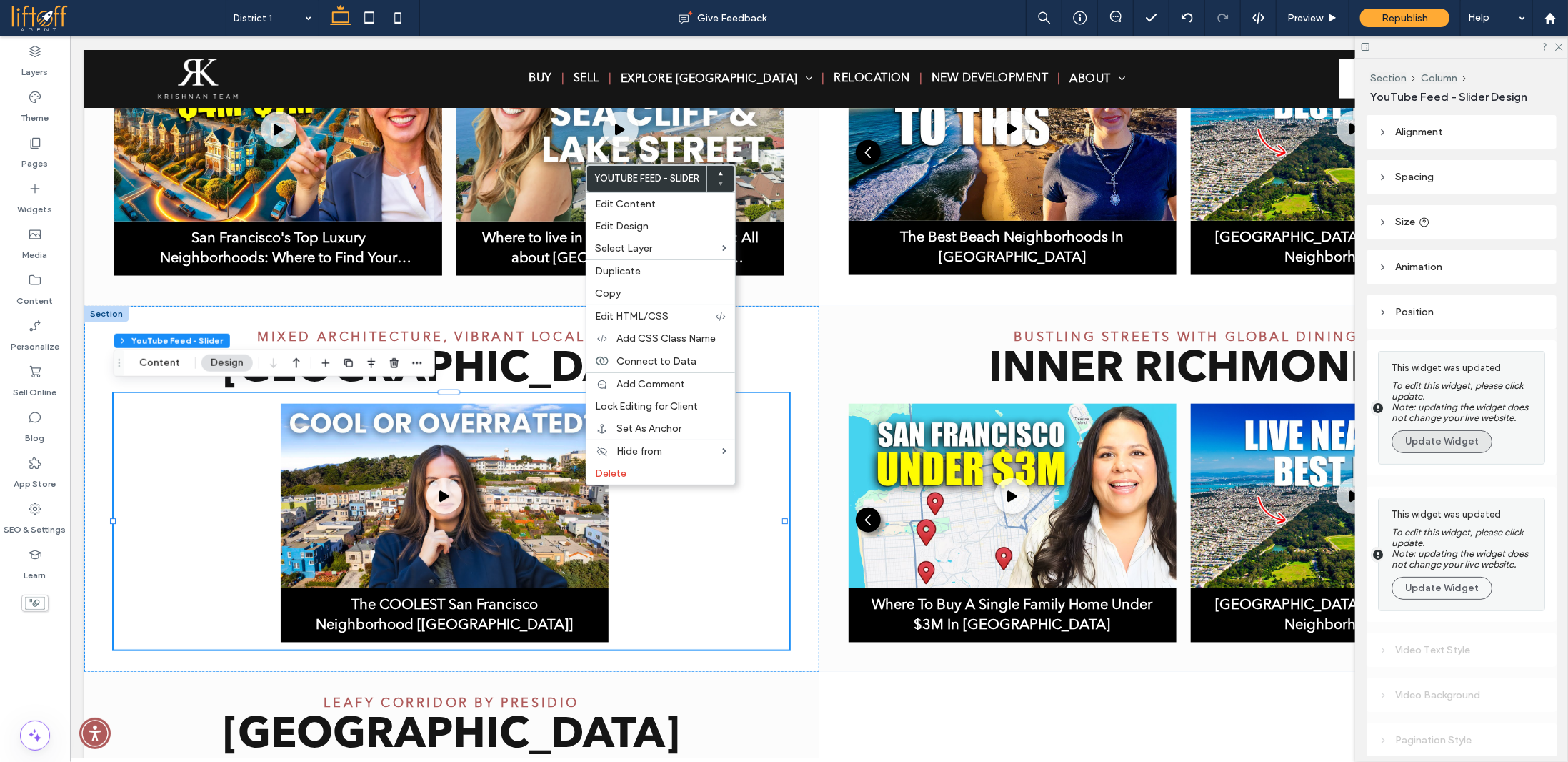
click at [1458, 441] on button "Update Widget" at bounding box center [1441, 442] width 101 height 23
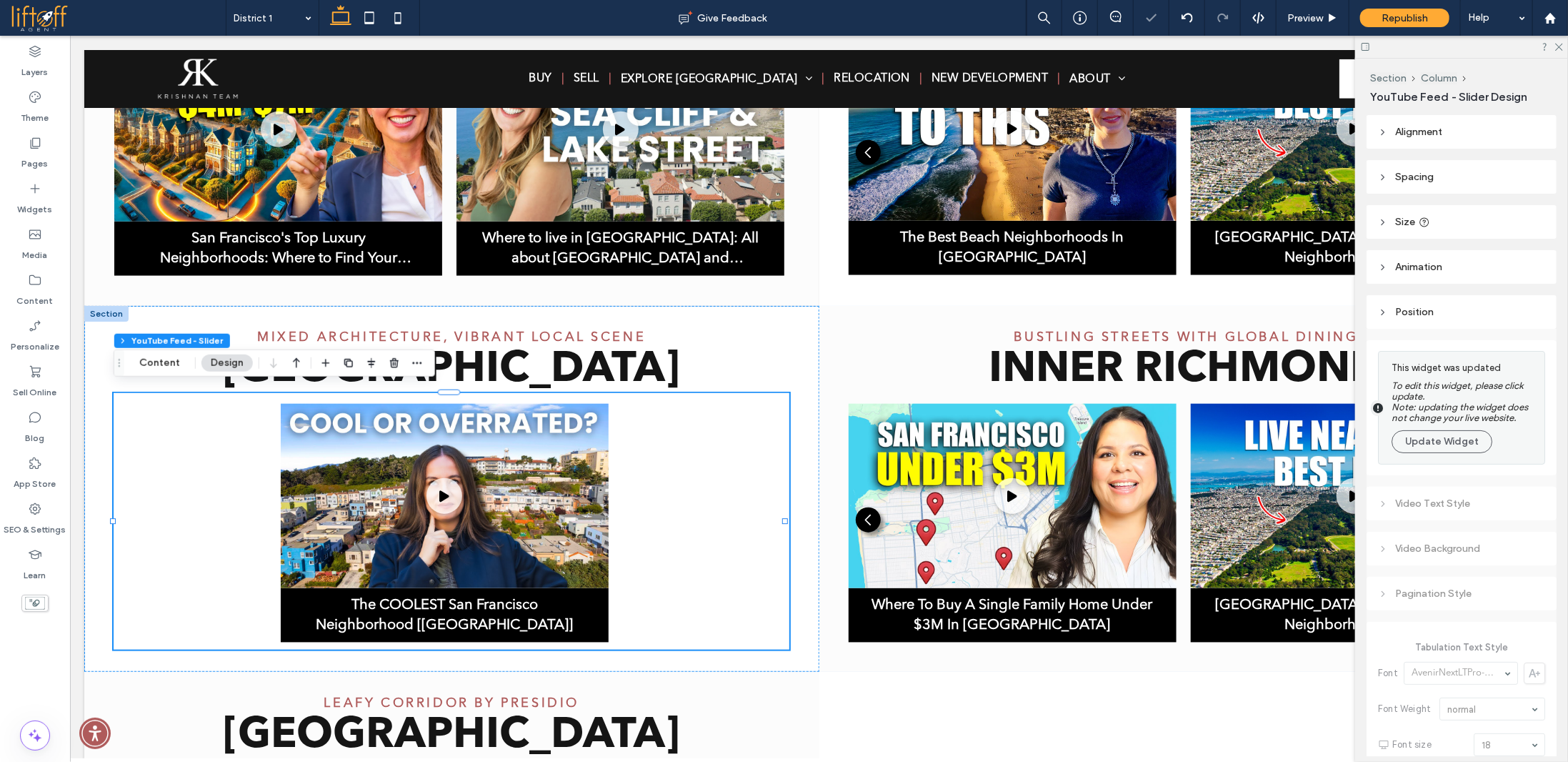
click at [1454, 444] on button "Update Widget" at bounding box center [1441, 442] width 101 height 23
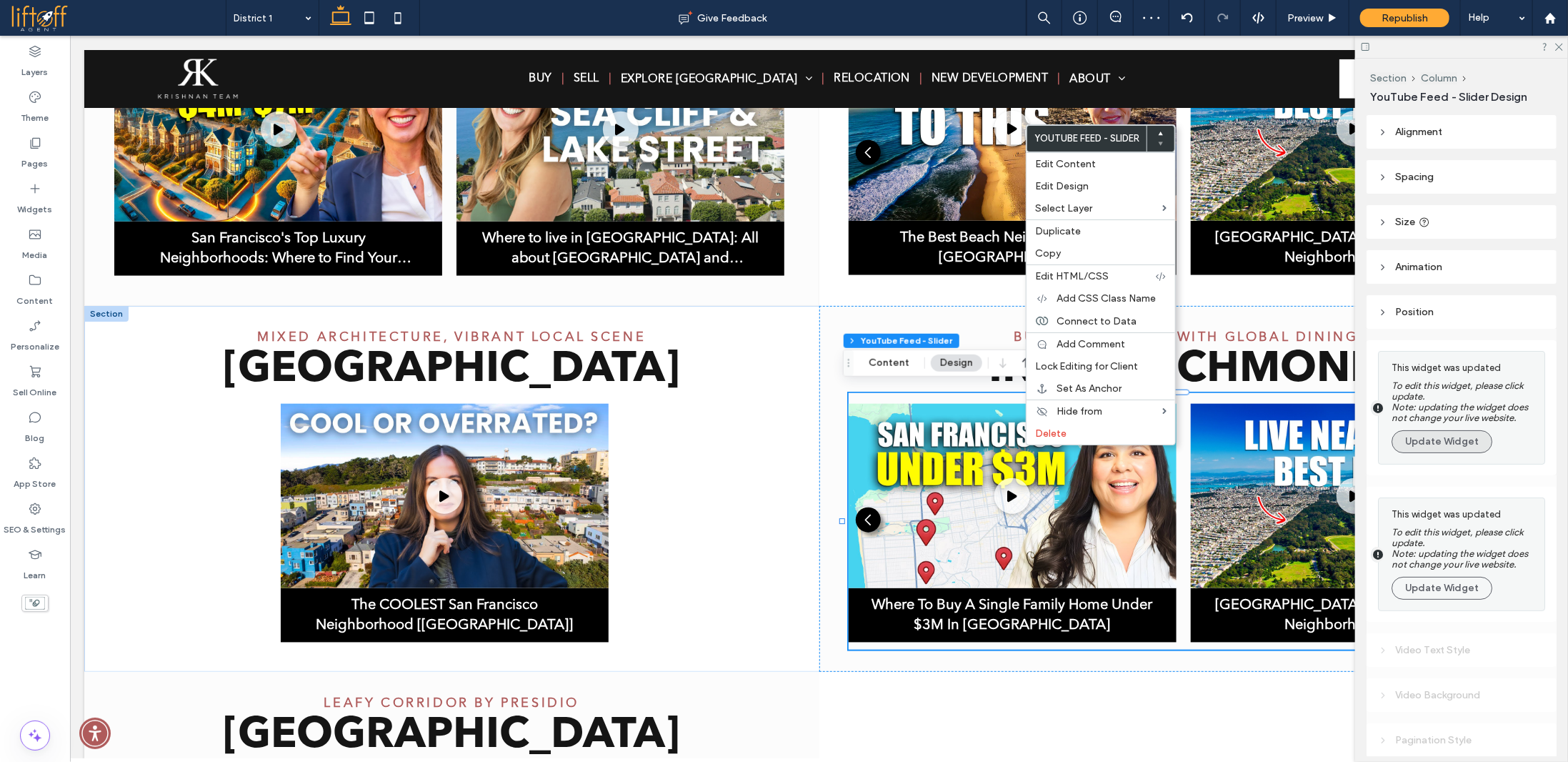
click at [1470, 436] on button "Update Widget" at bounding box center [1441, 442] width 101 height 23
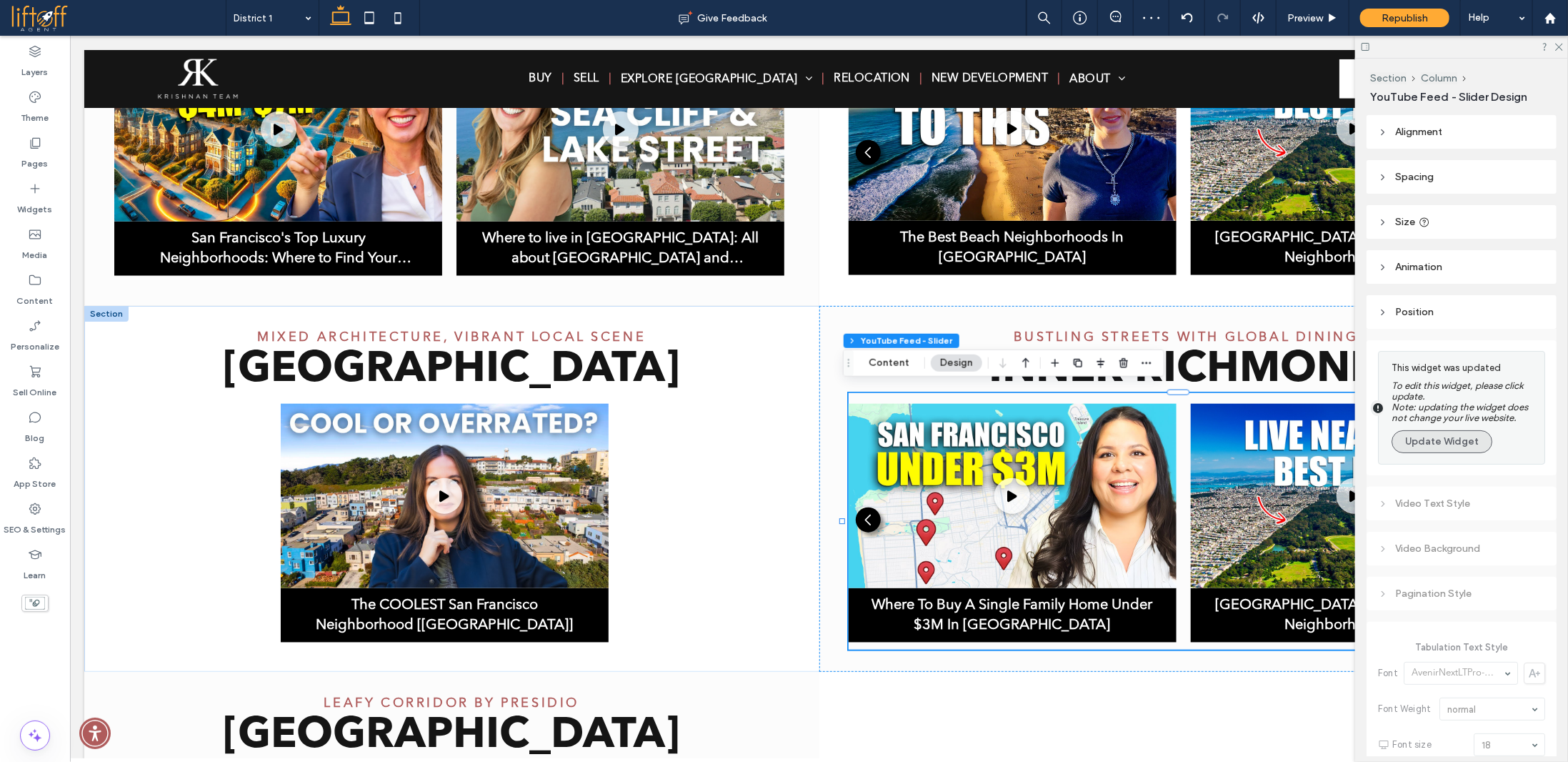
click at [1466, 445] on button "Update Widget" at bounding box center [1441, 442] width 101 height 23
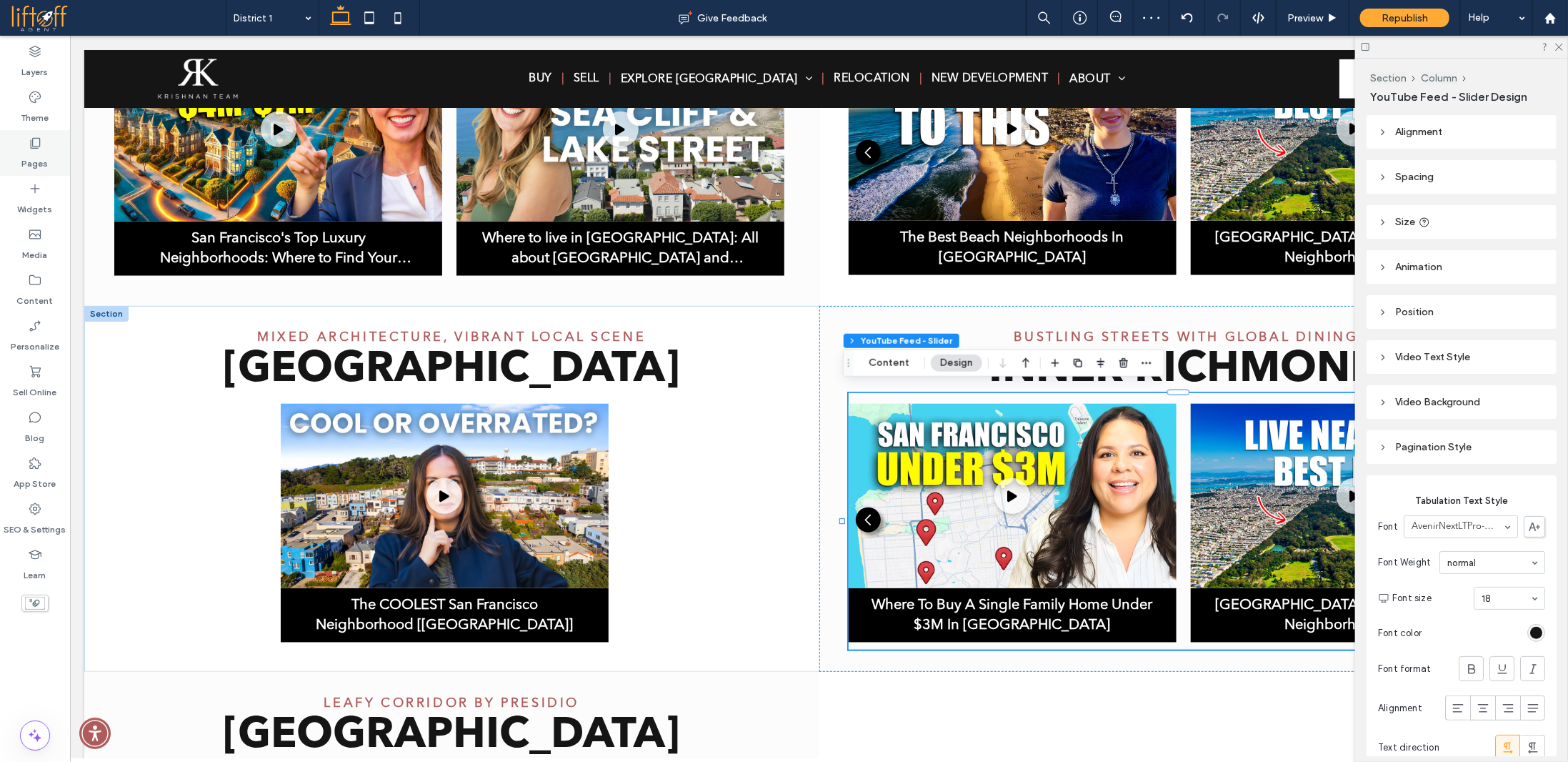
click at [58, 154] on div "Pages" at bounding box center [35, 153] width 70 height 45
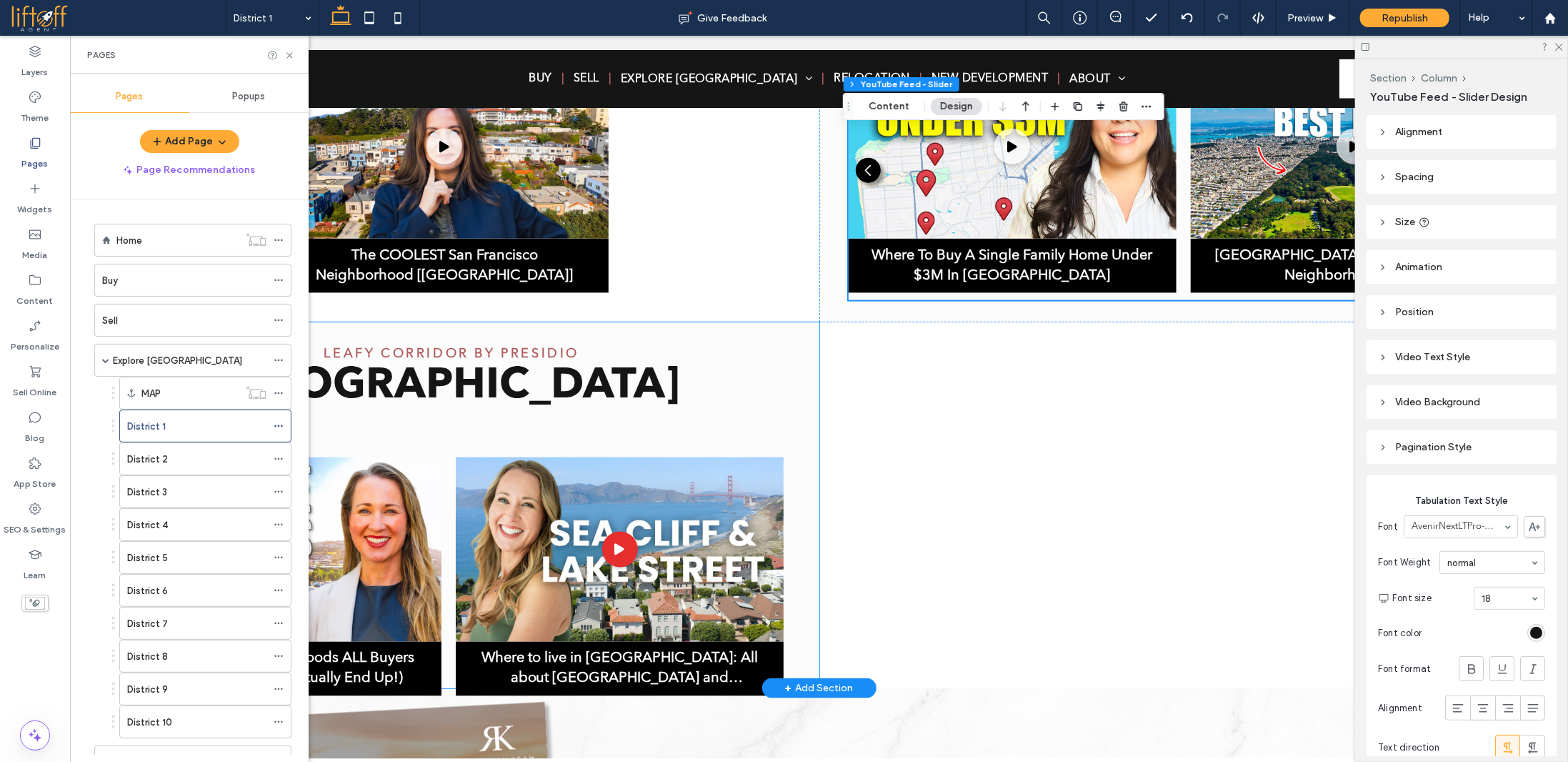
scroll to position [1182, 0]
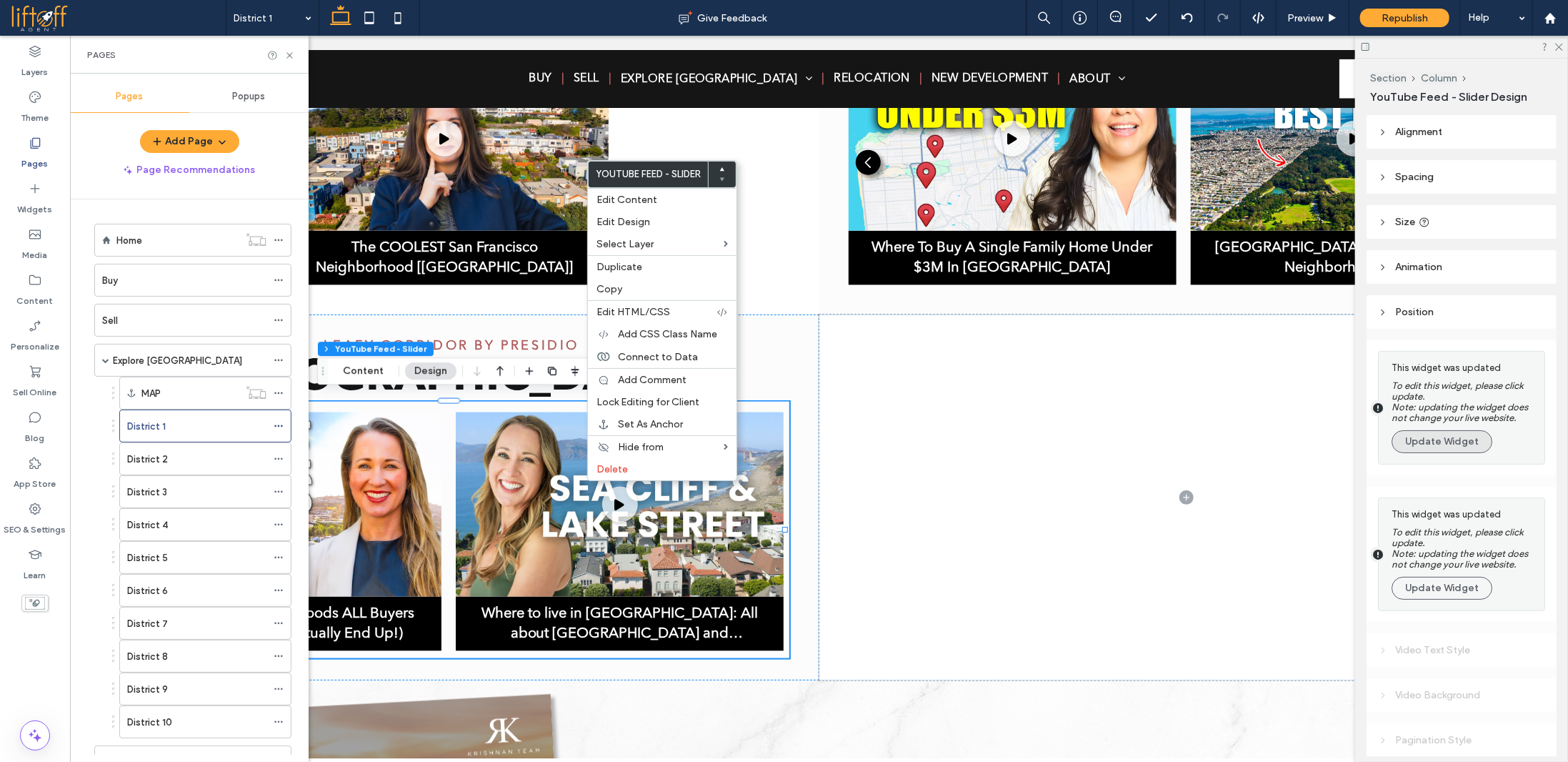
click at [1466, 441] on button "Update Widget" at bounding box center [1441, 442] width 101 height 23
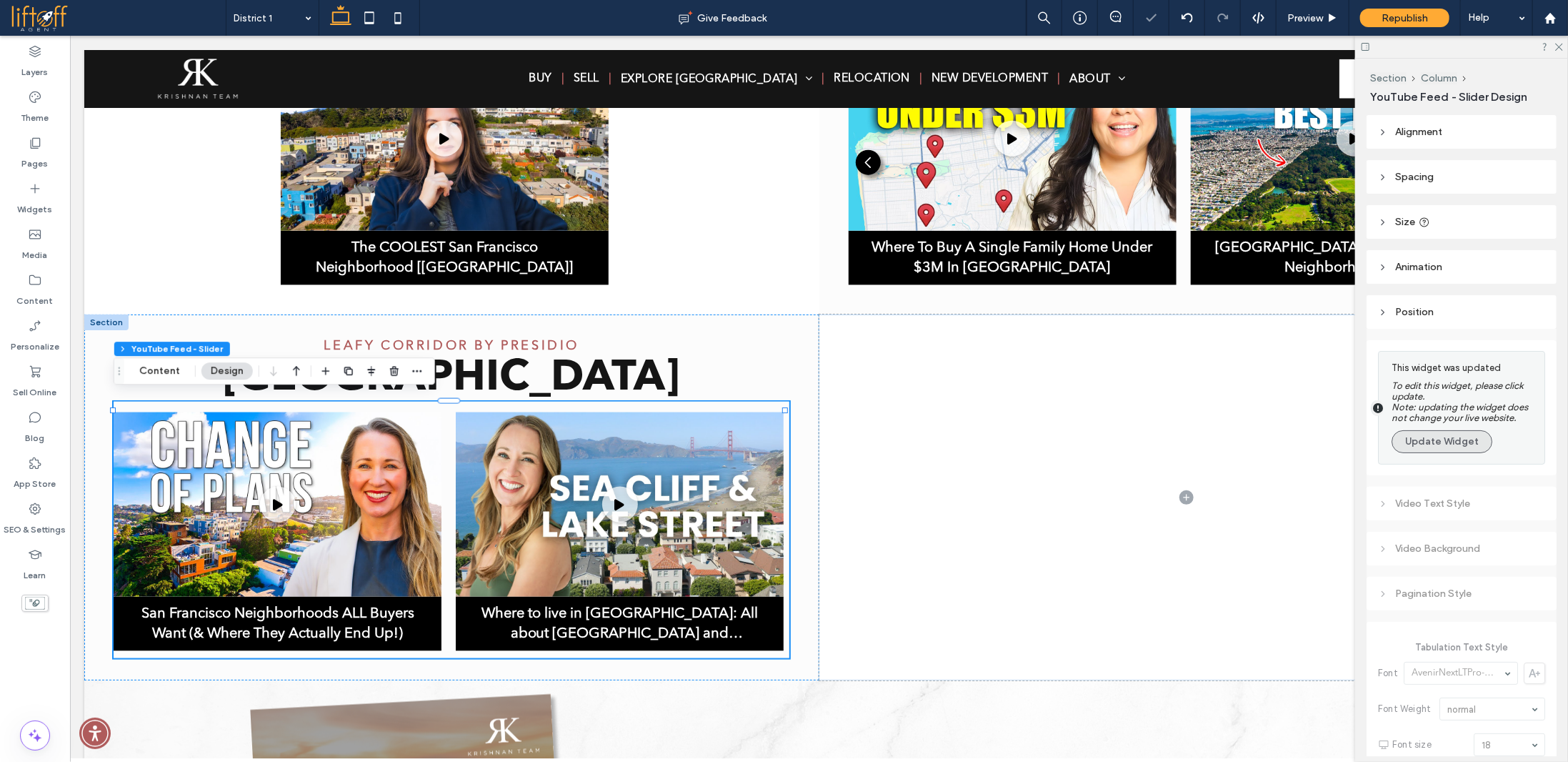
click at [1439, 442] on button "Update Widget" at bounding box center [1441, 442] width 101 height 23
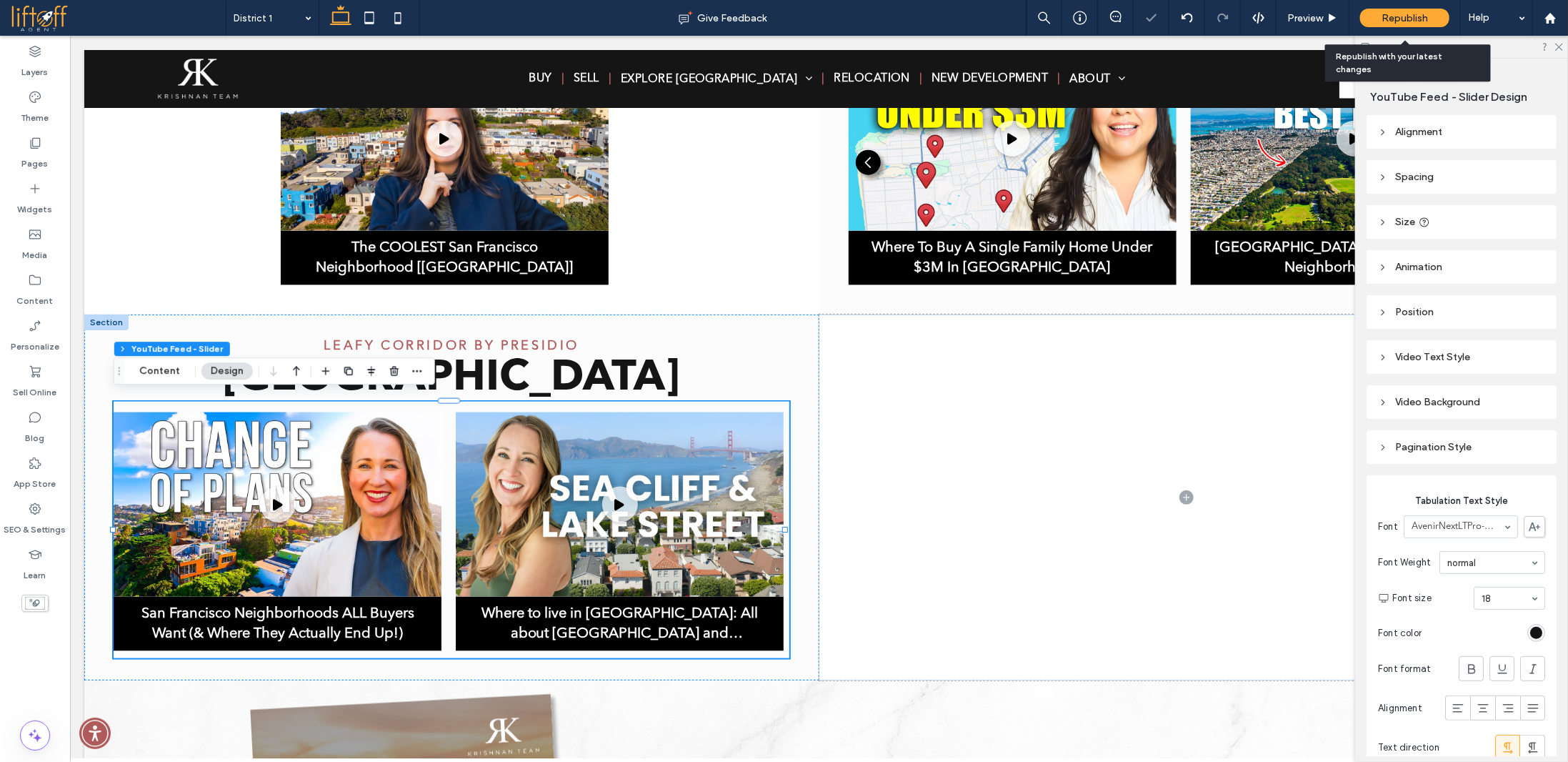
click at [1394, 24] on div "Republish" at bounding box center [1405, 18] width 89 height 19
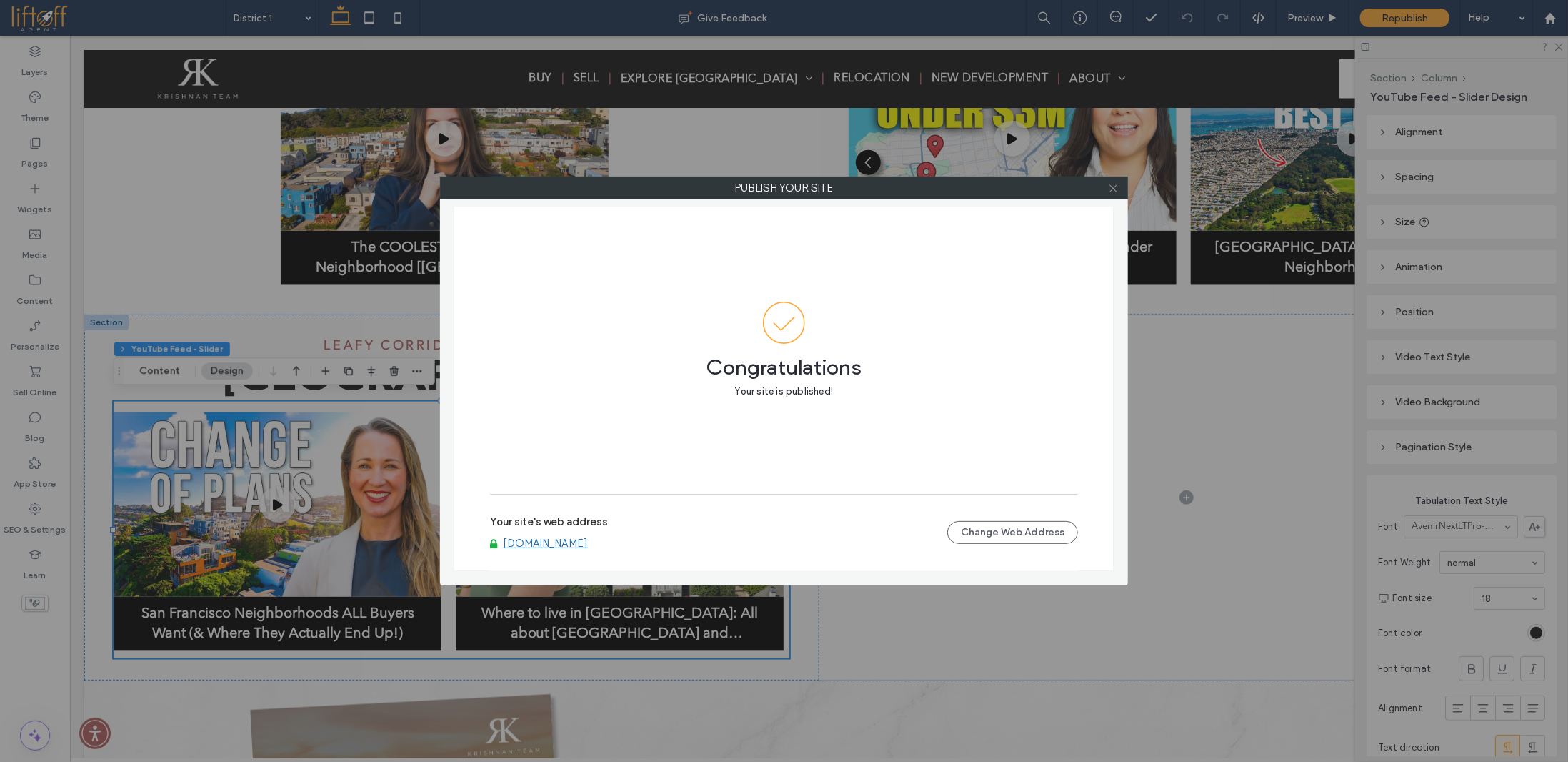
click at [1112, 188] on icon at bounding box center [1112, 188] width 11 height 11
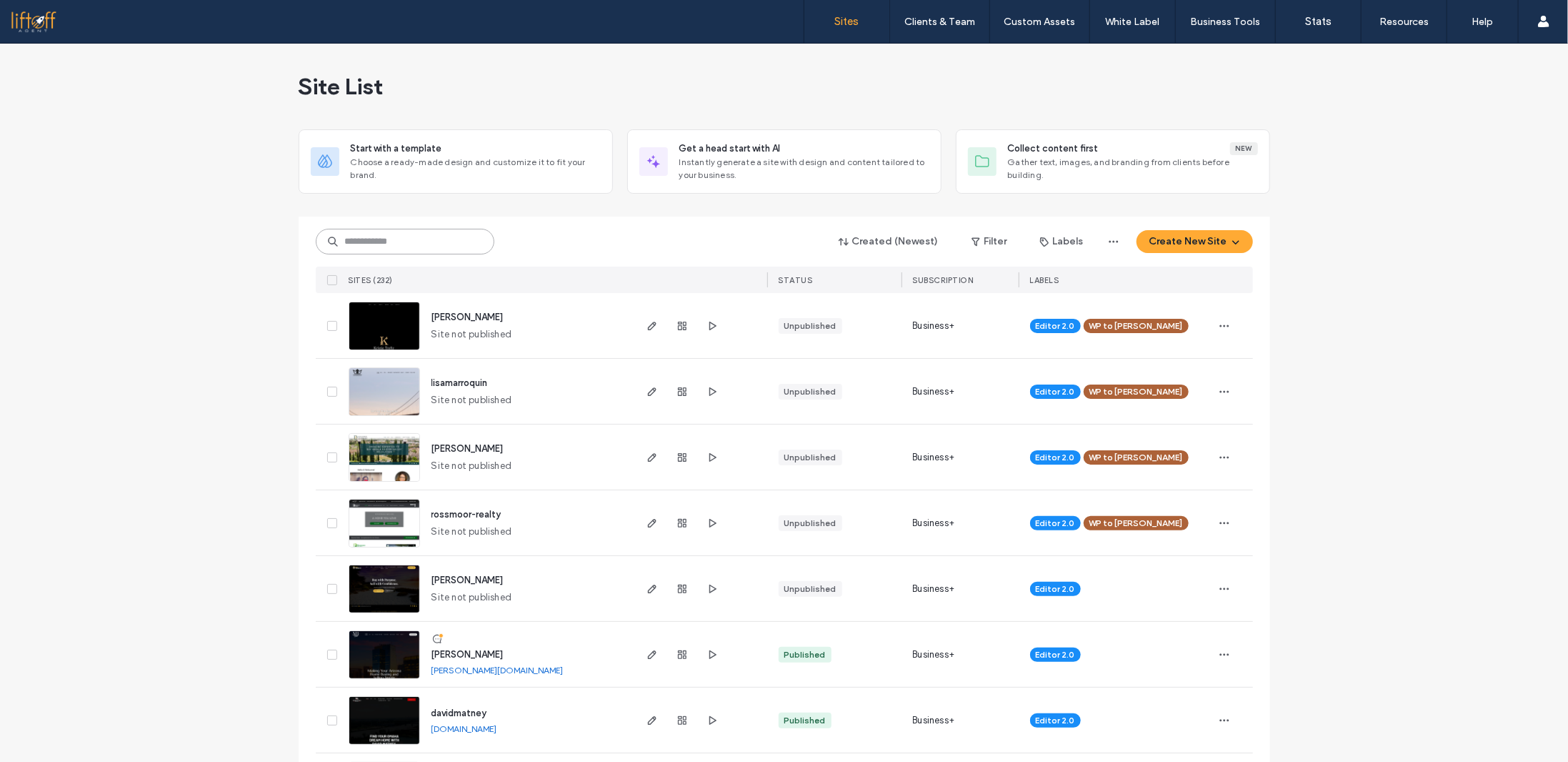
click at [361, 242] on input at bounding box center [405, 241] width 179 height 26
type input "******"
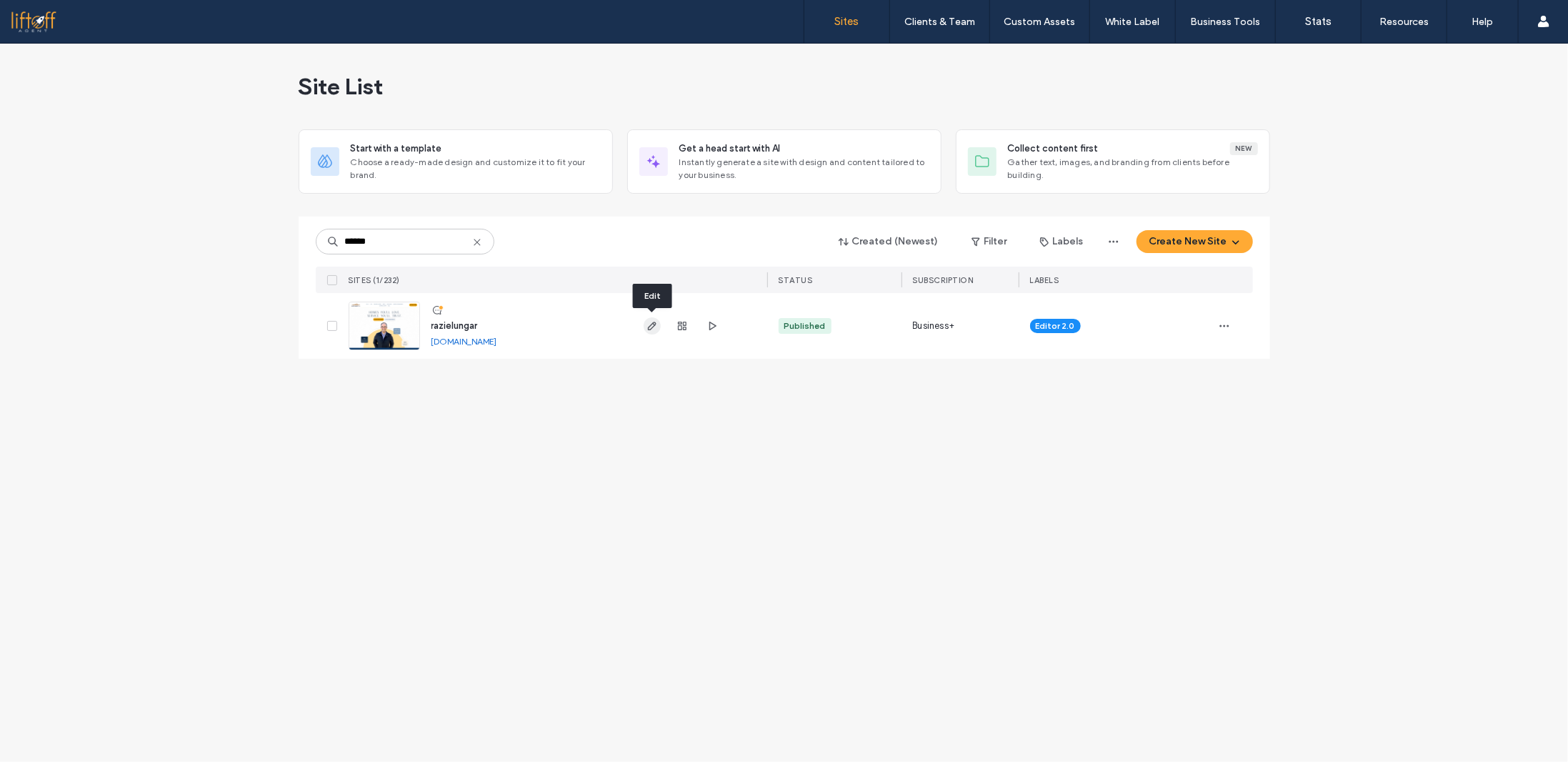
click at [651, 331] on span "button" at bounding box center [652, 326] width 17 height 17
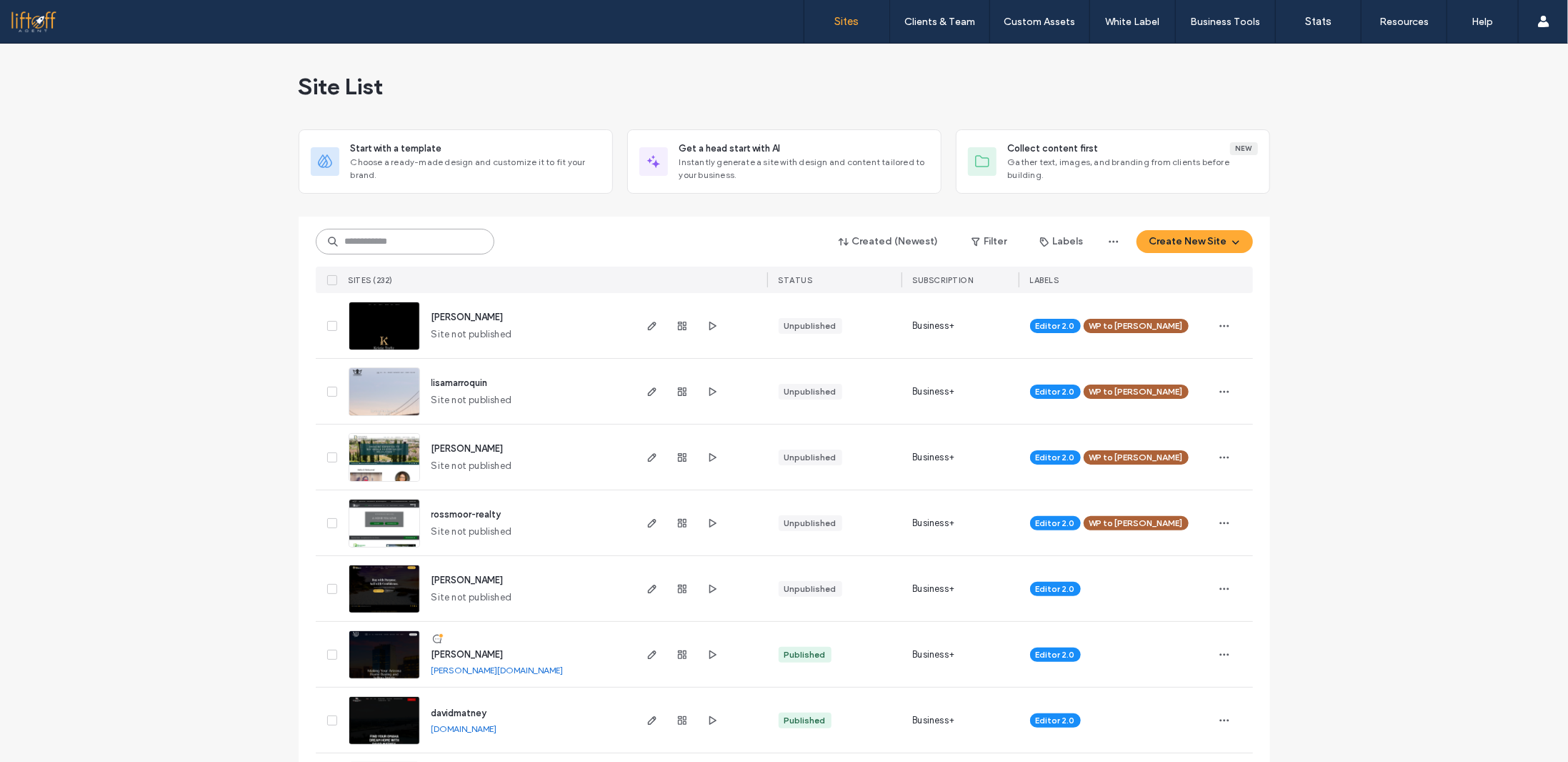
click at [389, 233] on input at bounding box center [405, 241] width 179 height 26
type input "*******"
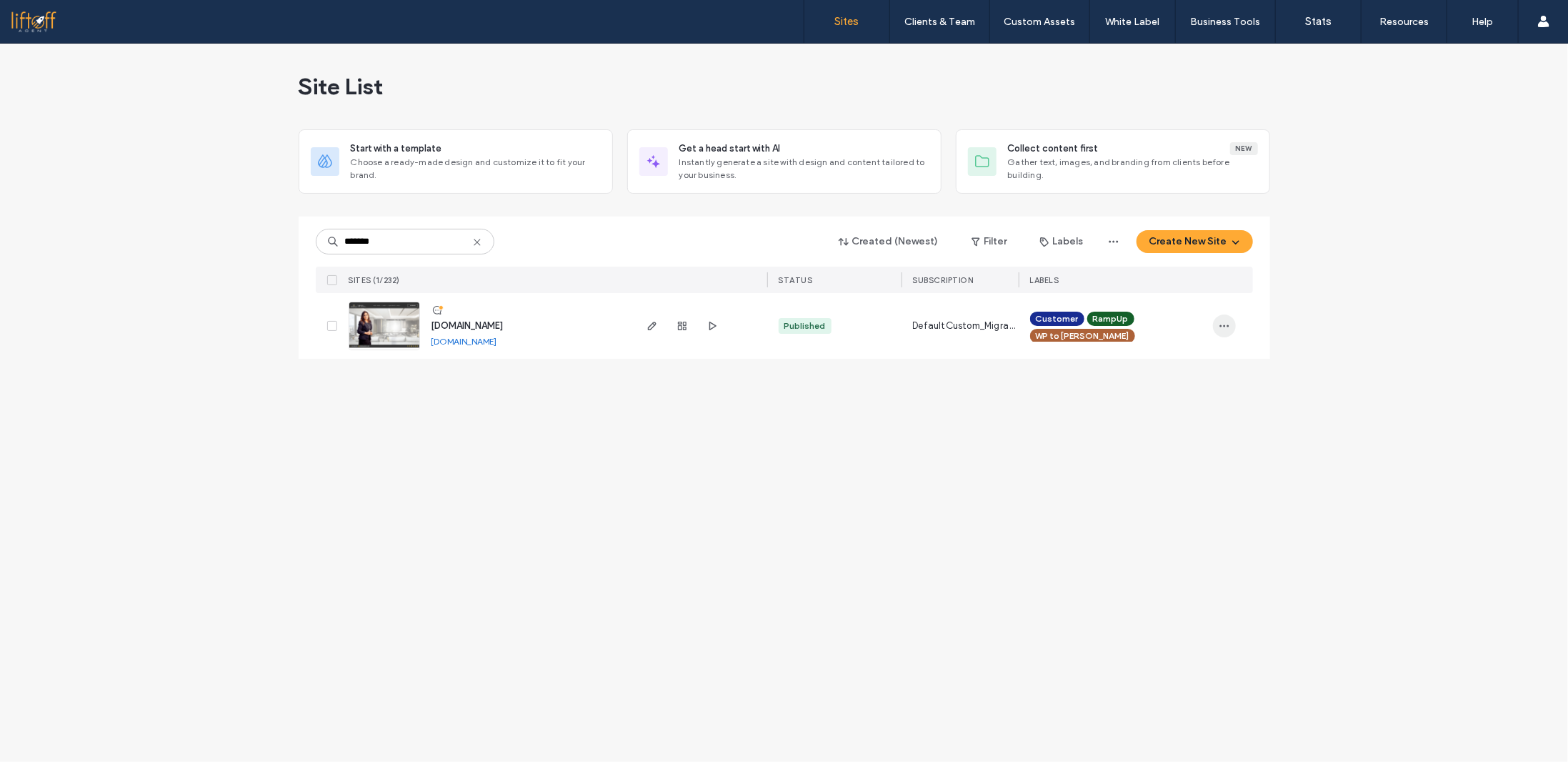
click at [1225, 323] on icon "button" at bounding box center [1225, 326] width 11 height 11
click at [1320, 318] on div "Site List Start with a template Choose a ready-made design and customize it to …" at bounding box center [784, 403] width 1568 height 718
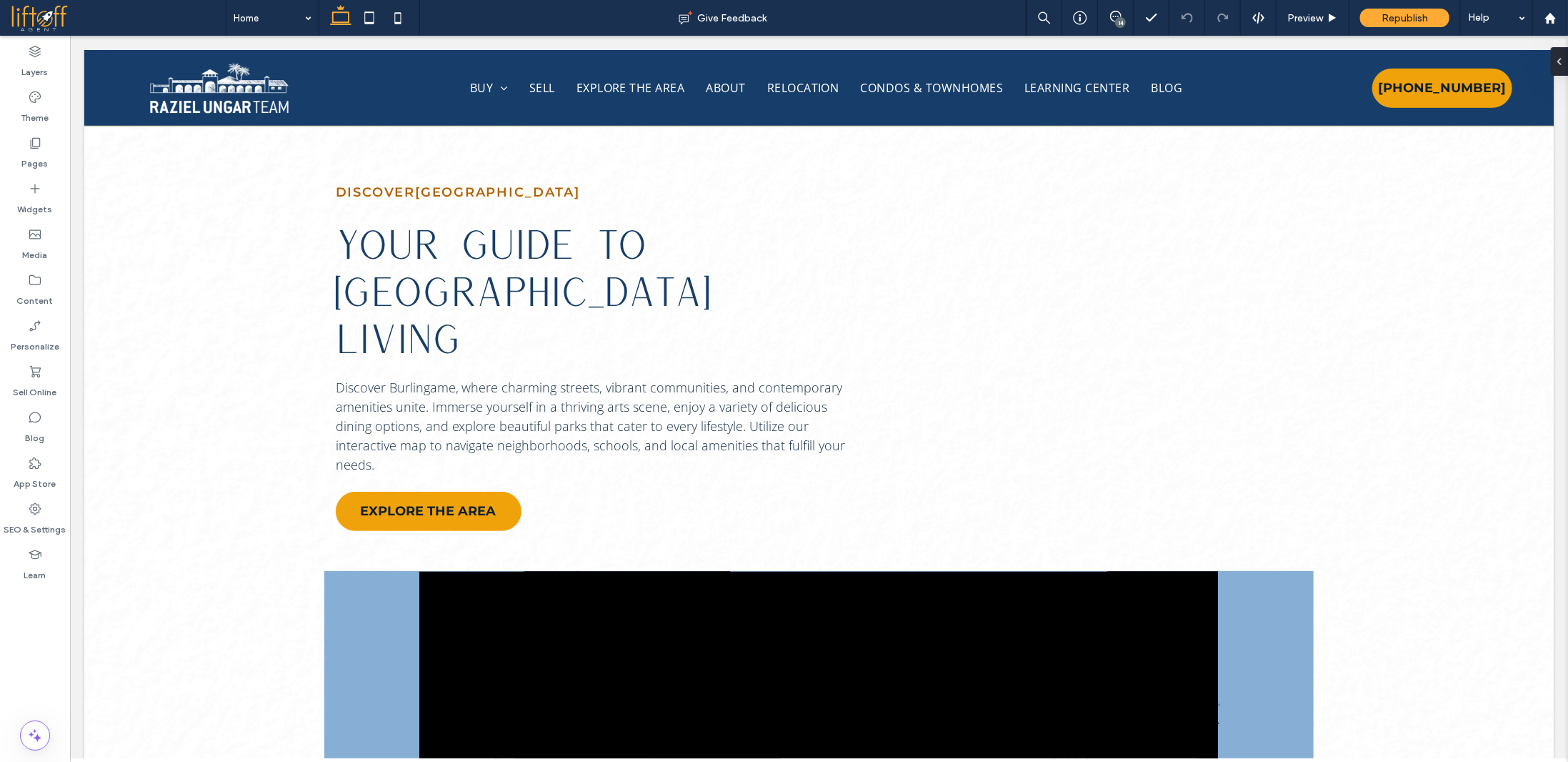
scroll to position [659, 0]
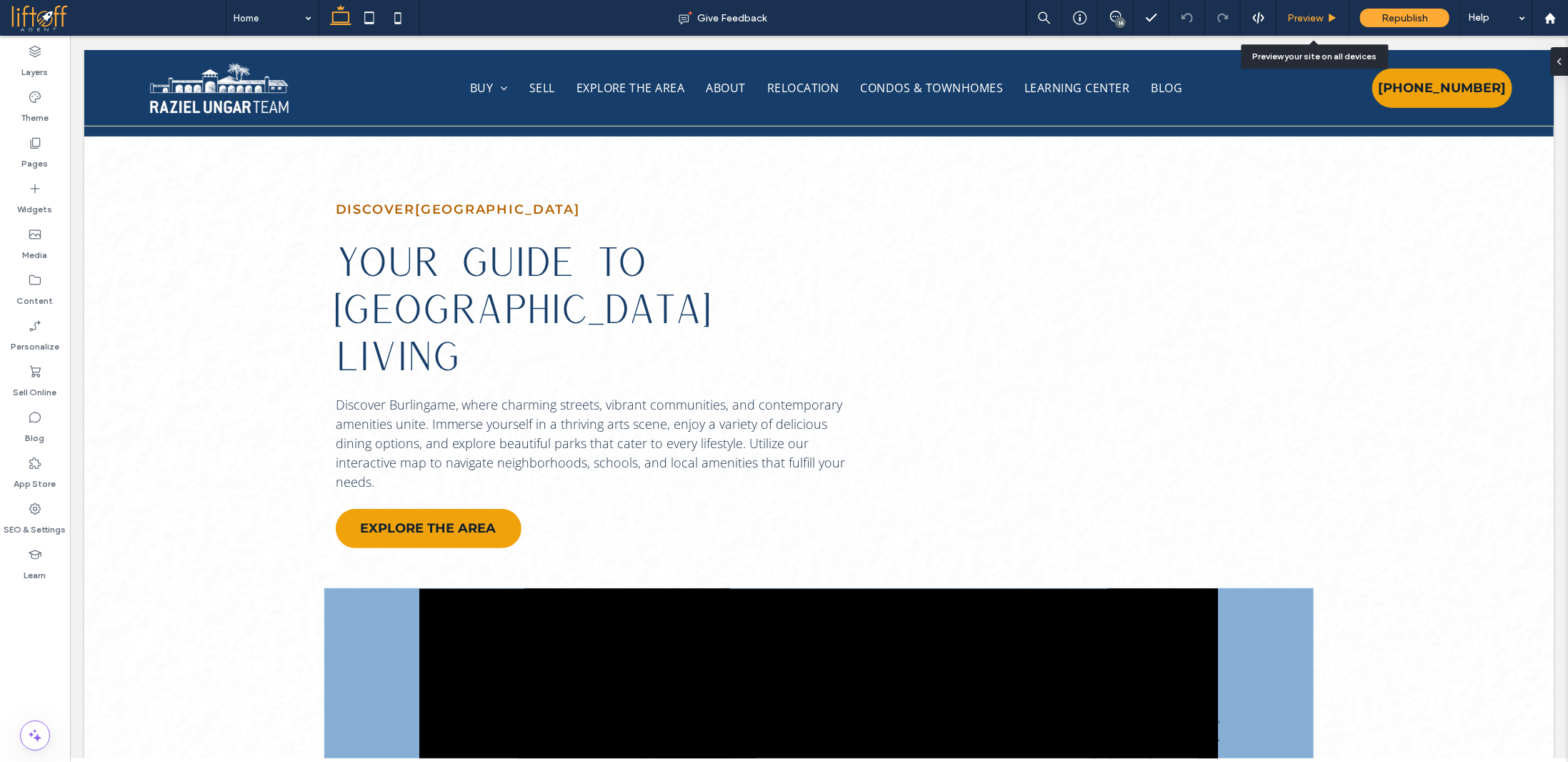
click at [1311, 18] on span "Preview" at bounding box center [1305, 18] width 36 height 12
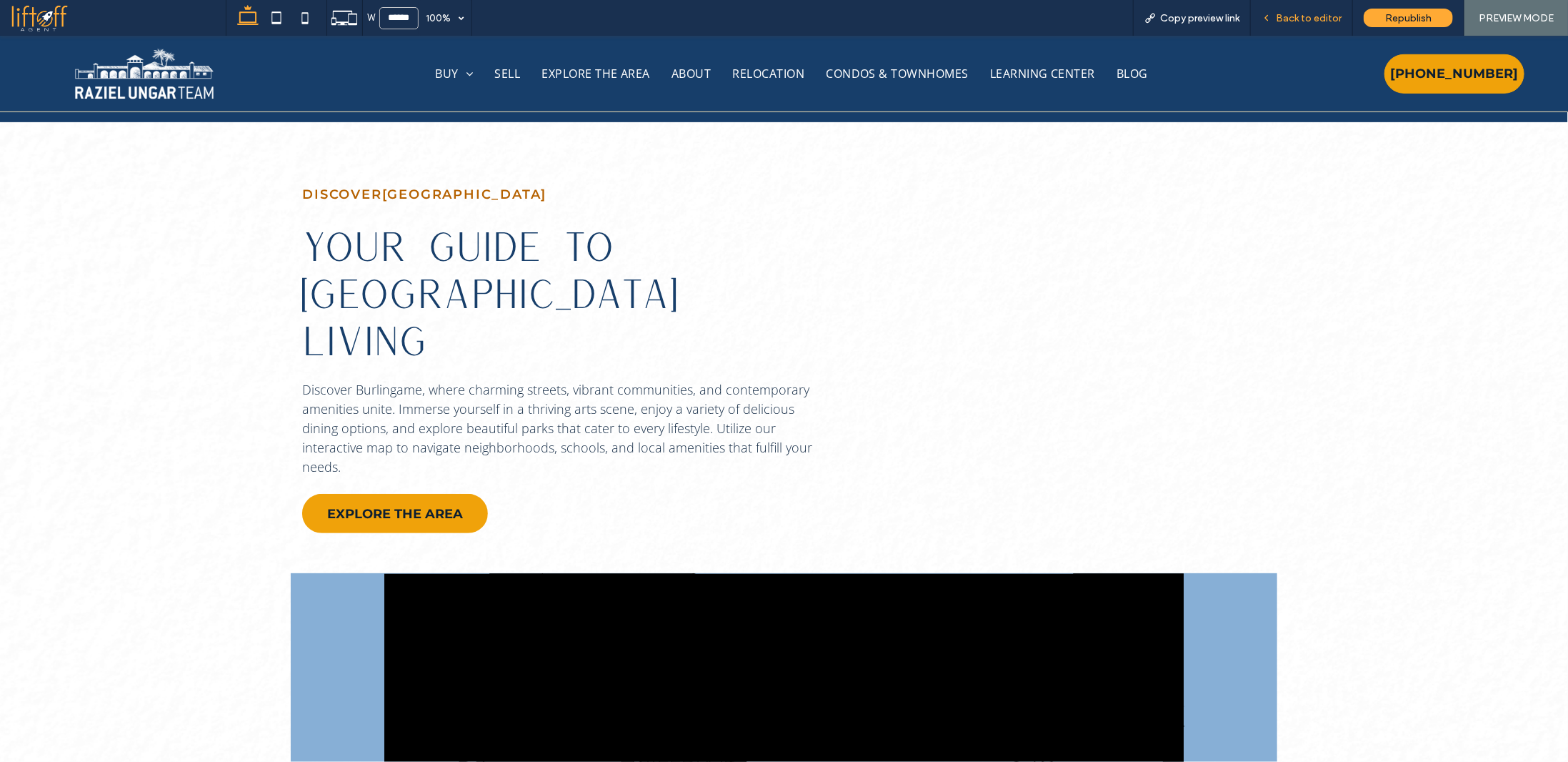
drag, startPoint x: 1319, startPoint y: 21, endPoint x: 1080, endPoint y: 121, distance: 259.1
click at [1319, 21] on span "Back to editor" at bounding box center [1308, 18] width 66 height 12
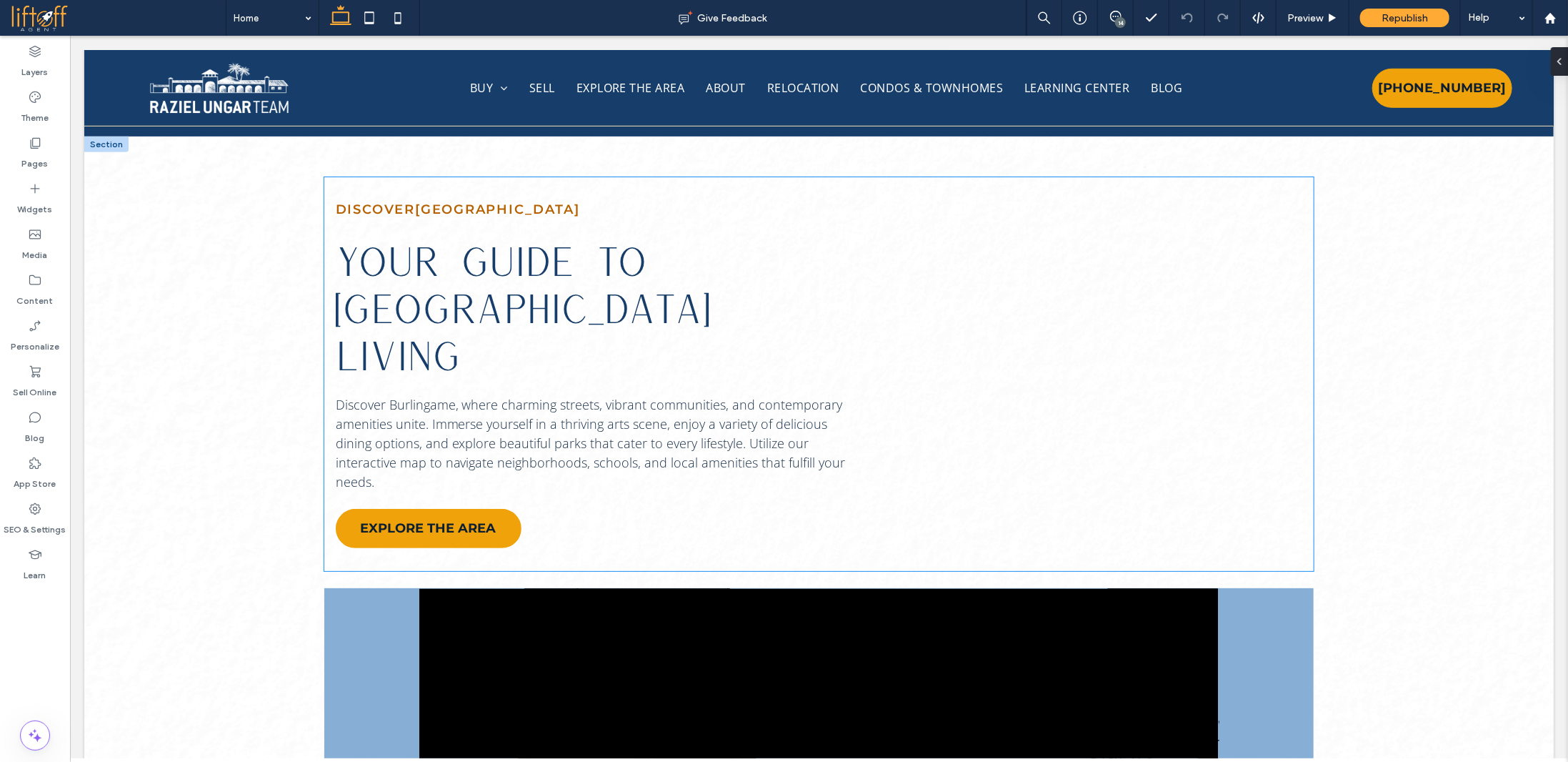
click at [893, 328] on div at bounding box center [1095, 373] width 434 height 245
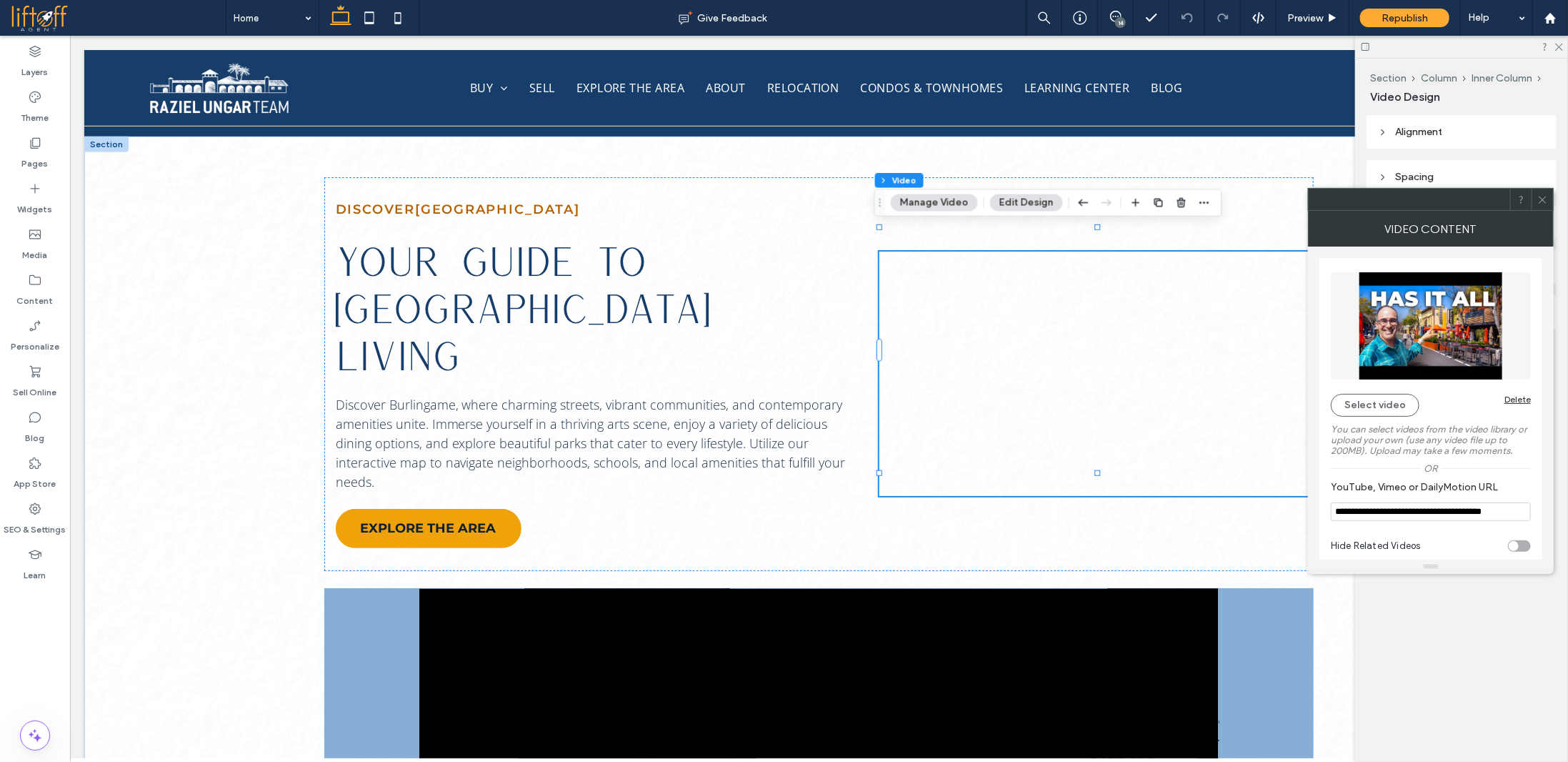
click at [1433, 512] on input "**********" at bounding box center [1431, 511] width 200 height 19
paste input "**"
type input "**********"
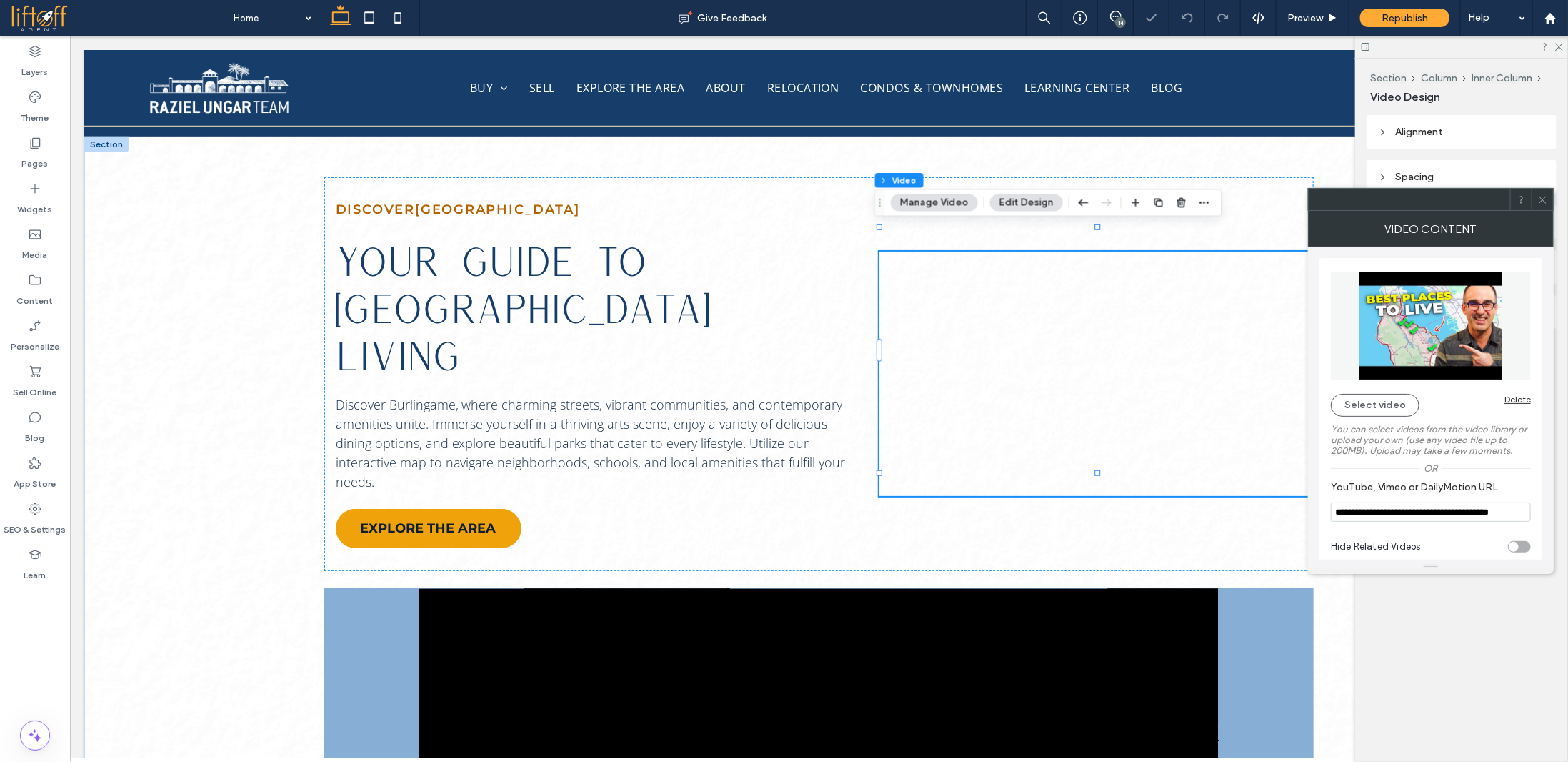
click at [1545, 199] on icon at bounding box center [1542, 199] width 11 height 11
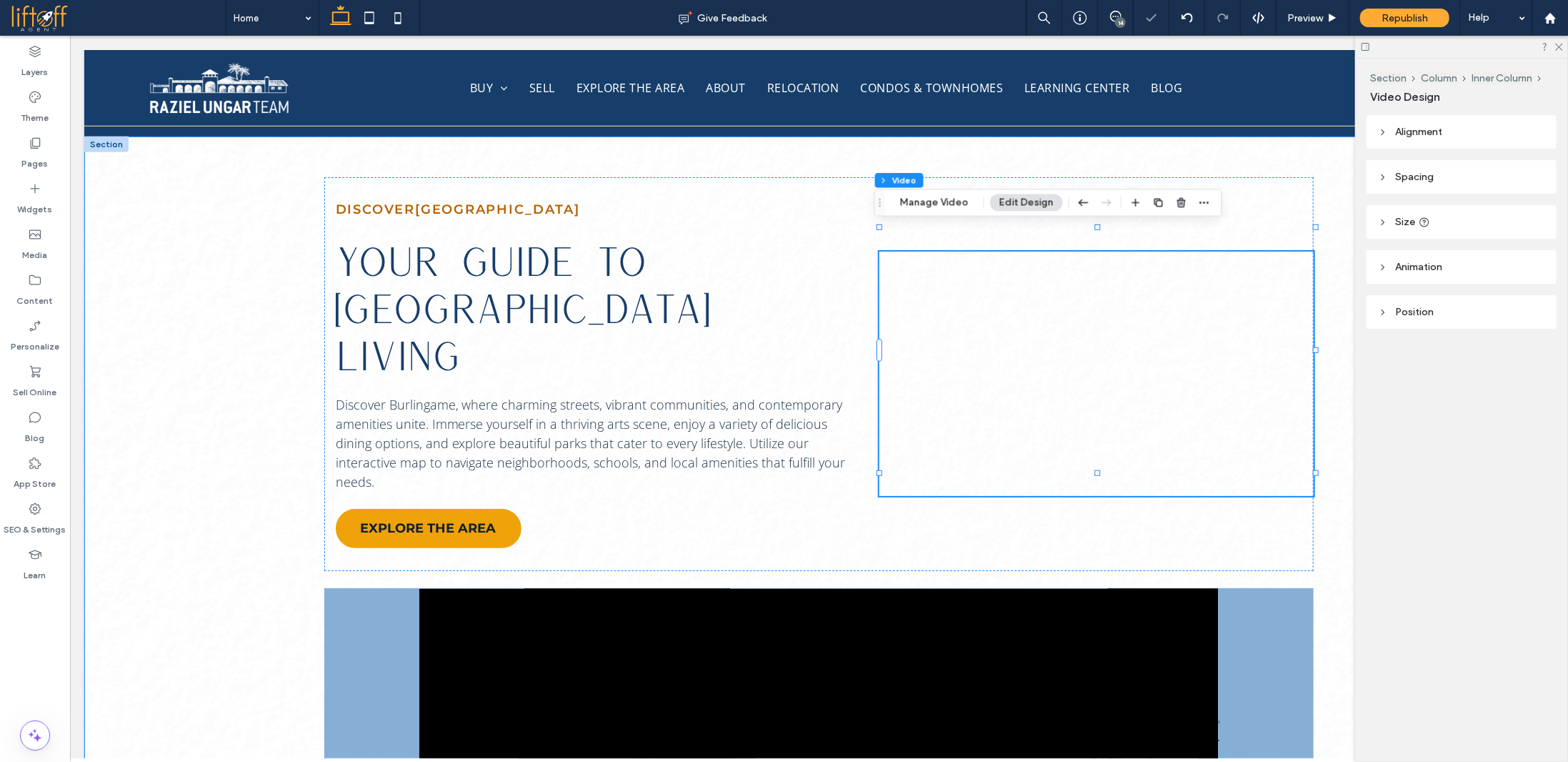
click at [294, 420] on div "Discover [GEOGRAPHIC_DATA] Your Guide To [GEOGRAPHIC_DATA] Living Discover Burl…" at bounding box center [818, 626] width 1071 height 981
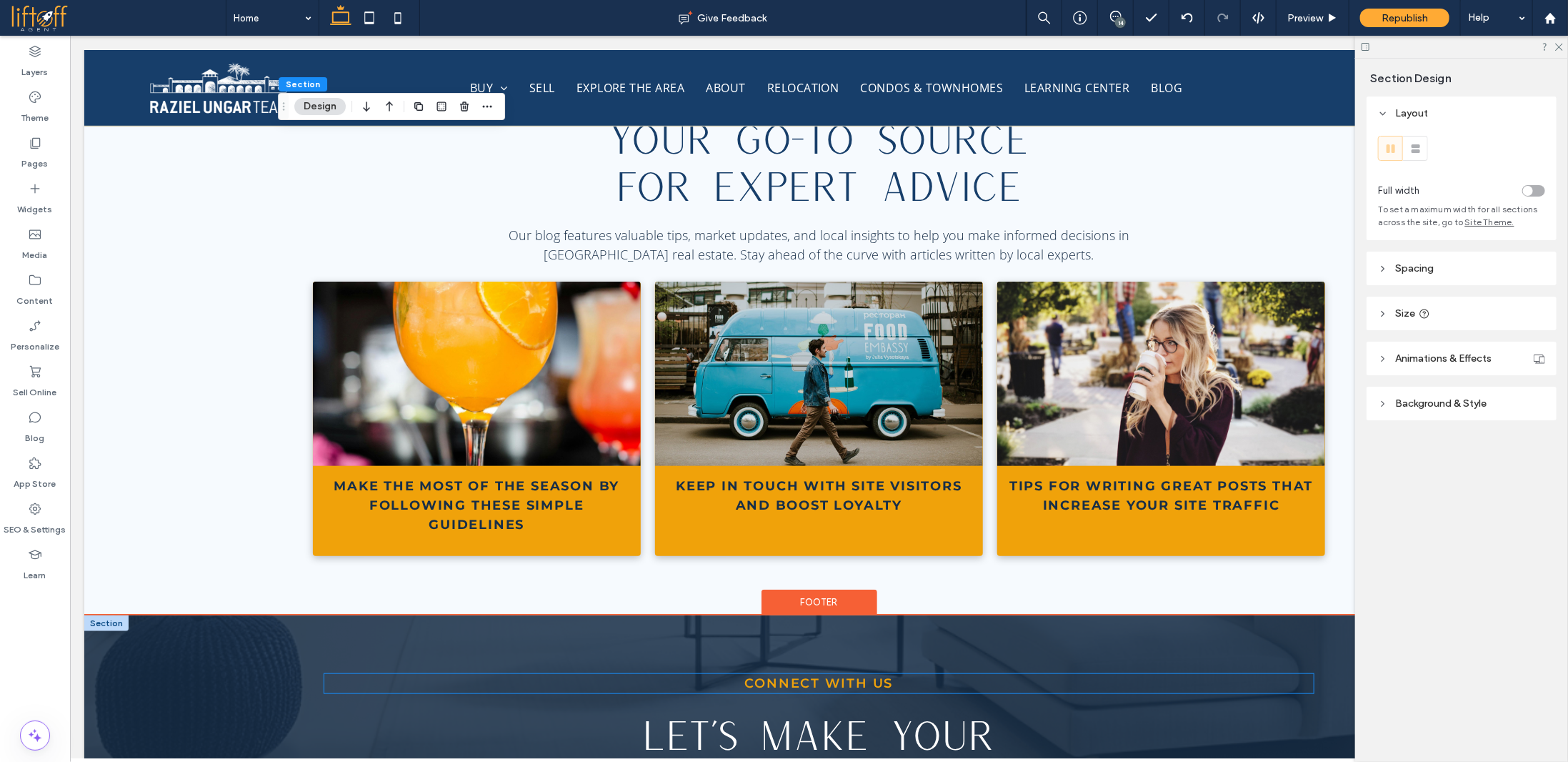
scroll to position [8305, 0]
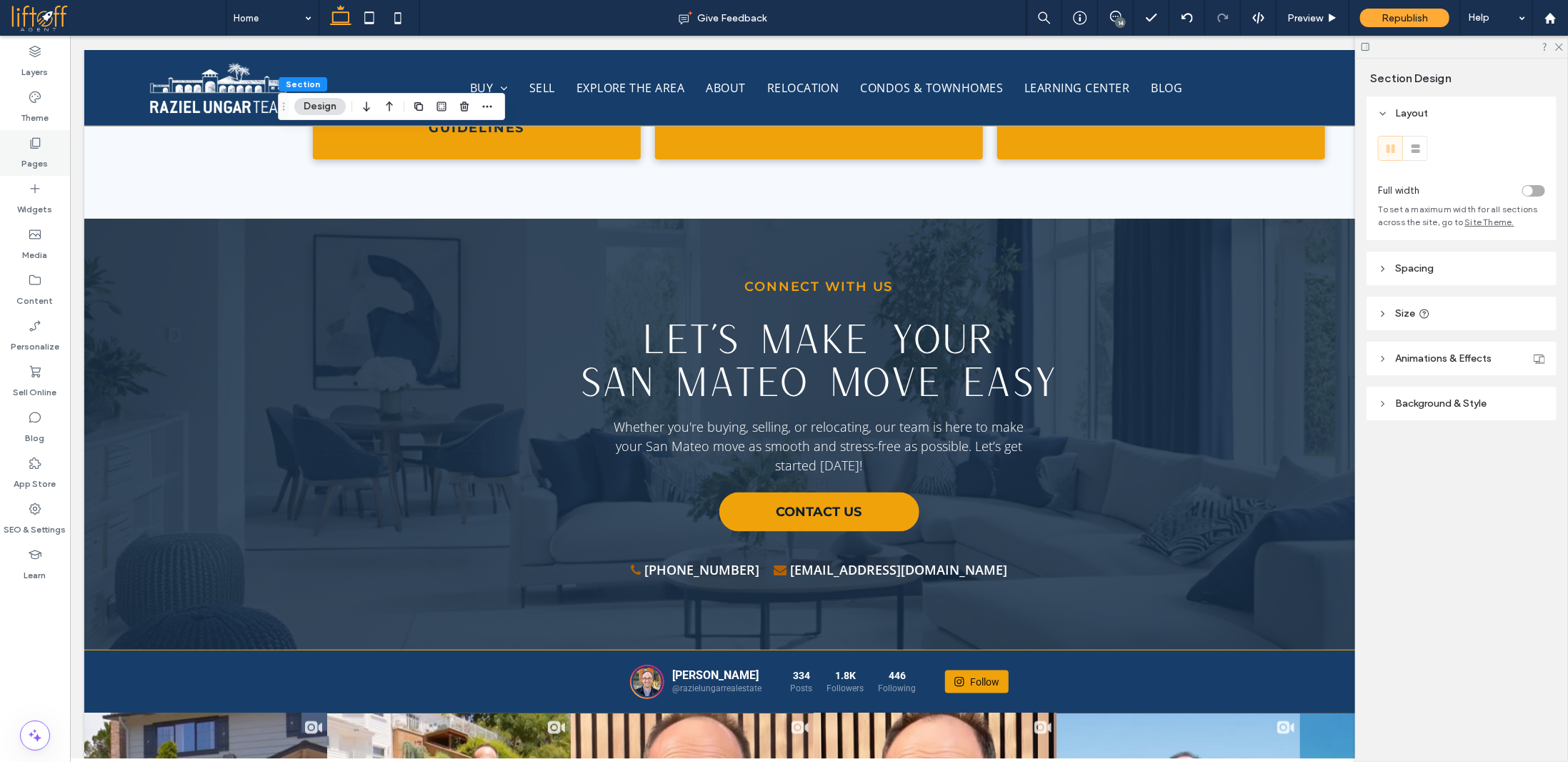
click at [47, 141] on div "Pages" at bounding box center [35, 153] width 70 height 45
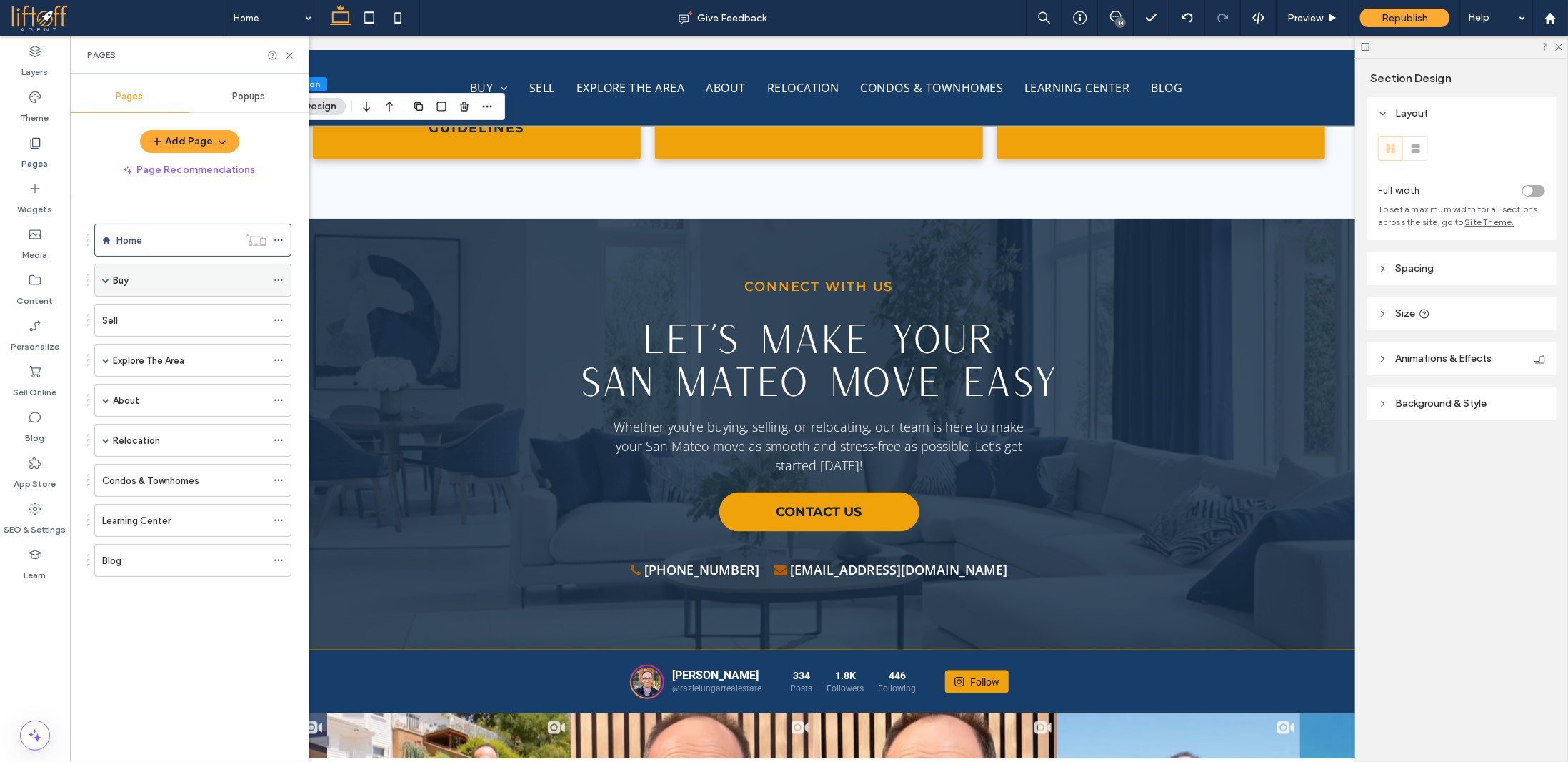
click at [177, 288] on div "Buy" at bounding box center [189, 279] width 153 height 32
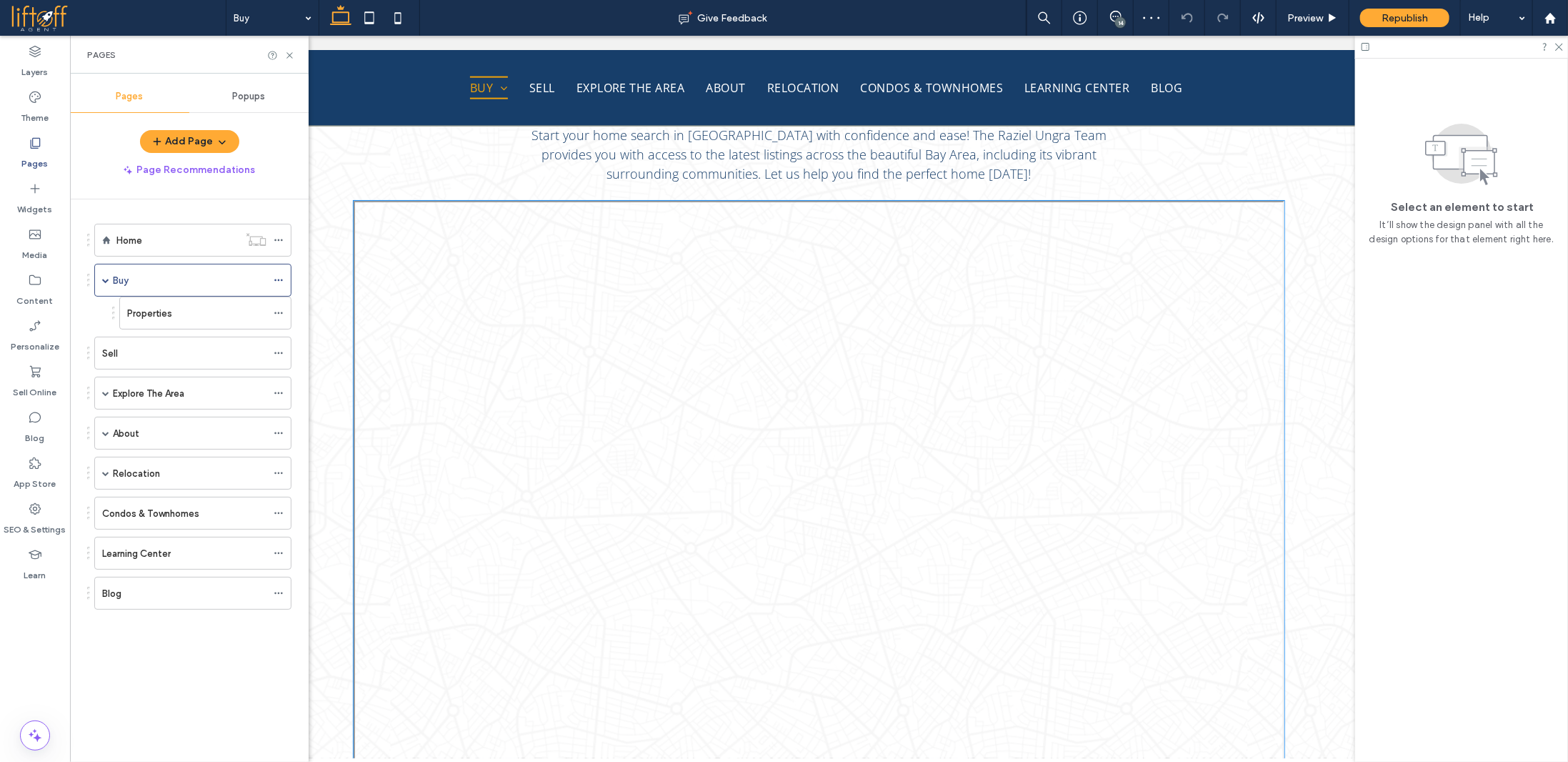
scroll to position [1286, 0]
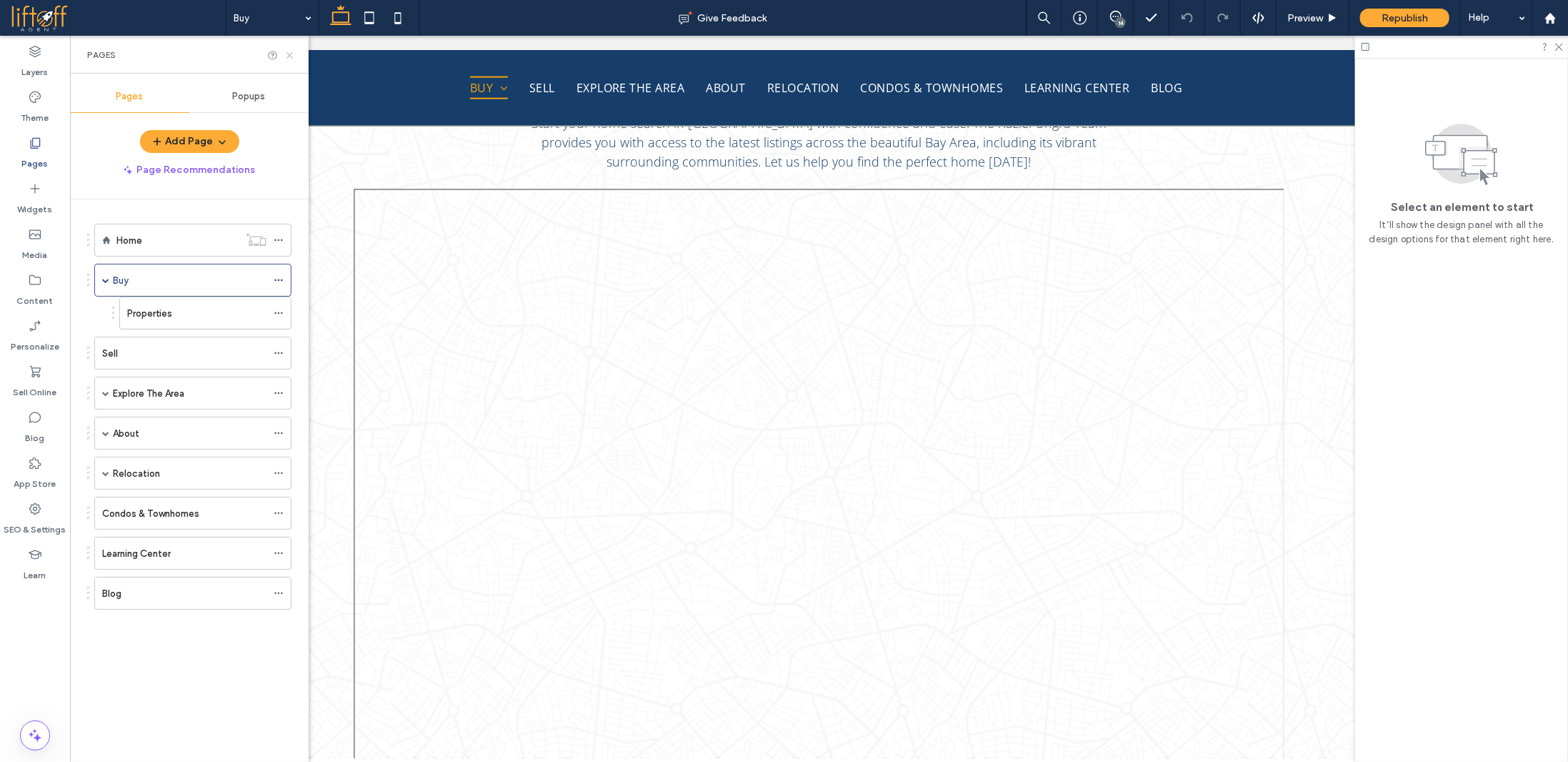
click at [292, 56] on use at bounding box center [289, 54] width 6 height 6
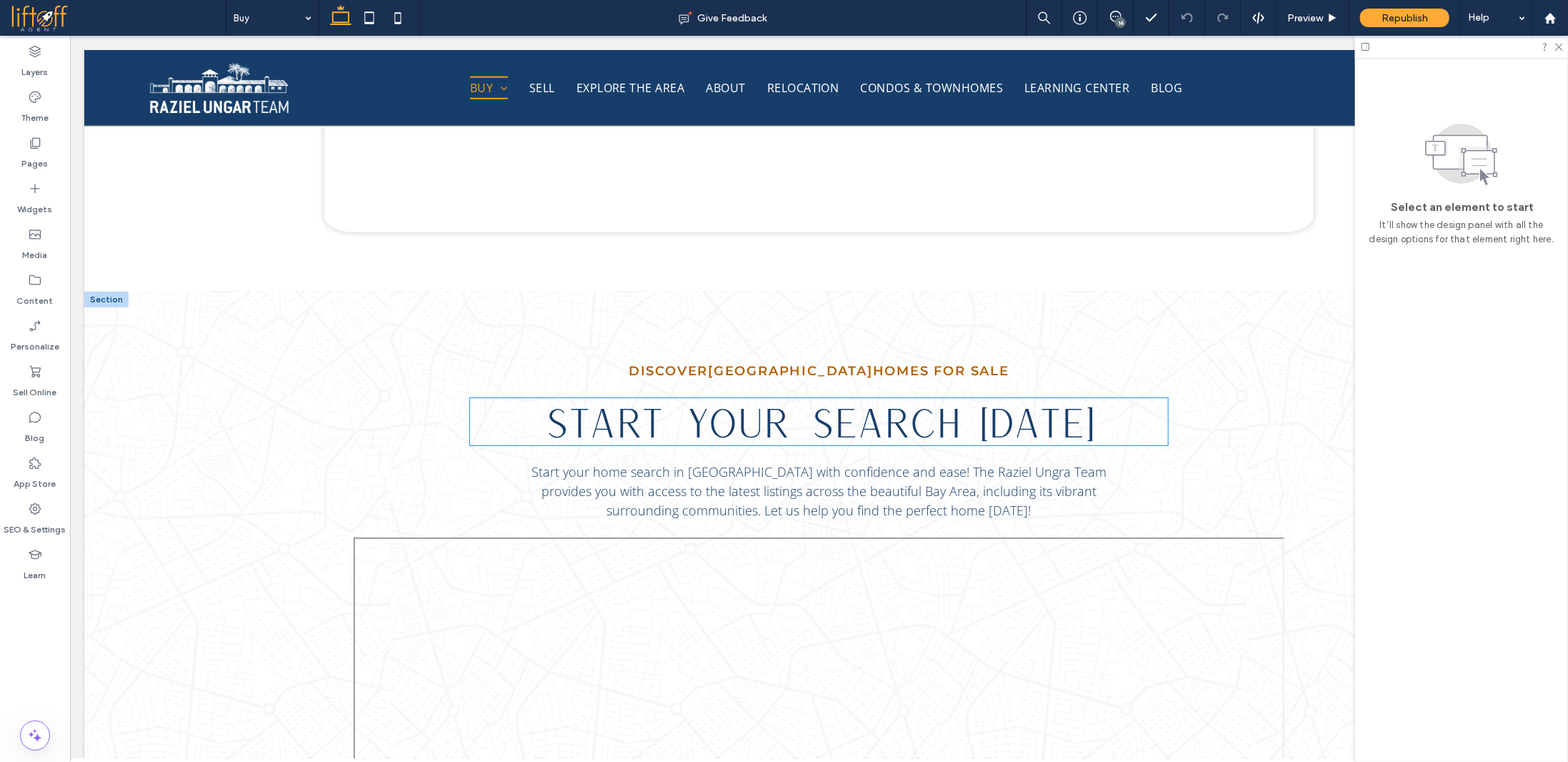
scroll to position [929, 0]
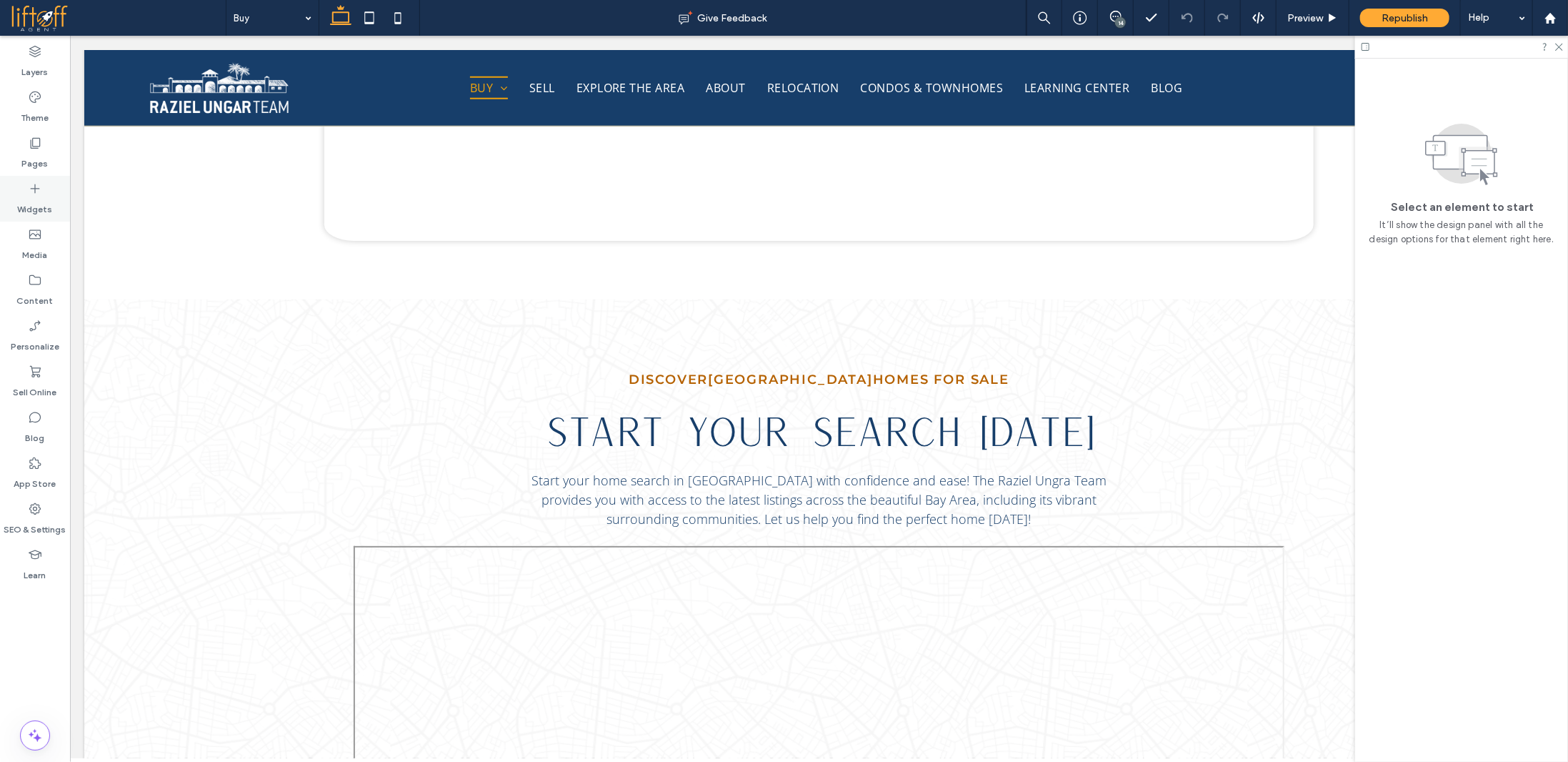
click at [33, 192] on icon at bounding box center [35, 188] width 15 height 15
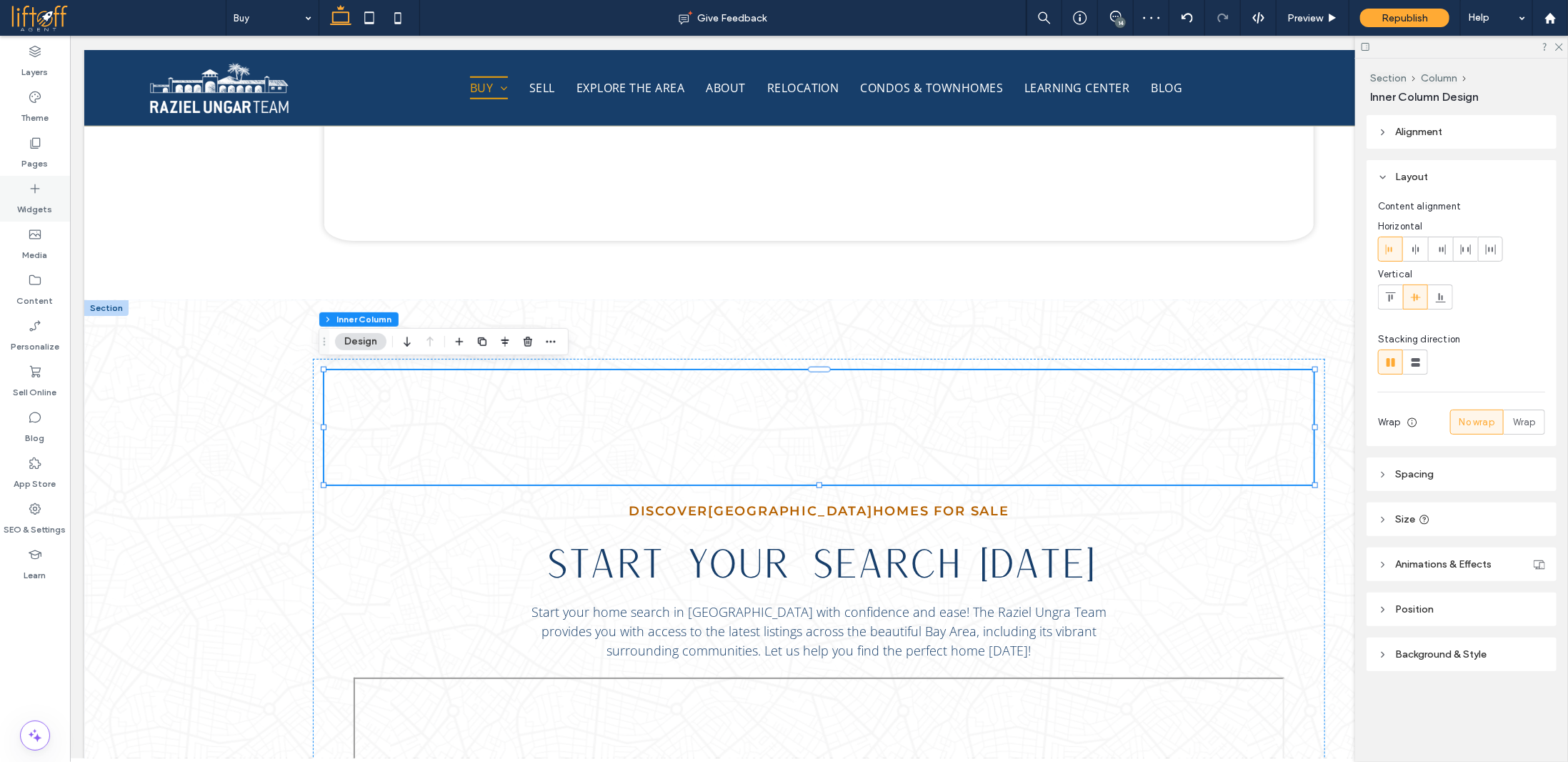
click at [43, 184] on div "Widgets" at bounding box center [35, 198] width 70 height 45
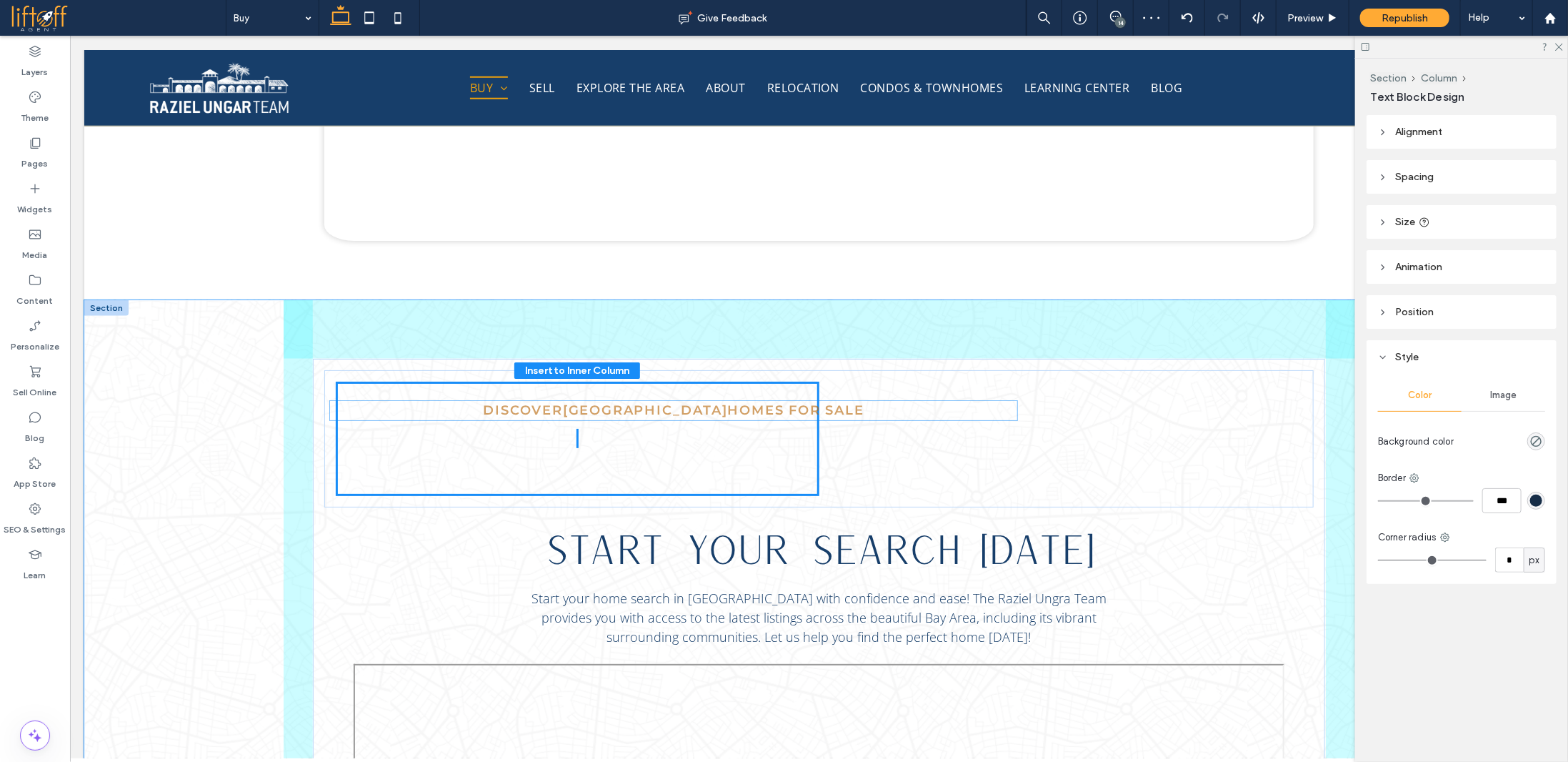
drag, startPoint x: 729, startPoint y: 528, endPoint x: 590, endPoint y: 410, distance: 182.3
type input "***"
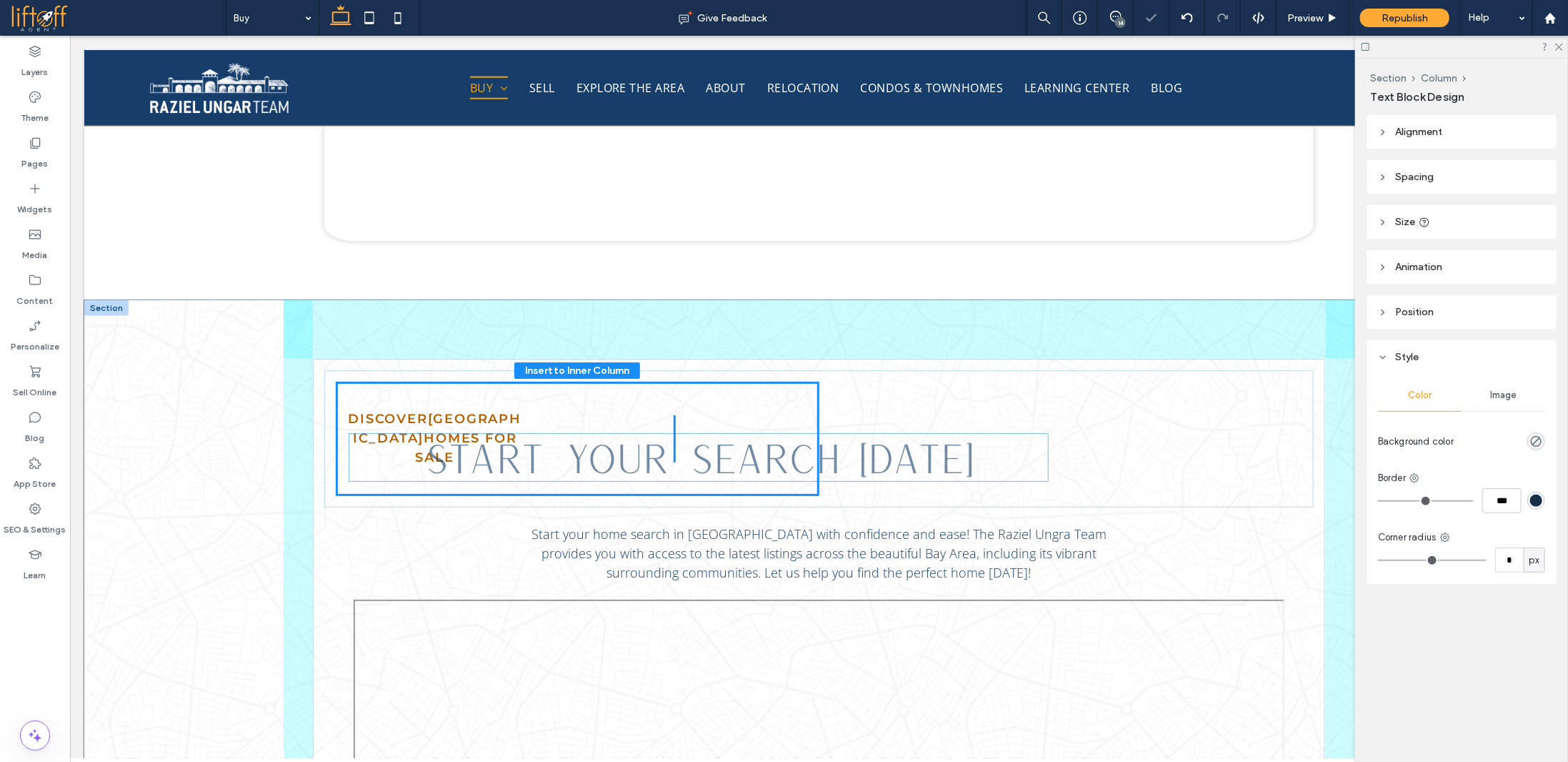
drag, startPoint x: 695, startPoint y: 557, endPoint x: 580, endPoint y: 471, distance: 143.6
type input "***"
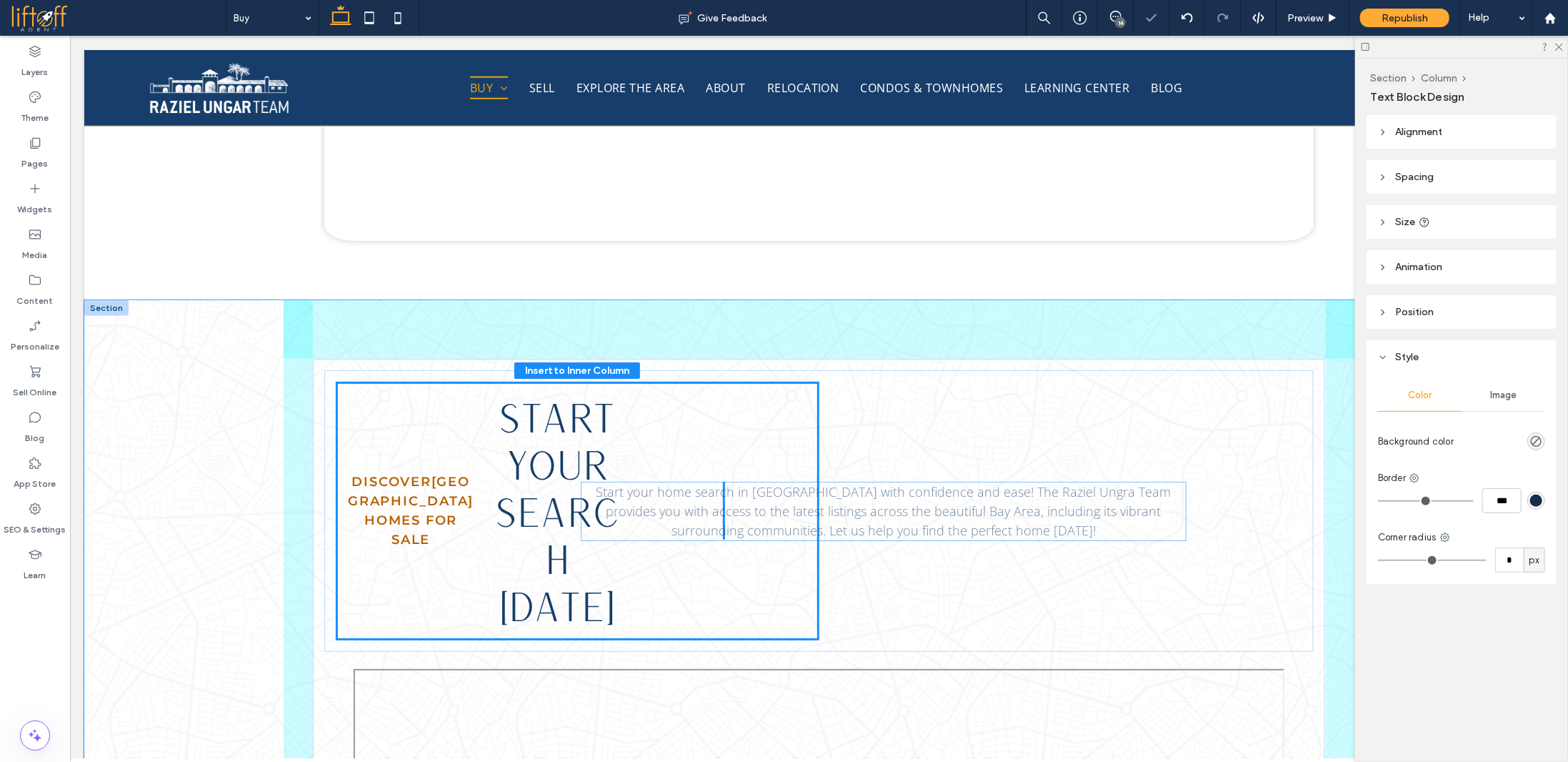
drag, startPoint x: 660, startPoint y: 501, endPoint x: 750, endPoint y: 513, distance: 90.8
type input "***"
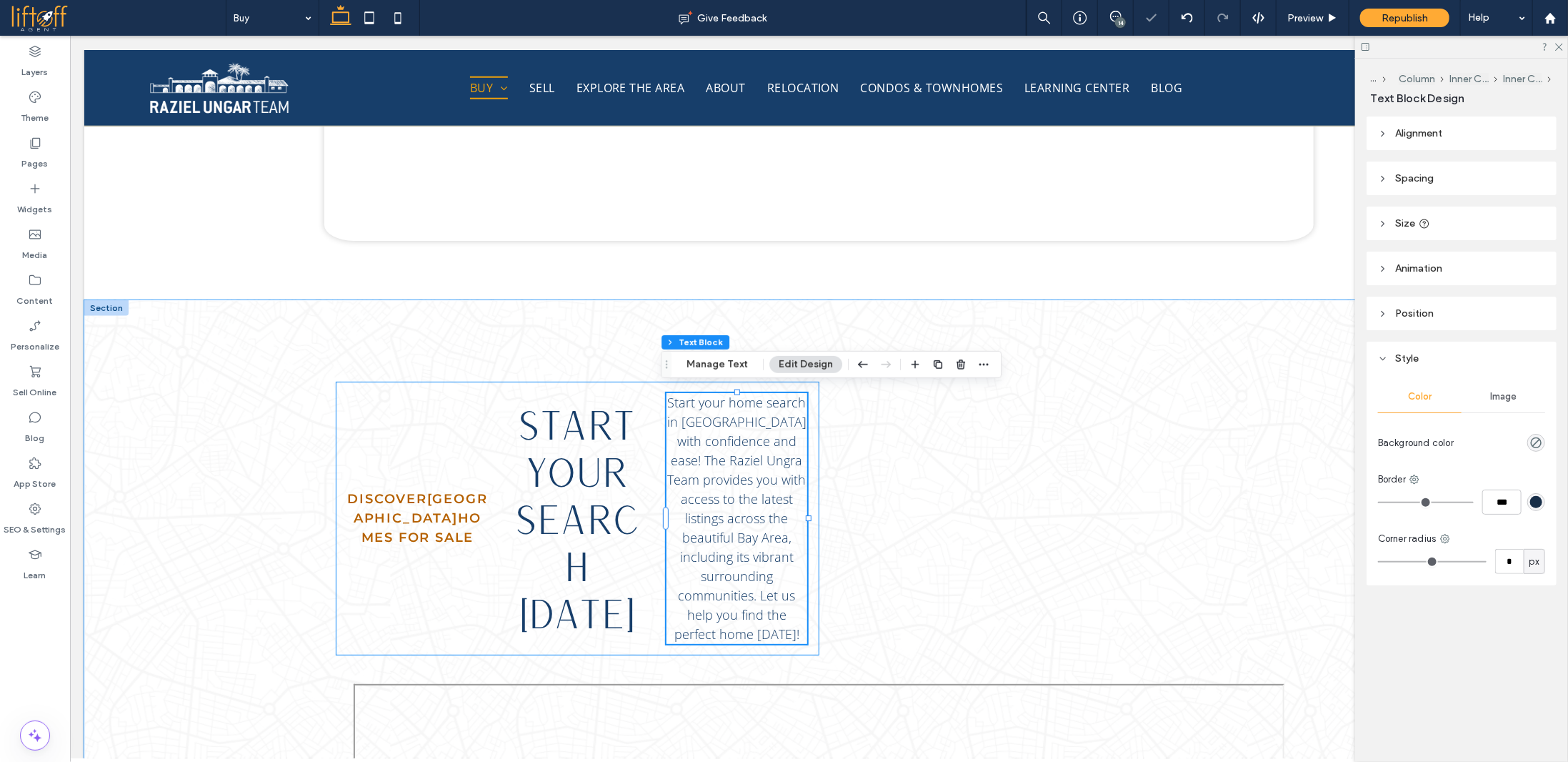
click at [584, 391] on div "Discover [GEOGRAPHIC_DATA] Homes For Sale START YOUR SEARCH [DATE] Start your h…" at bounding box center [577, 517] width 483 height 274
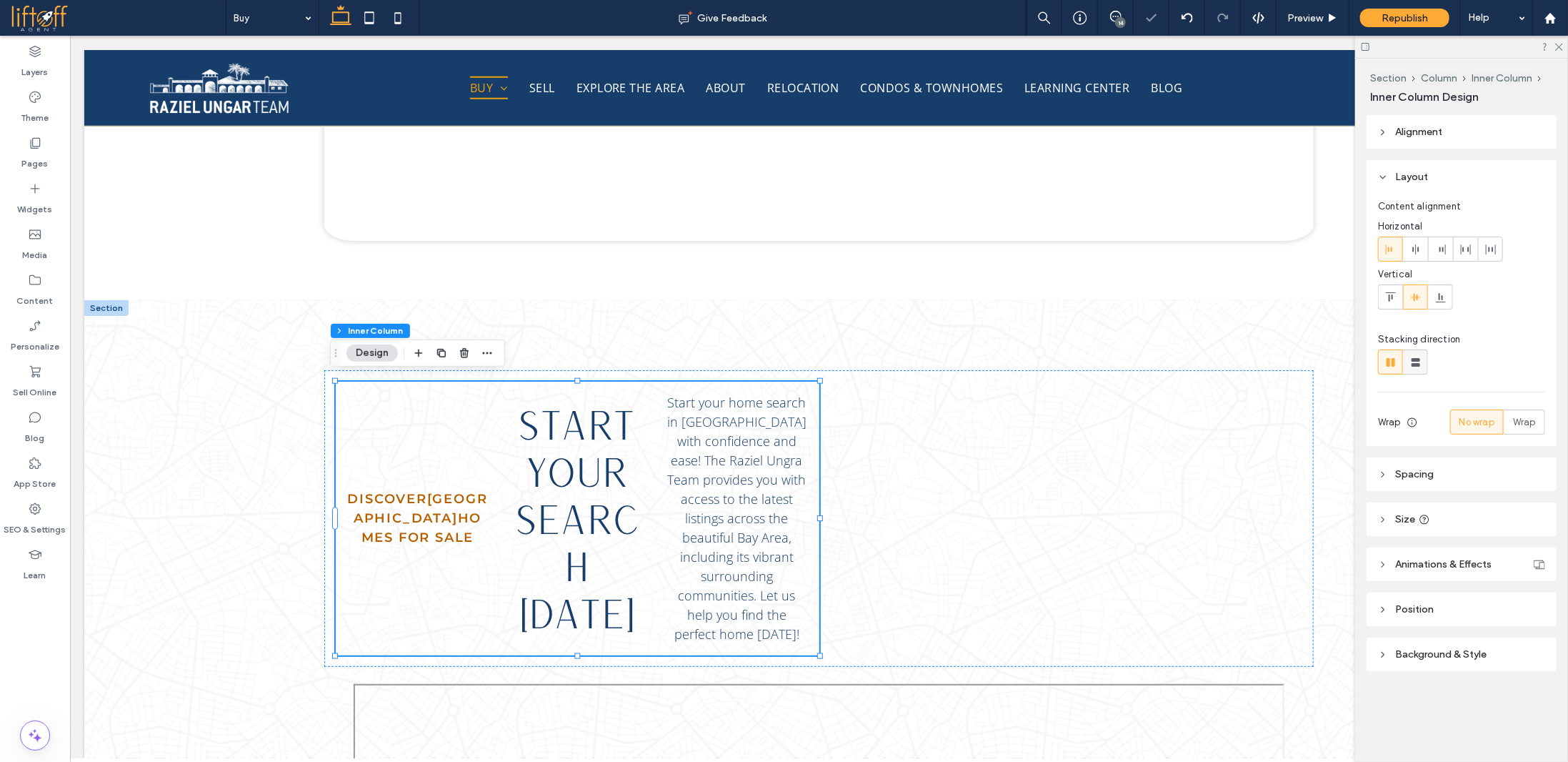
click at [1419, 361] on icon at bounding box center [1416, 362] width 15 height 15
type input "**"
type input "****"
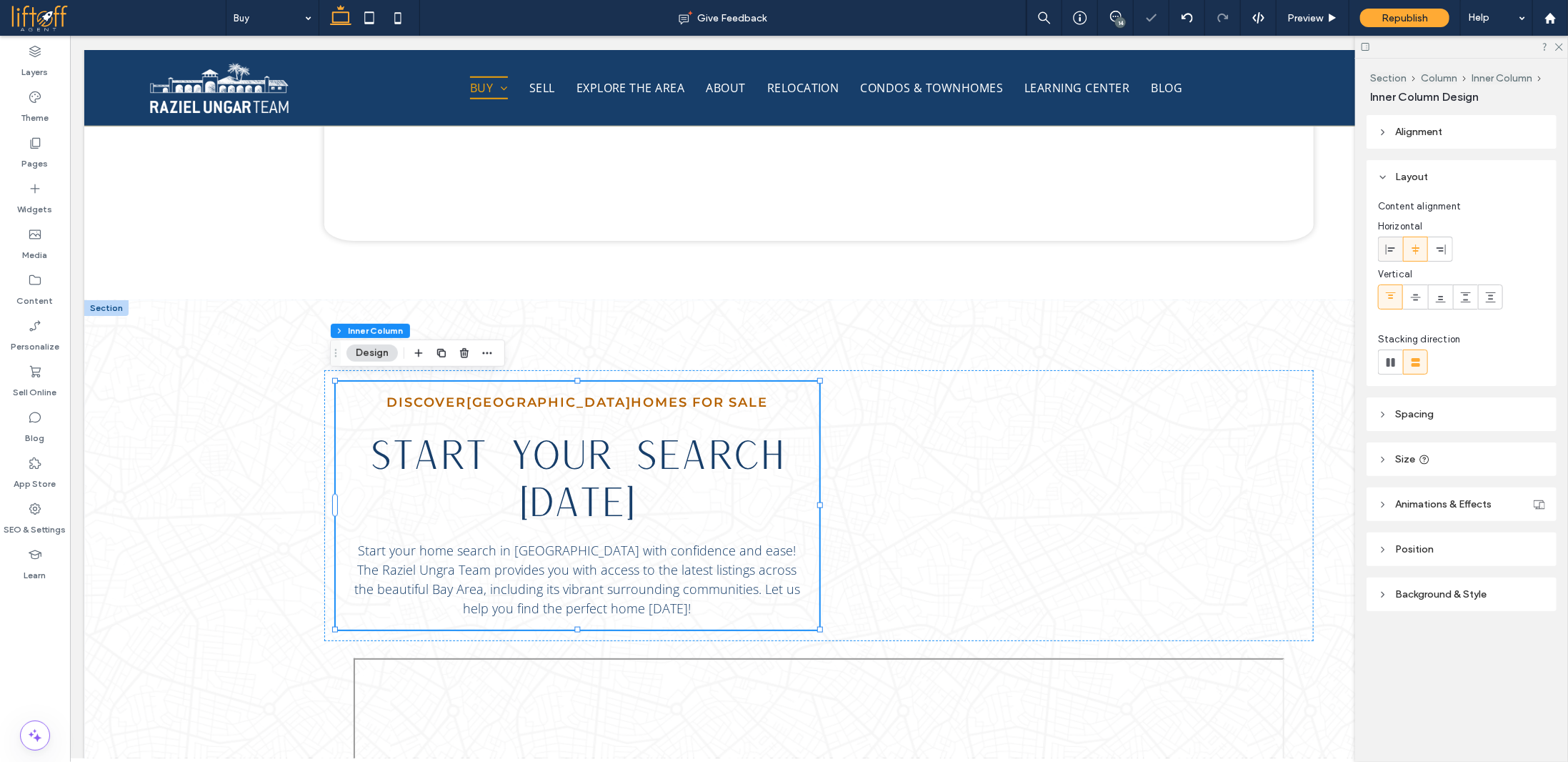
click at [1393, 250] on icon at bounding box center [1391, 249] width 11 height 11
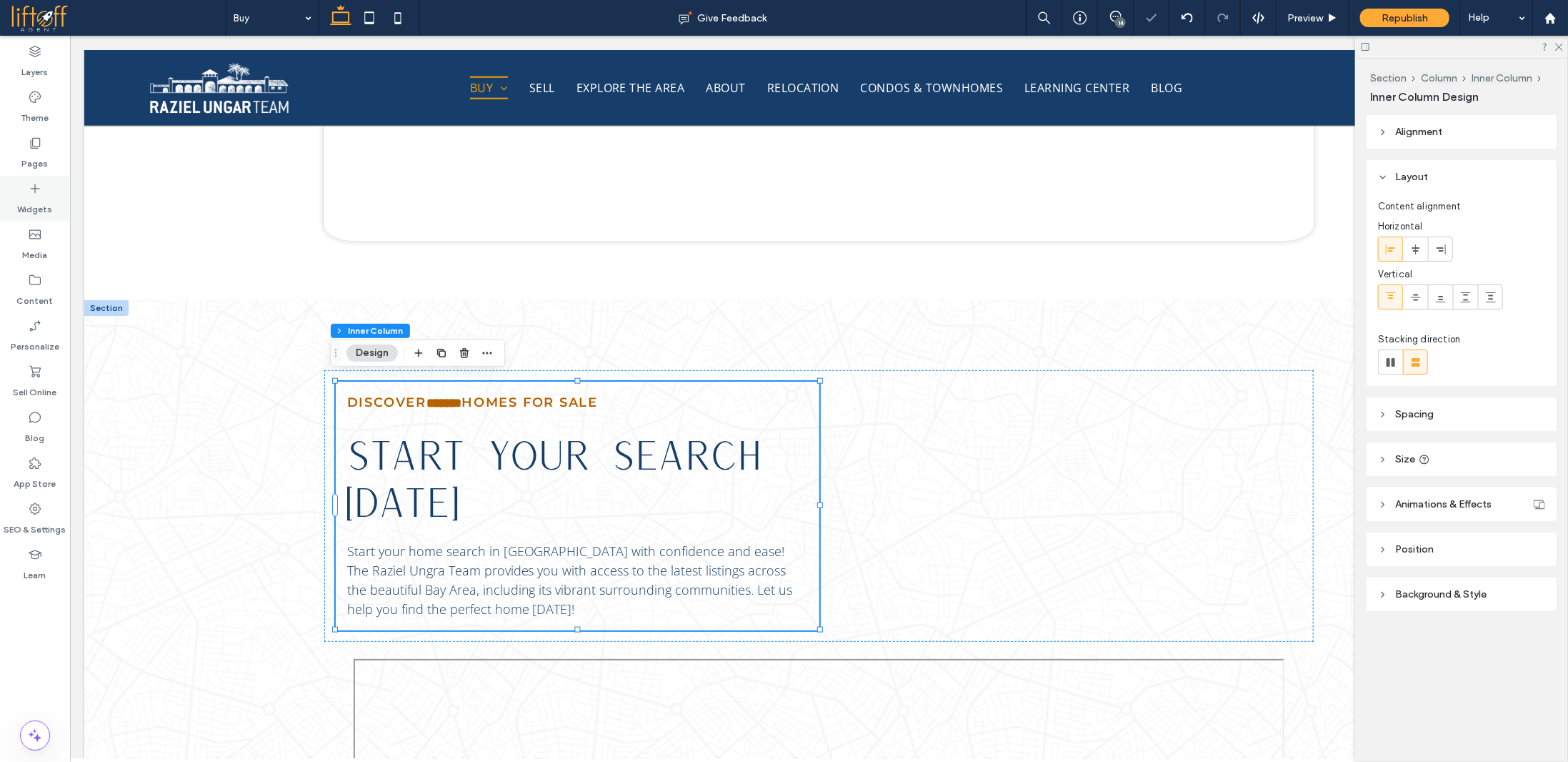
click at [37, 198] on label "Widgets" at bounding box center [35, 206] width 35 height 20
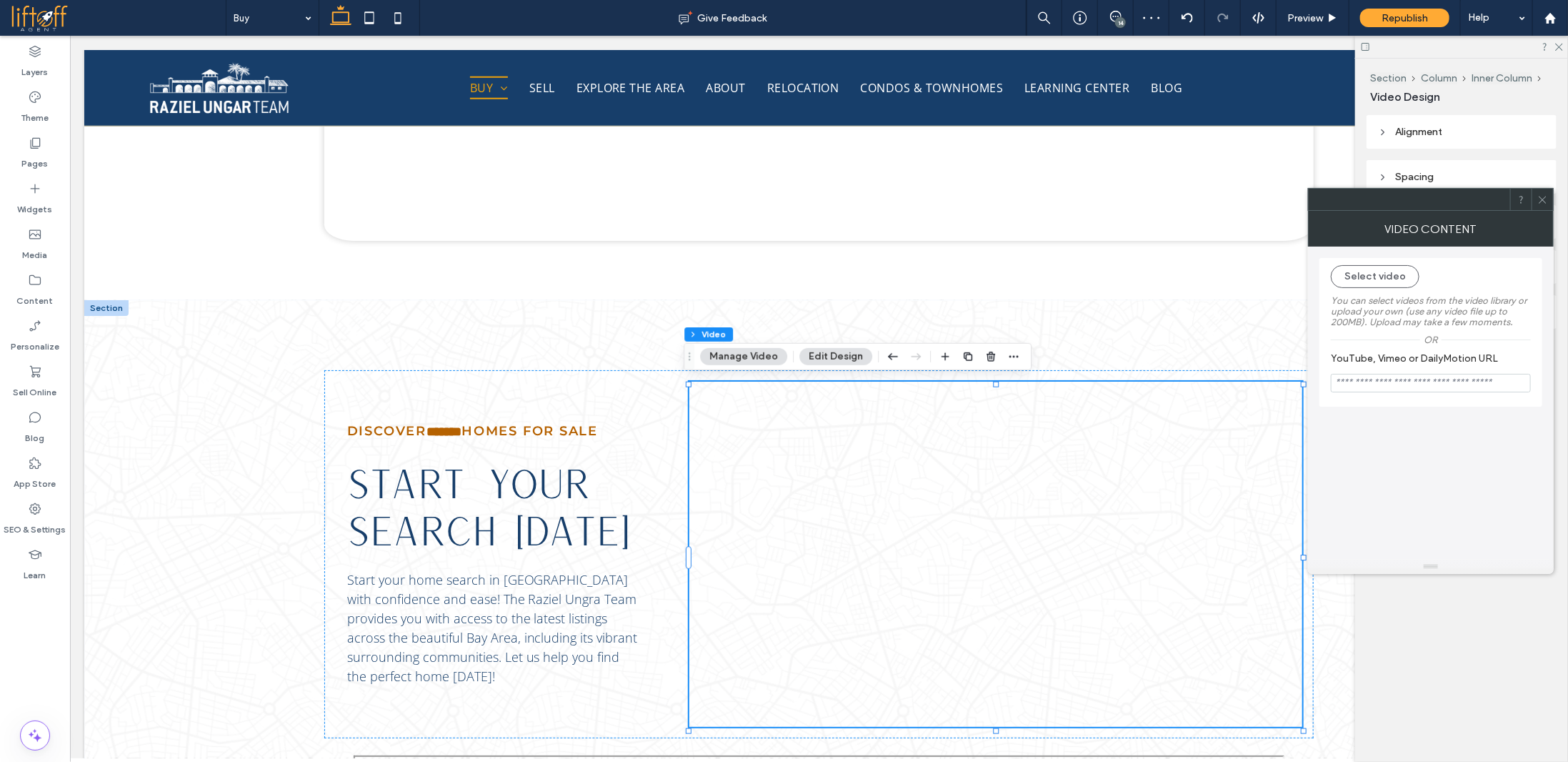
click at [1435, 387] on input "YouTube, Vimeo or DailyMotion URL" at bounding box center [1431, 383] width 200 height 19
paste input "**********"
type input "**********"
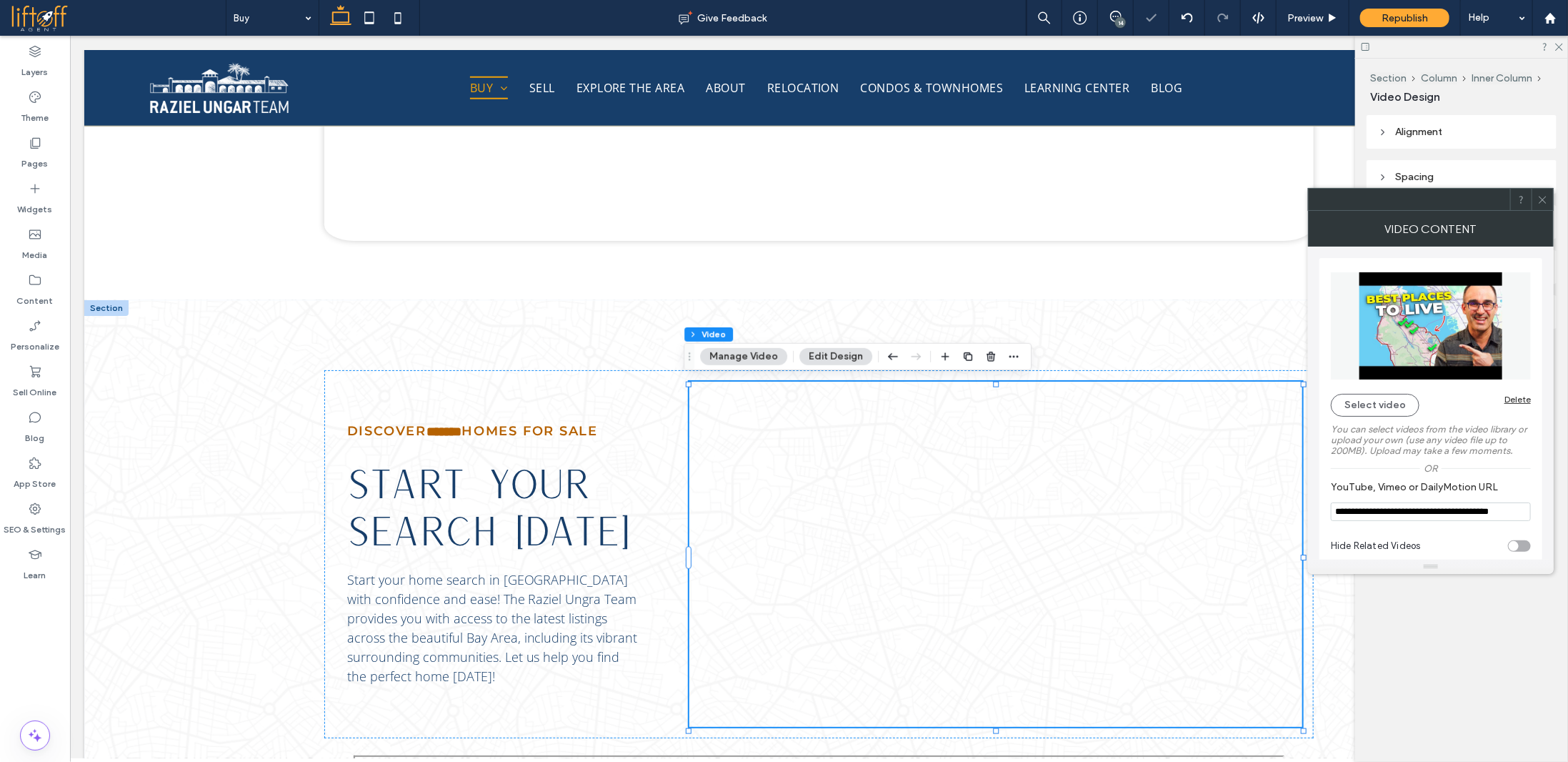
click at [1543, 200] on icon at bounding box center [1542, 199] width 11 height 11
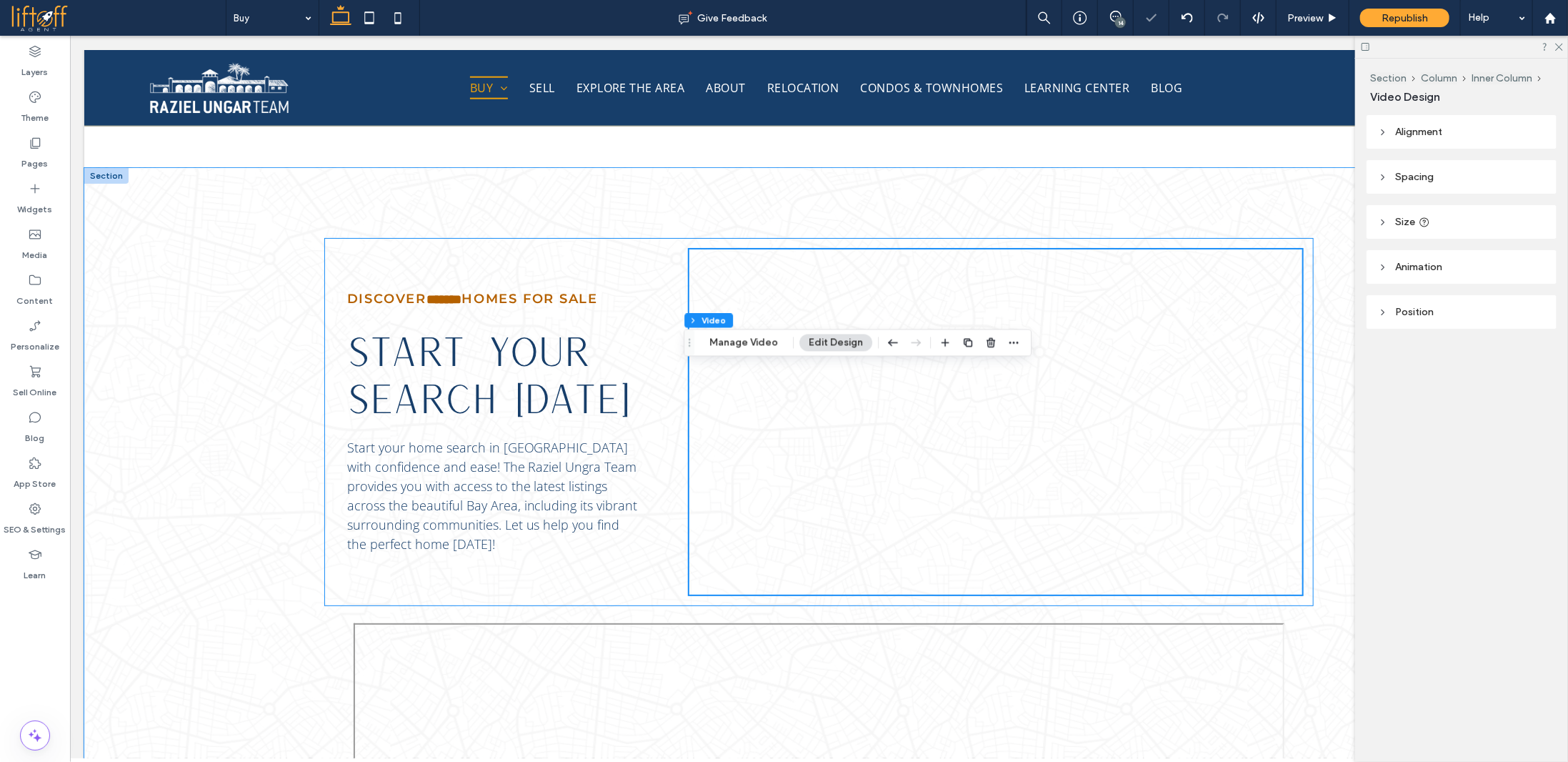
scroll to position [1143, 0]
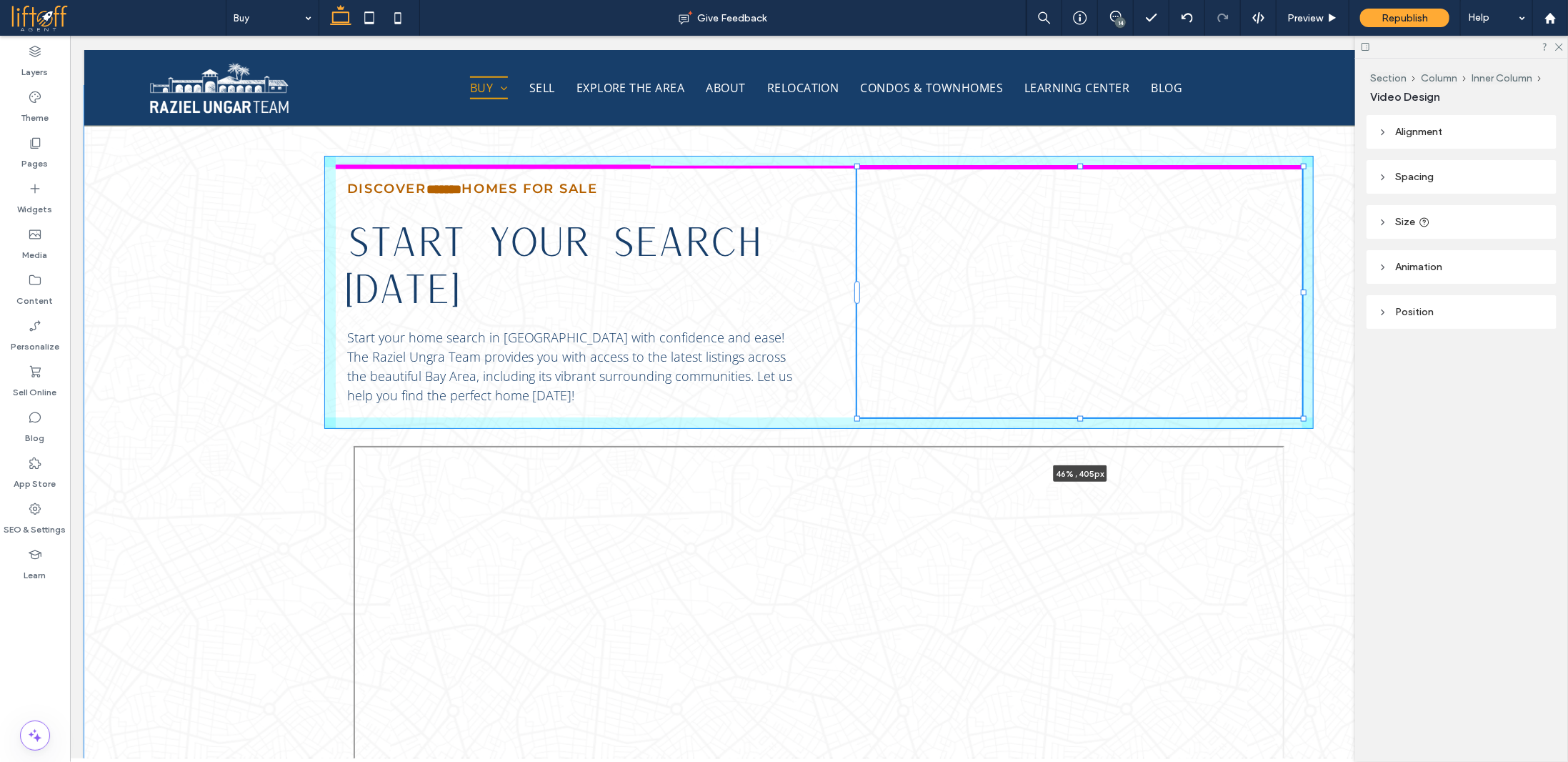
drag, startPoint x: 683, startPoint y: 165, endPoint x: 851, endPoint y: 193, distance: 170.3
click at [857, 167] on div at bounding box center [857, 167] width 1 height 1
type input "**"
type input "***"
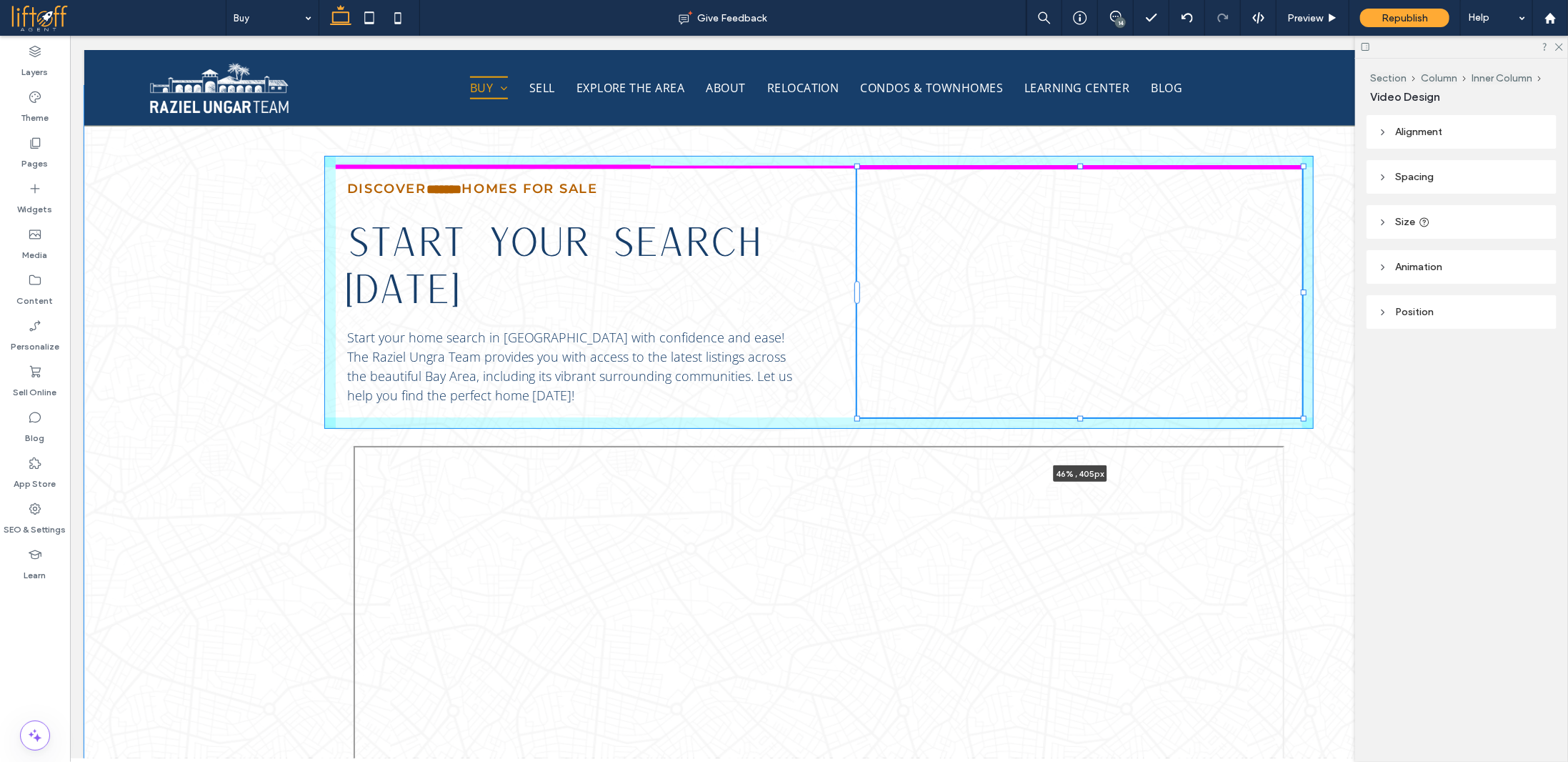
type input "***"
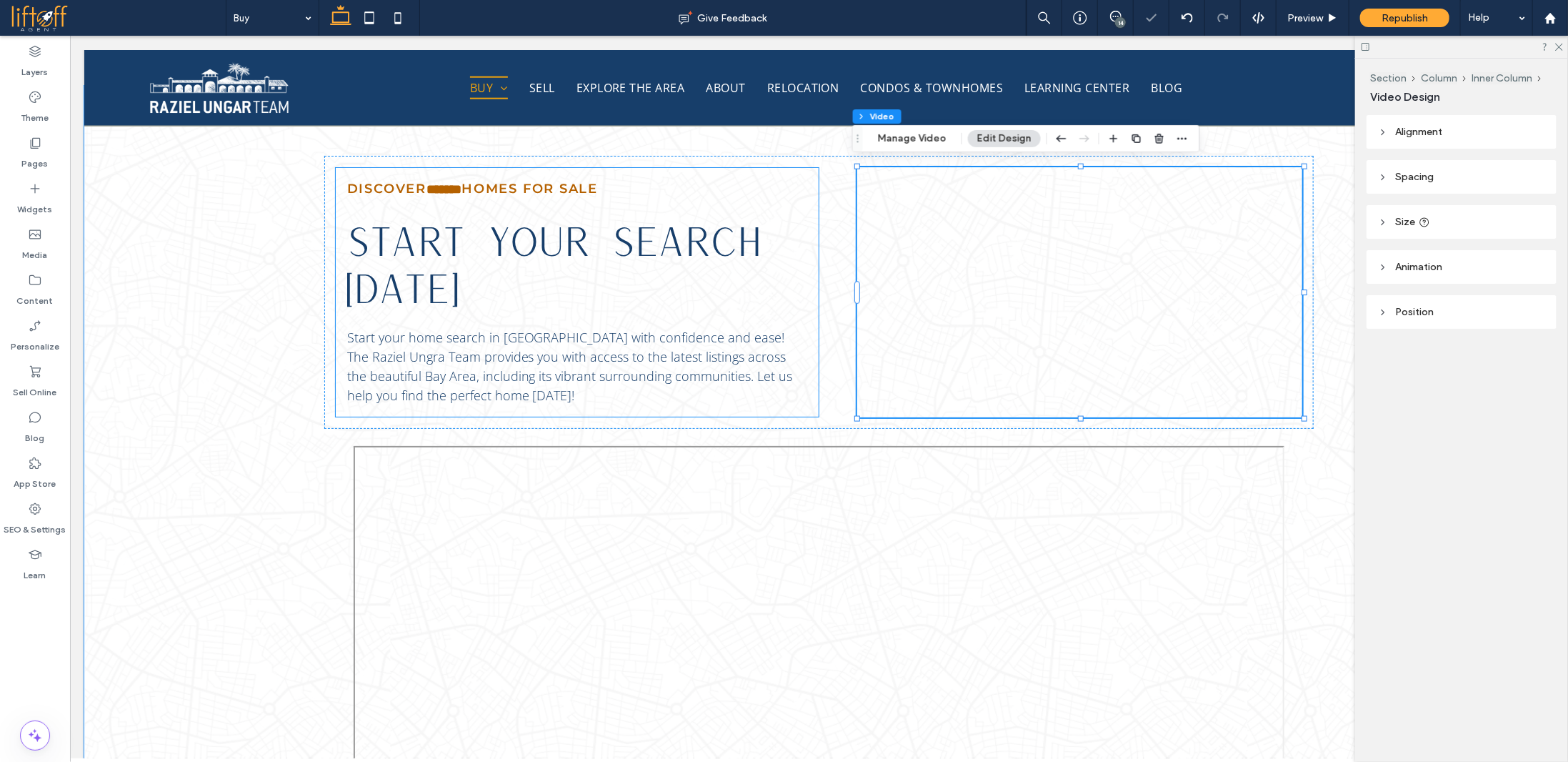
click at [810, 290] on div "Discover ﻿ ******* ﻿ Homes For Sale START YOUR SEARCH [DATE] Start your home se…" at bounding box center [577, 292] width 483 height 249
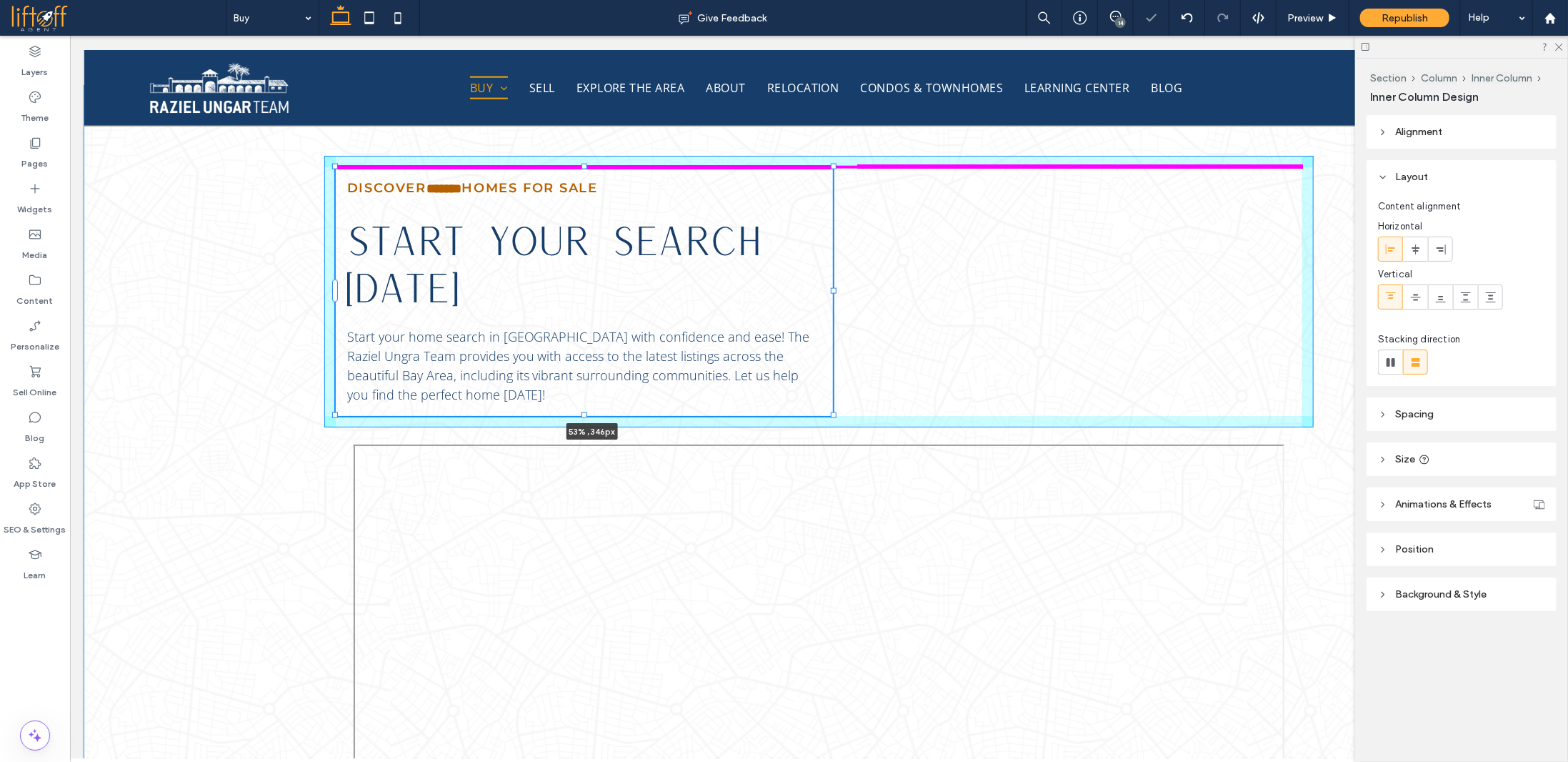
drag, startPoint x: 814, startPoint y: 288, endPoint x: 843, endPoint y: 291, distance: 29.2
click at [843, 291] on div "Discover ﻿ ******* ﻿ Homes For Sale START YOUR SEARCH [DATE] Start your home se…" at bounding box center [818, 586] width 1071 height 1001
type input "**"
type input "****"
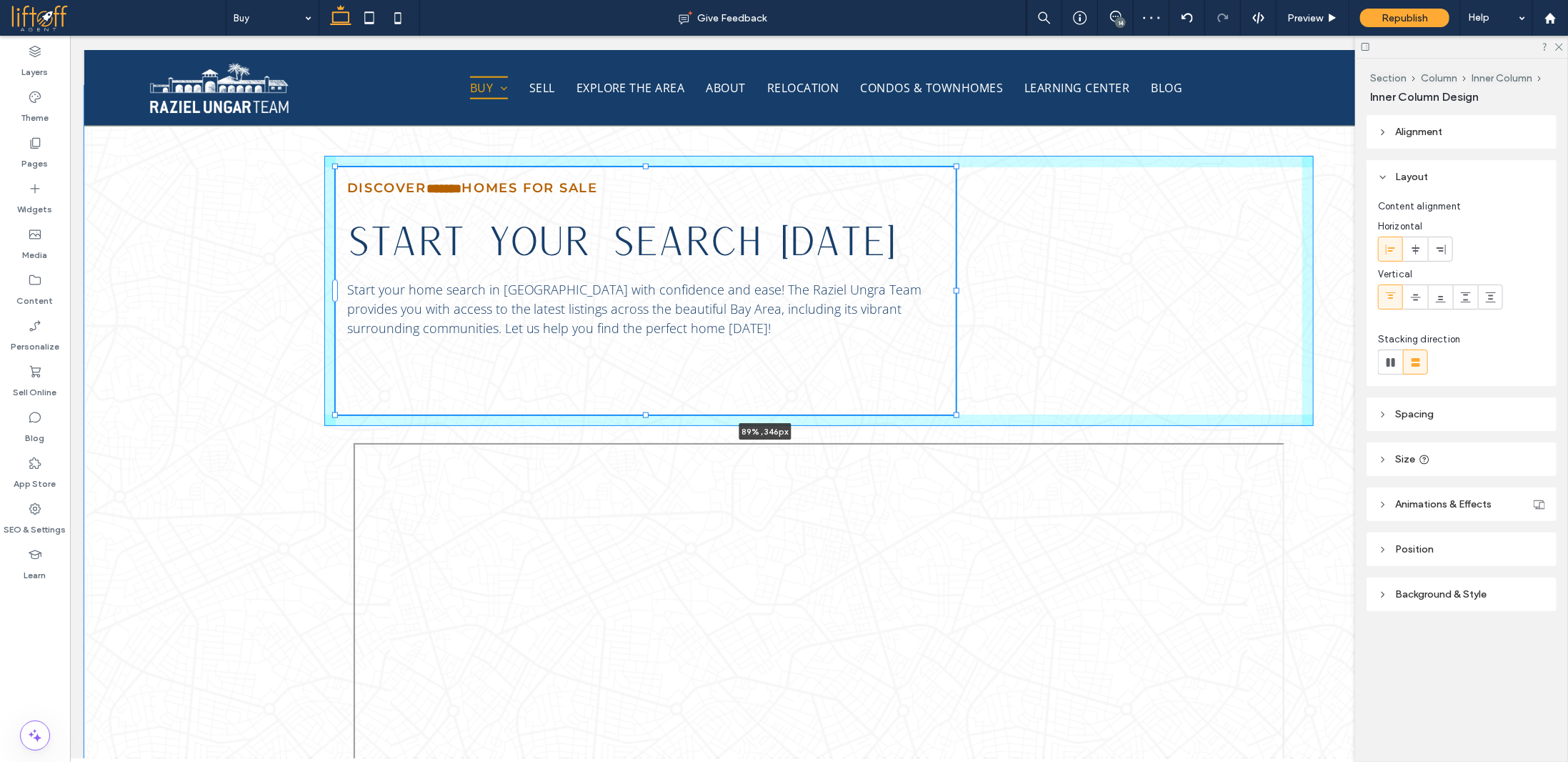
drag, startPoint x: 827, startPoint y: 287, endPoint x: 1190, endPoint y: 309, distance: 363.7
click at [1190, 309] on div "Discover ﻿ ******* ﻿ Homes For Sale START YOUR SEARCH [DATE] Start your home se…" at bounding box center [818, 585] width 1071 height 1000
type input "**"
type input "****"
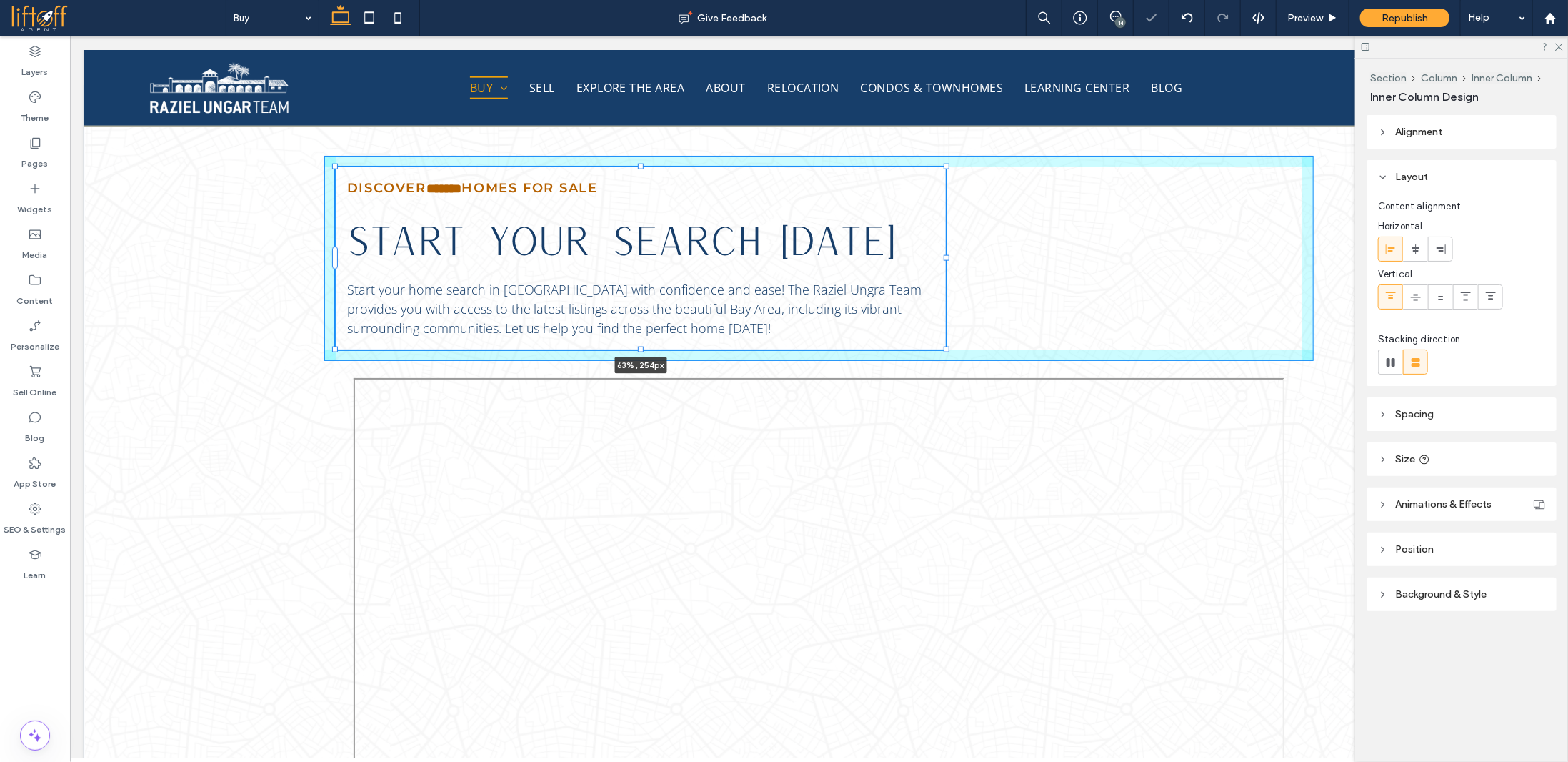
drag, startPoint x: 952, startPoint y: 255, endPoint x: 941, endPoint y: 253, distance: 11.2
click at [943, 254] on div at bounding box center [945, 257] width 6 height 6
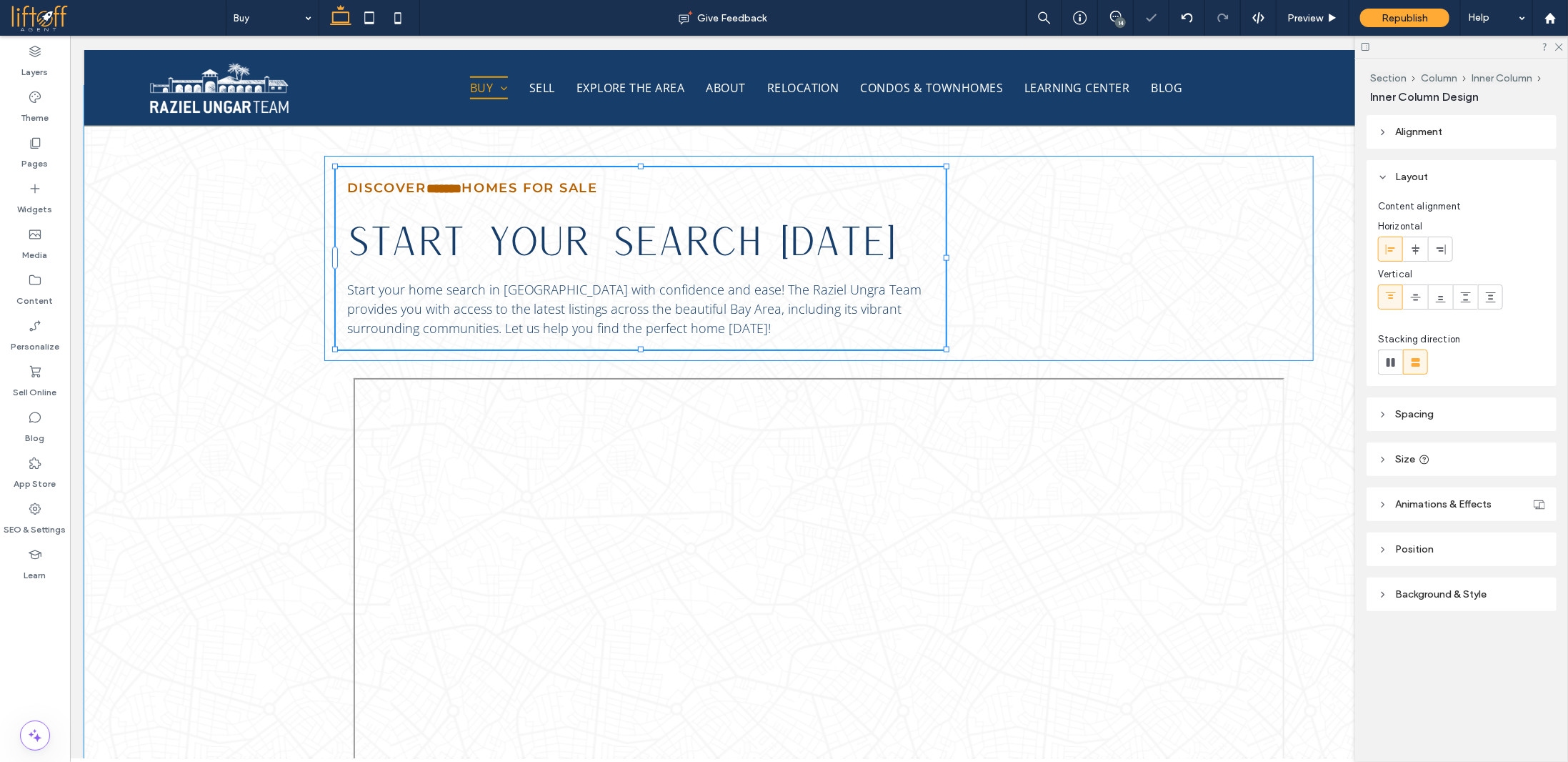
type input "**"
type input "****"
click at [838, 296] on span "Start your home search in [GEOGRAPHIC_DATA] with confidence and ease! The Razie…" at bounding box center [634, 308] width 575 height 56
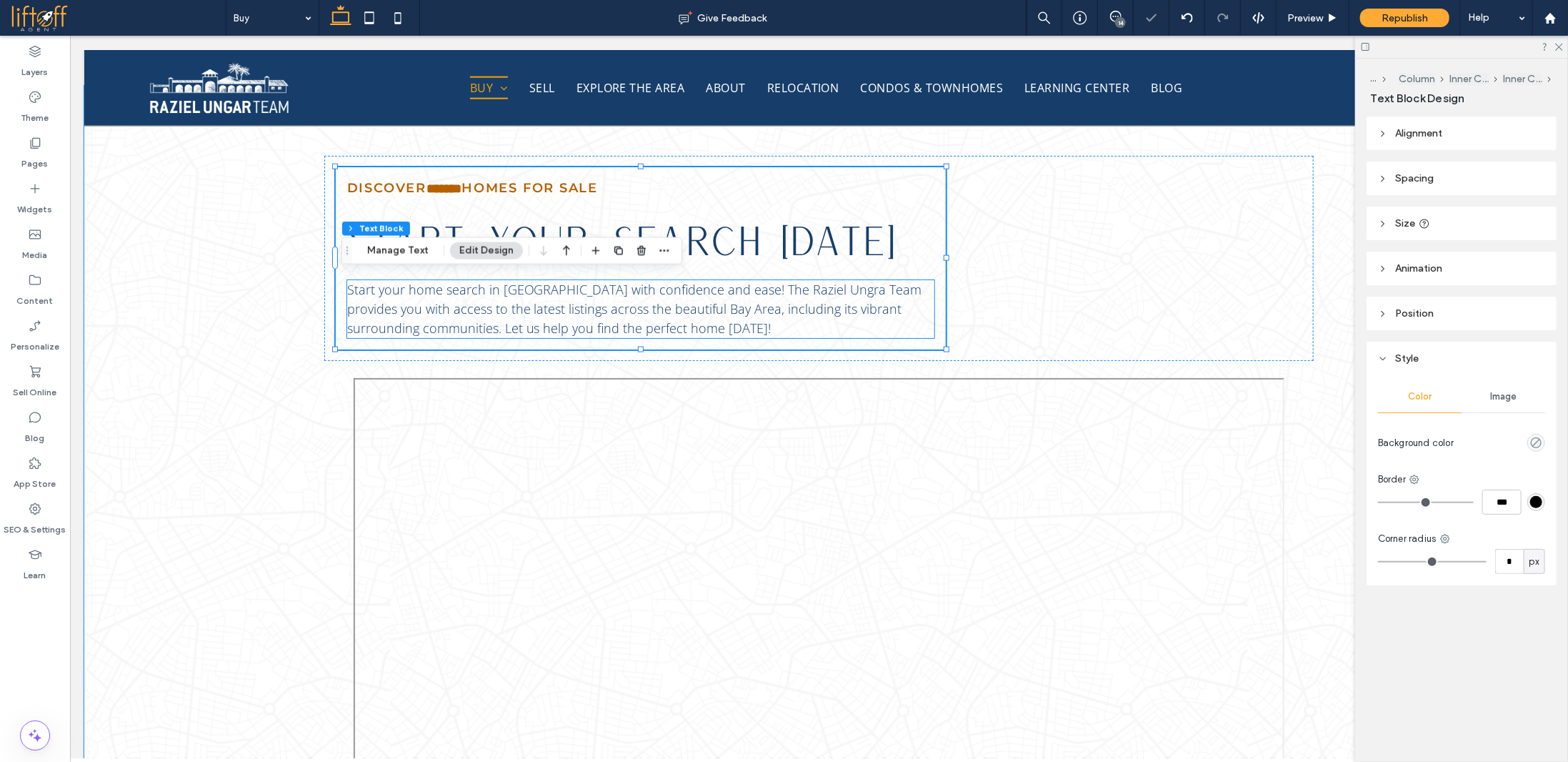
click at [838, 296] on div "Start your home search in [GEOGRAPHIC_DATA] with confidence and ease! The Razie…" at bounding box center [640, 308] width 587 height 58
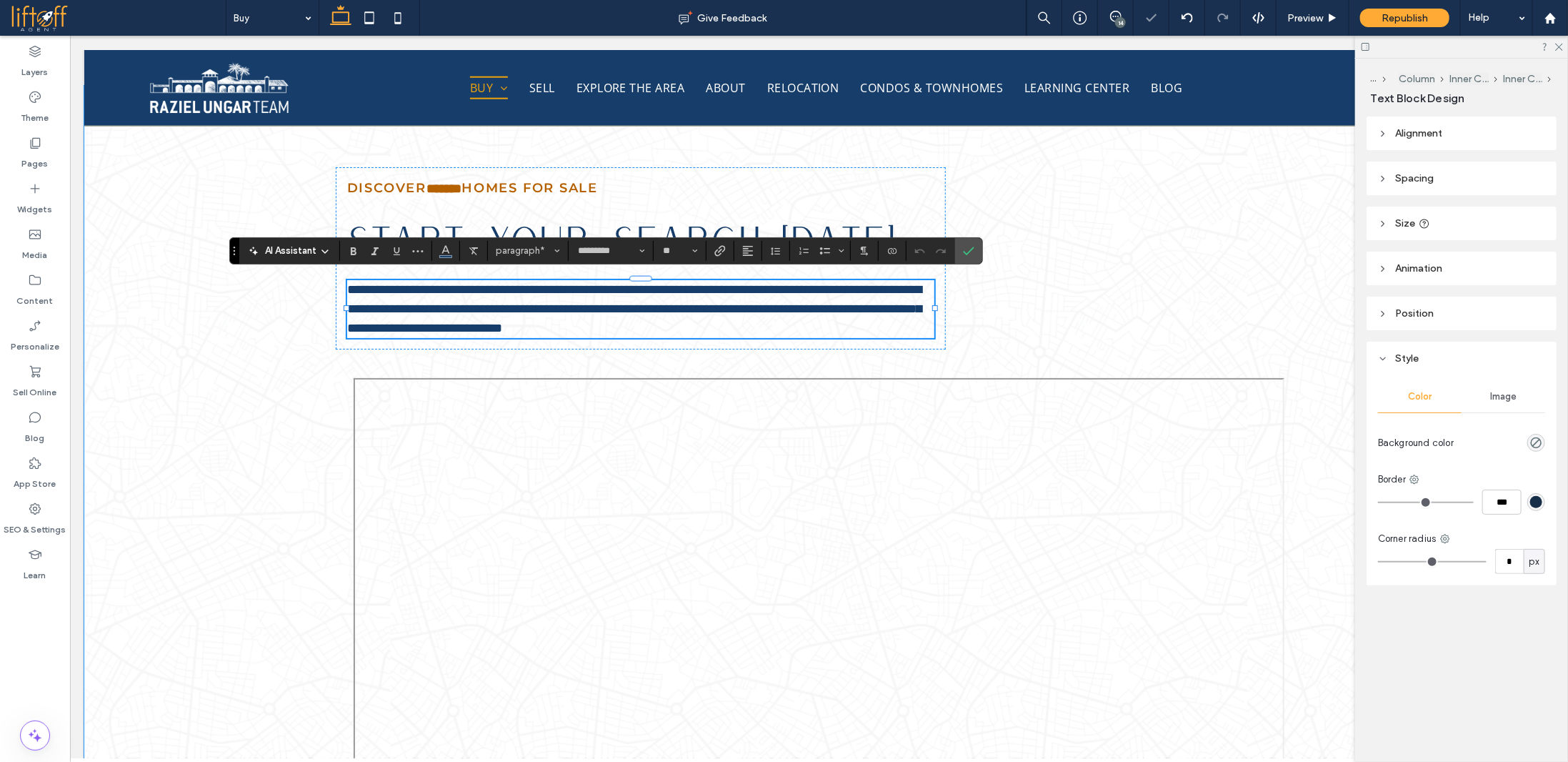
click at [851, 288] on span "**********" at bounding box center [634, 307] width 575 height 51
click at [845, 285] on span "**********" at bounding box center [634, 307] width 575 height 51
click at [963, 255] on icon "Confirm" at bounding box center [969, 251] width 11 height 11
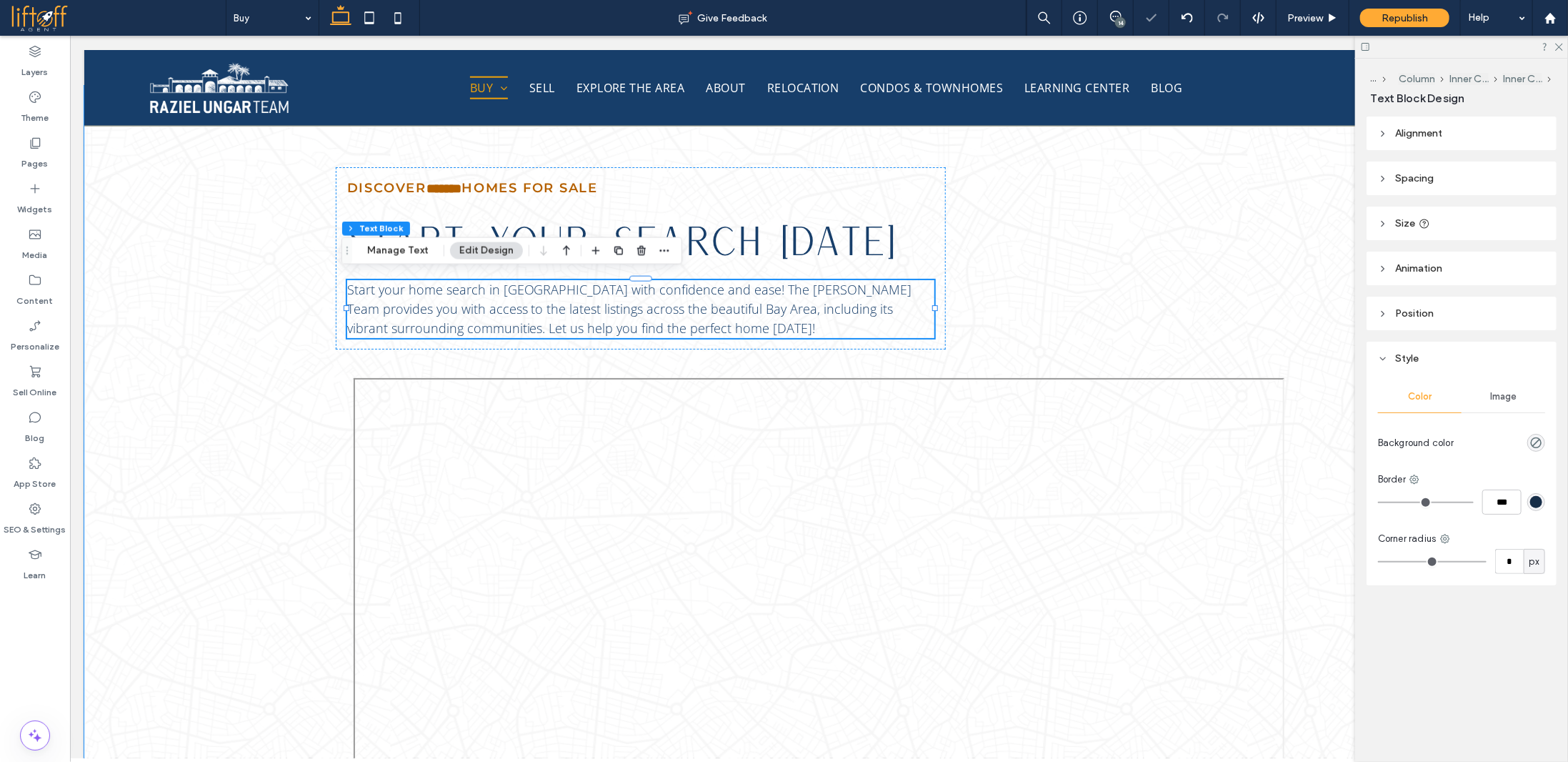
click at [275, 435] on div "Discover ﻿ ******* ﻿ Homes For Sale START YOUR SEARCH [DATE] Start your home se…" at bounding box center [818, 552] width 1469 height 935
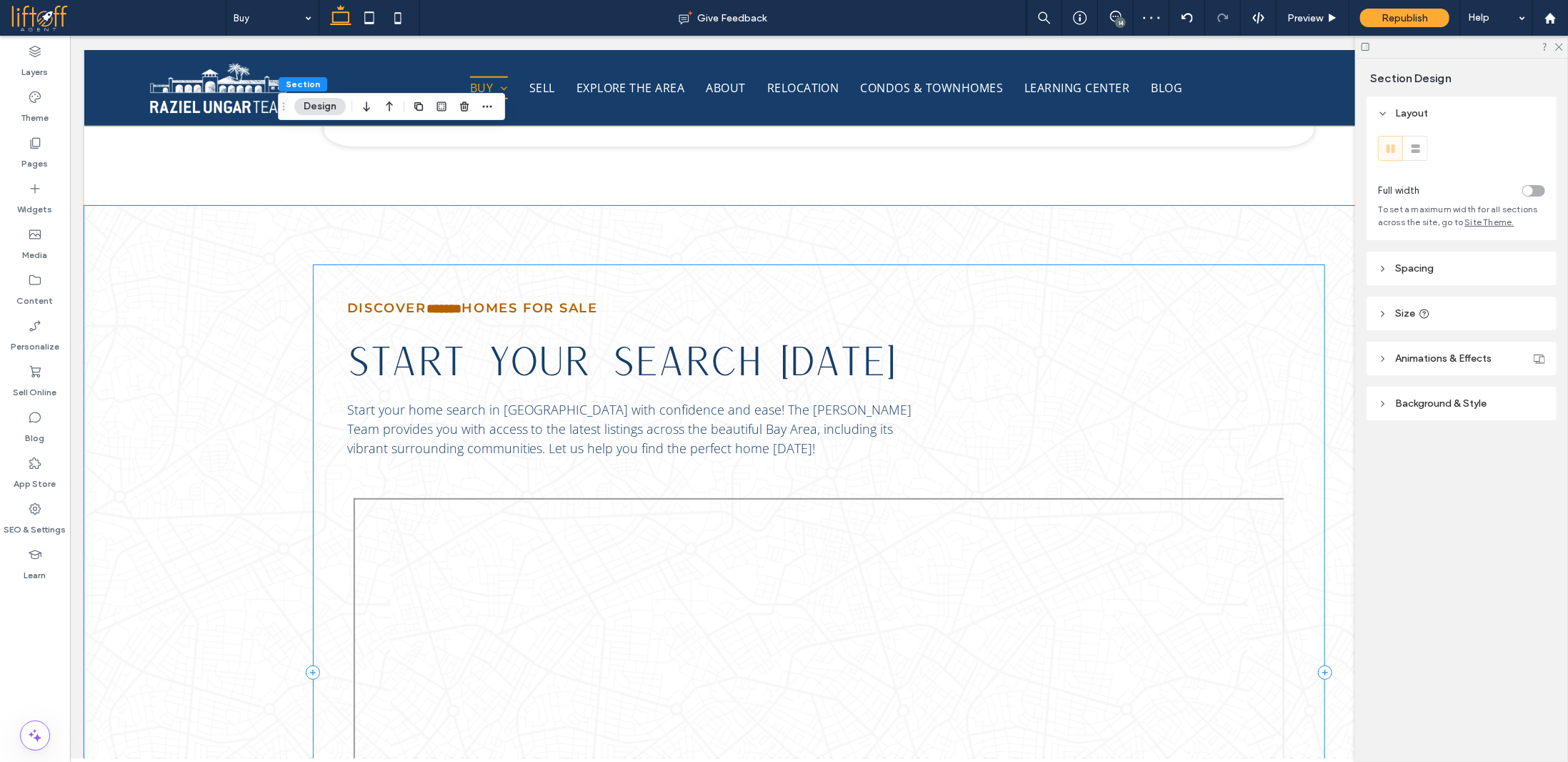
scroll to position [1000, 0]
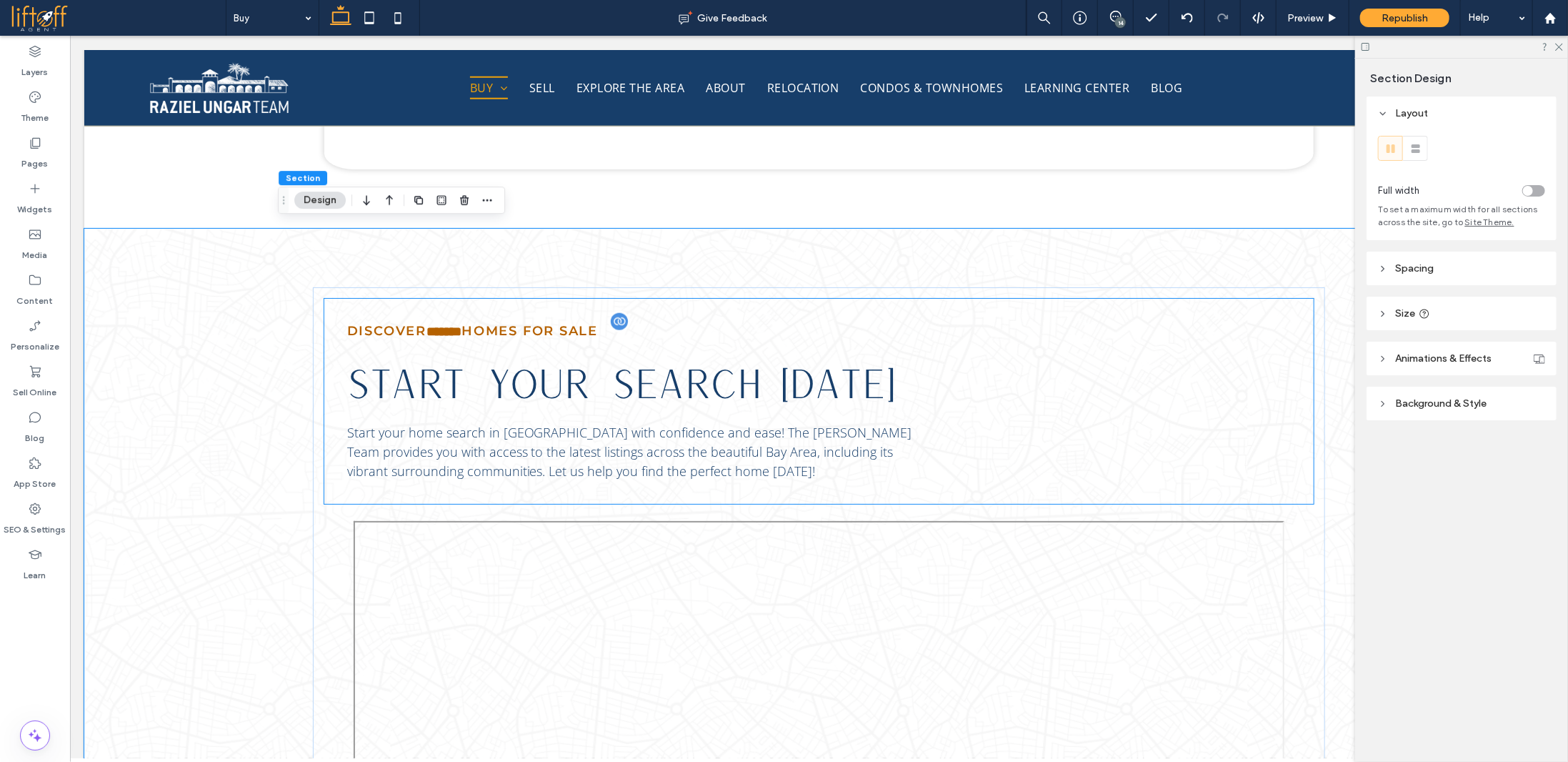
click at [460, 324] on span "*******" at bounding box center [443, 331] width 35 height 13
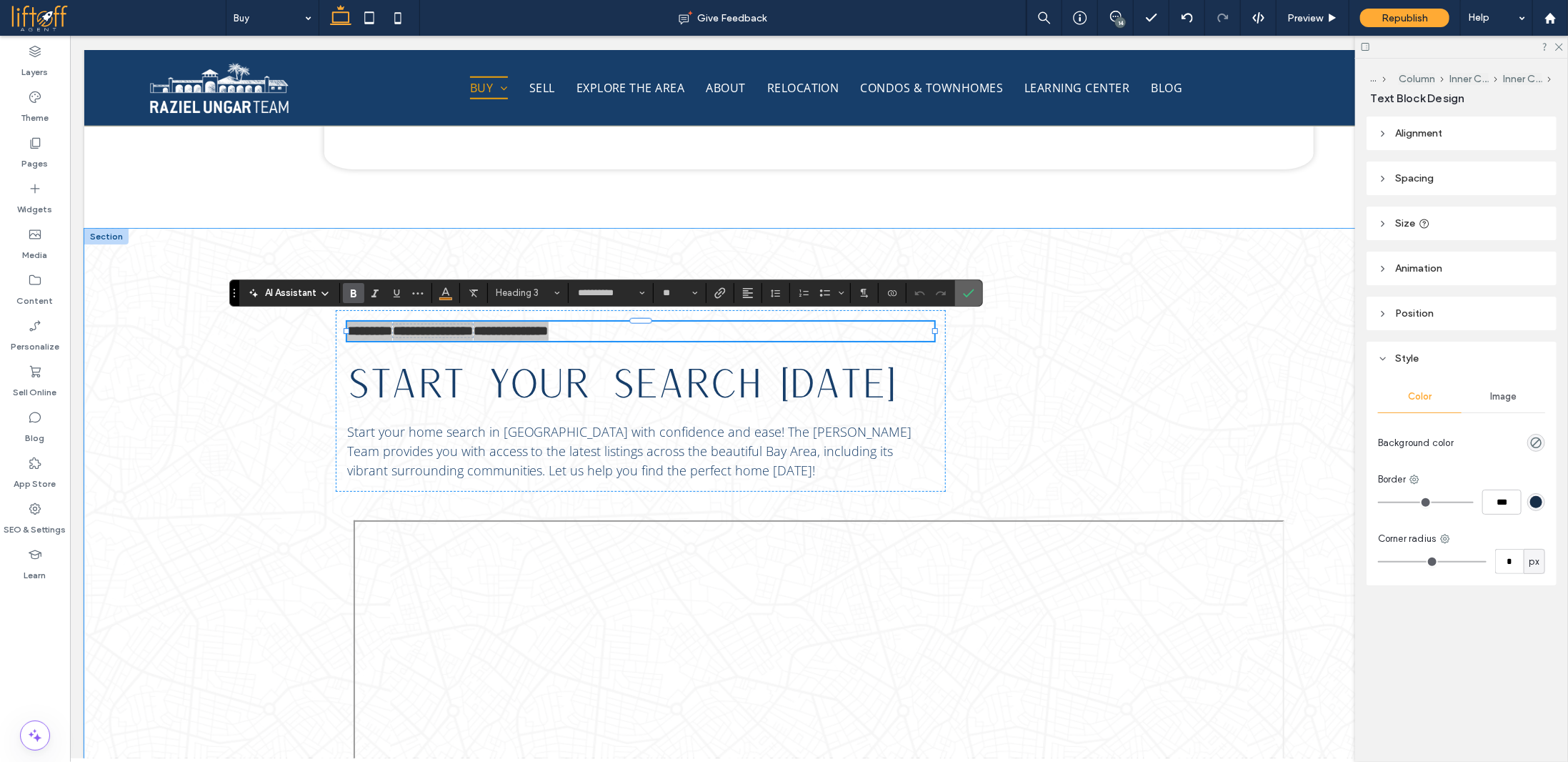
click at [958, 289] on label "Confirm" at bounding box center [969, 293] width 21 height 26
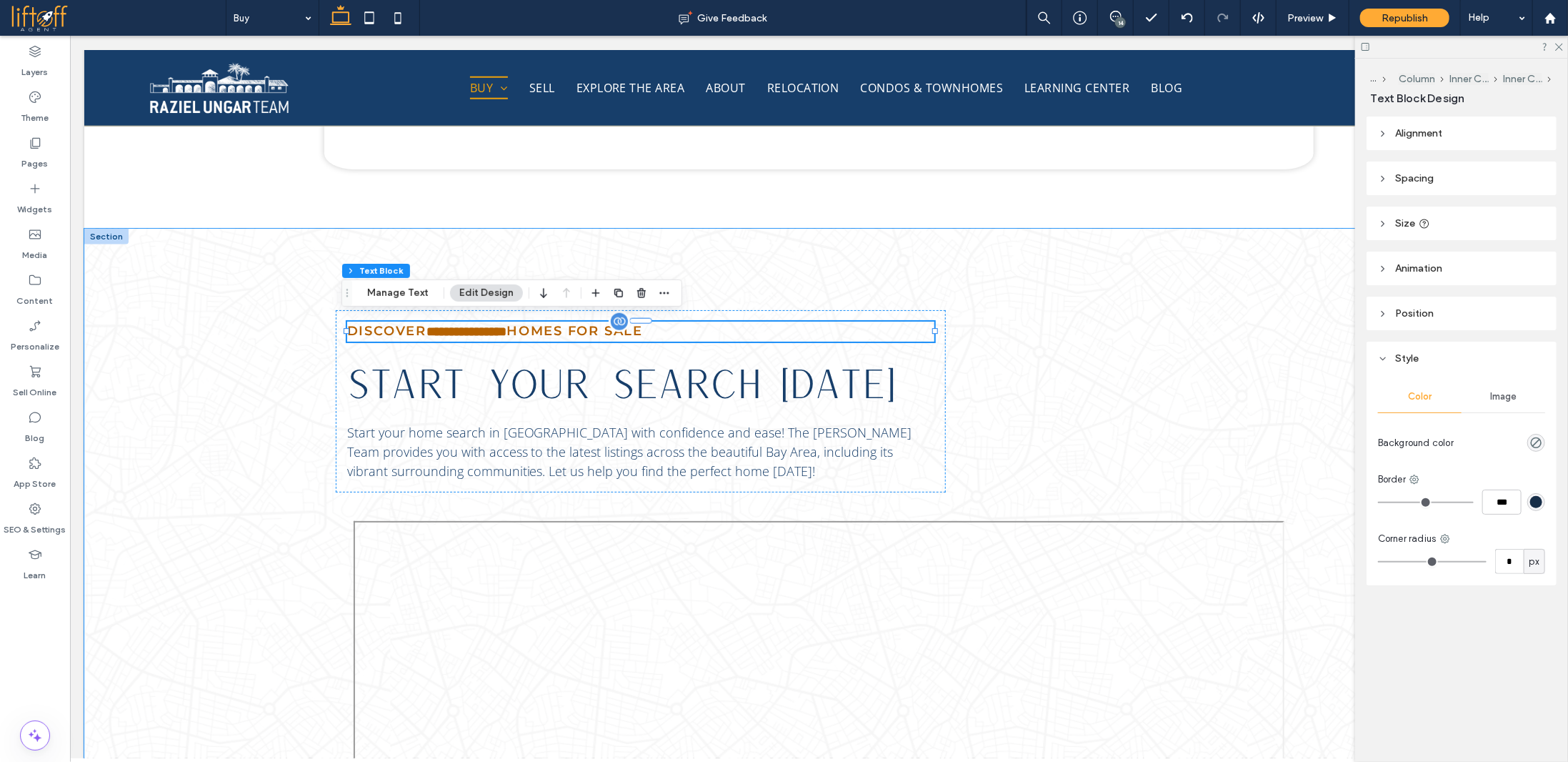
click at [231, 427] on div "**********" at bounding box center [818, 695] width 1469 height 935
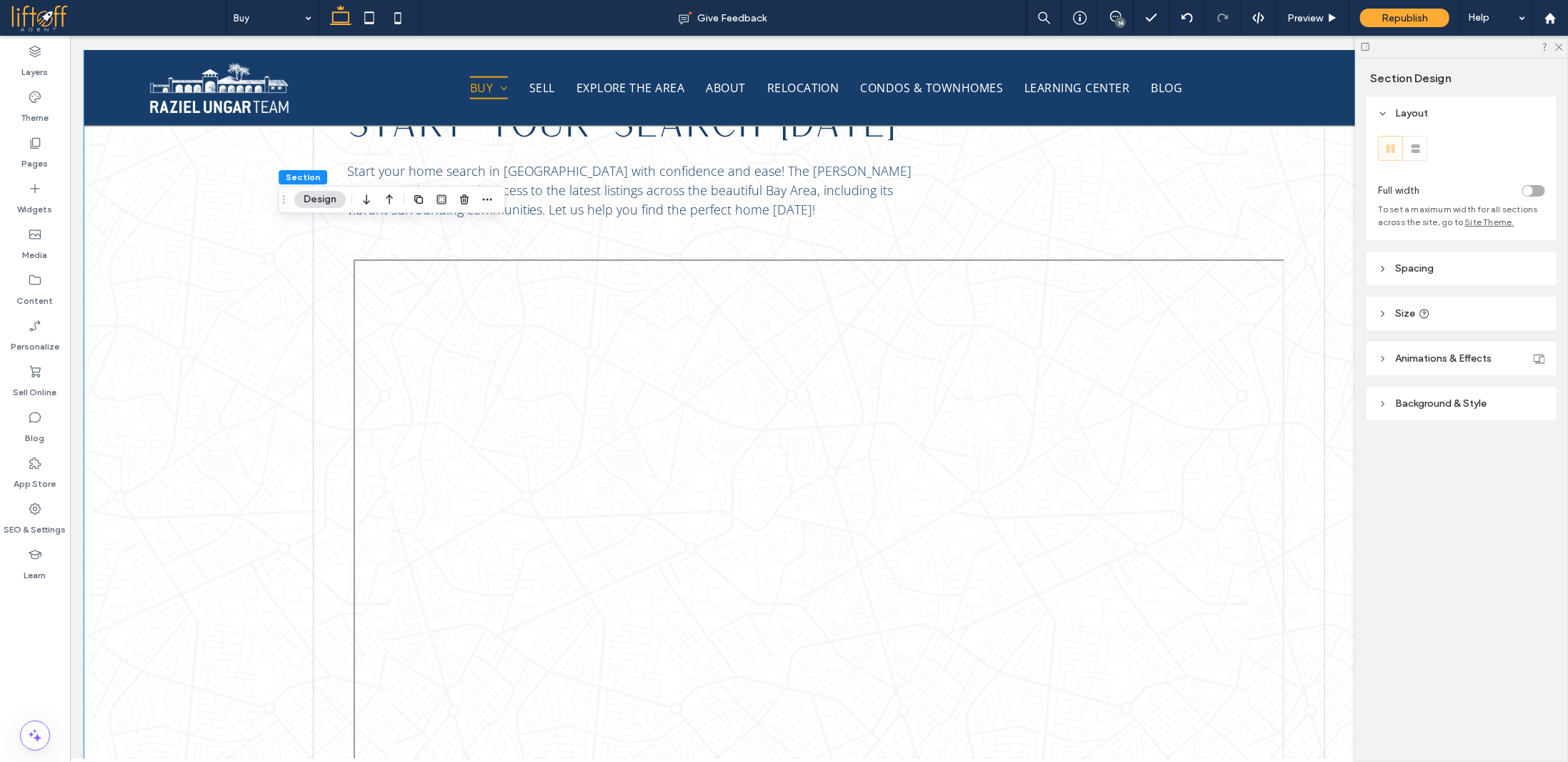
scroll to position [1286, 0]
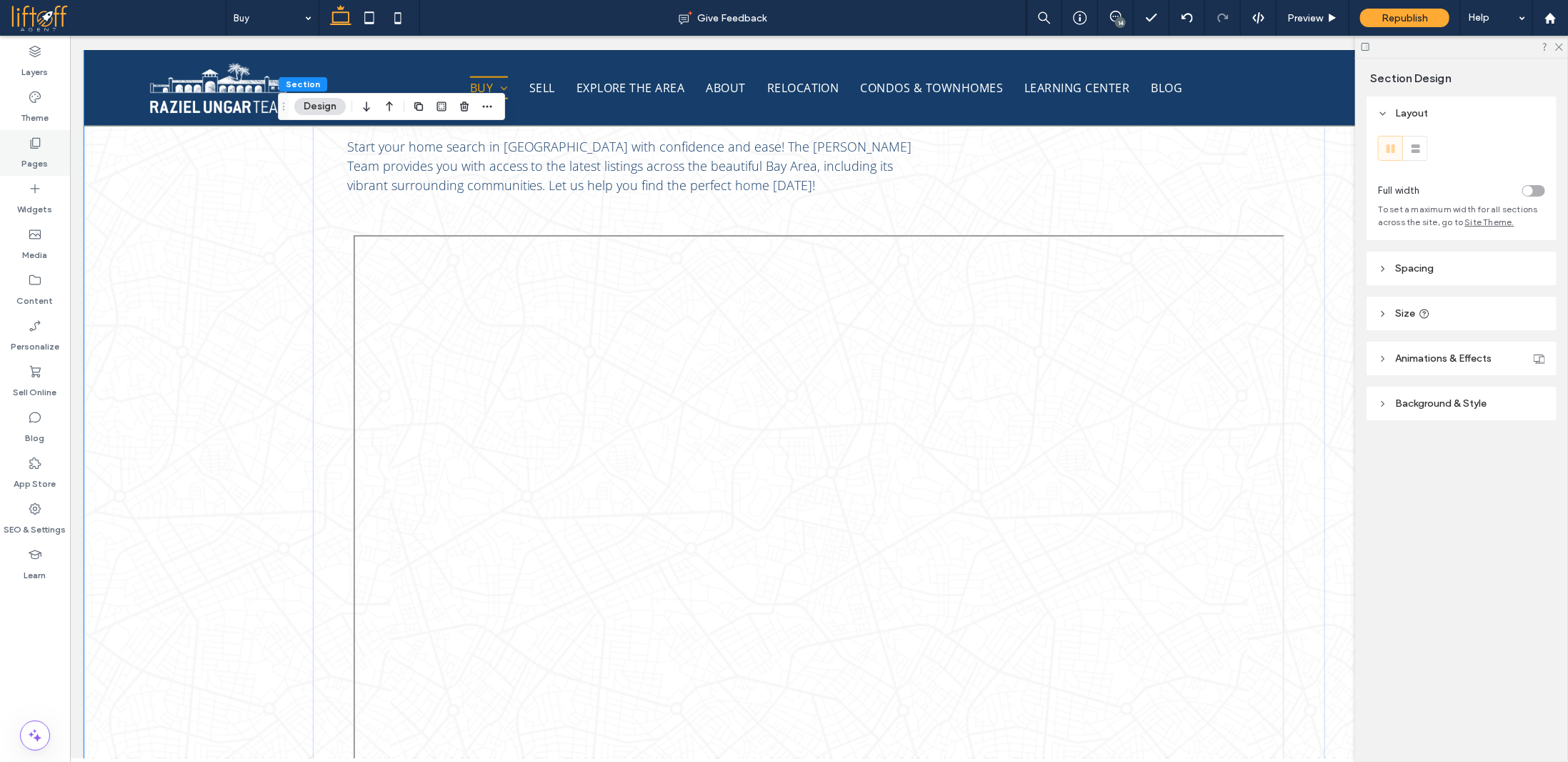
click at [21, 155] on div "Pages" at bounding box center [35, 153] width 70 height 45
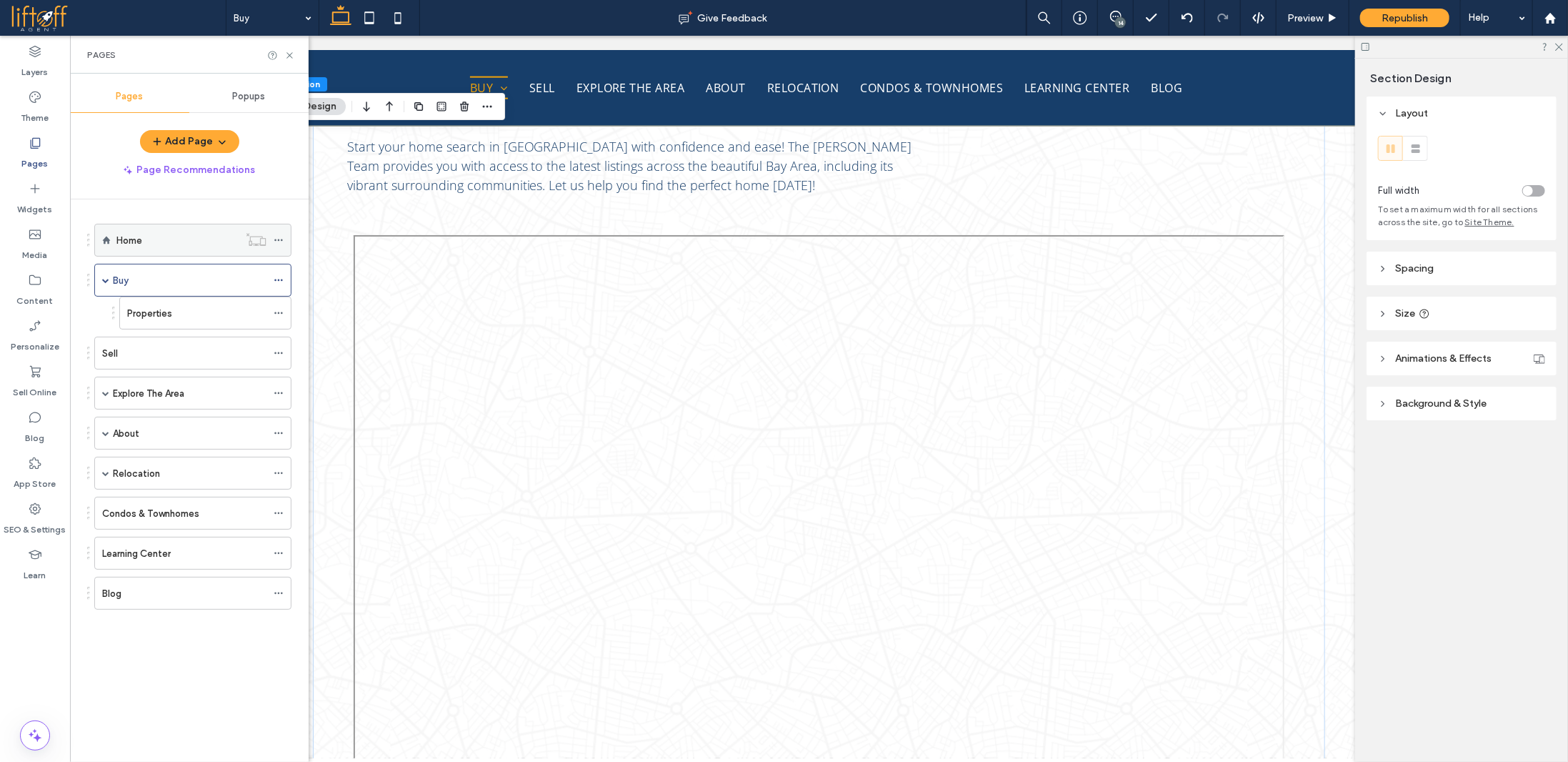
click at [147, 245] on div "Home" at bounding box center [177, 240] width 122 height 15
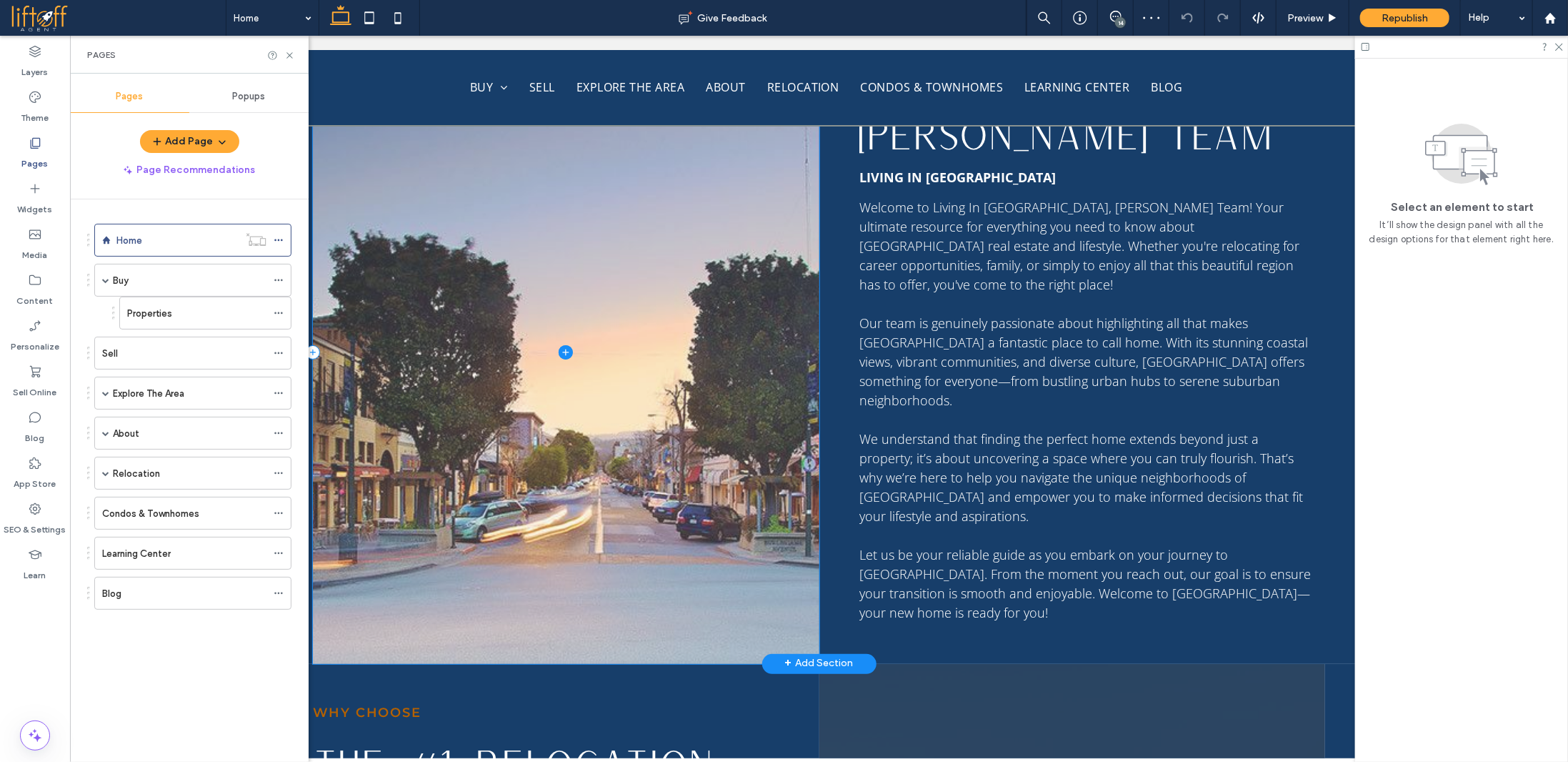
scroll to position [1572, 0]
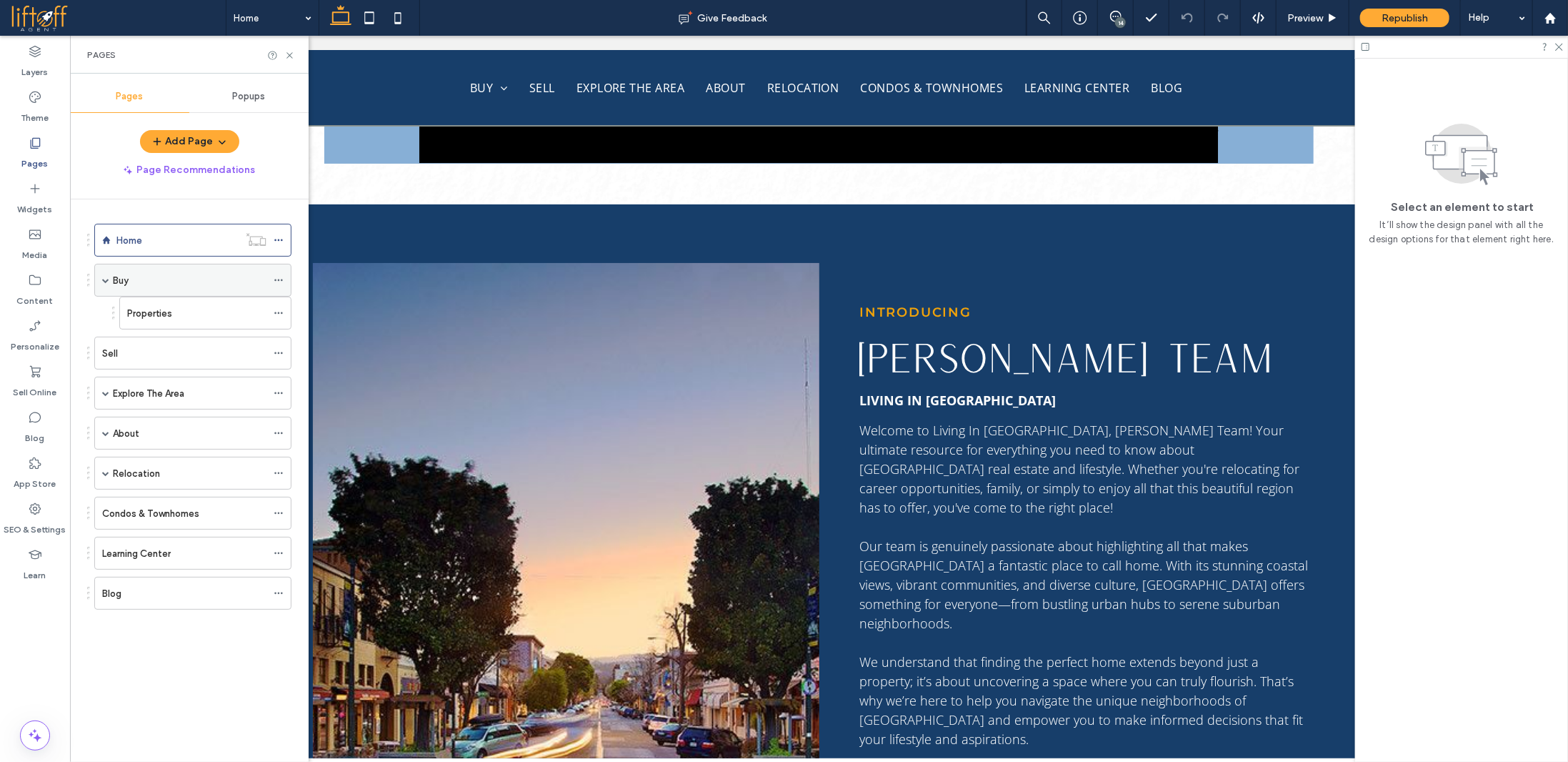
click at [144, 273] on div "Buy" at bounding box center [189, 280] width 153 height 15
click at [287, 55] on icon at bounding box center [289, 55] width 11 height 11
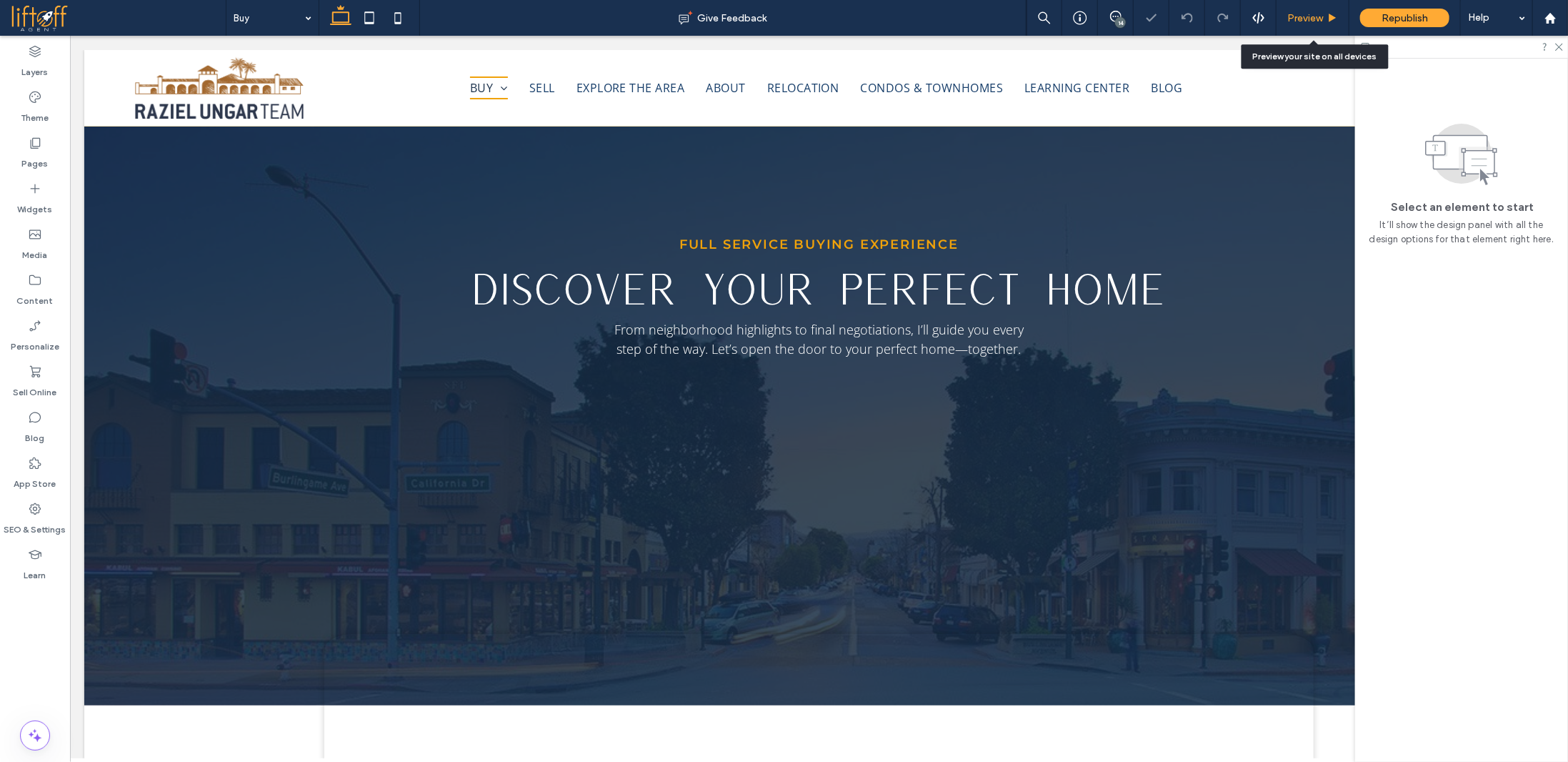
click at [1324, 15] on div "Preview" at bounding box center [1312, 18] width 72 height 12
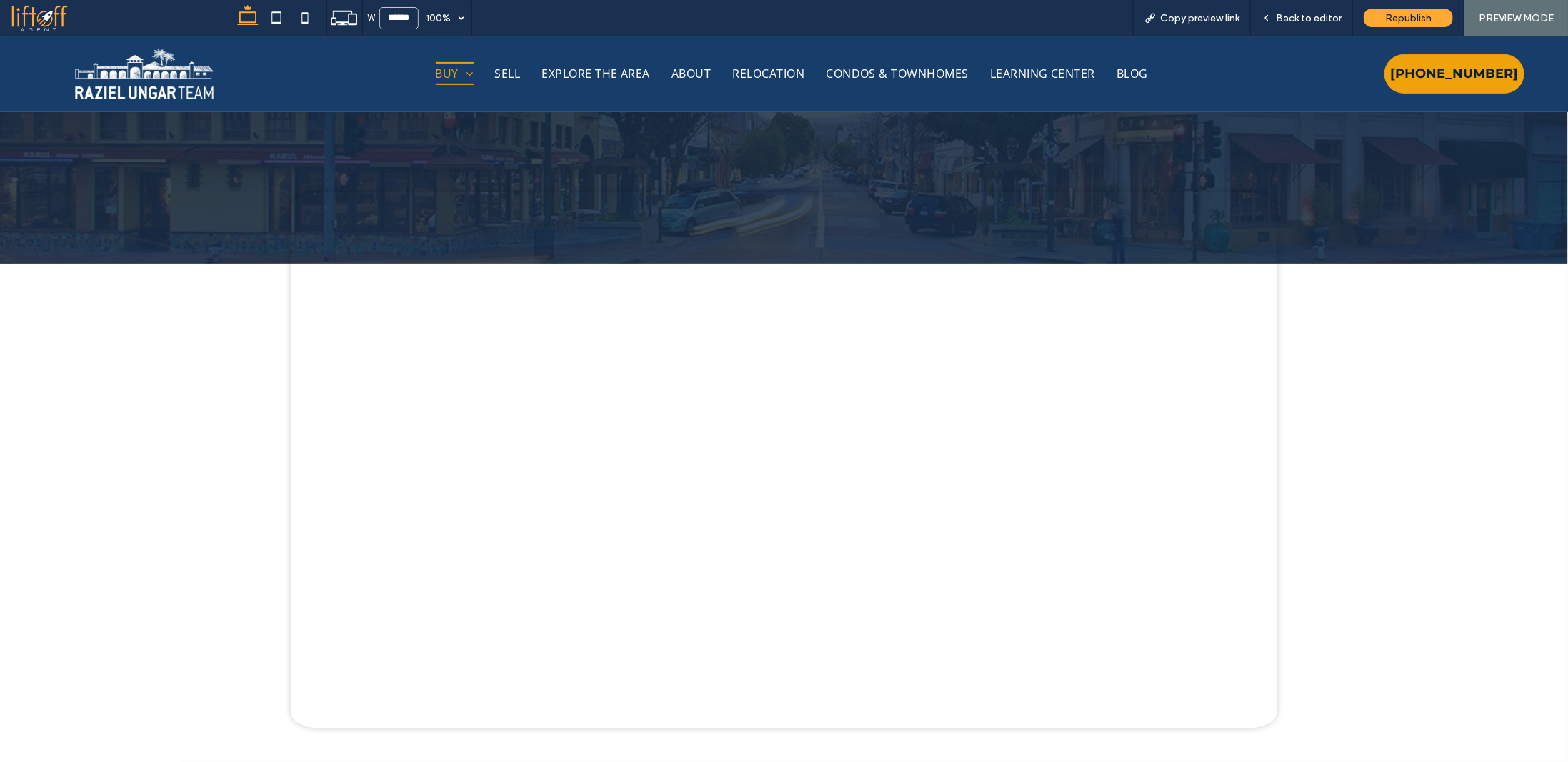
scroll to position [500, 0]
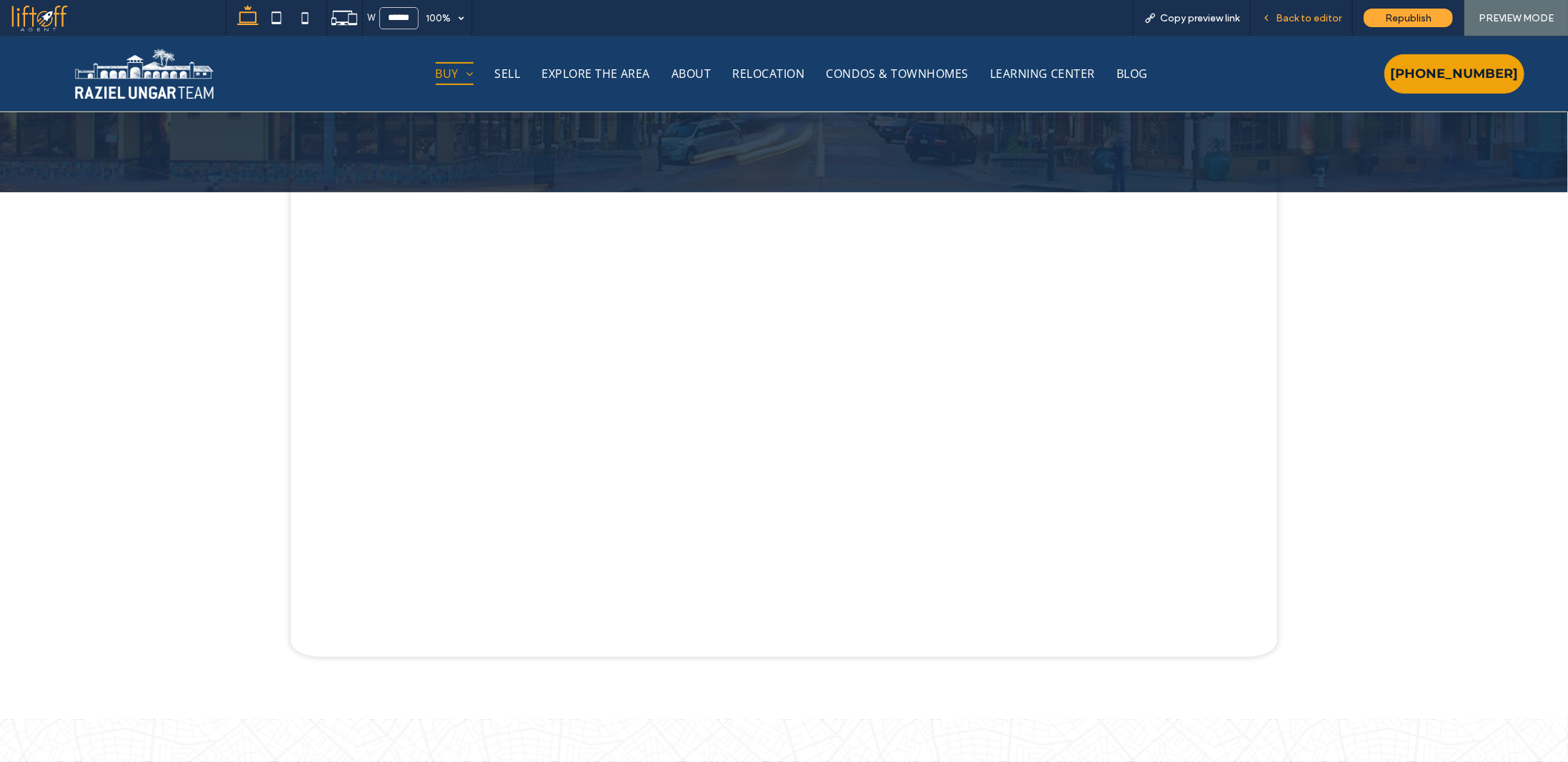
click at [1317, 24] on span "Back to editor" at bounding box center [1308, 18] width 66 height 12
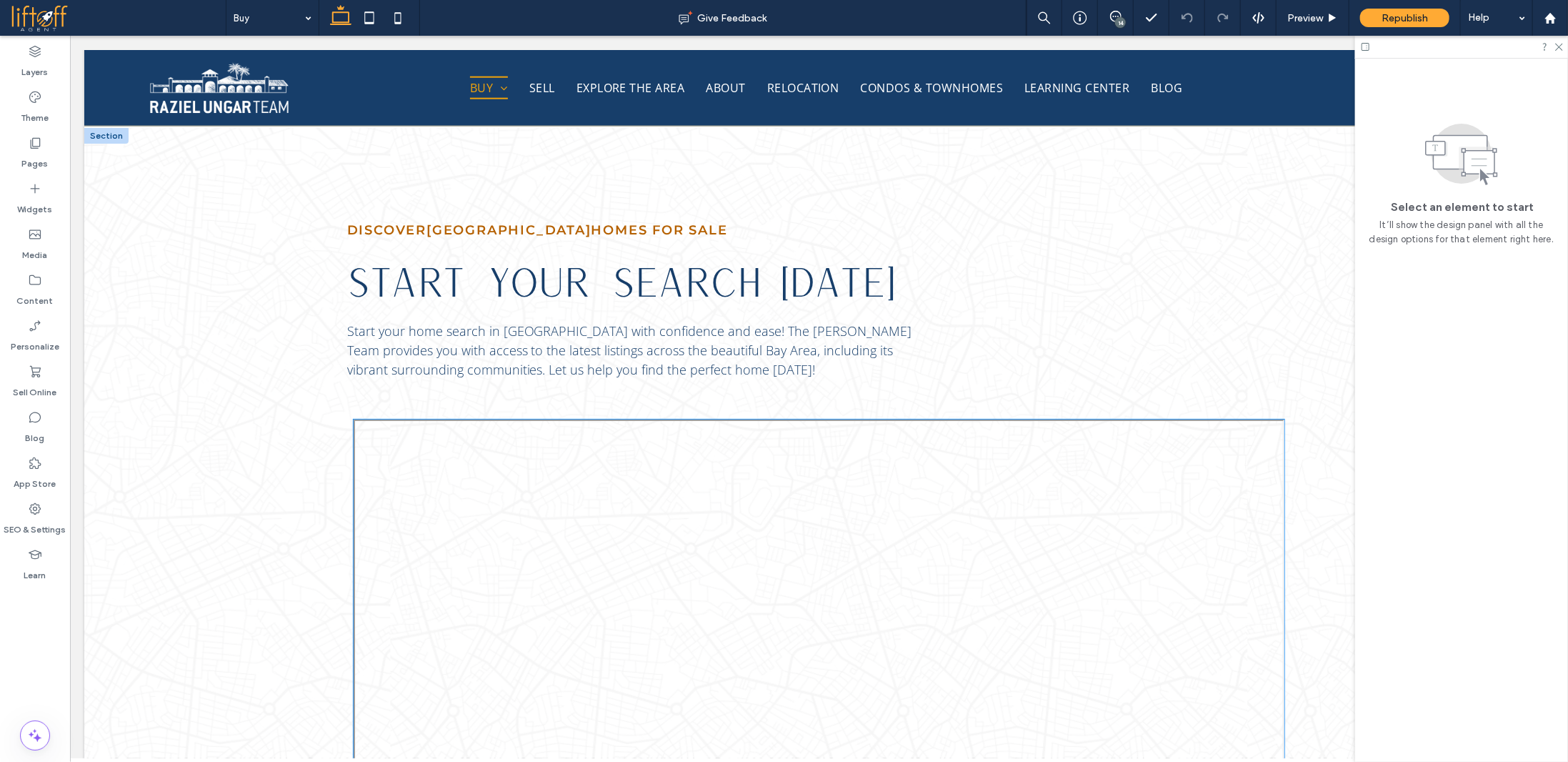
scroll to position [1143, 0]
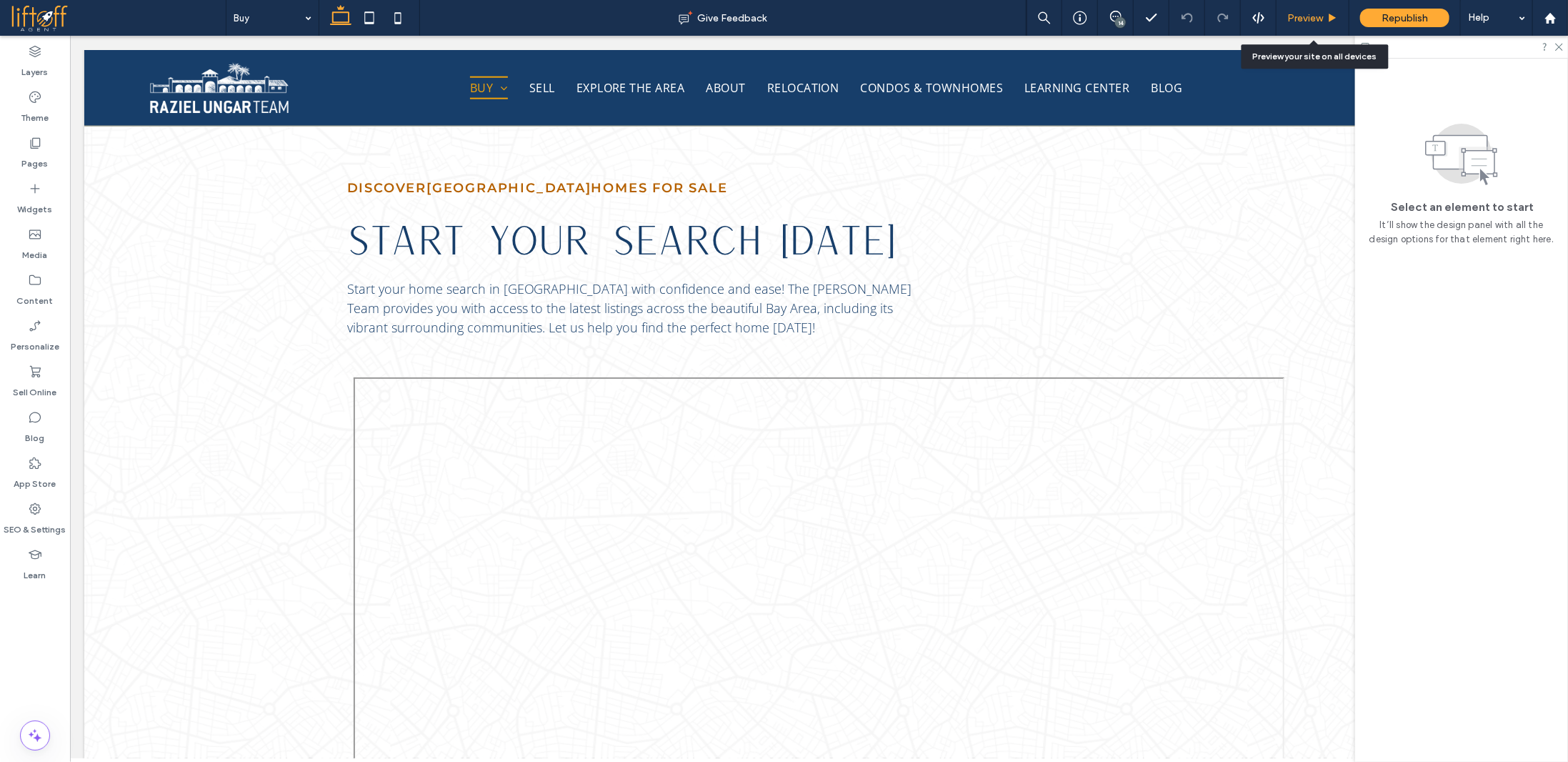
click at [1340, 8] on div "Preview" at bounding box center [1313, 18] width 73 height 36
click at [1326, 18] on div "Preview" at bounding box center [1312, 18] width 72 height 12
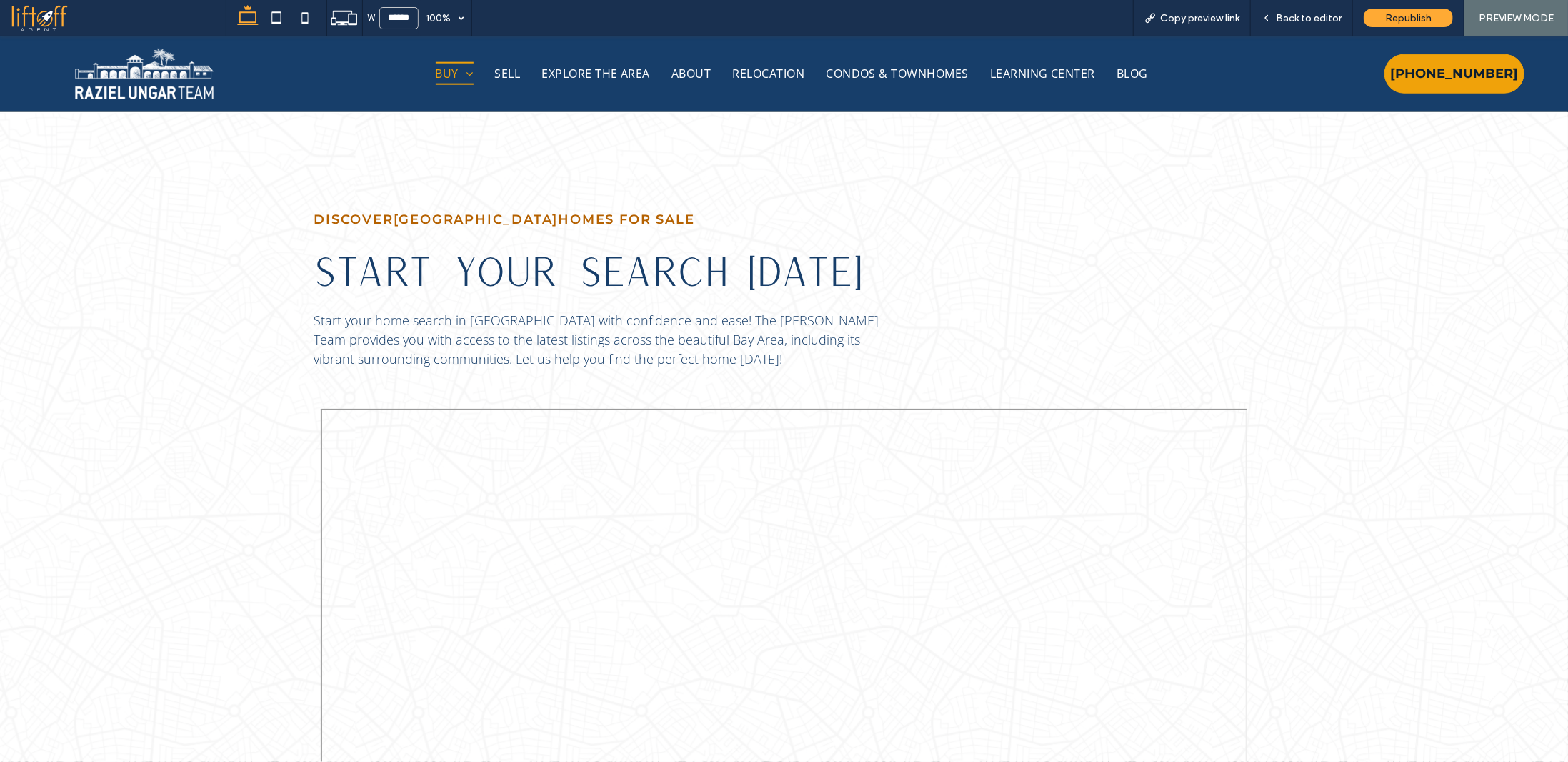
scroll to position [1143, 0]
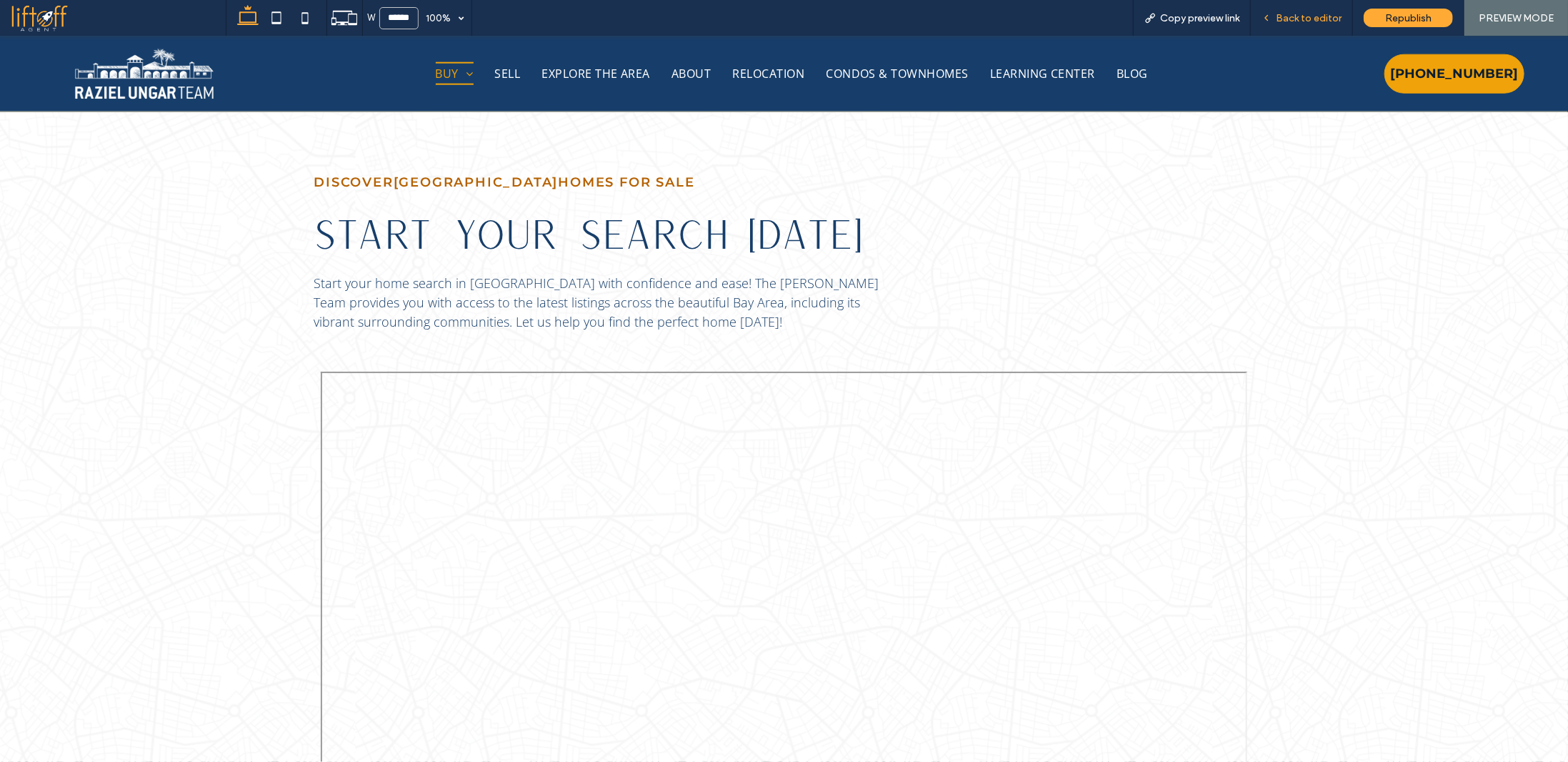
click at [1297, 18] on span "Back to editor" at bounding box center [1308, 18] width 66 height 12
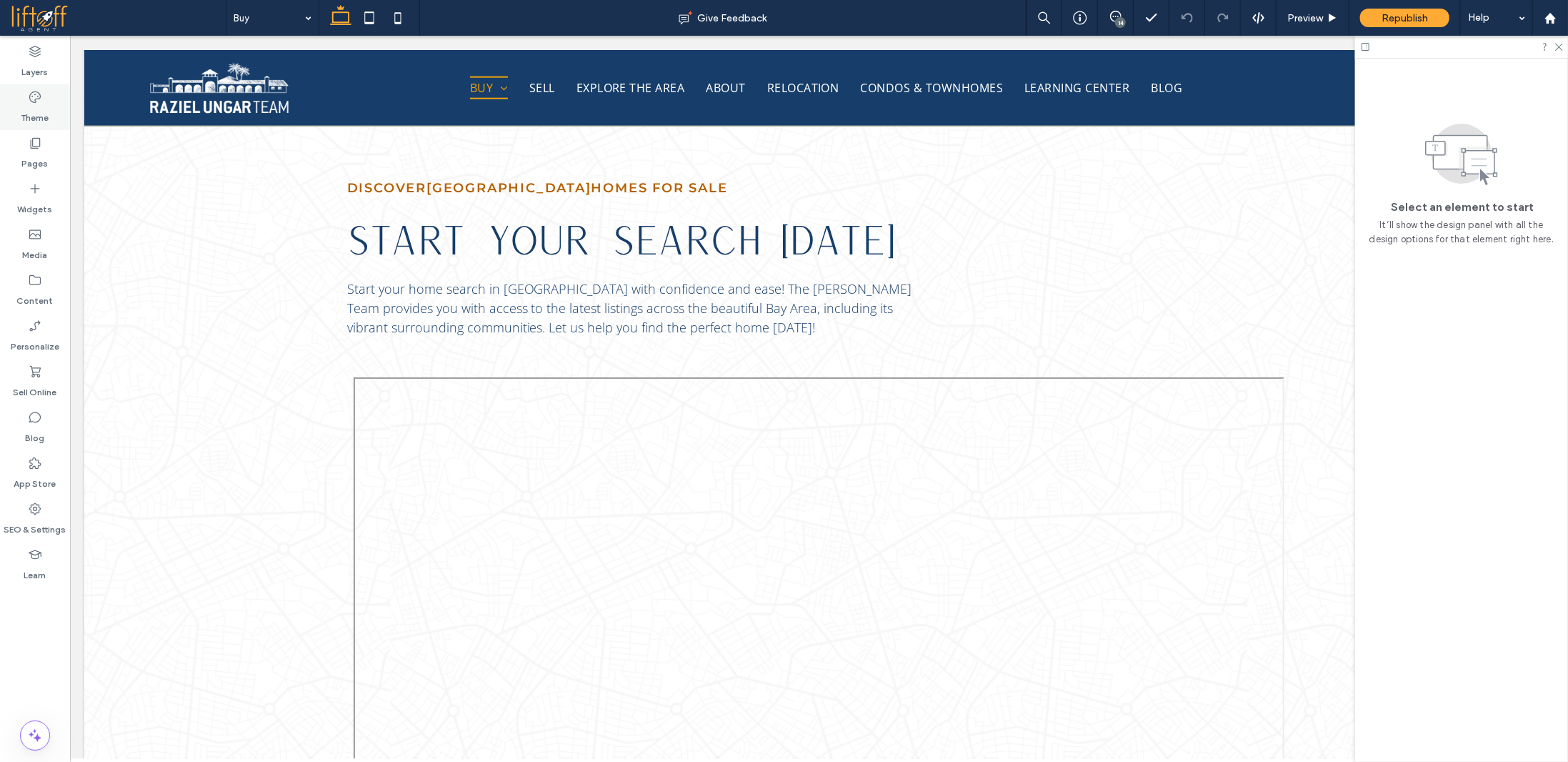
click at [41, 102] on icon at bounding box center [35, 97] width 15 height 15
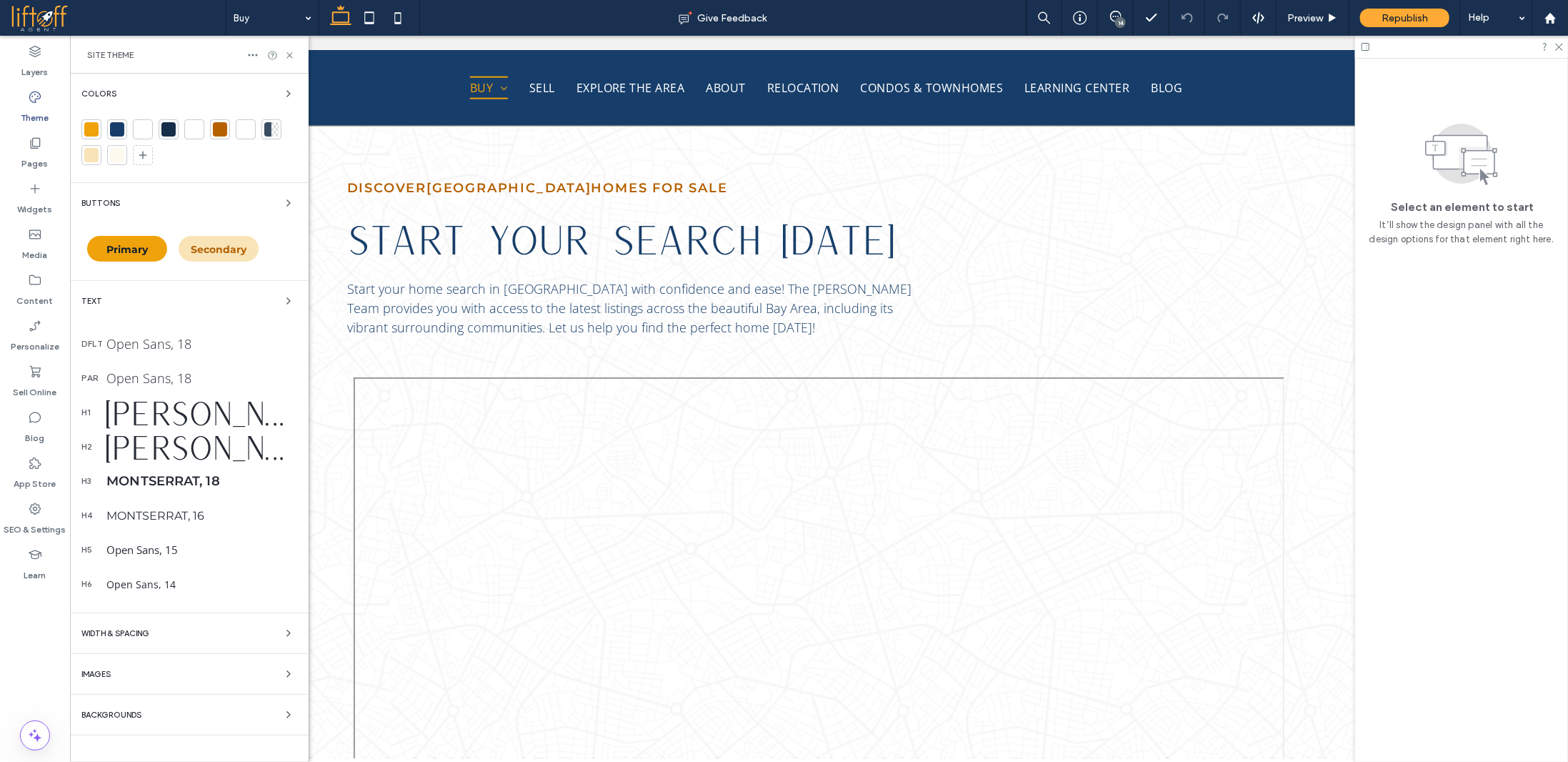
click at [184, 408] on div "Jen Wagner Co. - Versailles Regular, 60" at bounding box center [201, 412] width 191 height 38
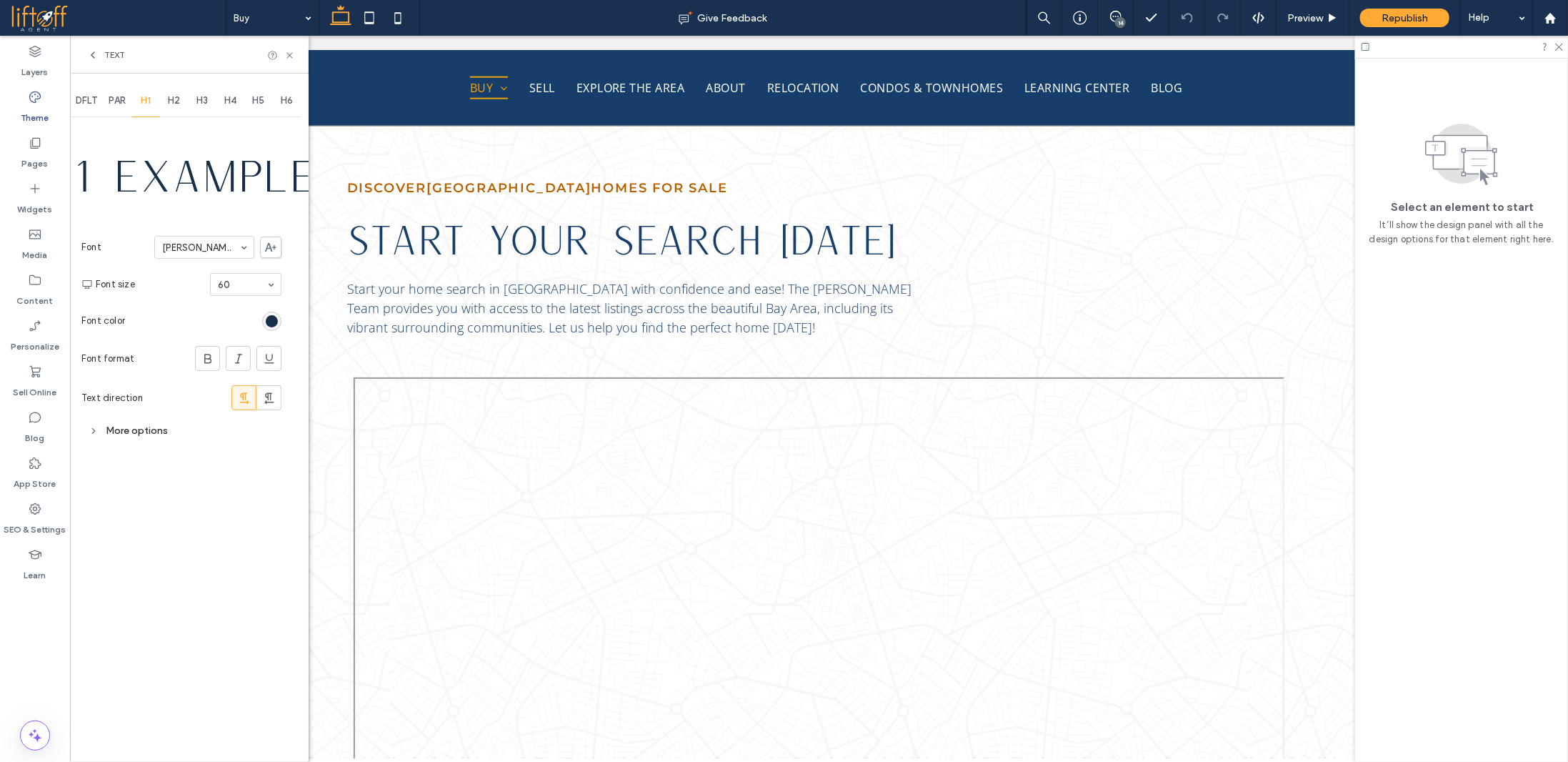
click at [270, 246] on icon at bounding box center [270, 247] width 11 height 9
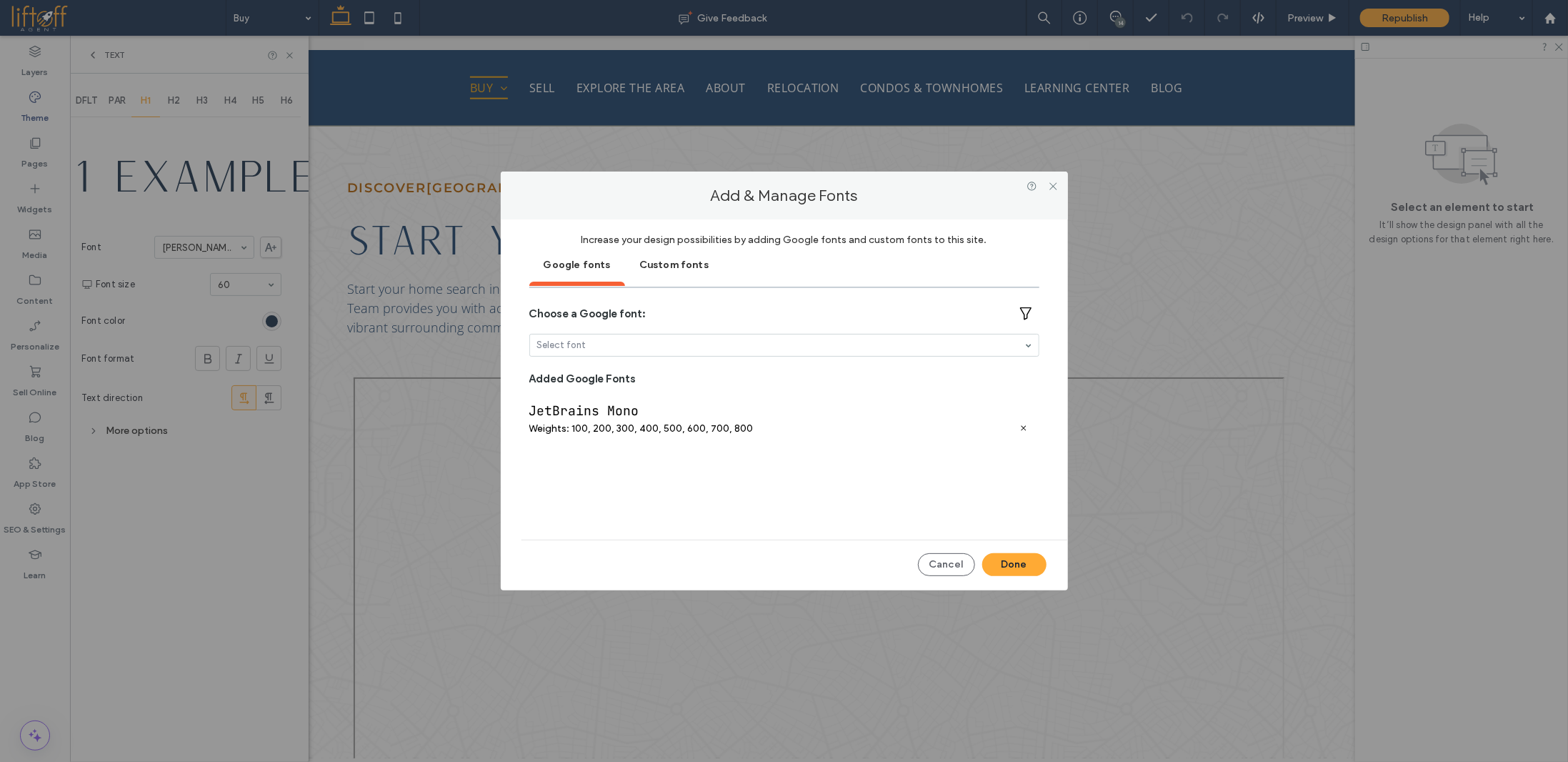
click at [658, 266] on div "Custom fonts" at bounding box center [674, 264] width 98 height 36
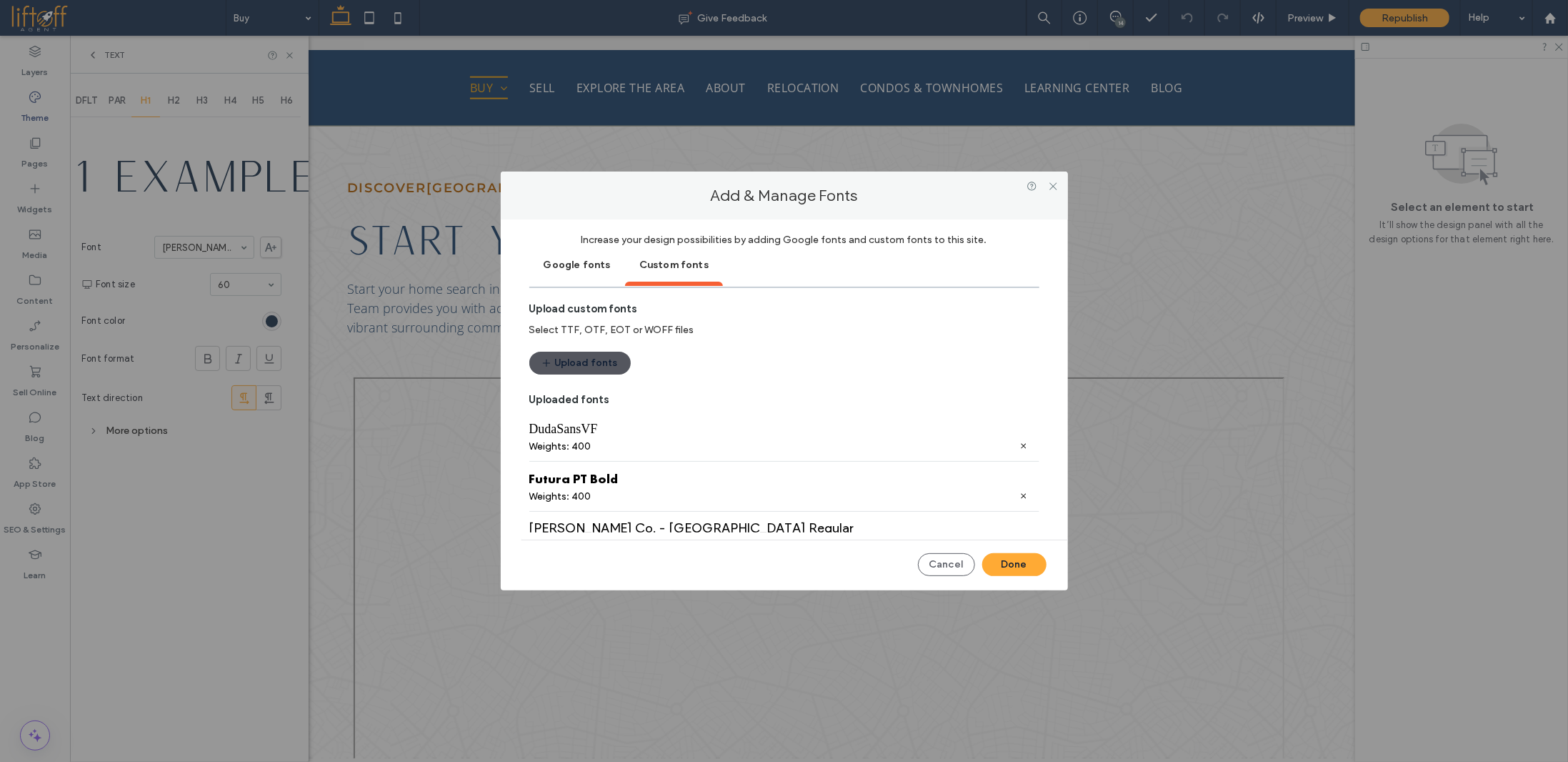
click at [558, 370] on button "Upload fonts" at bounding box center [580, 363] width 102 height 23
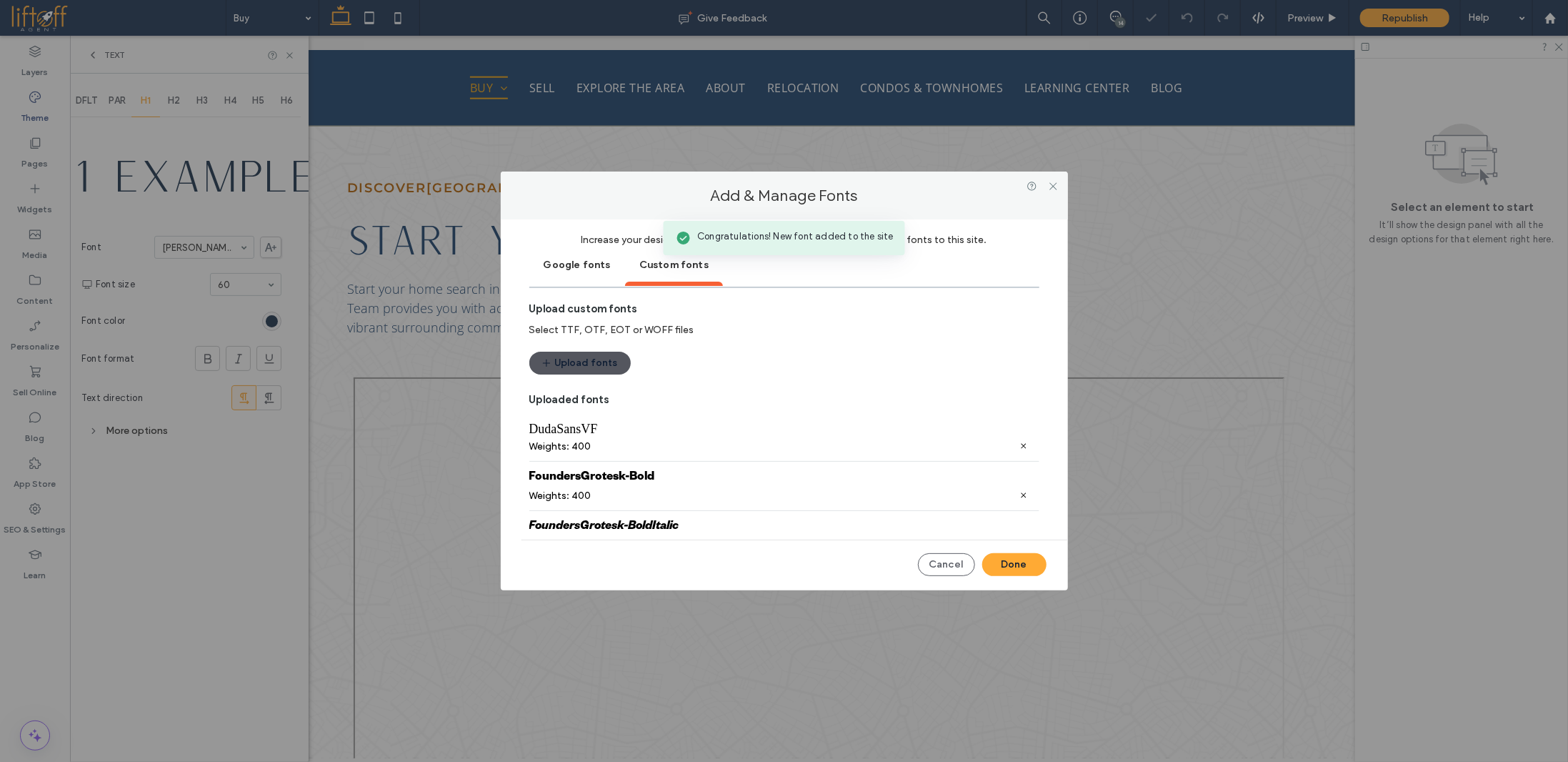
click at [596, 362] on button "Upload fonts" at bounding box center [580, 363] width 102 height 23
click at [1024, 561] on button "Done" at bounding box center [1013, 565] width 64 height 23
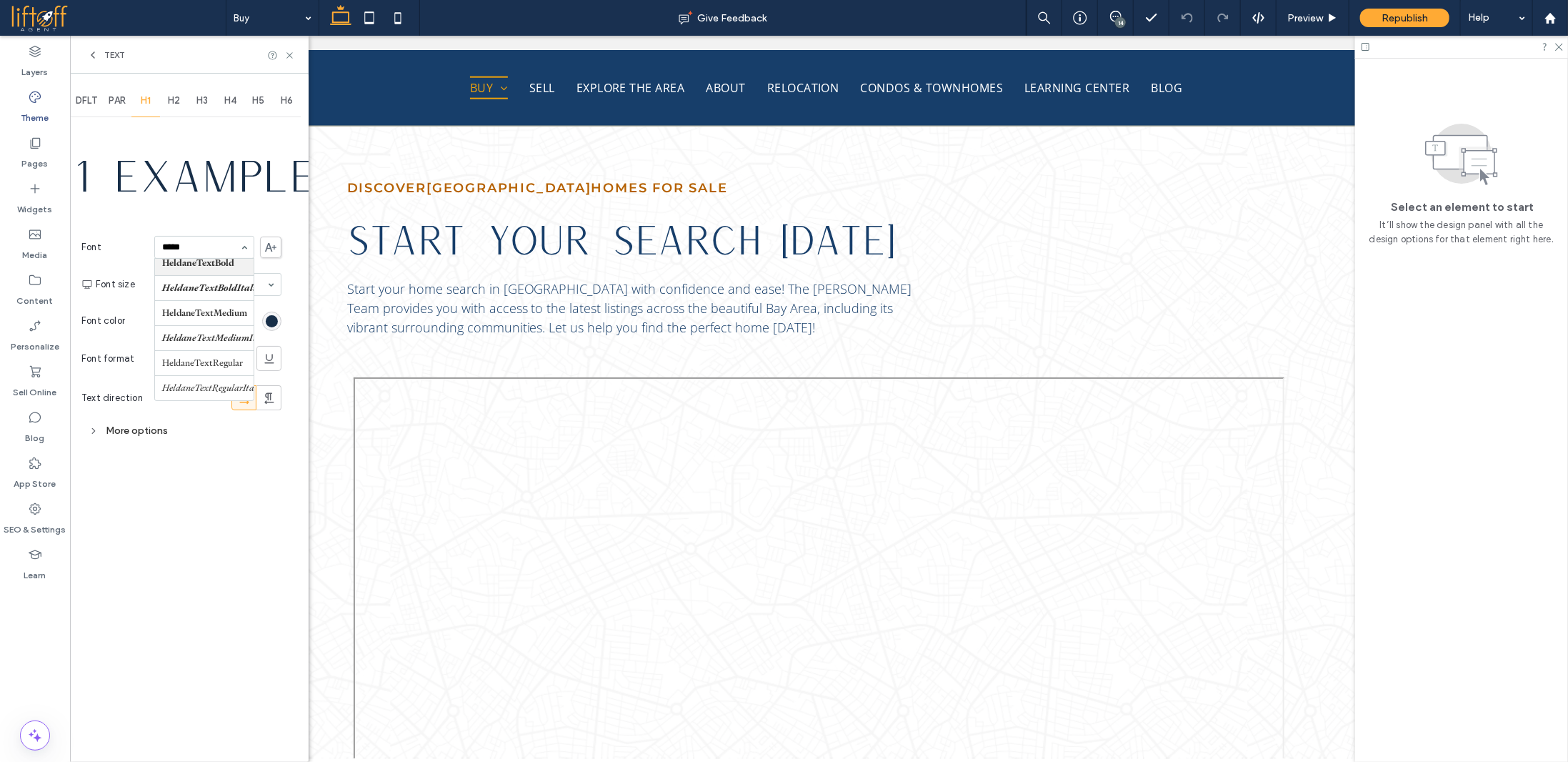
scroll to position [15, 0]
type input "******"
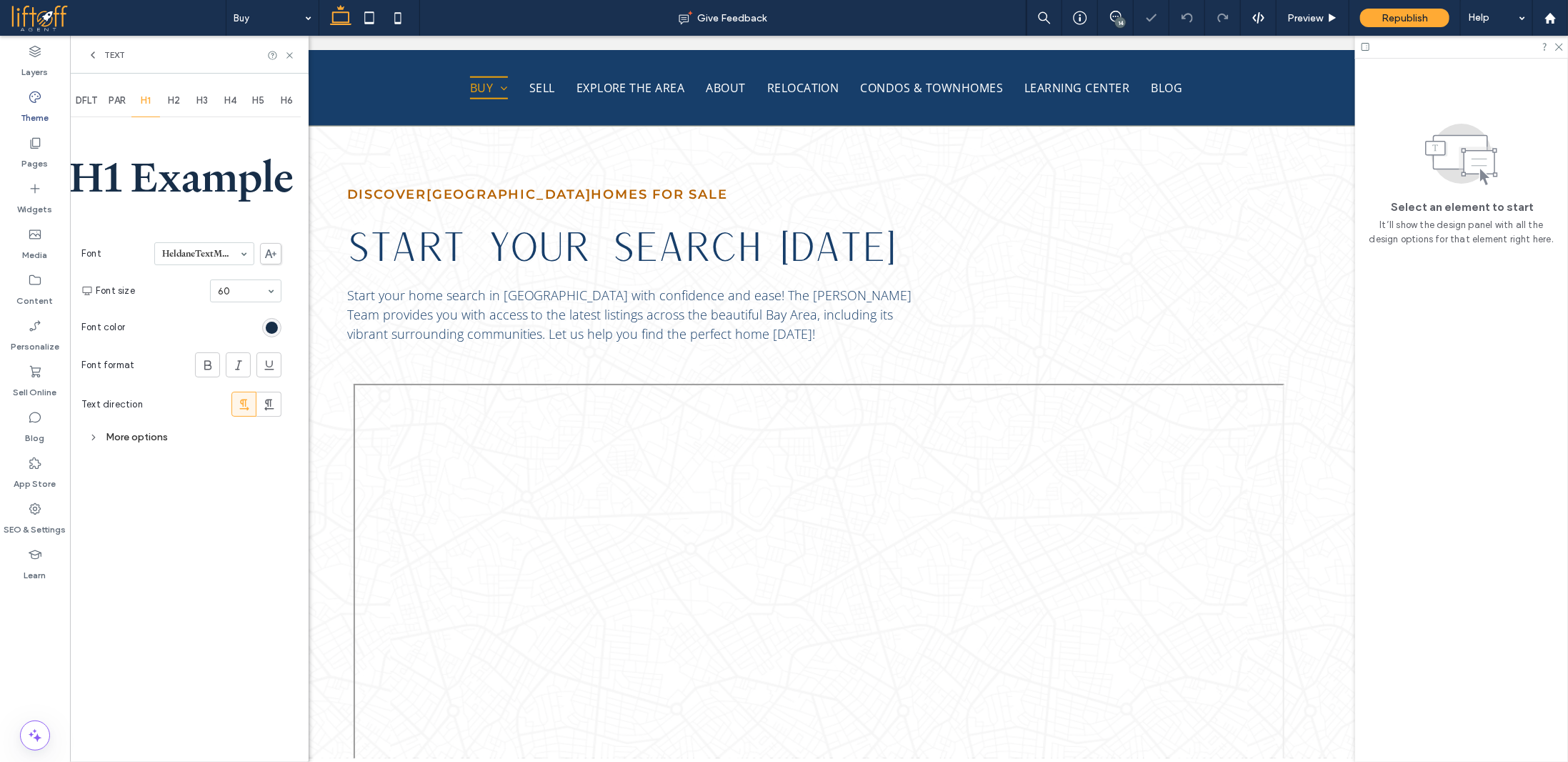
scroll to position [1149, 0]
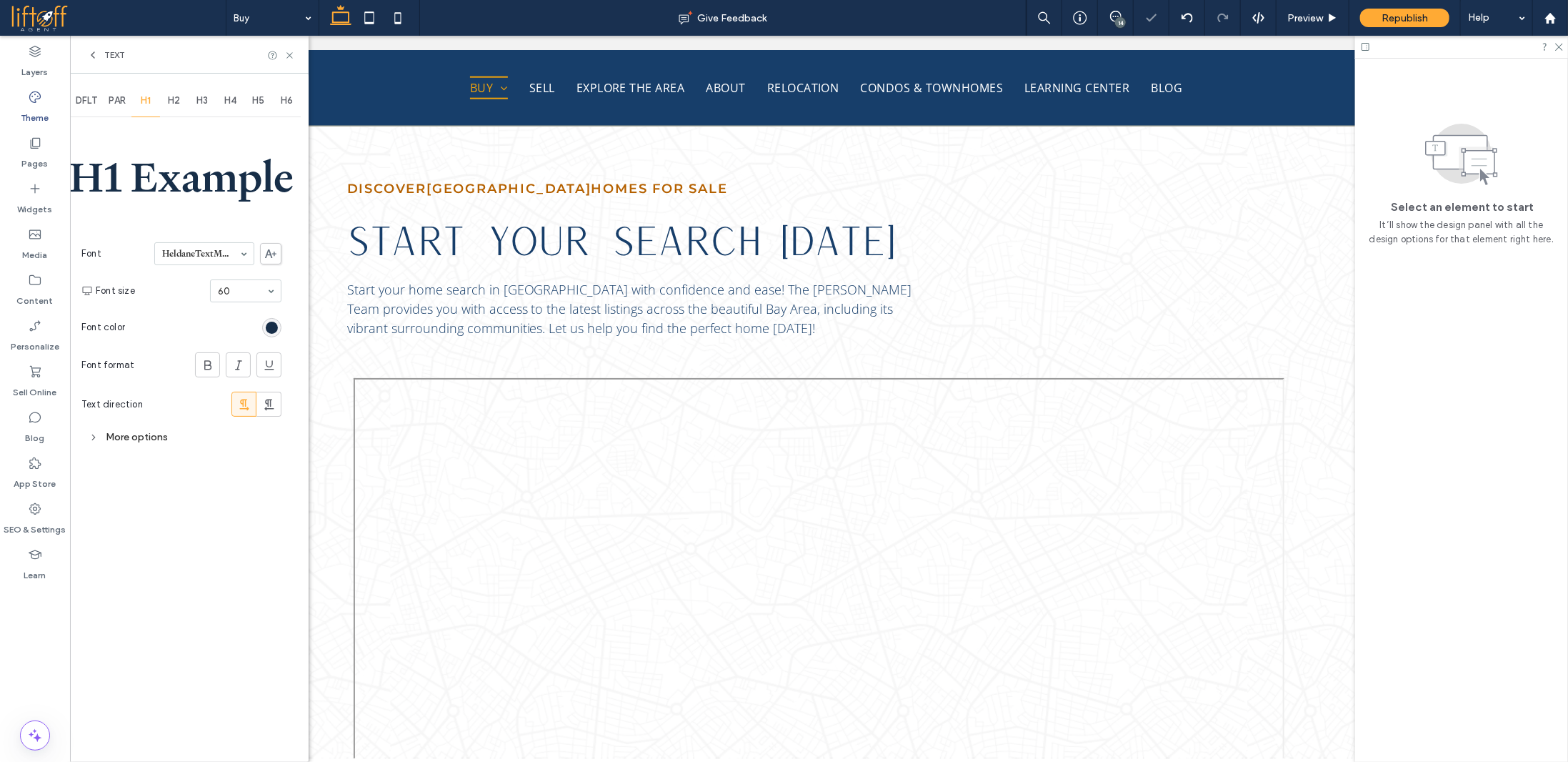
click at [214, 250] on input at bounding box center [201, 253] width 77 height 10
click at [177, 98] on span "H2" at bounding box center [174, 101] width 12 height 11
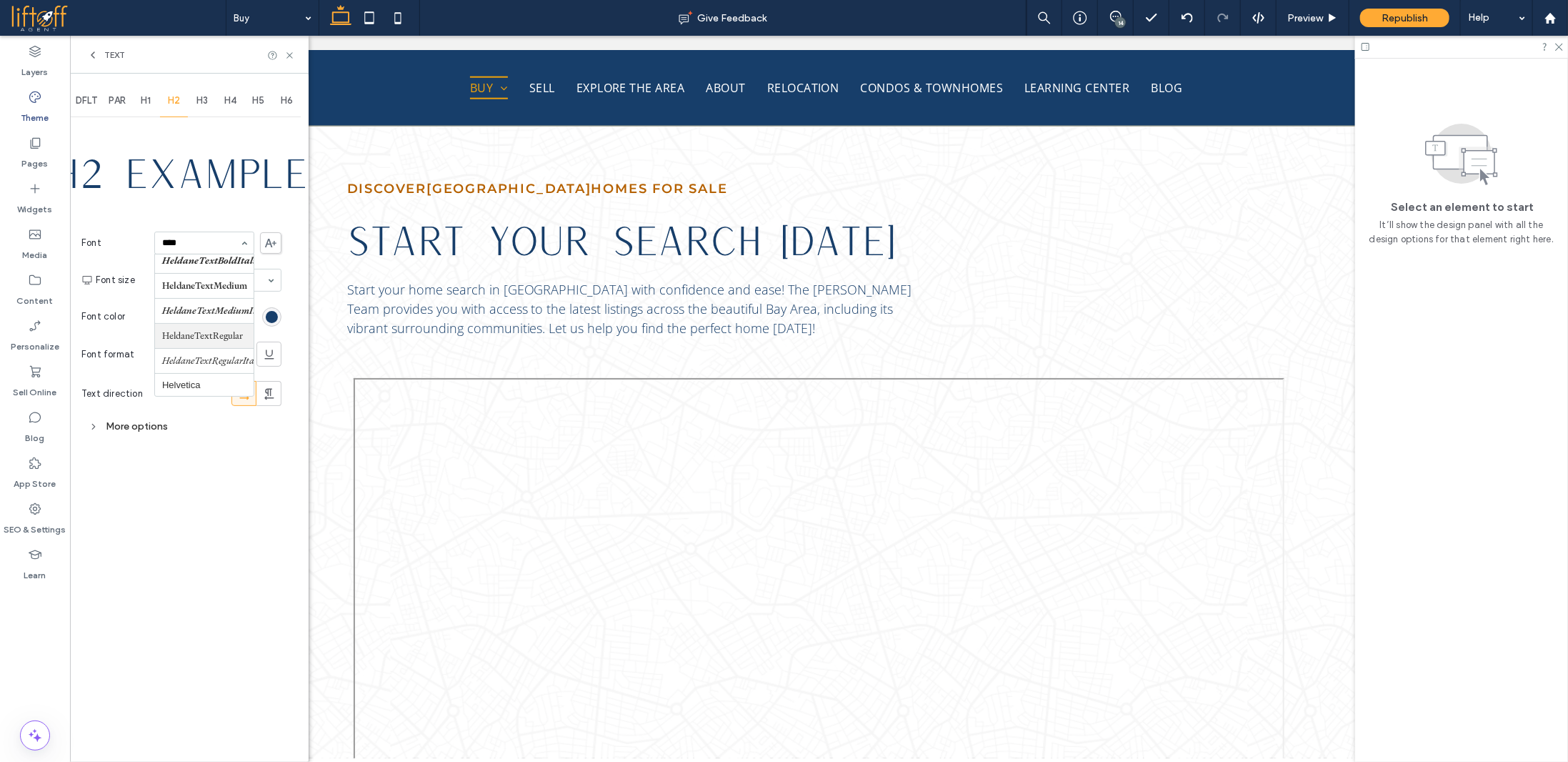
scroll to position [15, 0]
type input "*****"
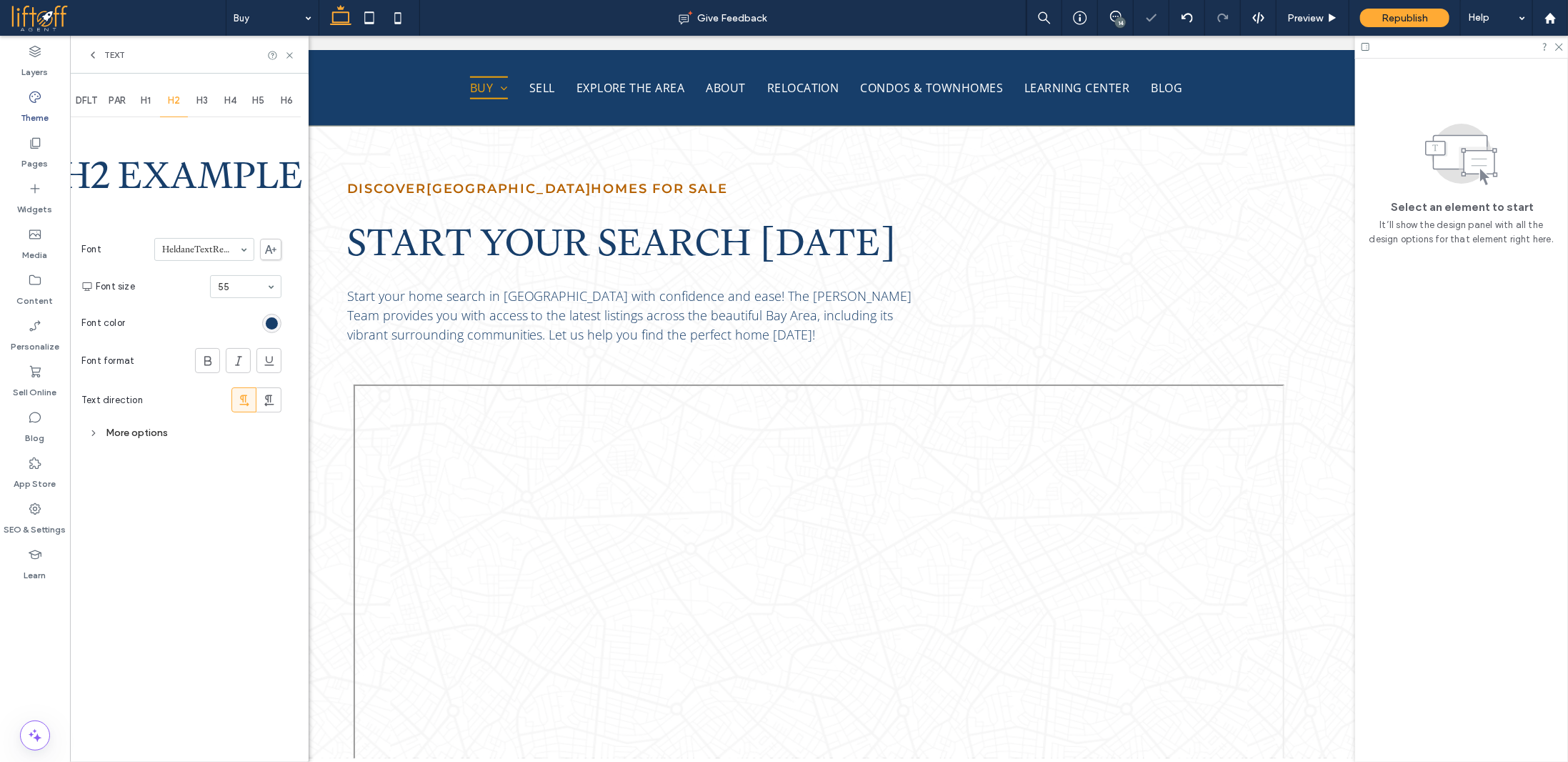
click at [114, 426] on div "More options" at bounding box center [181, 433] width 200 height 19
click at [267, 564] on div "toggle" at bounding box center [270, 569] width 23 height 11
click at [151, 99] on span "H1" at bounding box center [145, 101] width 10 height 11
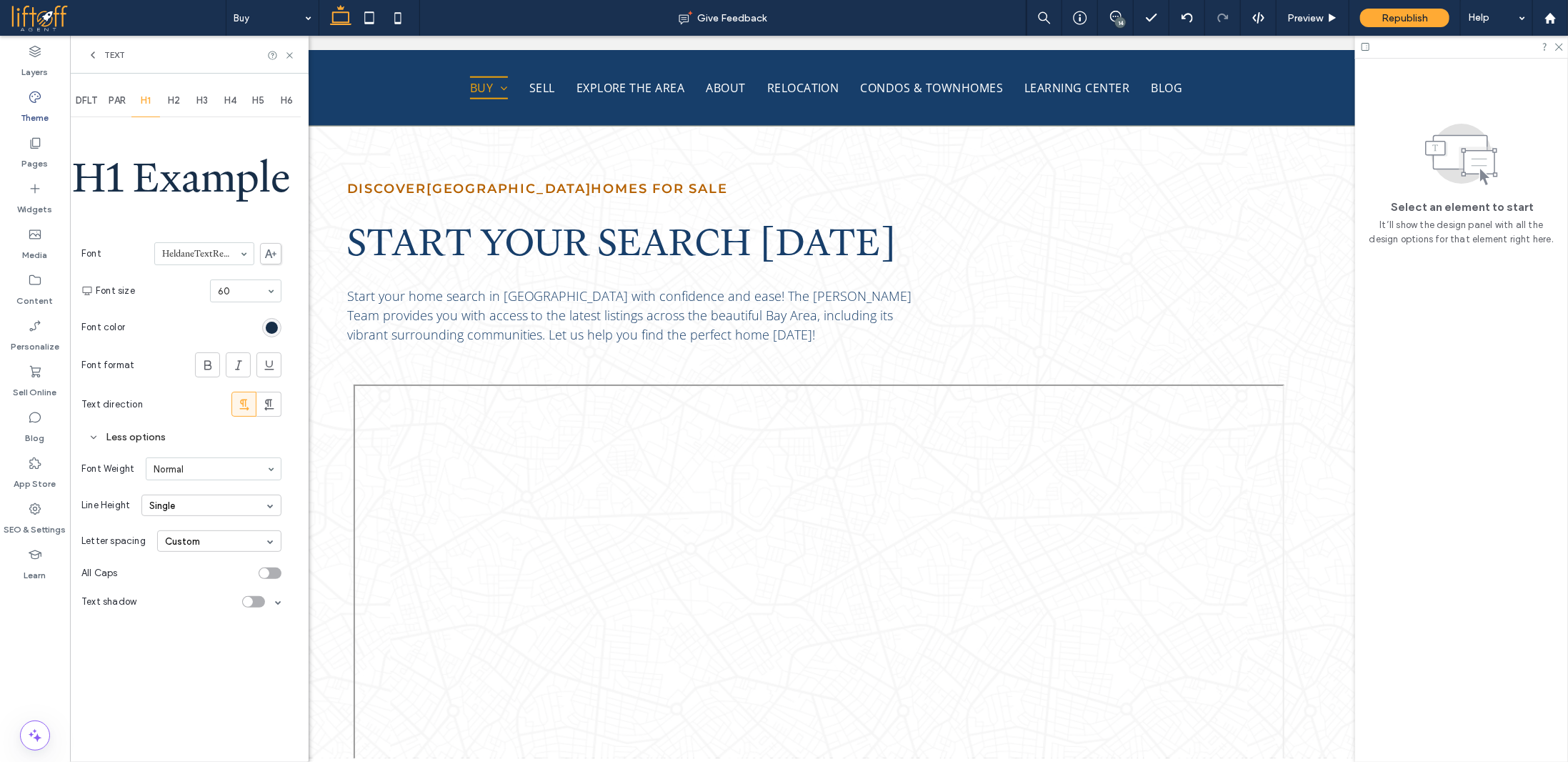
click at [199, 98] on span "H3" at bounding box center [202, 101] width 11 height 11
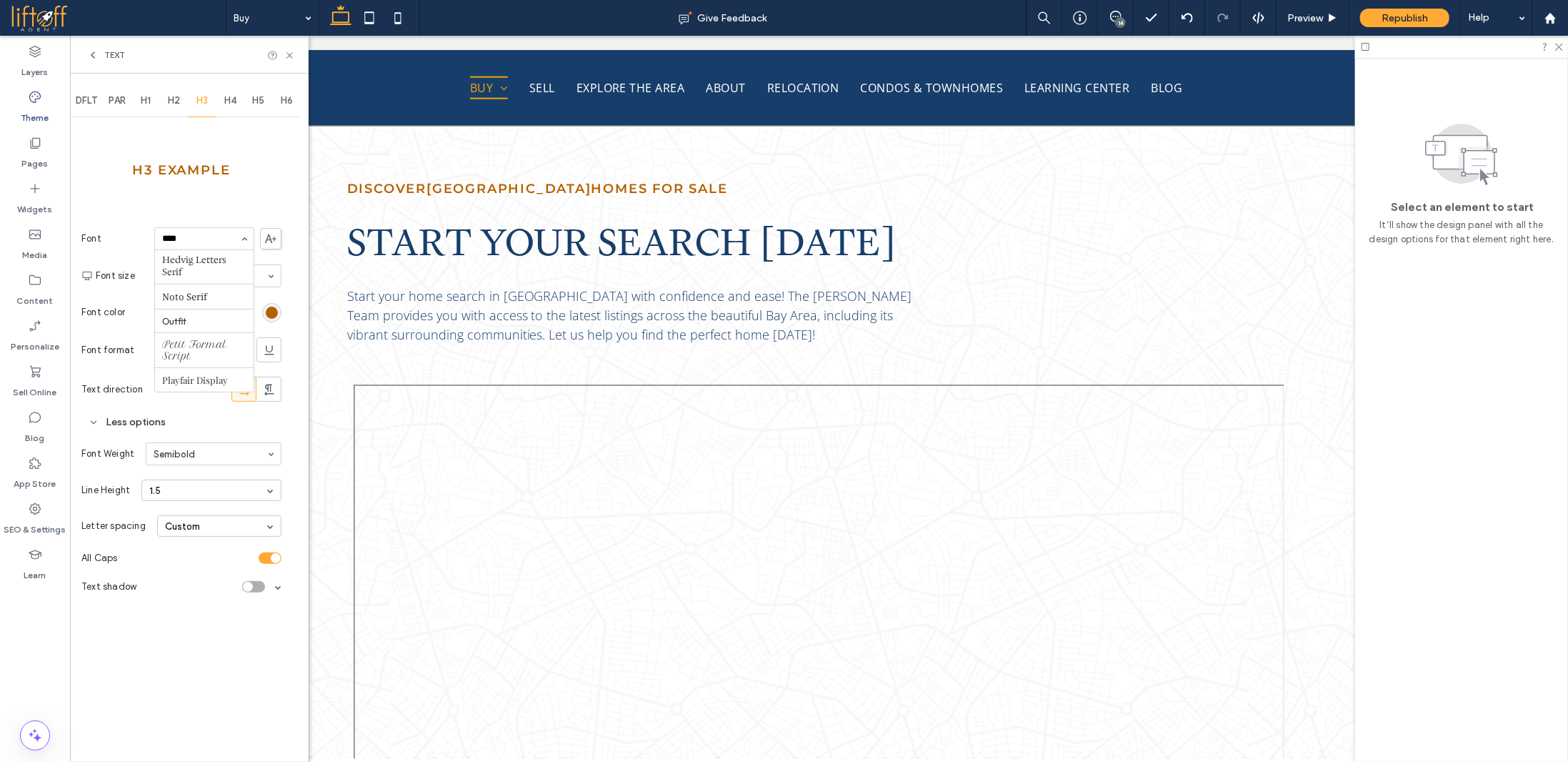
scroll to position [276, 0]
type input "*******"
click at [199, 347] on div at bounding box center [207, 349] width 24 height 24
click at [208, 351] on icon at bounding box center [208, 350] width 15 height 15
click at [207, 348] on icon at bounding box center [208, 350] width 15 height 15
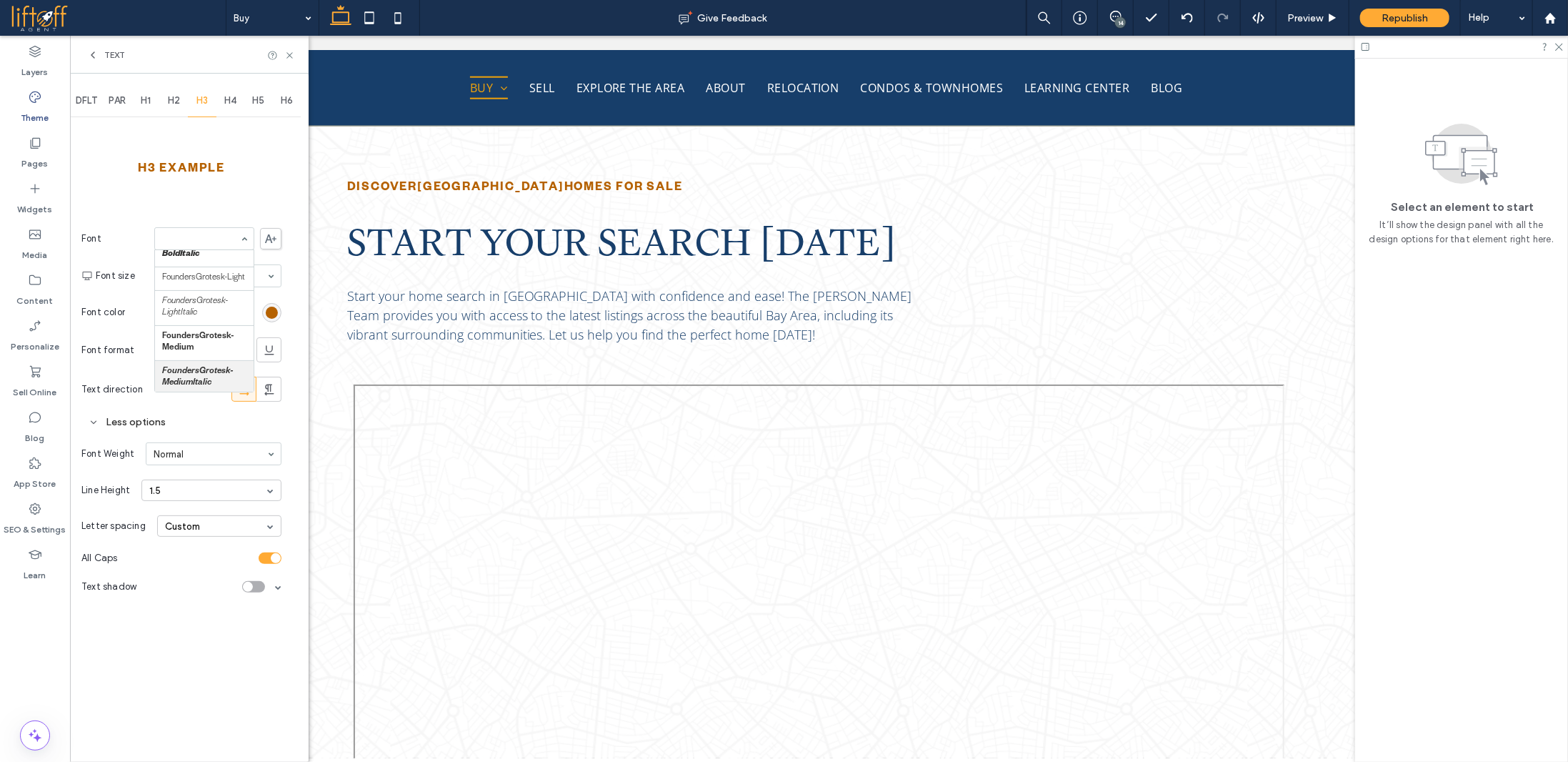
scroll to position [539, 0]
click at [217, 242] on input at bounding box center [201, 239] width 77 height 10
drag, startPoint x: 184, startPoint y: 627, endPoint x: 188, endPoint y: 578, distance: 49.2
click at [183, 627] on div "DFLT PAR H1 H2 H3 H4 H5 H6 H3 Example Font FoundersGrotesk-Regular Font size 18…" at bounding box center [189, 418] width 239 height 688
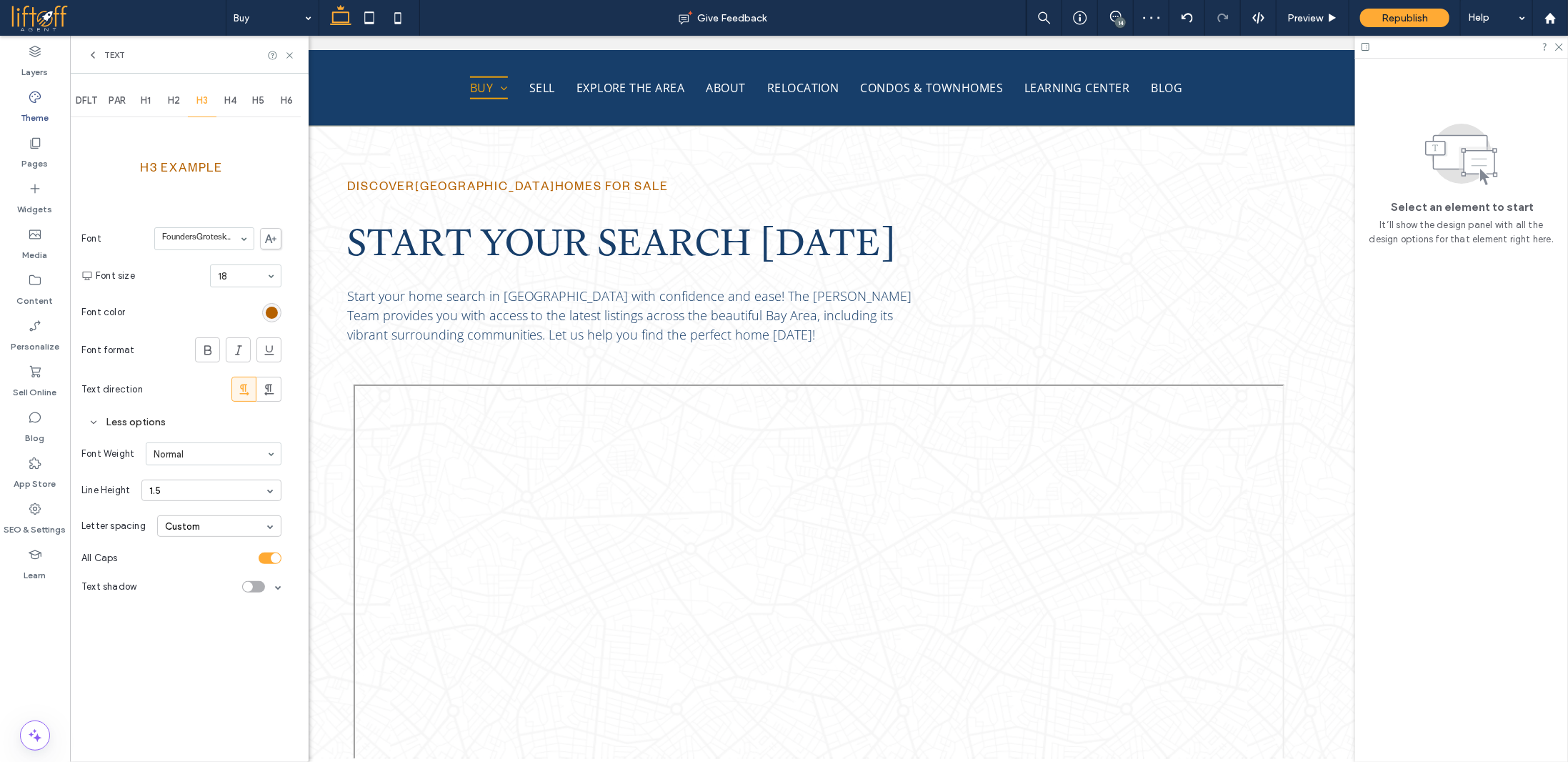
click at [230, 99] on span "H4" at bounding box center [230, 101] width 12 height 11
click at [257, 100] on span "H5" at bounding box center [257, 101] width 12 height 11
type input "*"
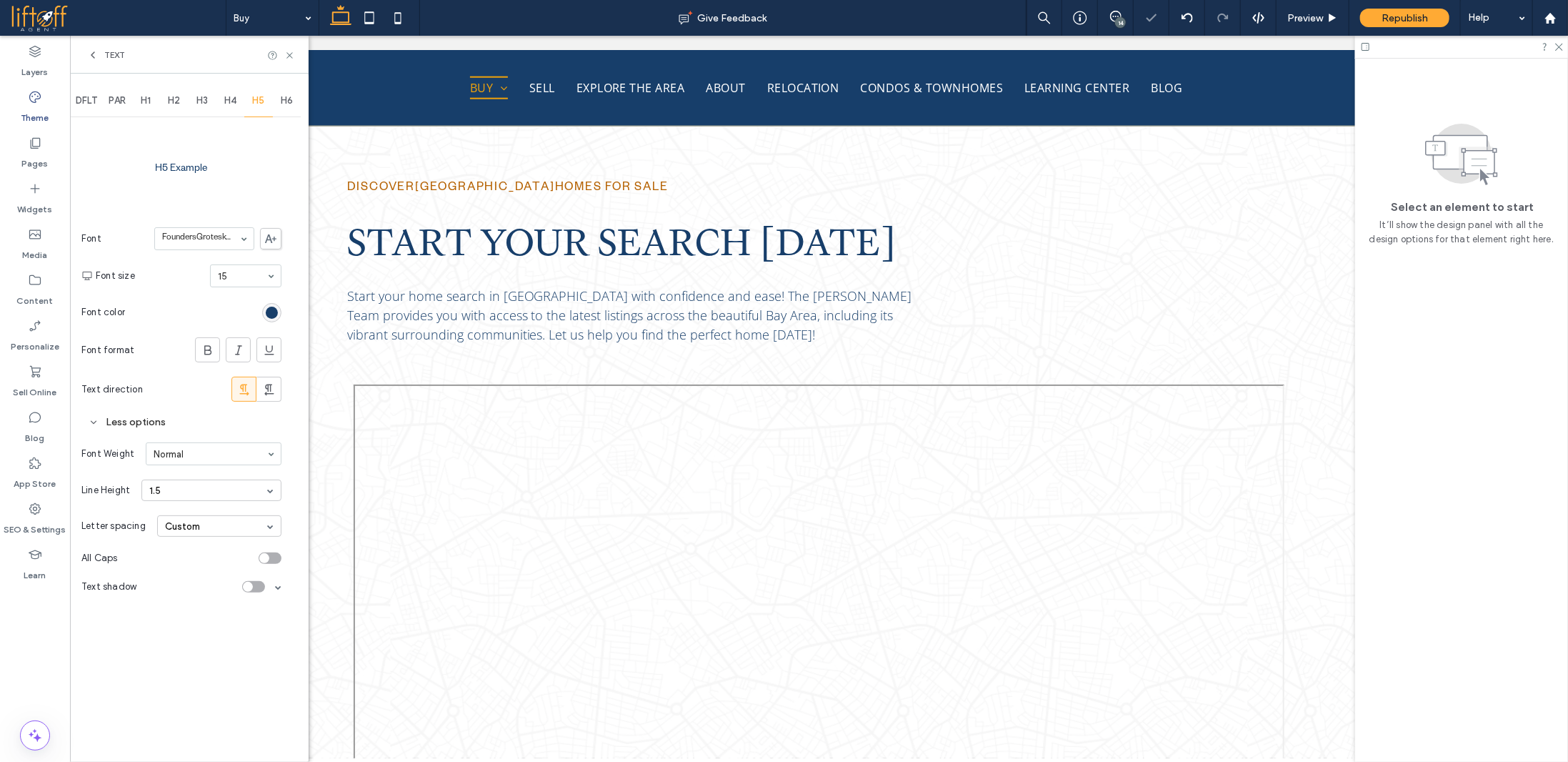
click at [283, 100] on span "H6" at bounding box center [287, 101] width 12 height 11
type input "********"
click at [117, 101] on span "PAR" at bounding box center [117, 101] width 17 height 11
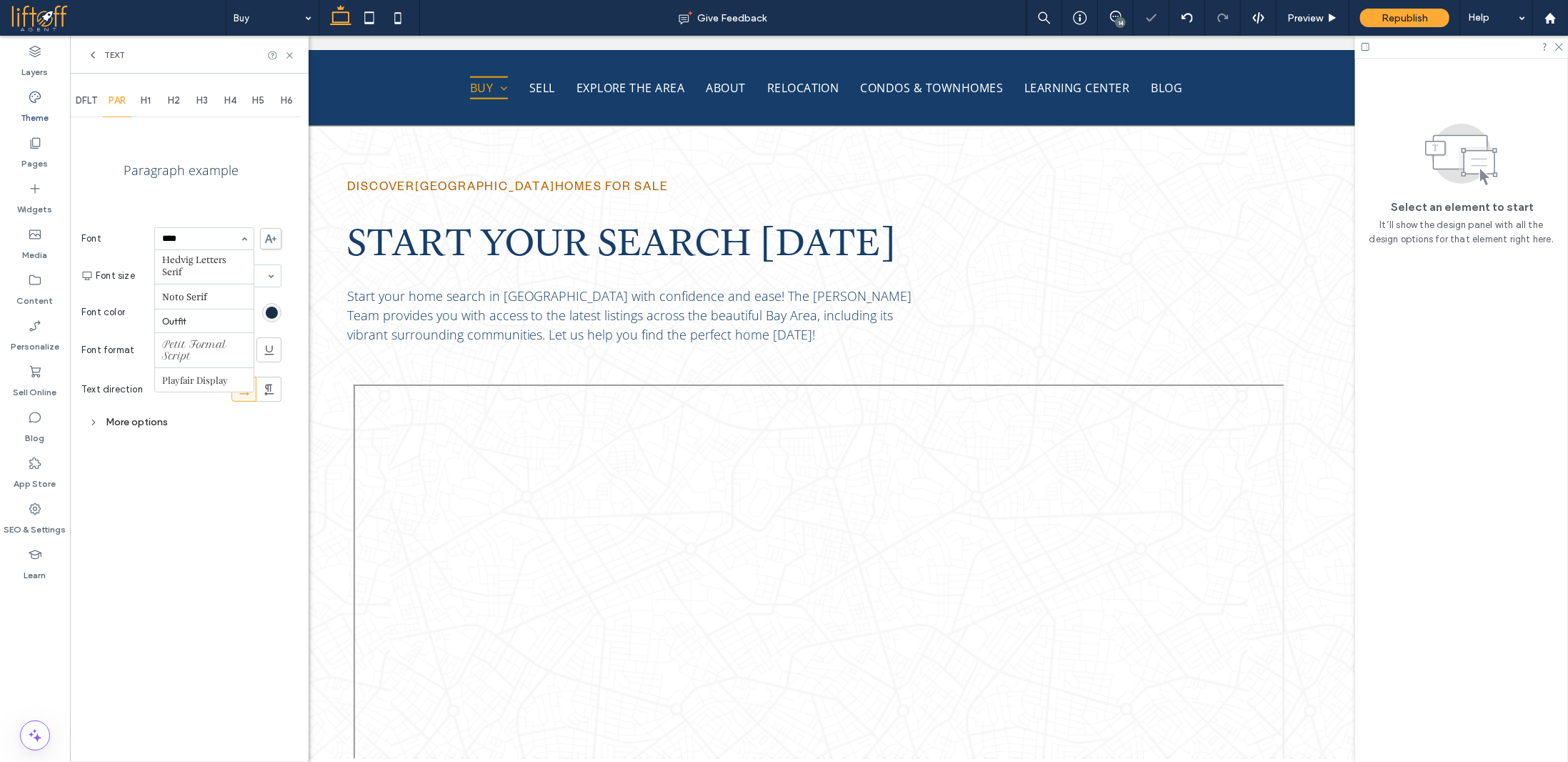
scroll to position [276, 0]
type input "********"
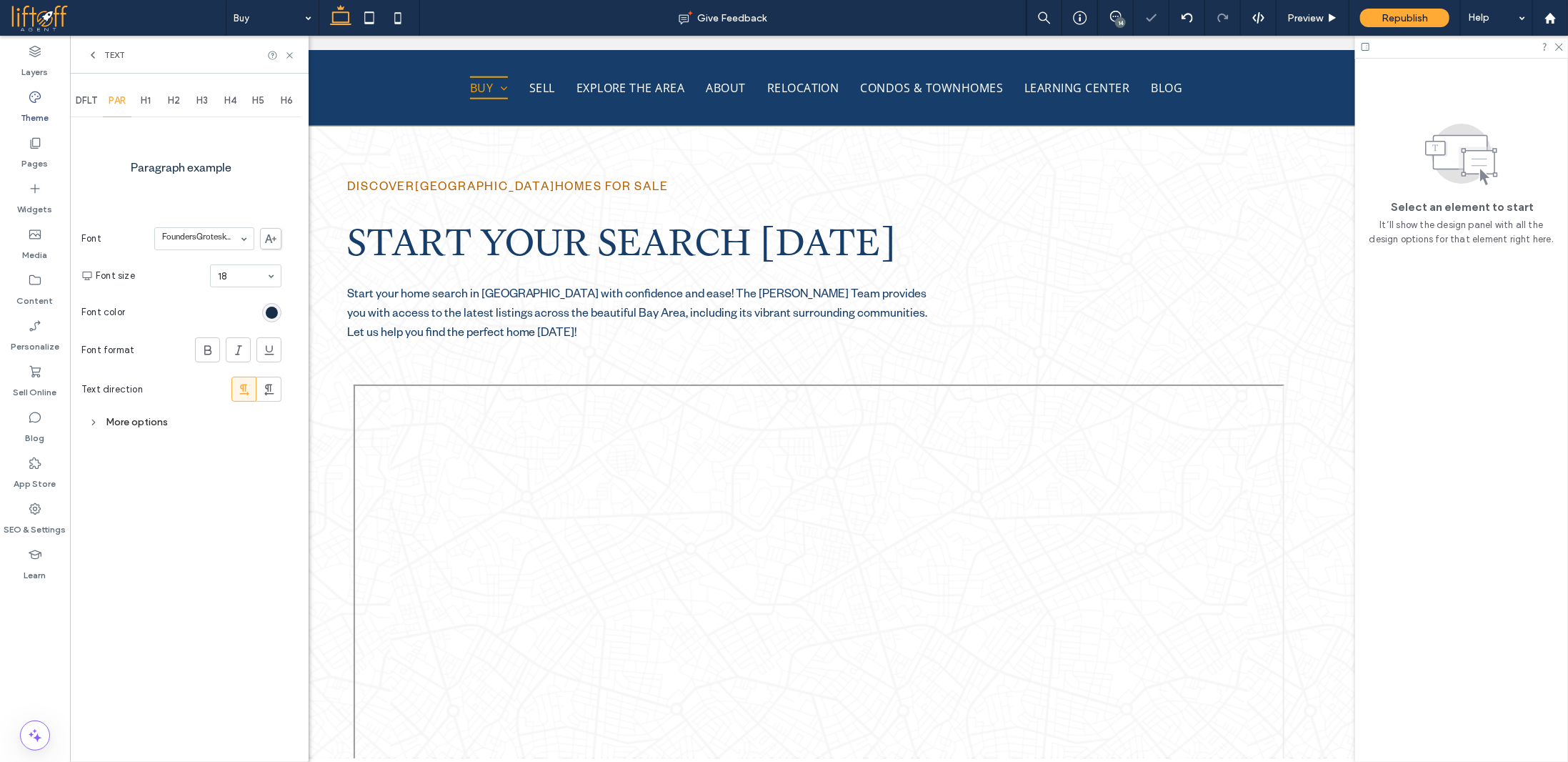
click at [84, 101] on span "DFLT" at bounding box center [86, 101] width 21 height 11
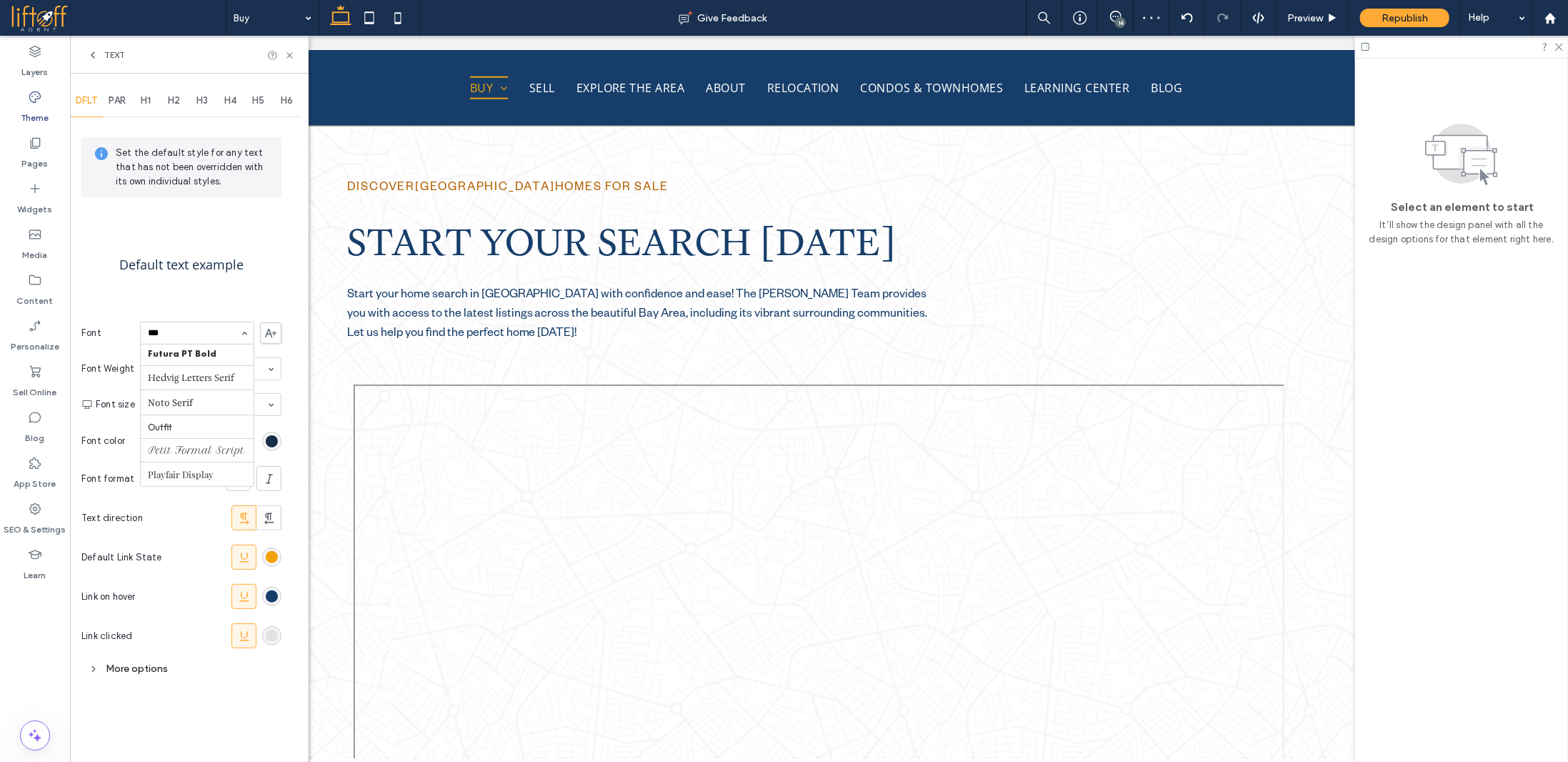
scroll to position [254, 0]
type input "*******"
click at [289, 55] on use at bounding box center [289, 54] width 6 height 6
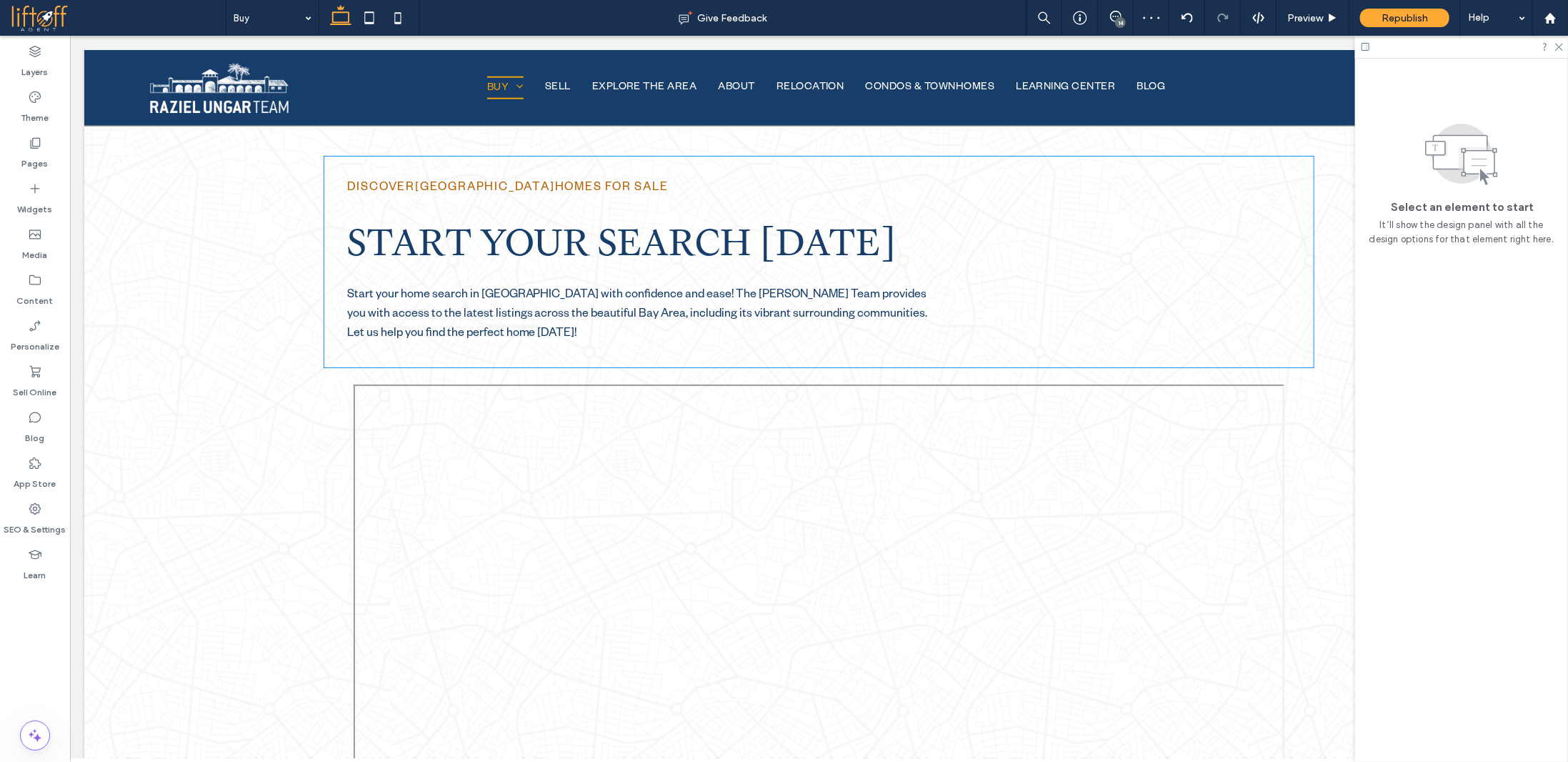
click at [425, 237] on span "START YOUR SEARCH TODAY" at bounding box center [622, 242] width 551 height 54
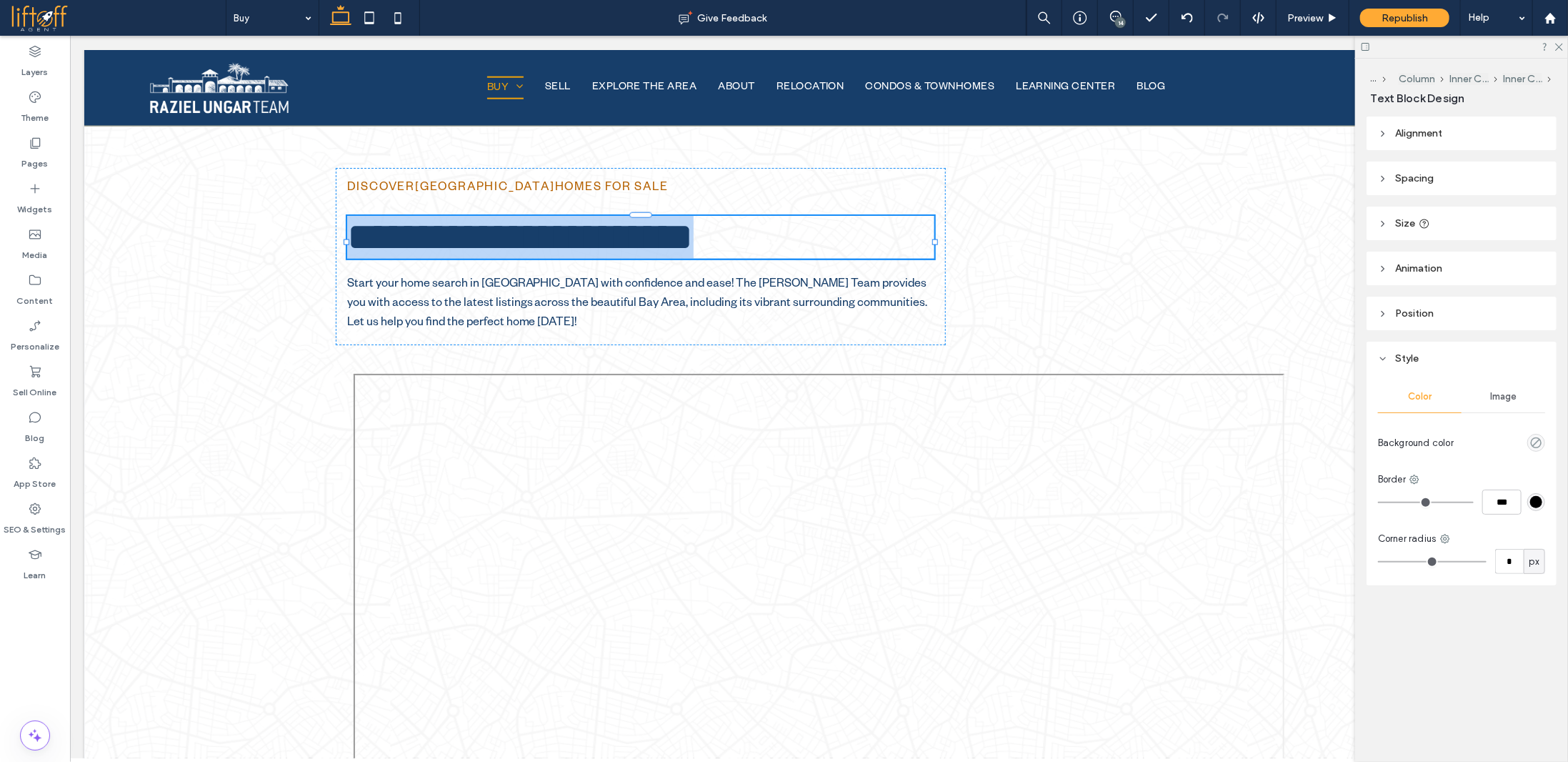
type input "**********"
type input "**"
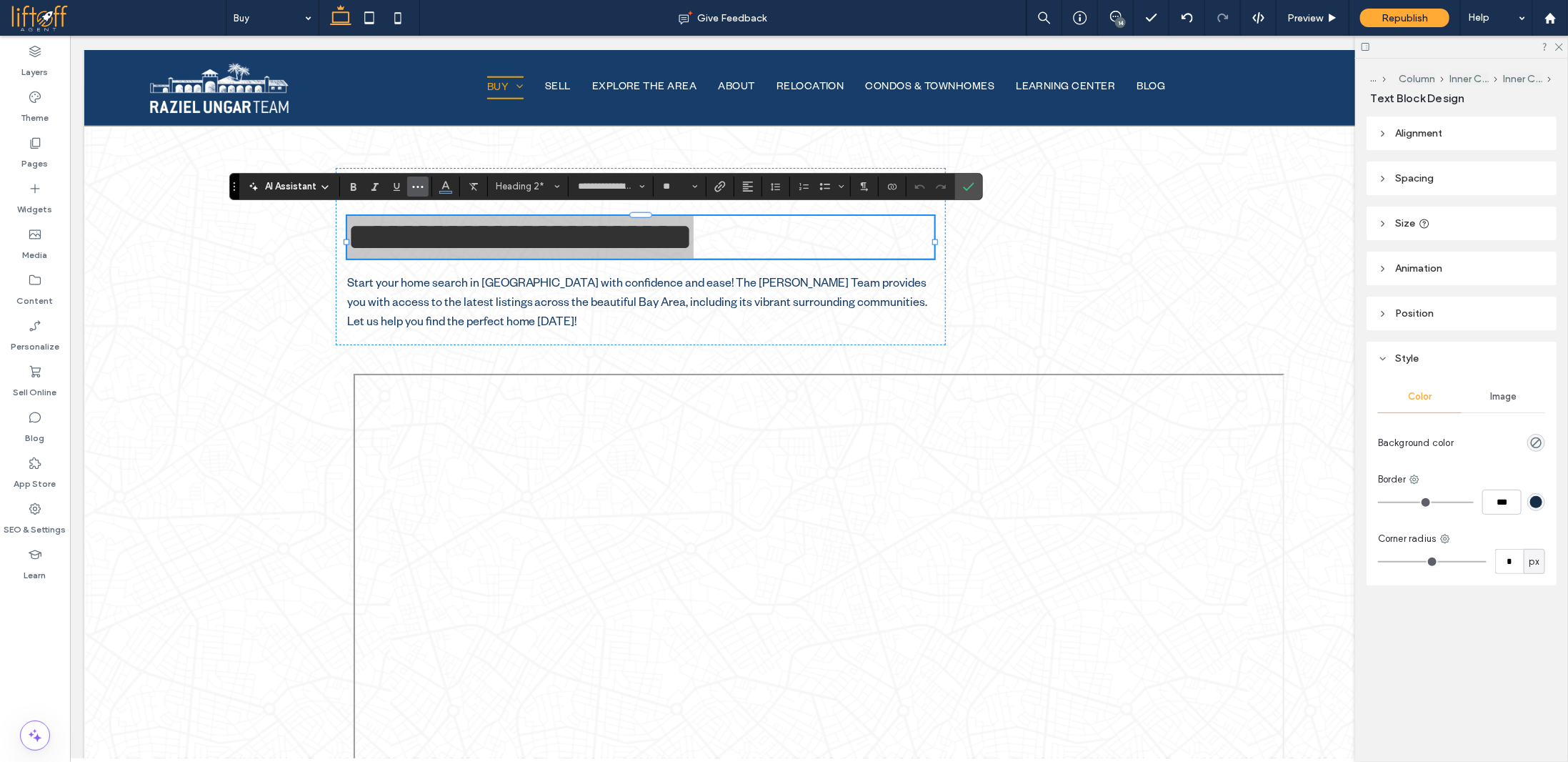
click at [424, 184] on button "More" at bounding box center [417, 186] width 21 height 20
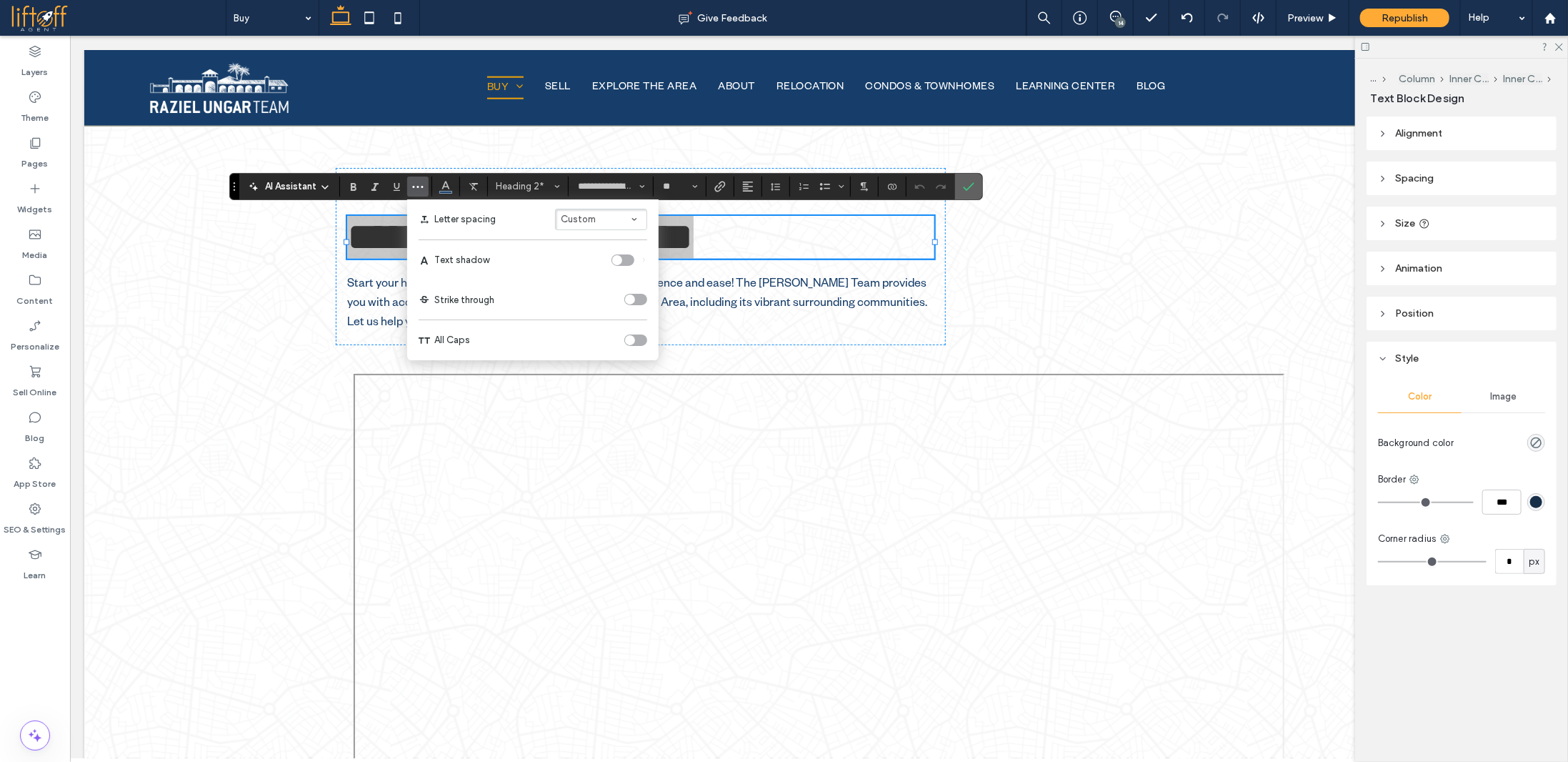
click at [972, 193] on label "Confirm" at bounding box center [969, 187] width 21 height 26
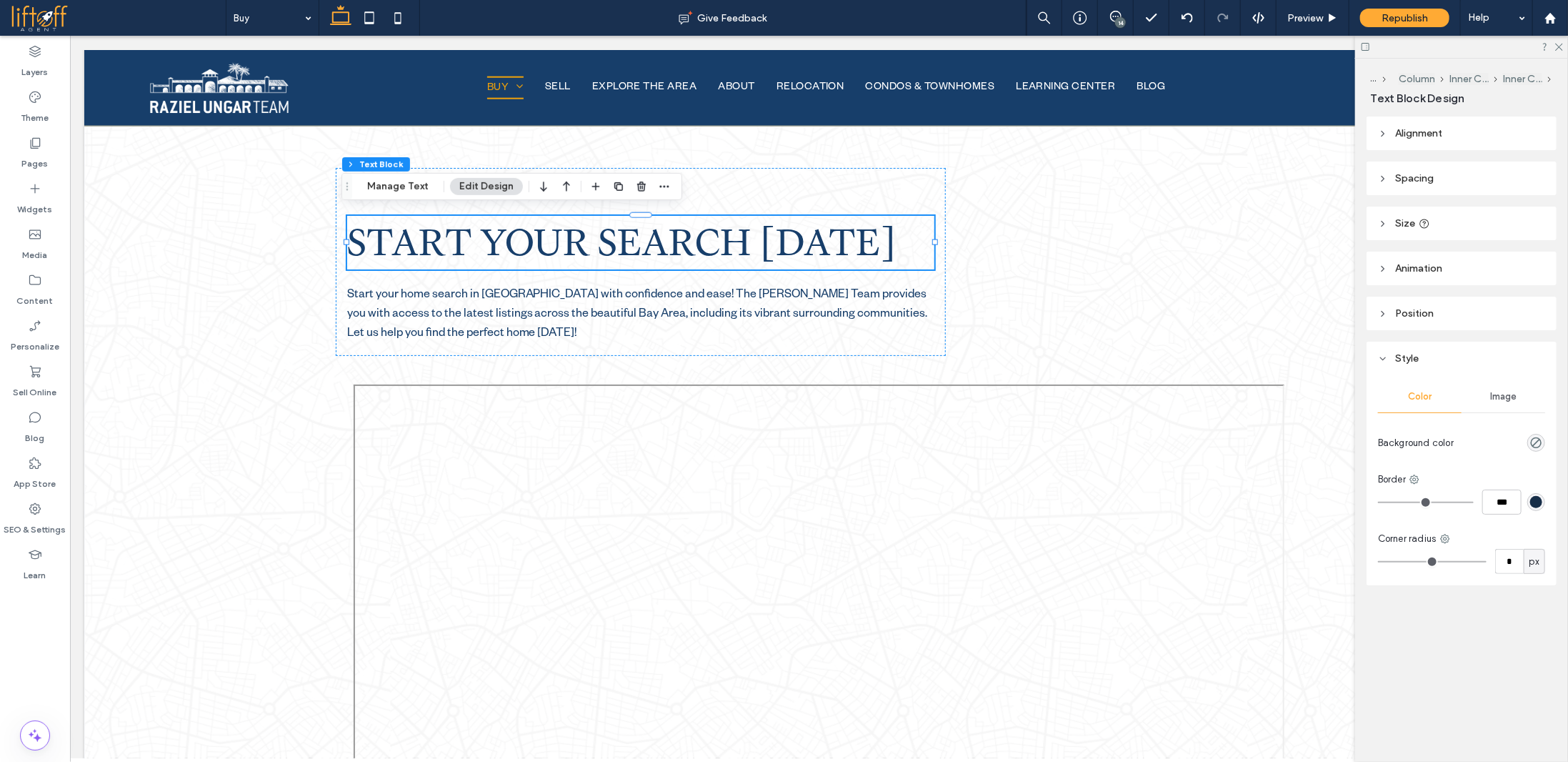
click at [610, 245] on span "START YOUR SEARCH TODAY" at bounding box center [622, 242] width 551 height 54
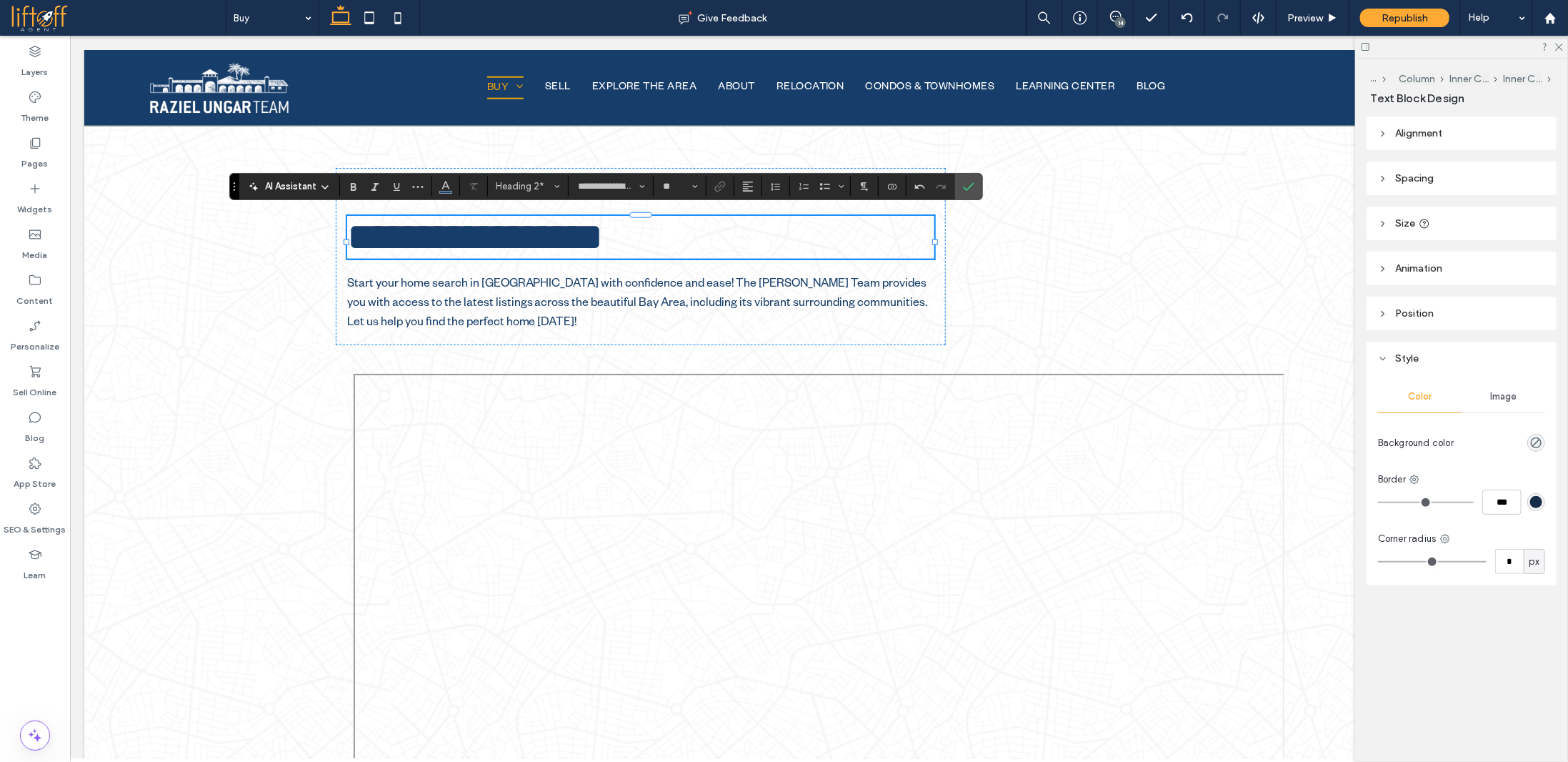
click at [521, 237] on span "**********" at bounding box center [475, 236] width 257 height 39
